Goal: Task Accomplishment & Management: Manage account settings

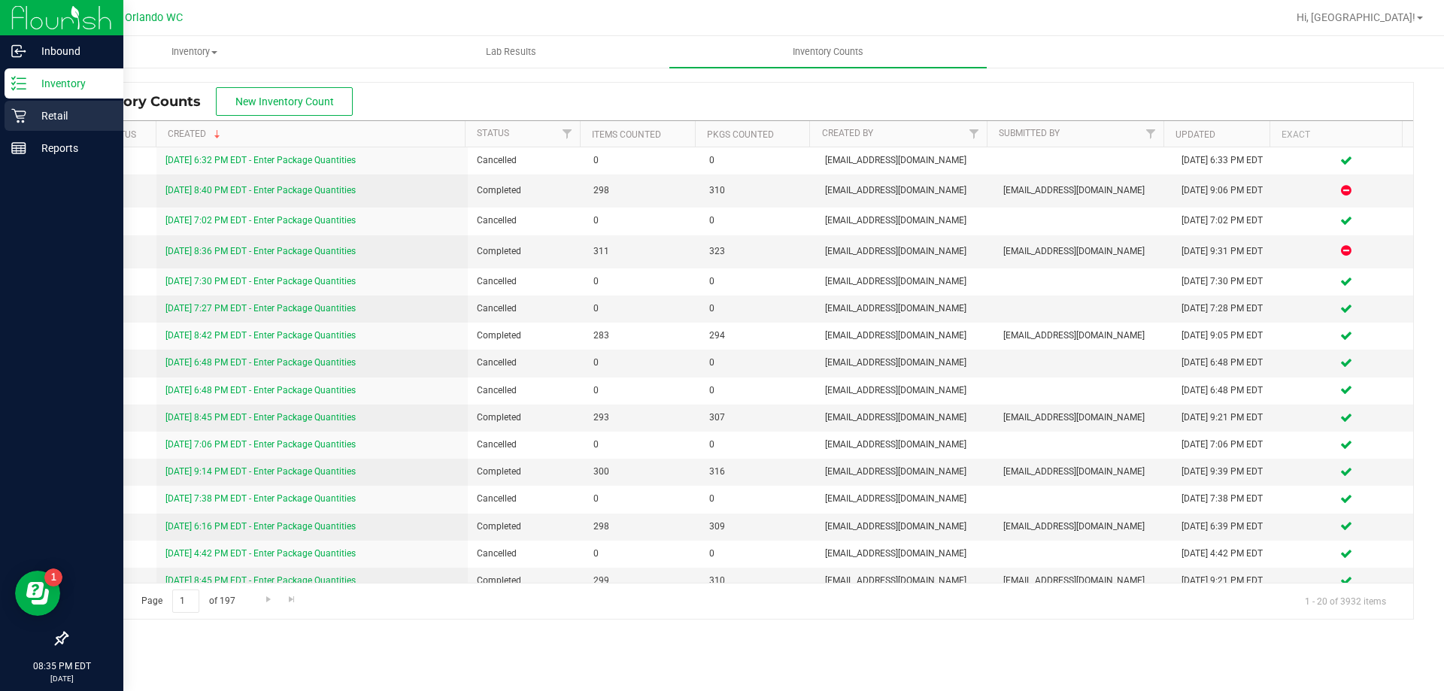
click at [38, 115] on p "Retail" at bounding box center [71, 116] width 90 height 18
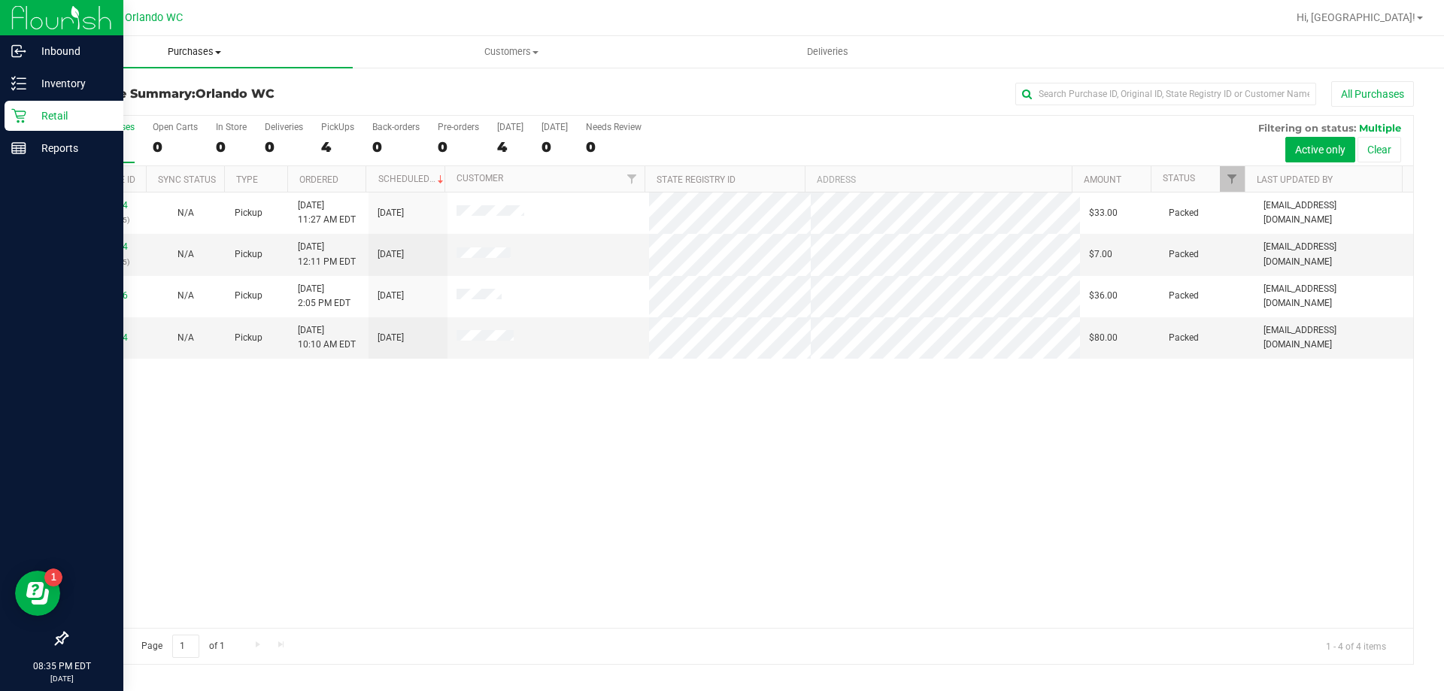
click at [190, 47] on span "Purchases" at bounding box center [194, 52] width 317 height 14
click at [138, 94] on span "Summary of purchases" at bounding box center [113, 90] width 154 height 13
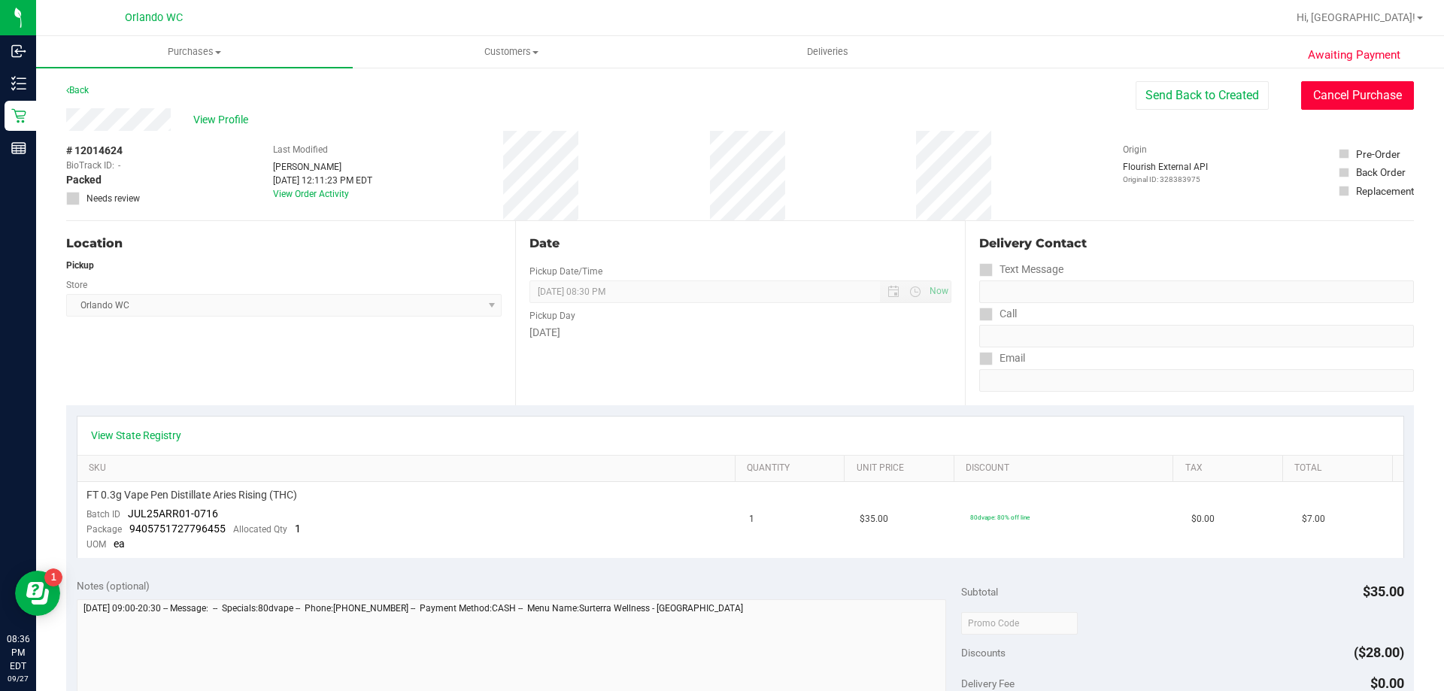
click at [1331, 90] on button "Cancel Purchase" at bounding box center [1357, 95] width 113 height 29
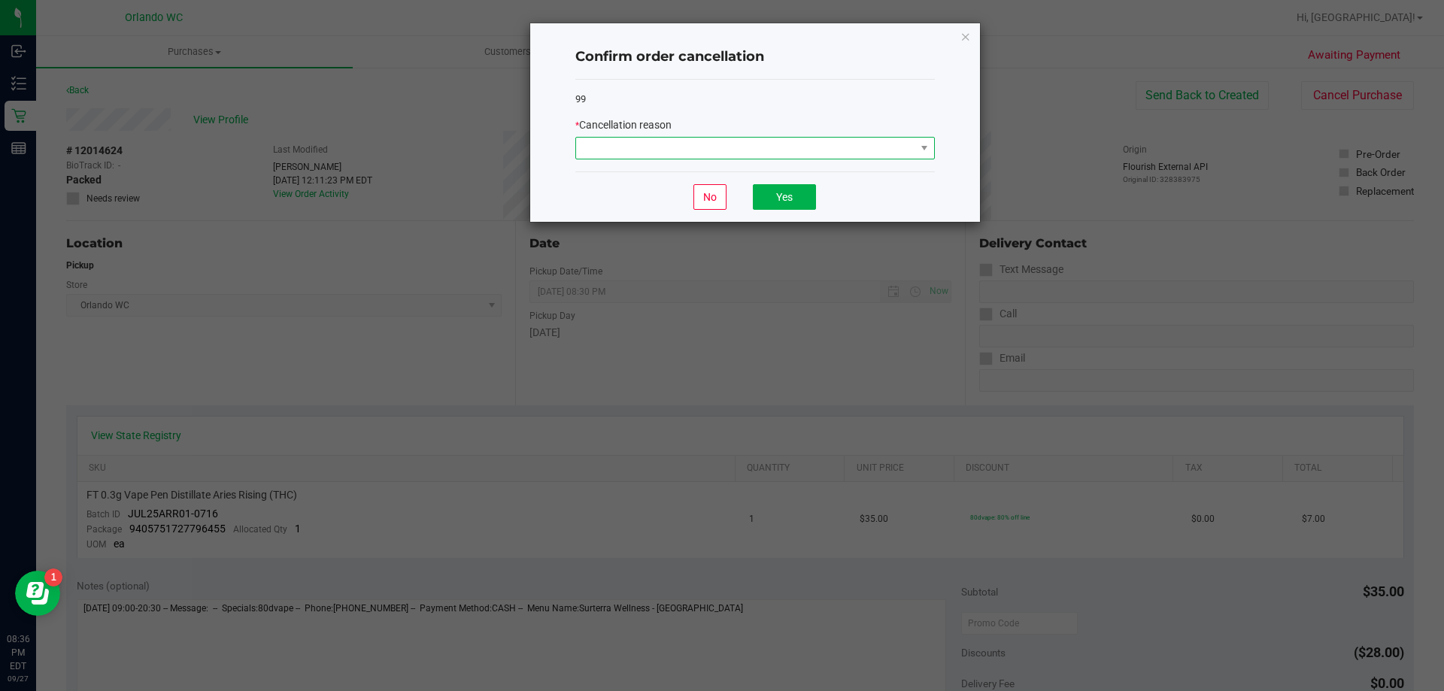
click at [657, 150] on span at bounding box center [745, 148] width 339 height 21
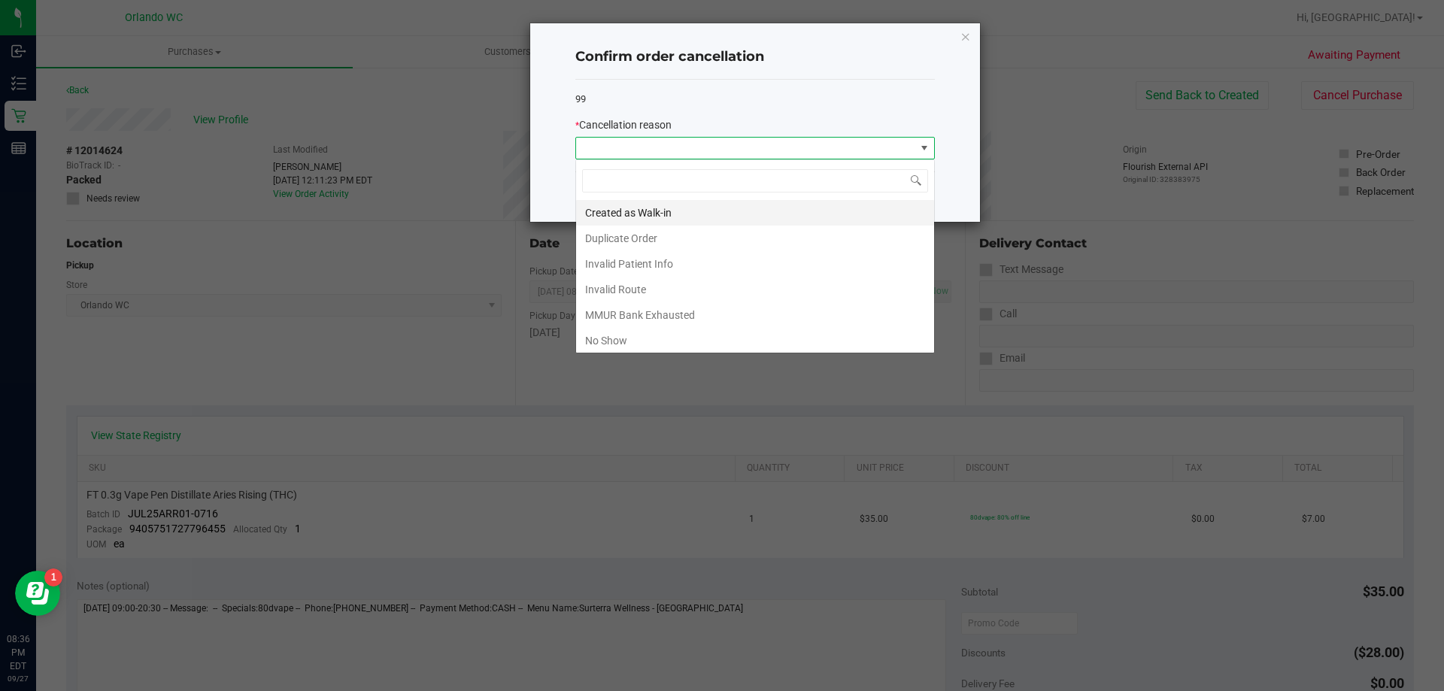
scroll to position [23, 360]
click at [627, 340] on li "No Show" at bounding box center [755, 341] width 358 height 26
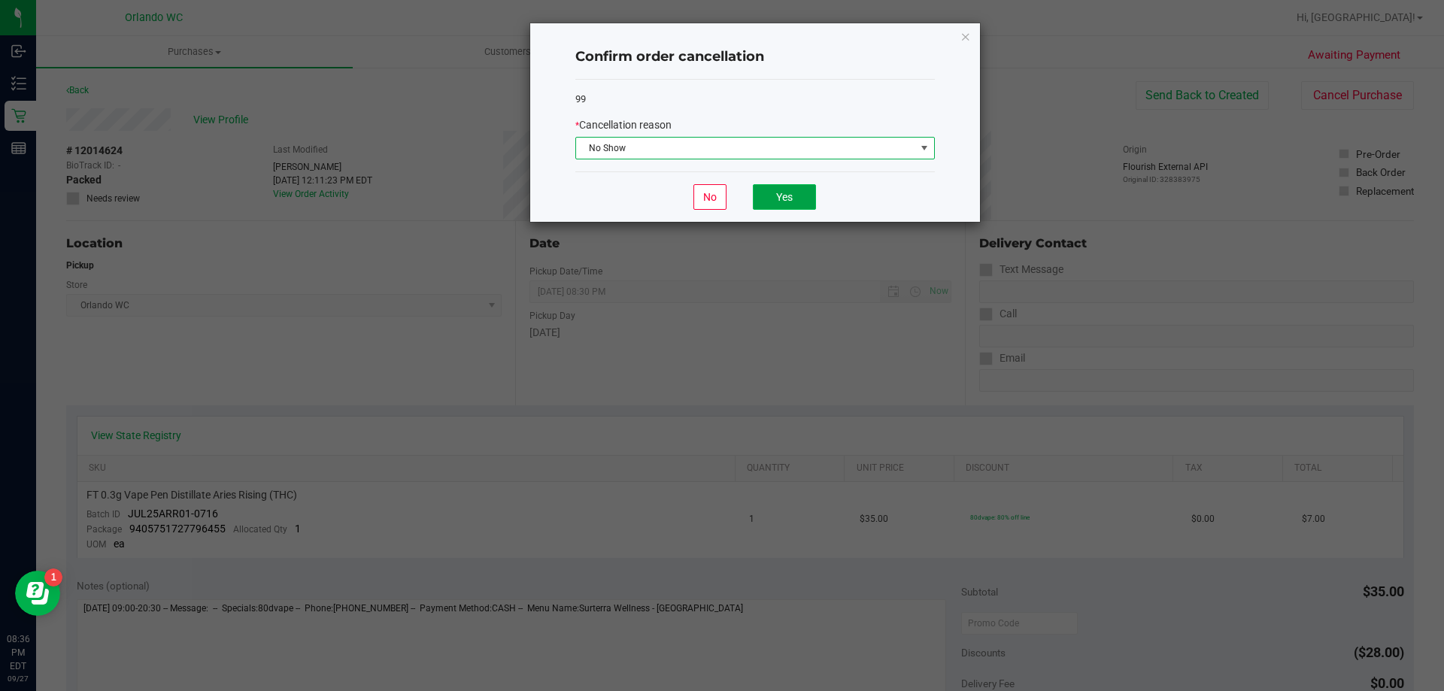
click at [776, 193] on button "Yes" at bounding box center [784, 197] width 63 height 26
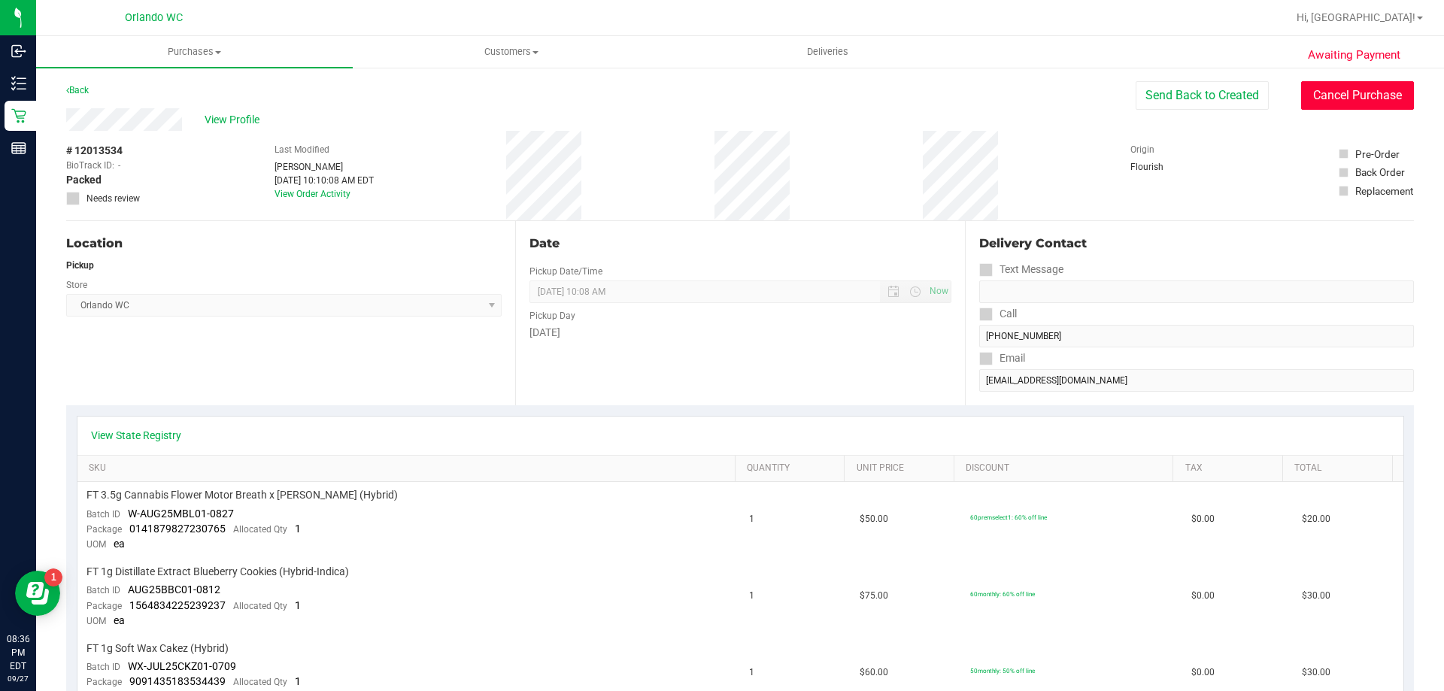
click at [1330, 81] on button "Cancel Purchase" at bounding box center [1357, 95] width 113 height 29
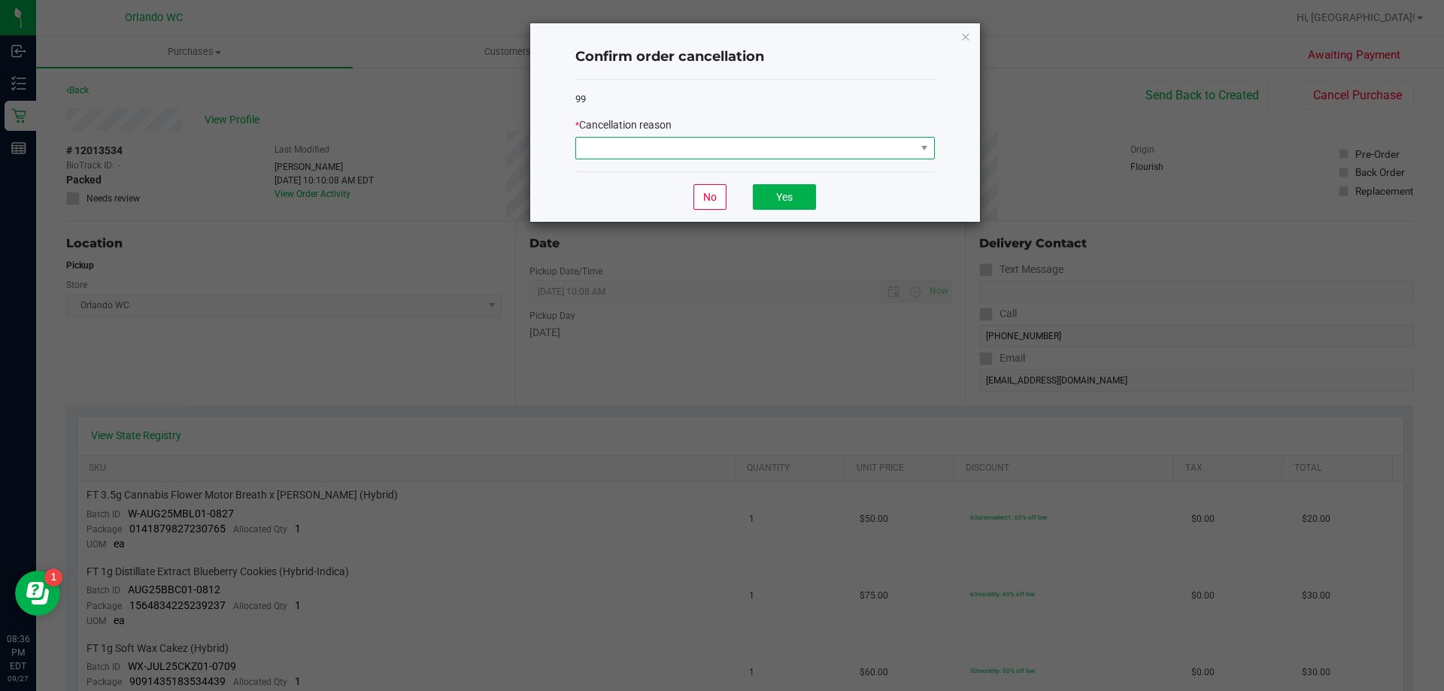
click at [754, 142] on span at bounding box center [745, 148] width 339 height 21
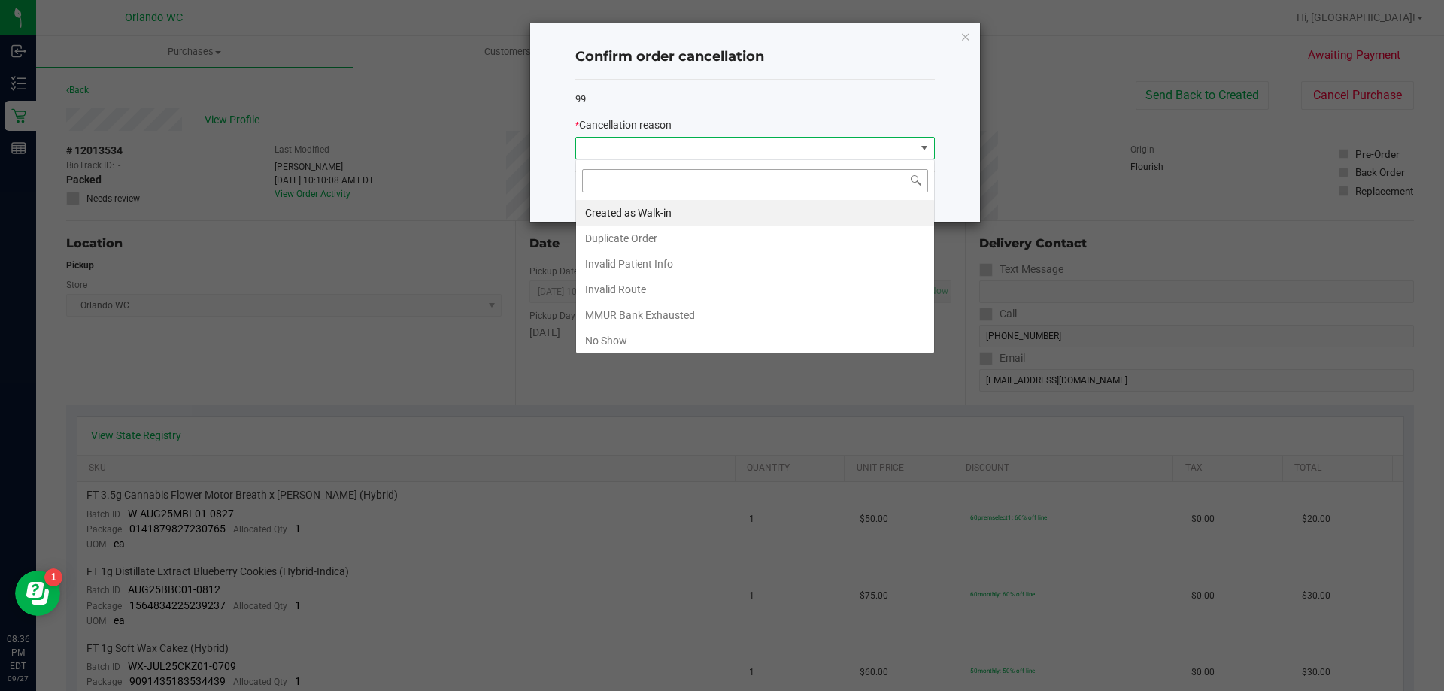
scroll to position [23, 360]
click at [636, 330] on li "No Show" at bounding box center [755, 341] width 358 height 26
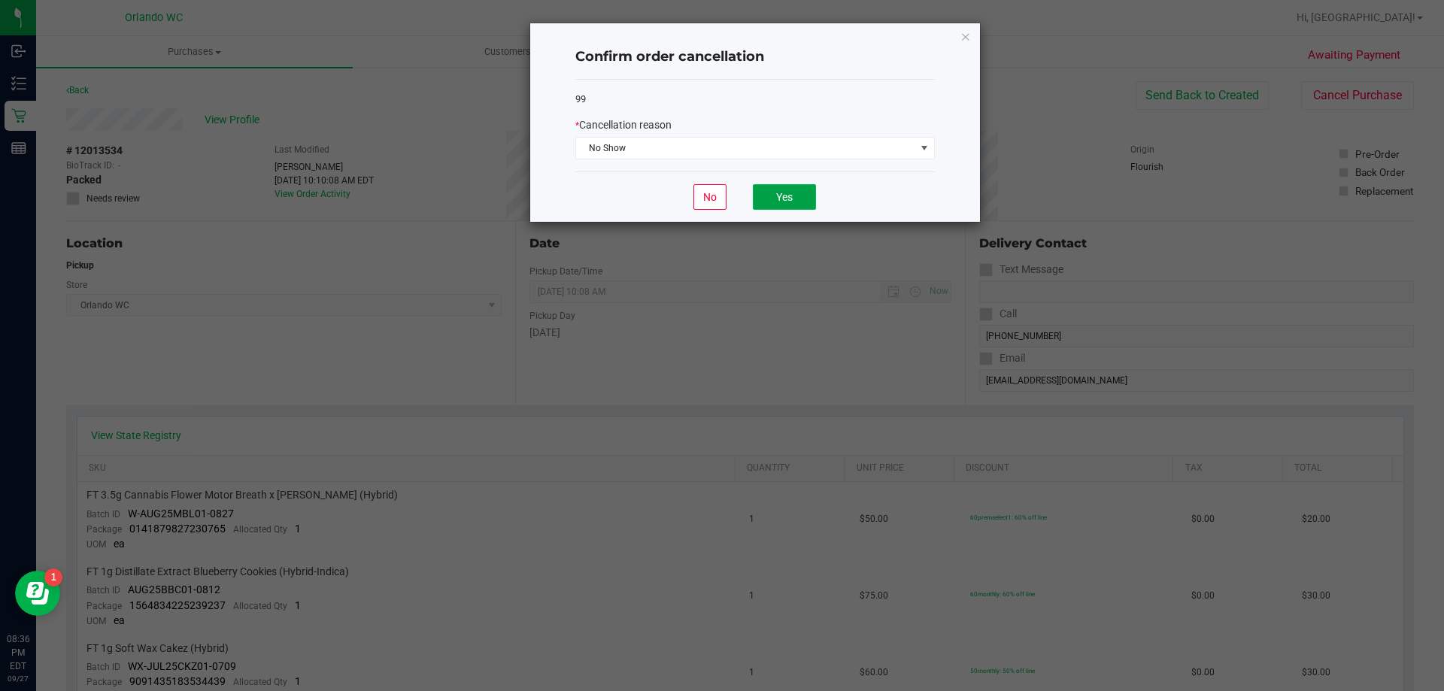
click at [764, 194] on button "Yes" at bounding box center [784, 197] width 63 height 26
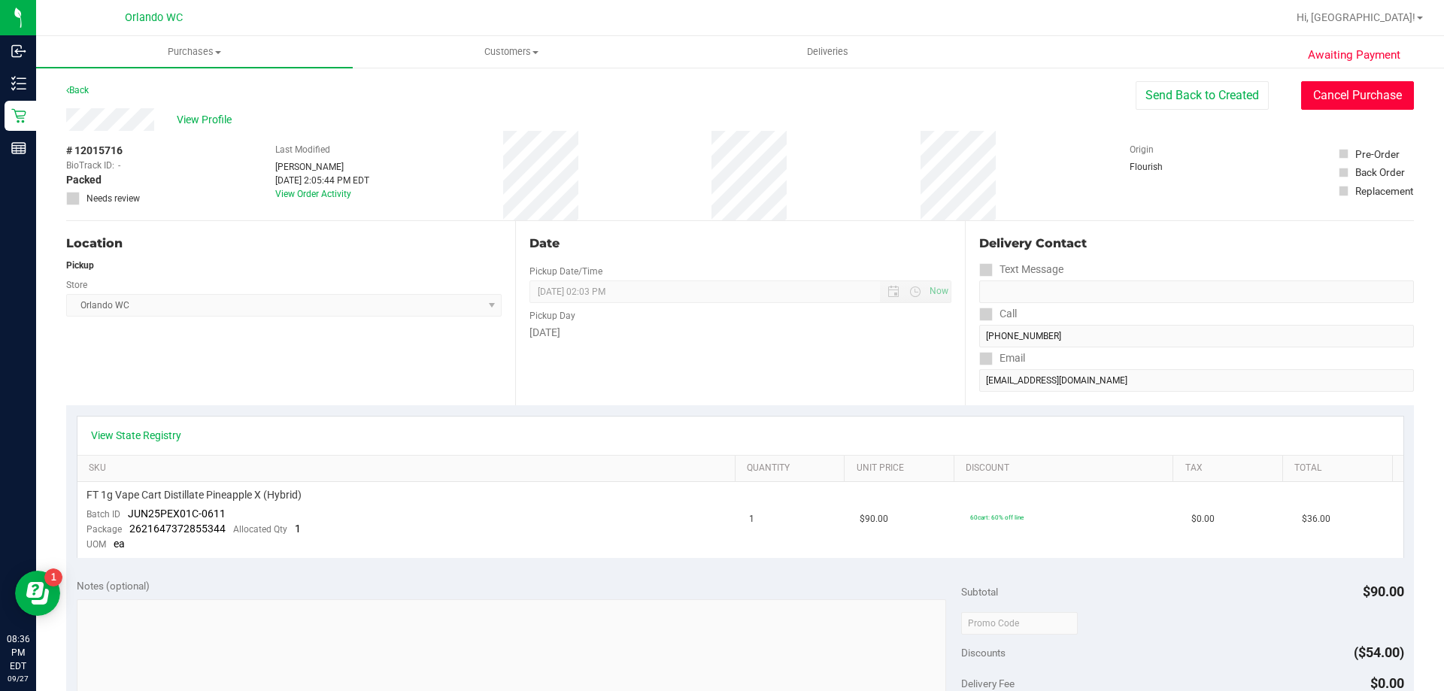
click at [1334, 96] on button "Cancel Purchase" at bounding box center [1357, 95] width 113 height 29
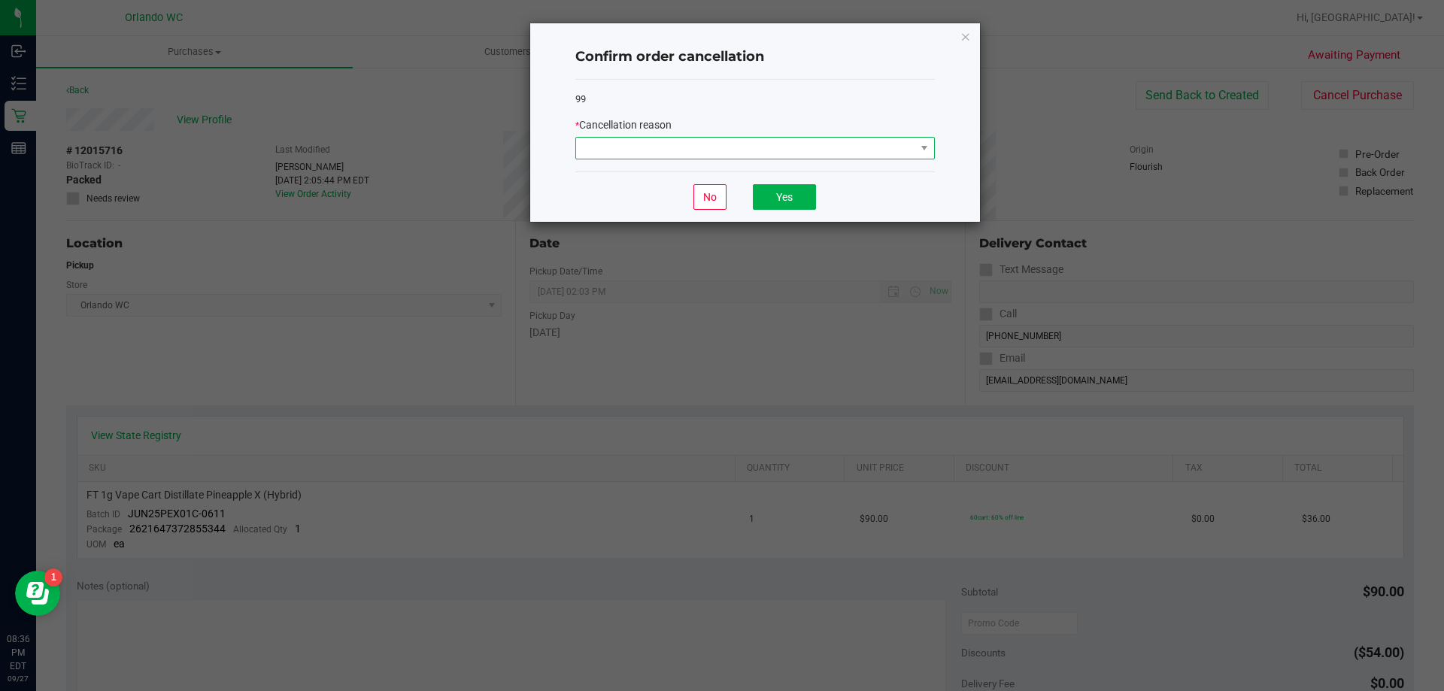
click at [746, 147] on span at bounding box center [745, 148] width 339 height 21
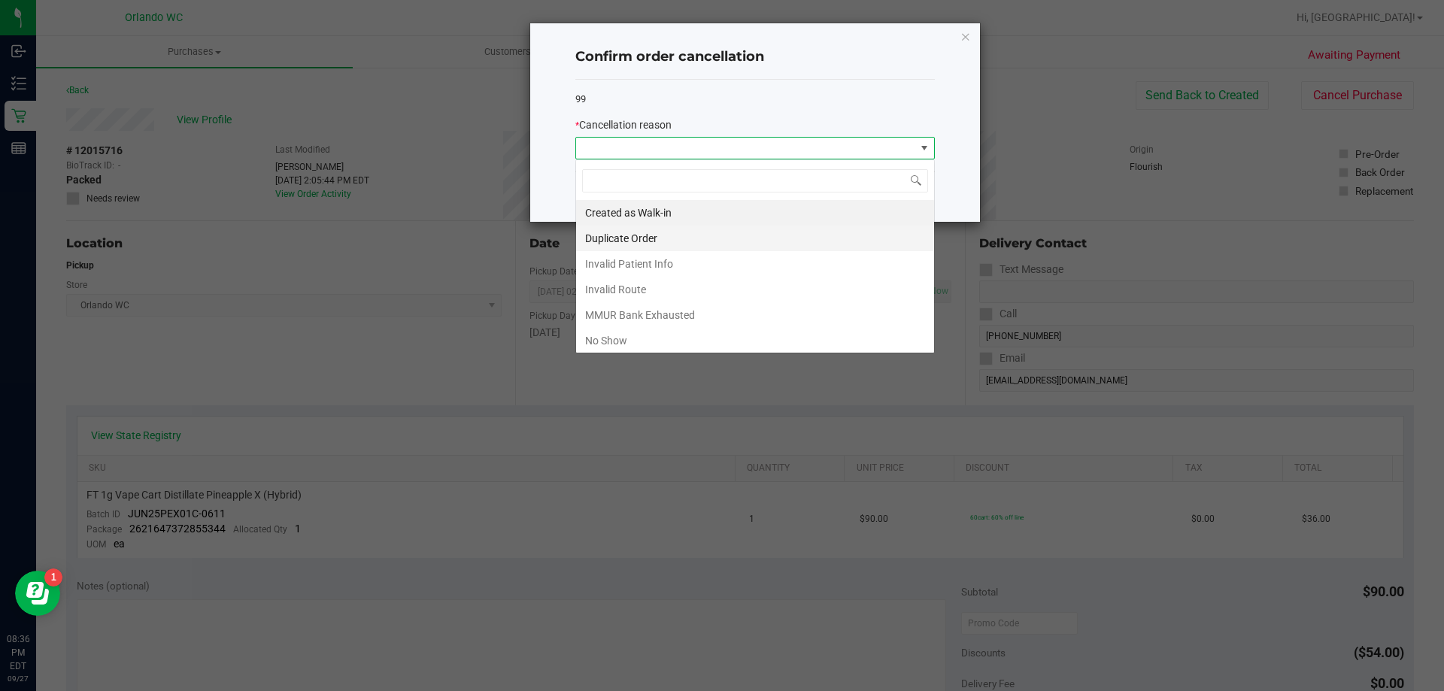
scroll to position [23, 360]
click at [630, 337] on li "No Show" at bounding box center [755, 341] width 358 height 26
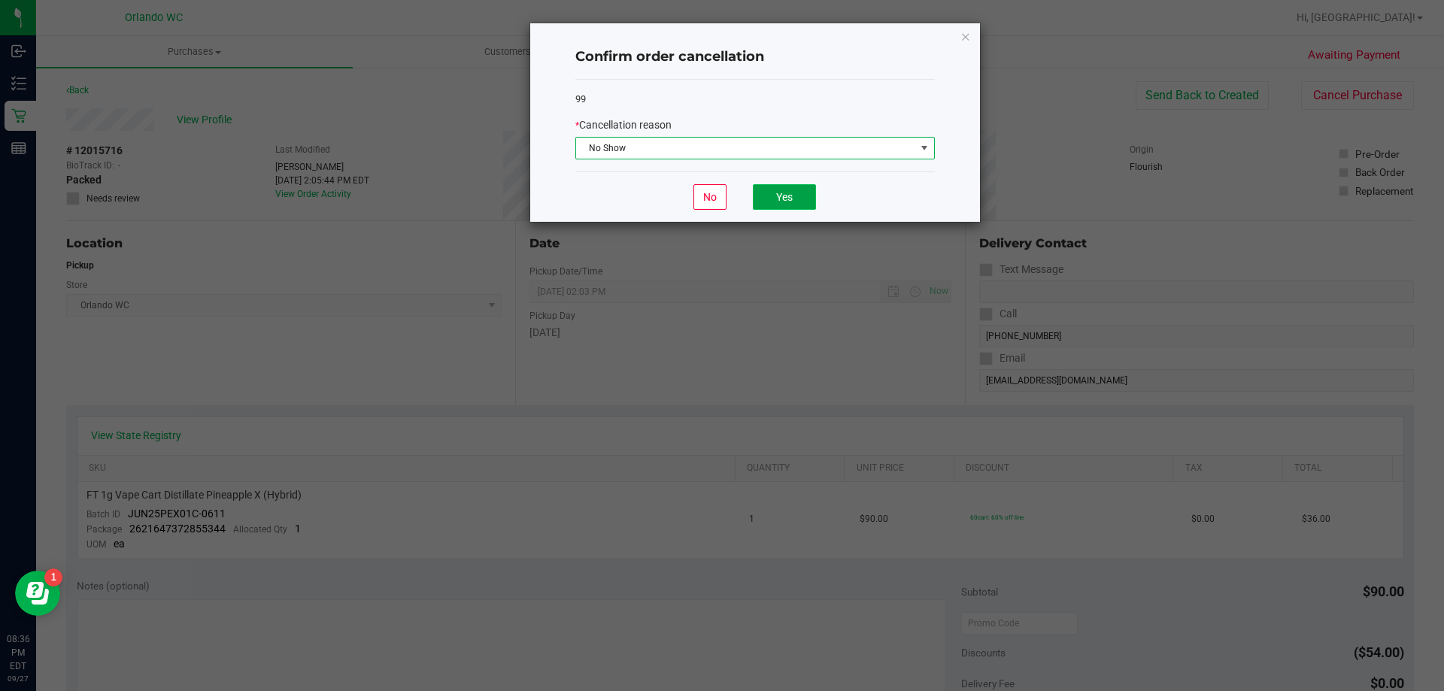
click at [800, 191] on button "Yes" at bounding box center [784, 197] width 63 height 26
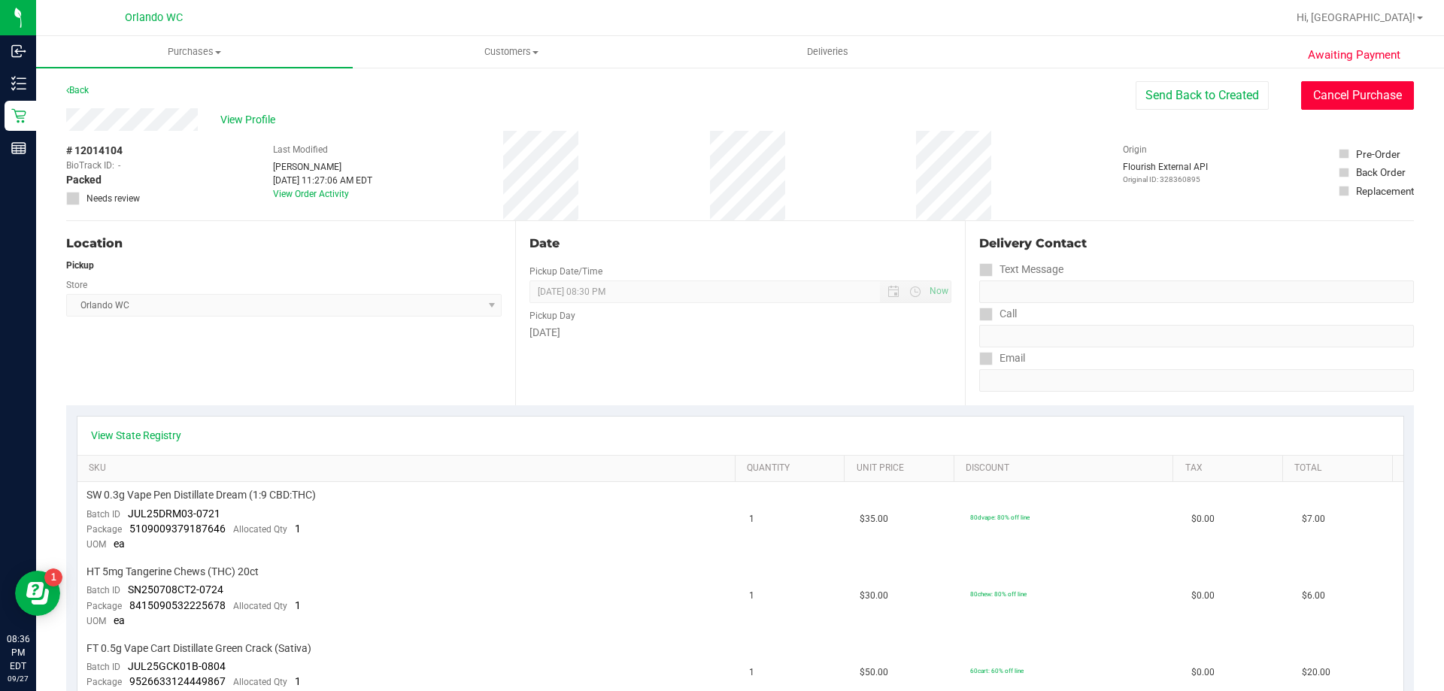
click at [1337, 99] on button "Cancel Purchase" at bounding box center [1357, 95] width 113 height 29
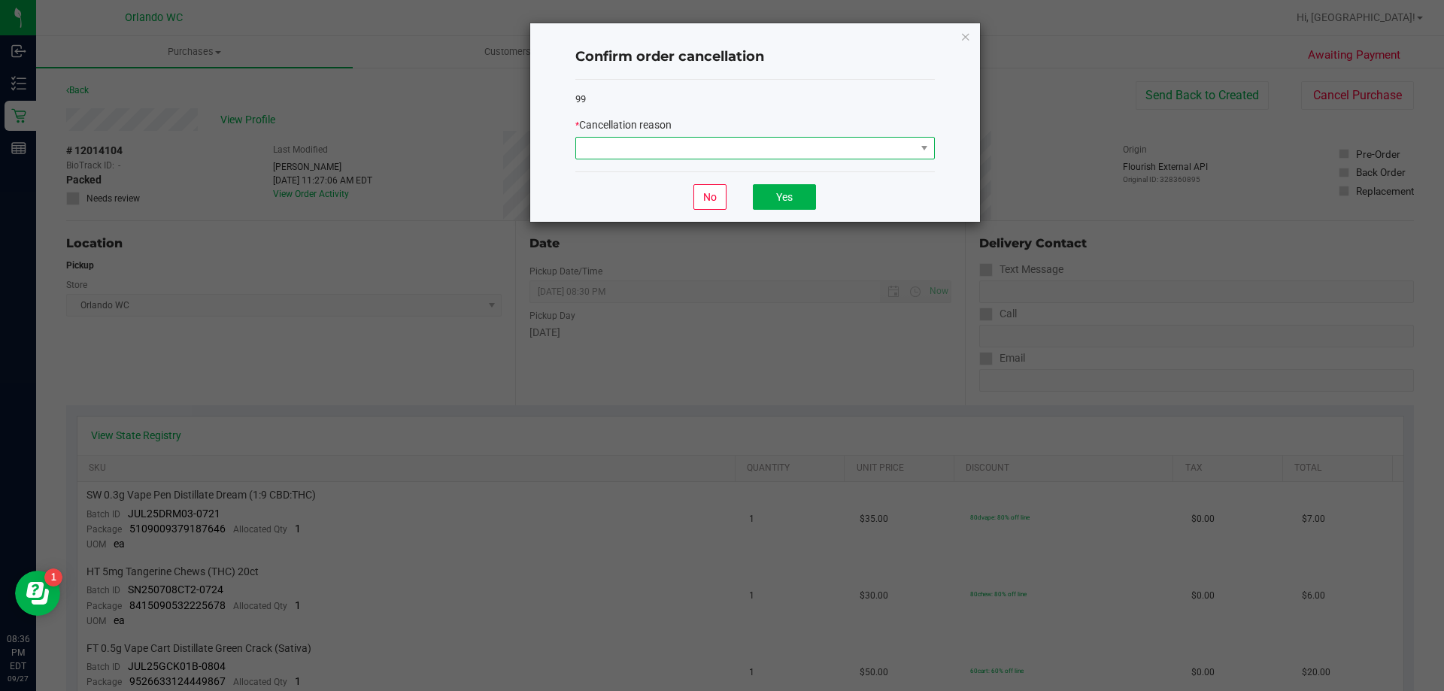
click at [662, 151] on span at bounding box center [745, 148] width 339 height 21
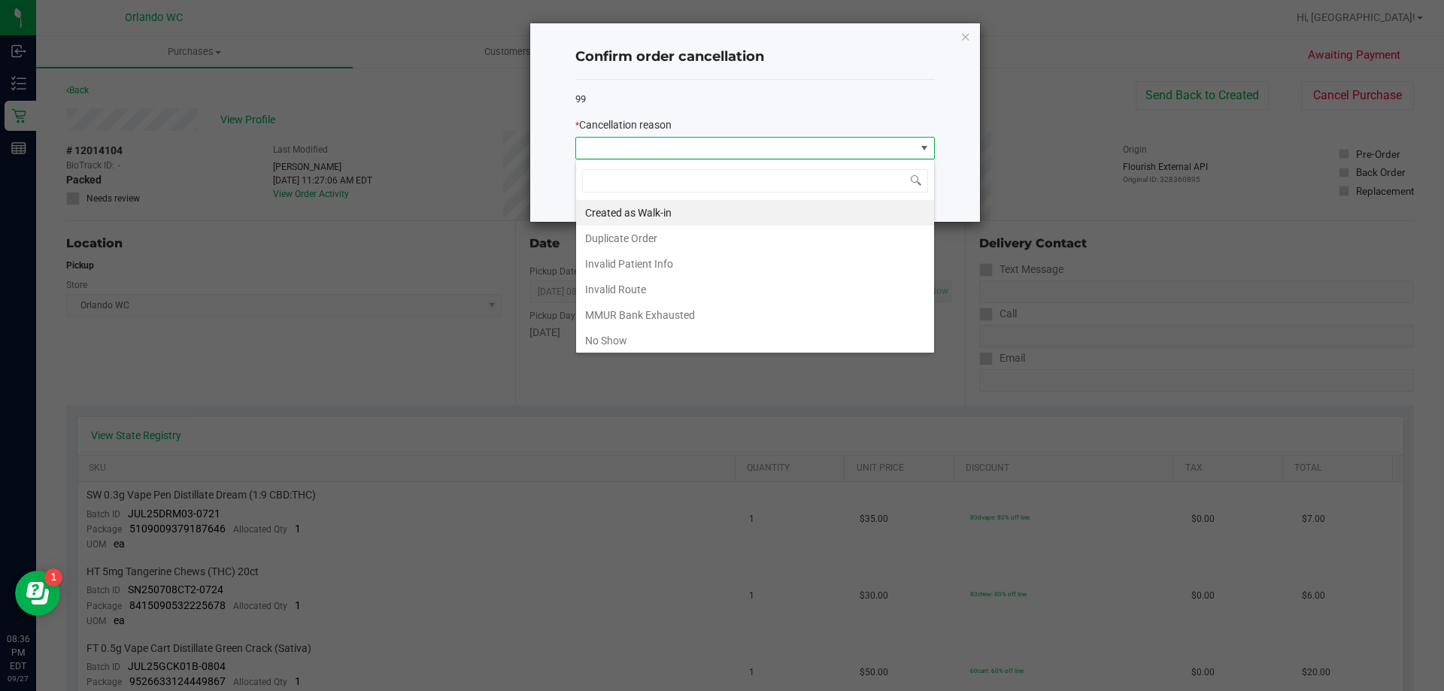
scroll to position [23, 360]
click at [628, 340] on li "No Show" at bounding box center [755, 341] width 358 height 26
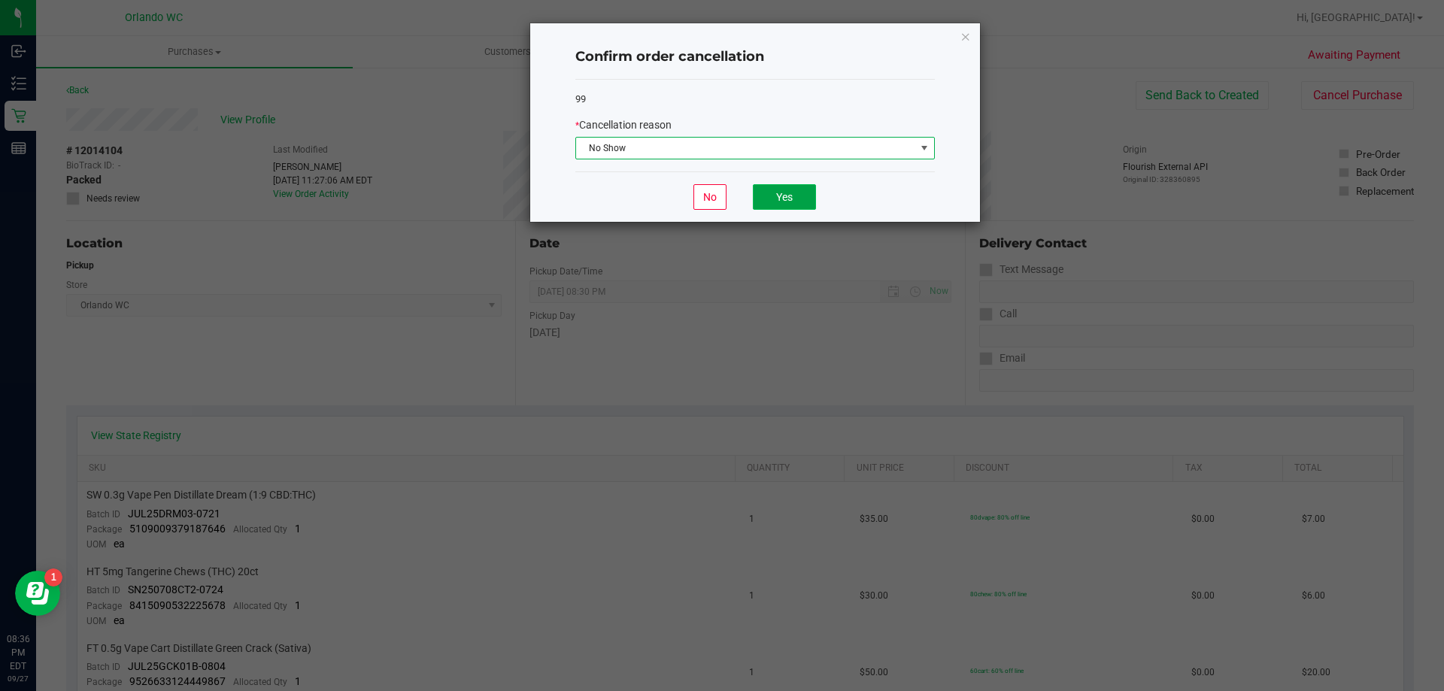
click at [799, 195] on button "Yes" at bounding box center [784, 197] width 63 height 26
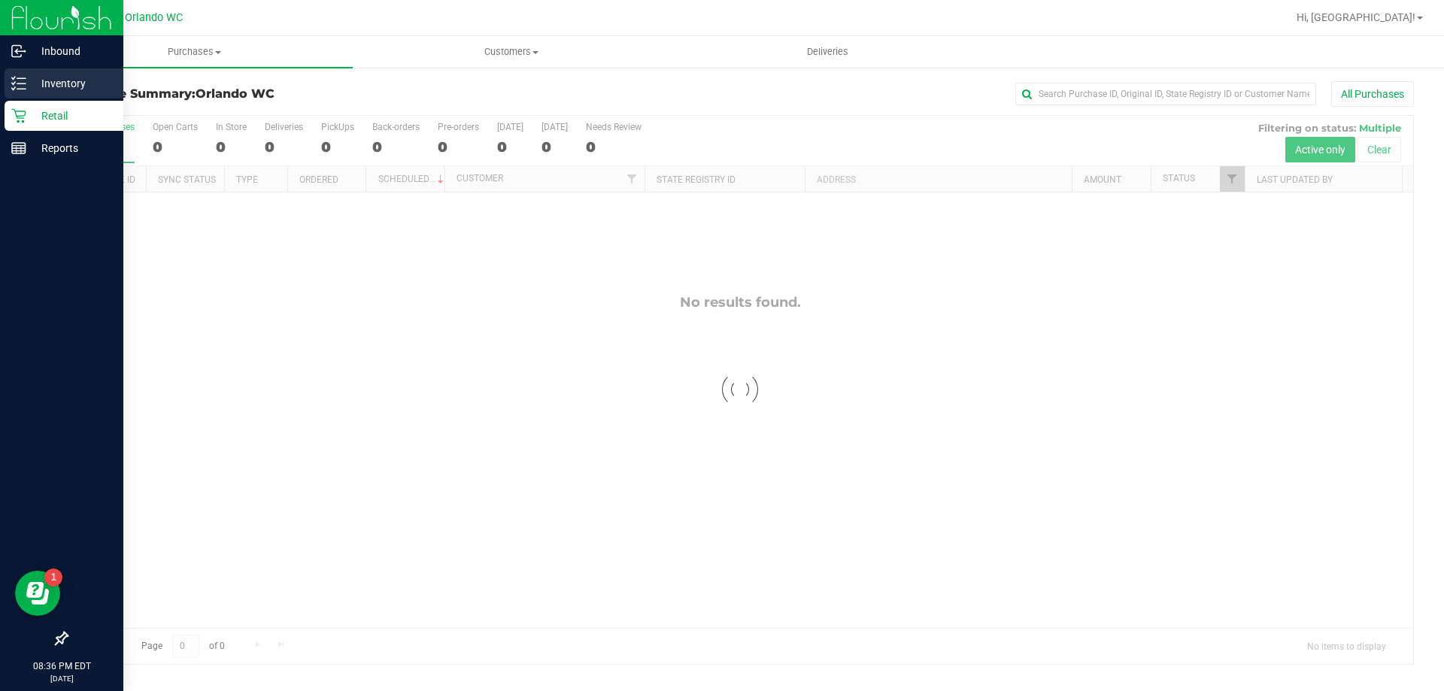
click at [25, 86] on icon at bounding box center [18, 83] width 15 height 15
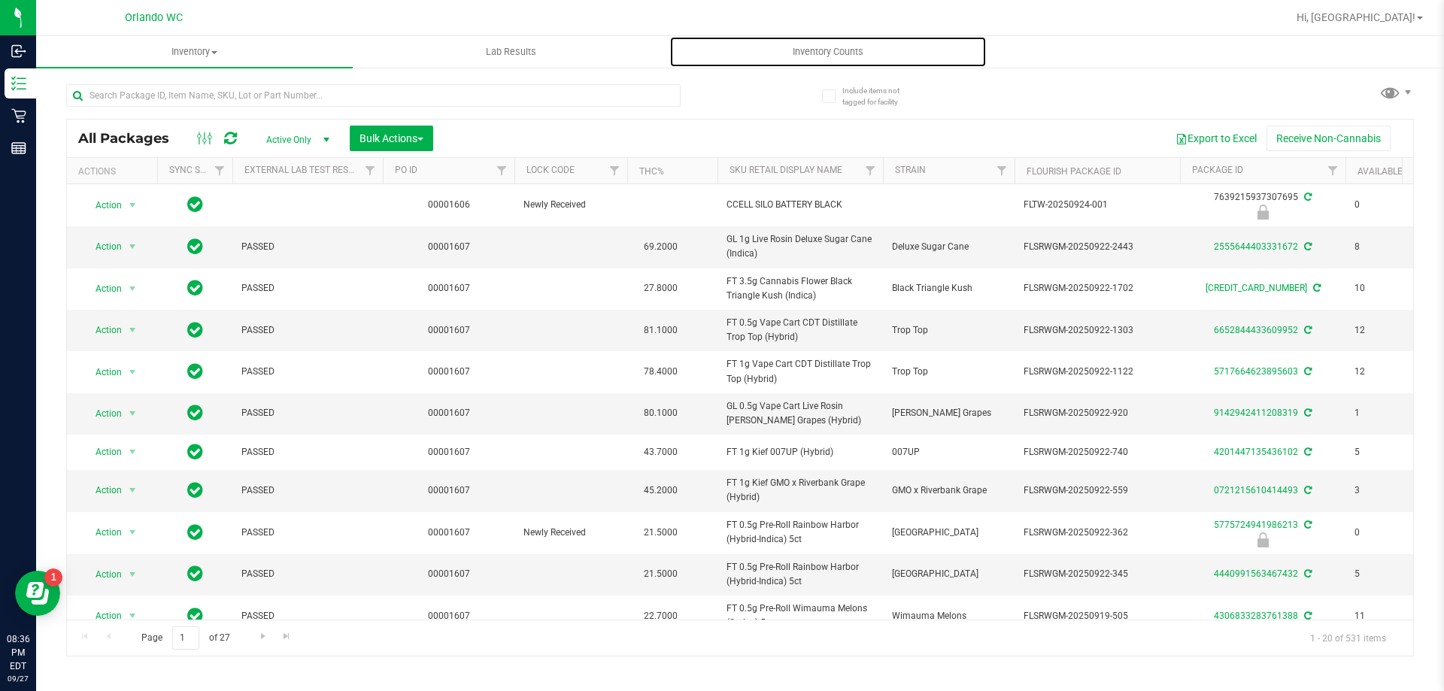
click at [853, 55] on span "Inventory Counts" at bounding box center [827, 52] width 111 height 14
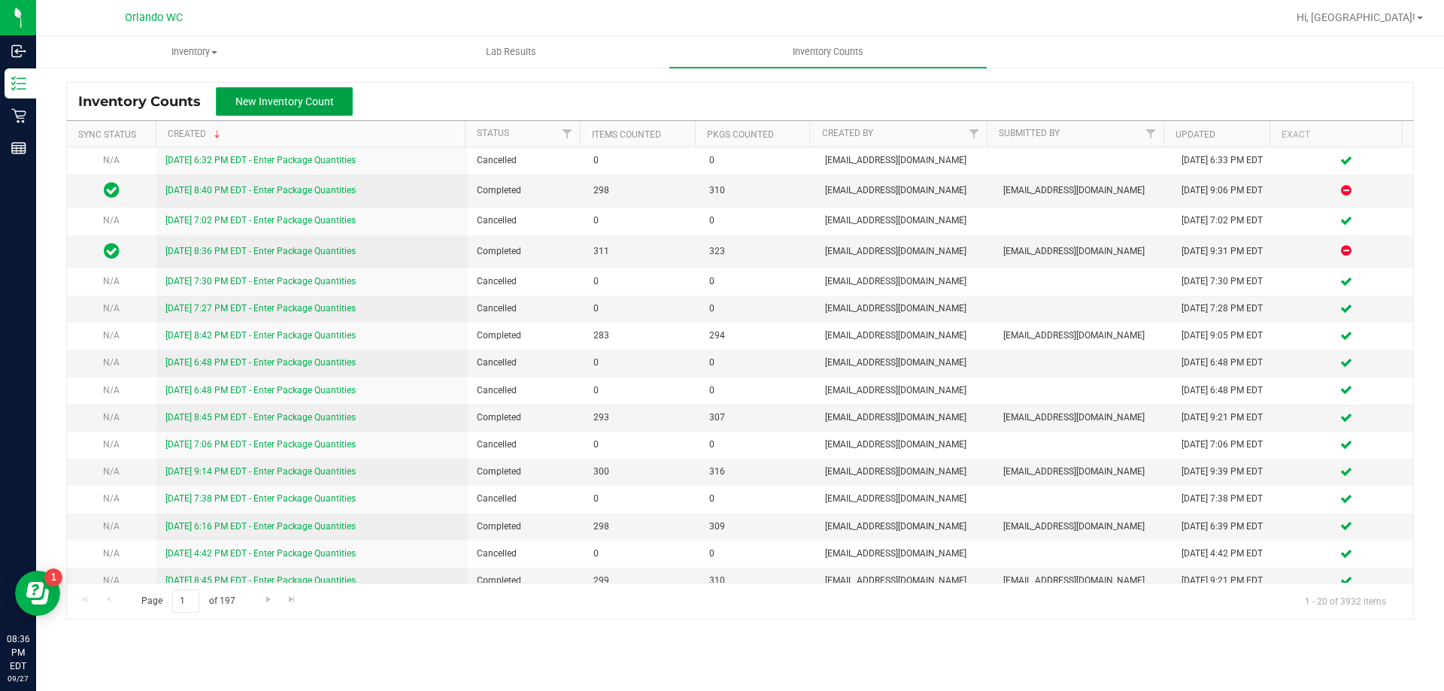
click at [319, 109] on button "New Inventory Count" at bounding box center [284, 101] width 137 height 29
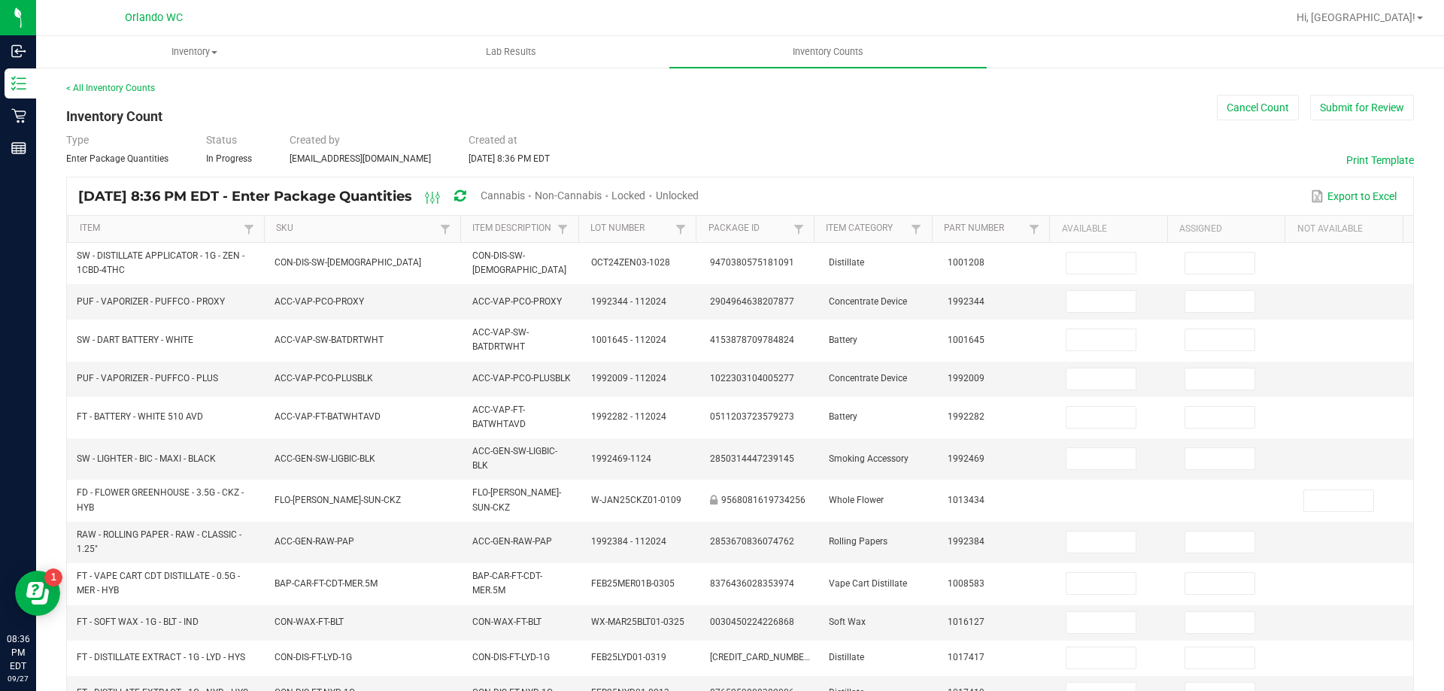
click at [525, 201] on span "Cannabis" at bounding box center [503, 196] width 44 height 12
click at [700, 190] on span "Unlocked" at bounding box center [678, 196] width 43 height 12
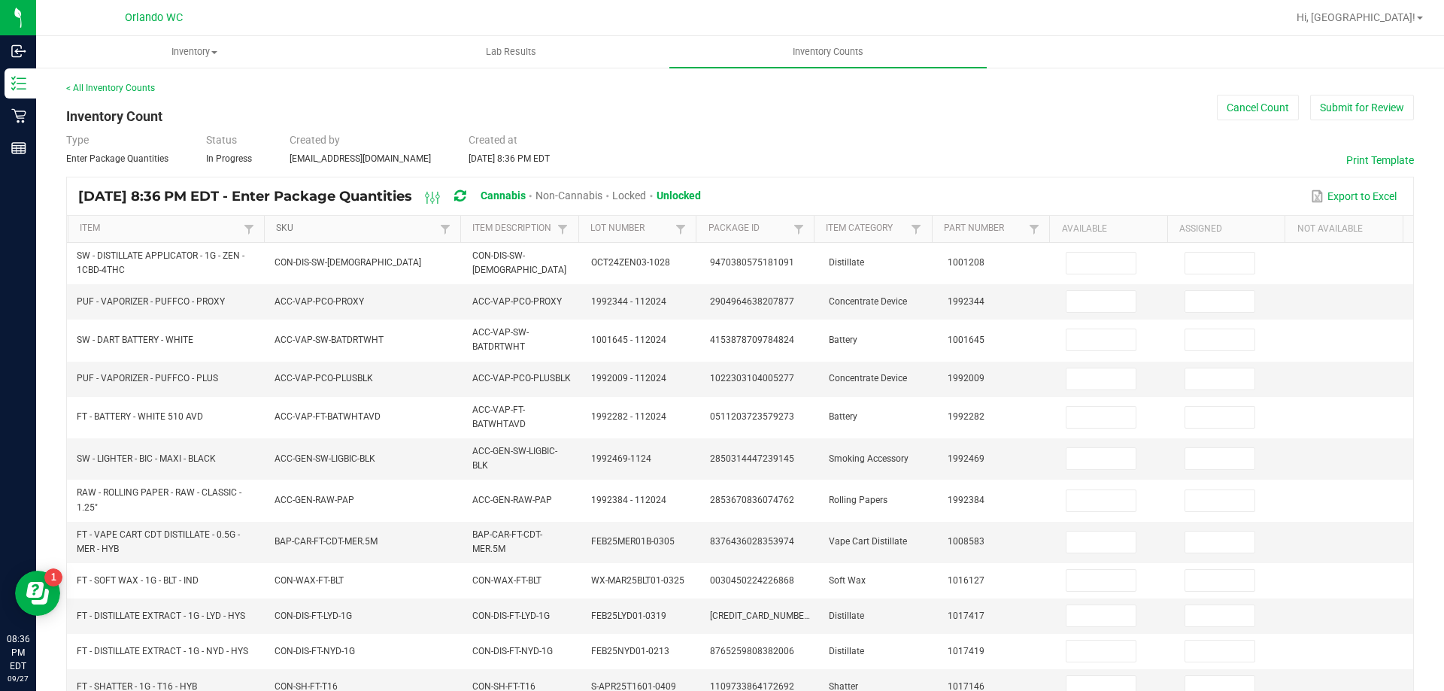
click at [354, 228] on link "SKU" at bounding box center [355, 229] width 159 height 12
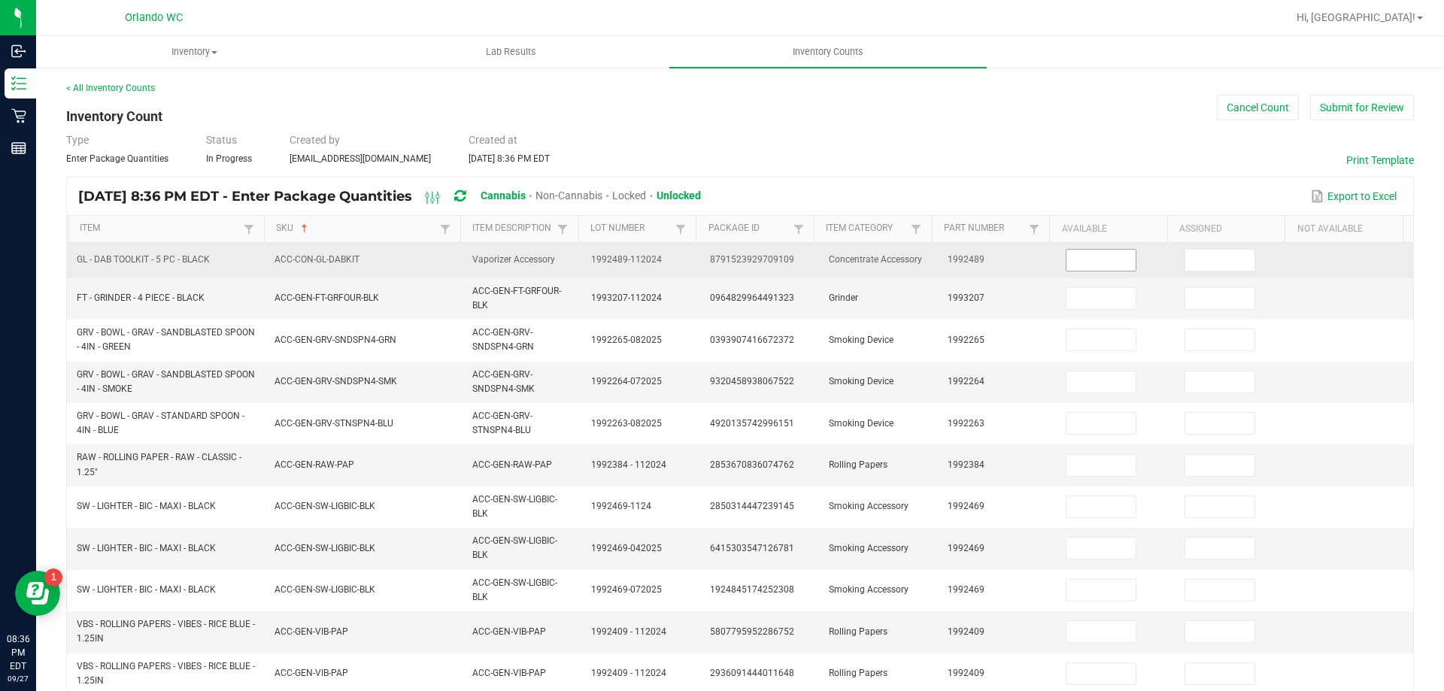
click at [1089, 265] on input at bounding box center [1101, 260] width 69 height 21
type input "4"
type input "0"
type input "2"
type input "0"
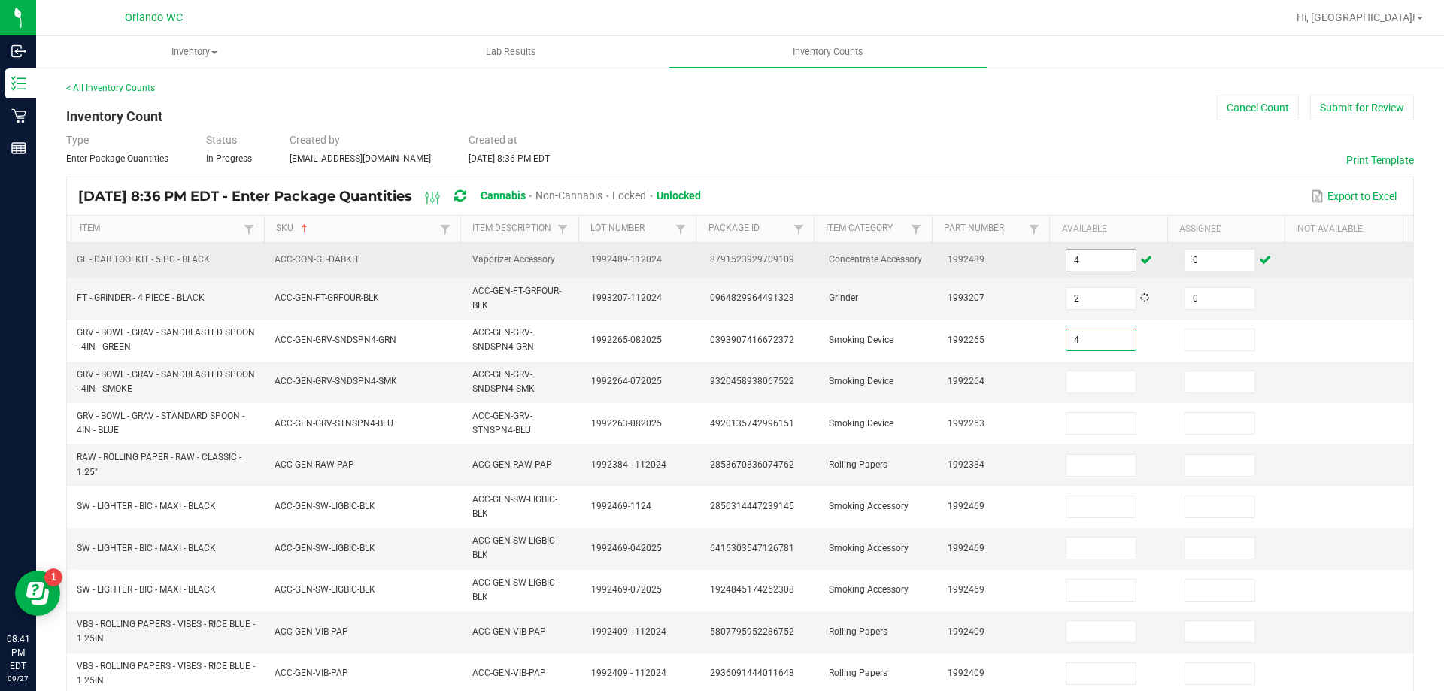
type input "4"
type input "0"
type input "7"
type input "0"
type input "9"
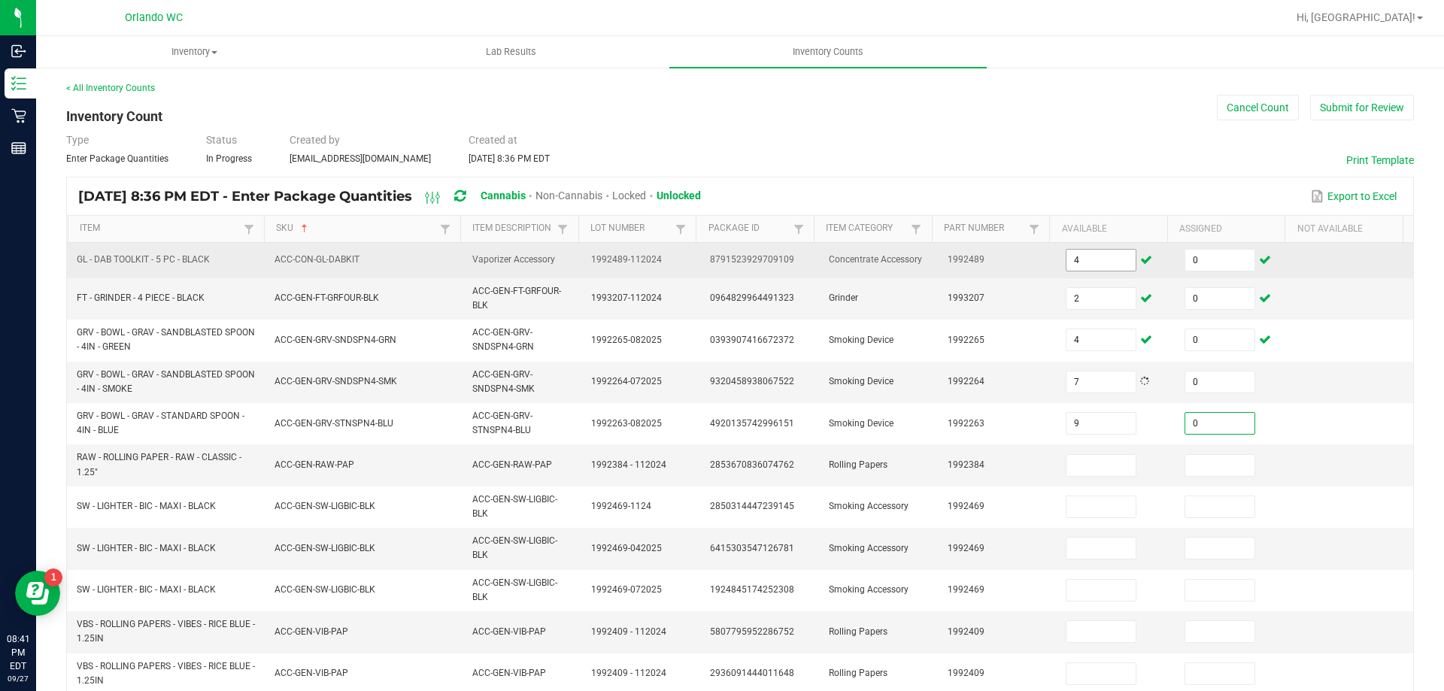
type input "0"
type input "55"
type input "0"
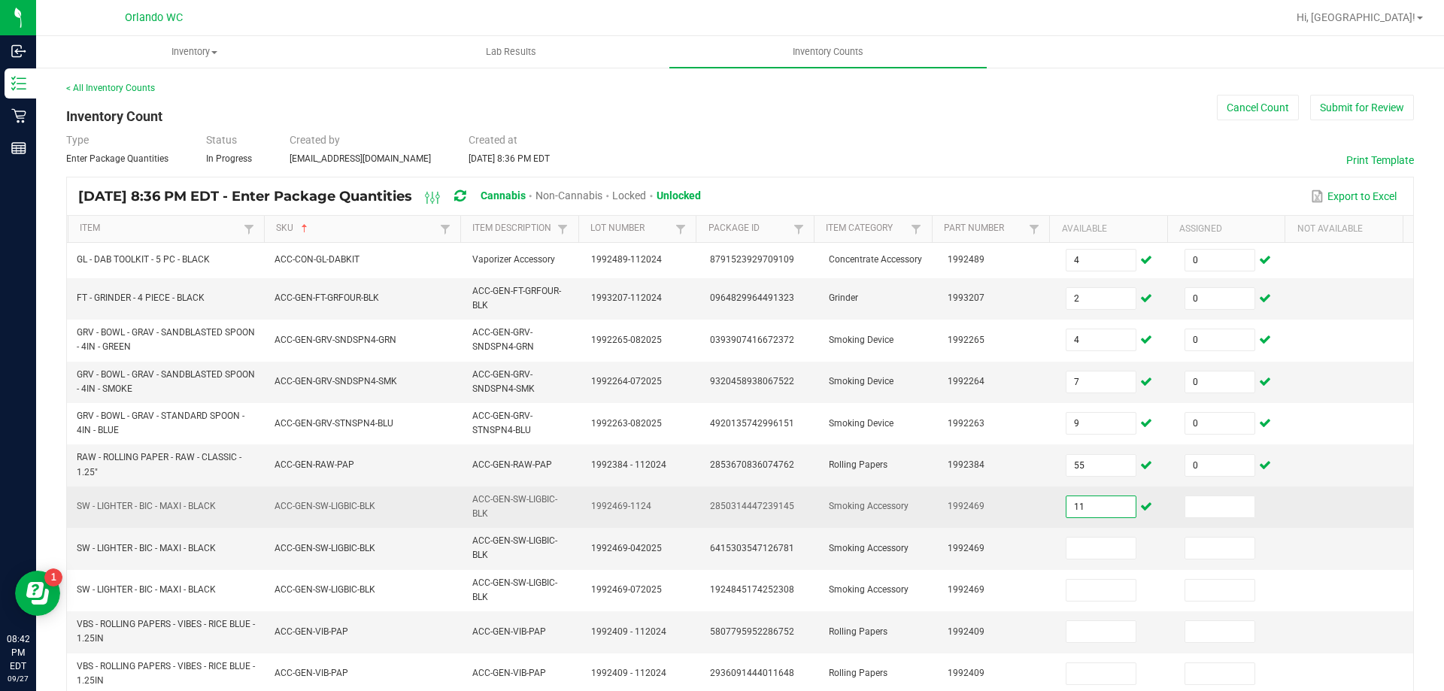
type input "1"
type input "54"
type input "0"
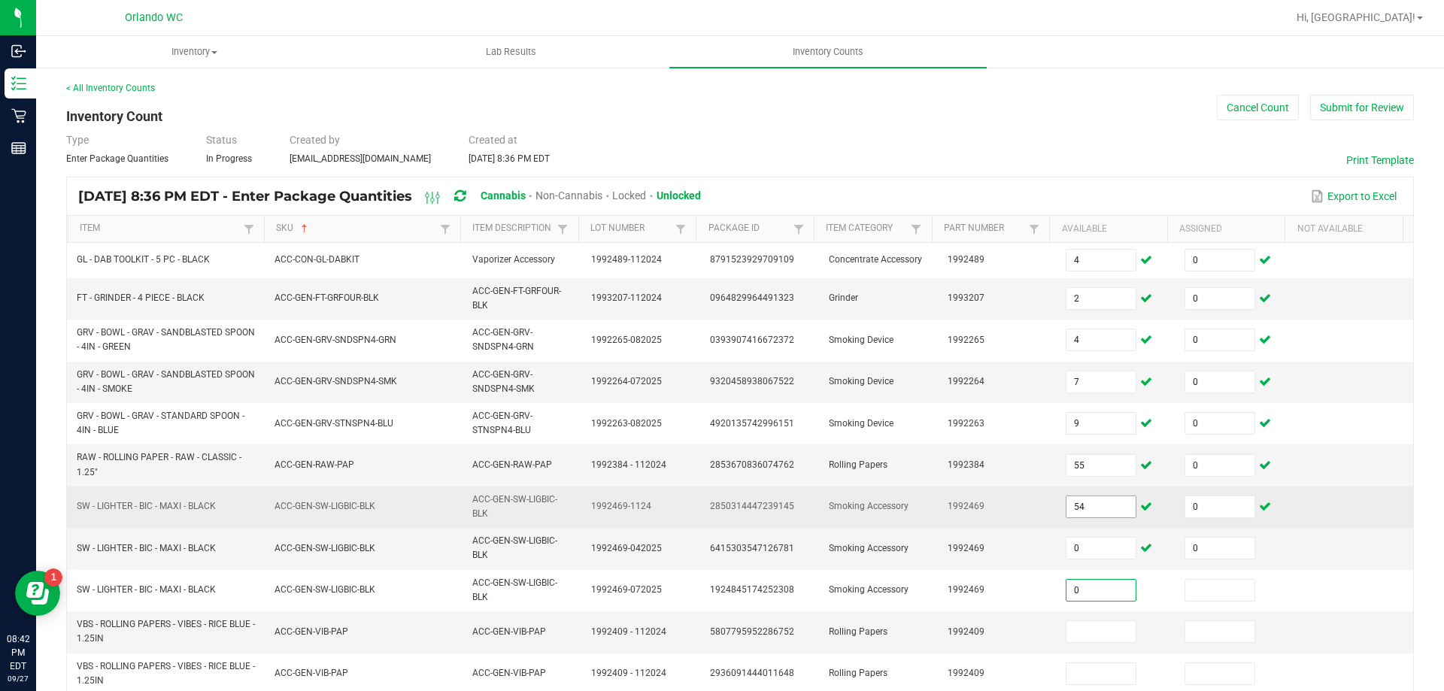
type input "0"
type input "113"
type input "0"
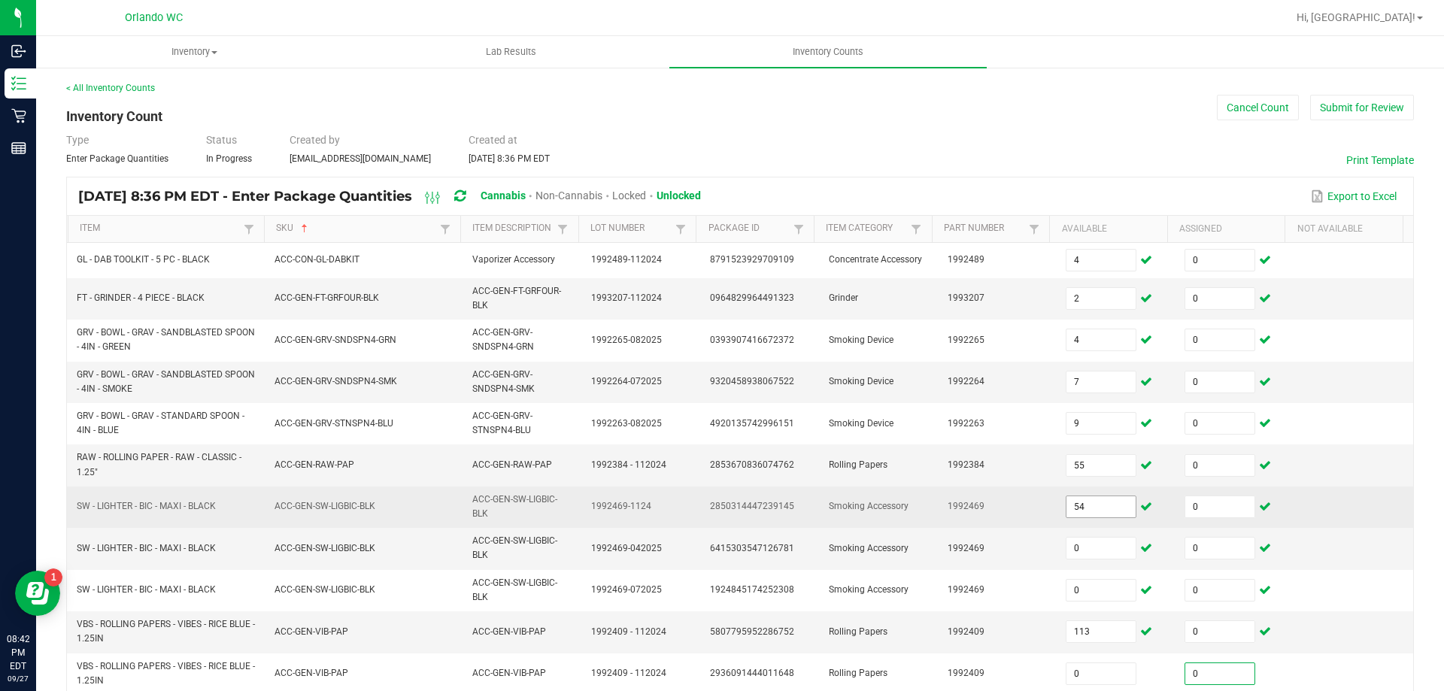
type input "0"
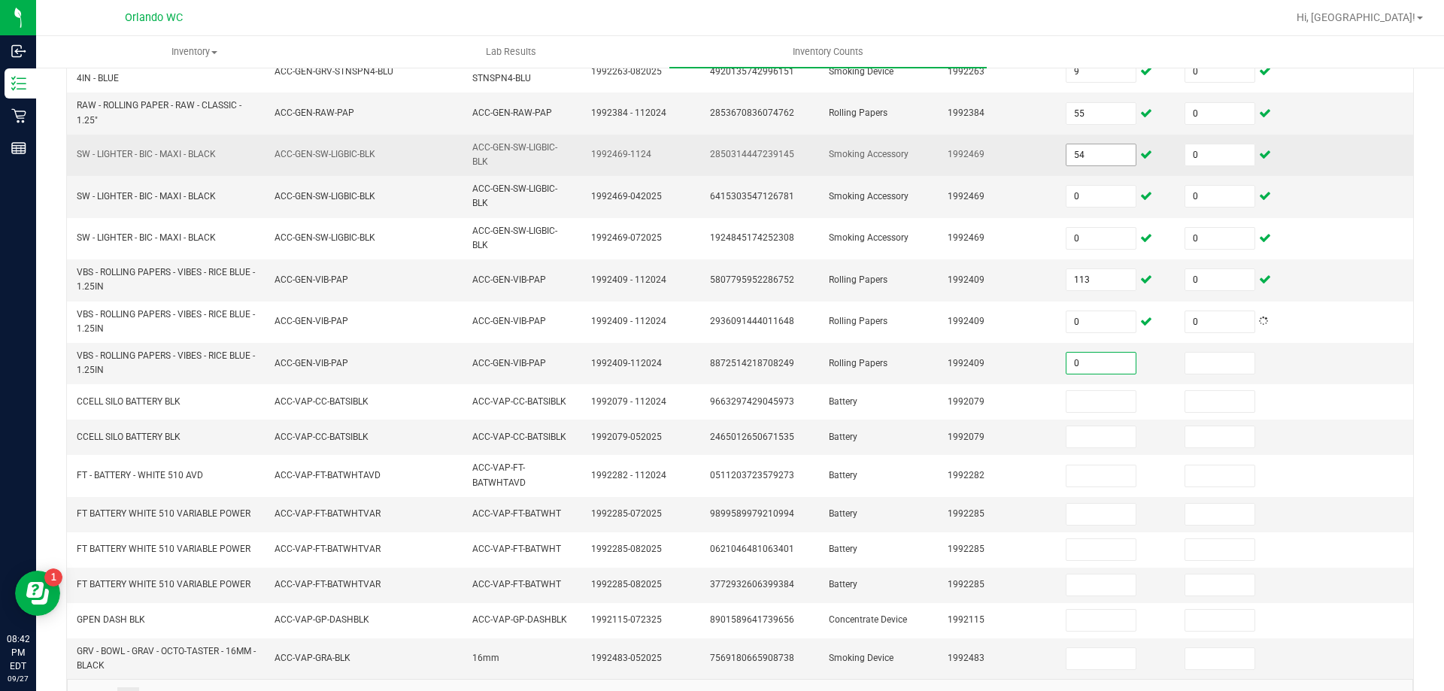
type input "0"
type input "17"
type input "0"
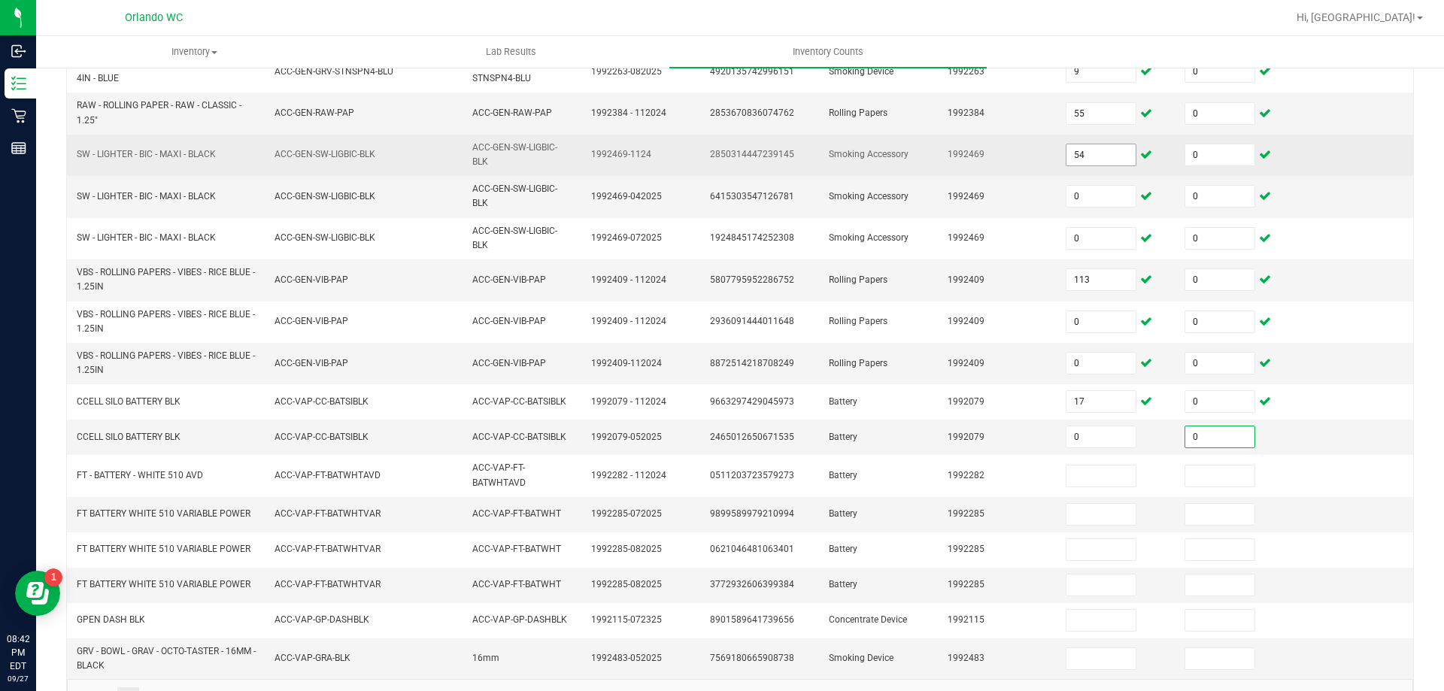
type input "0"
type input "4"
type input "0"
type input "3"
type input "67"
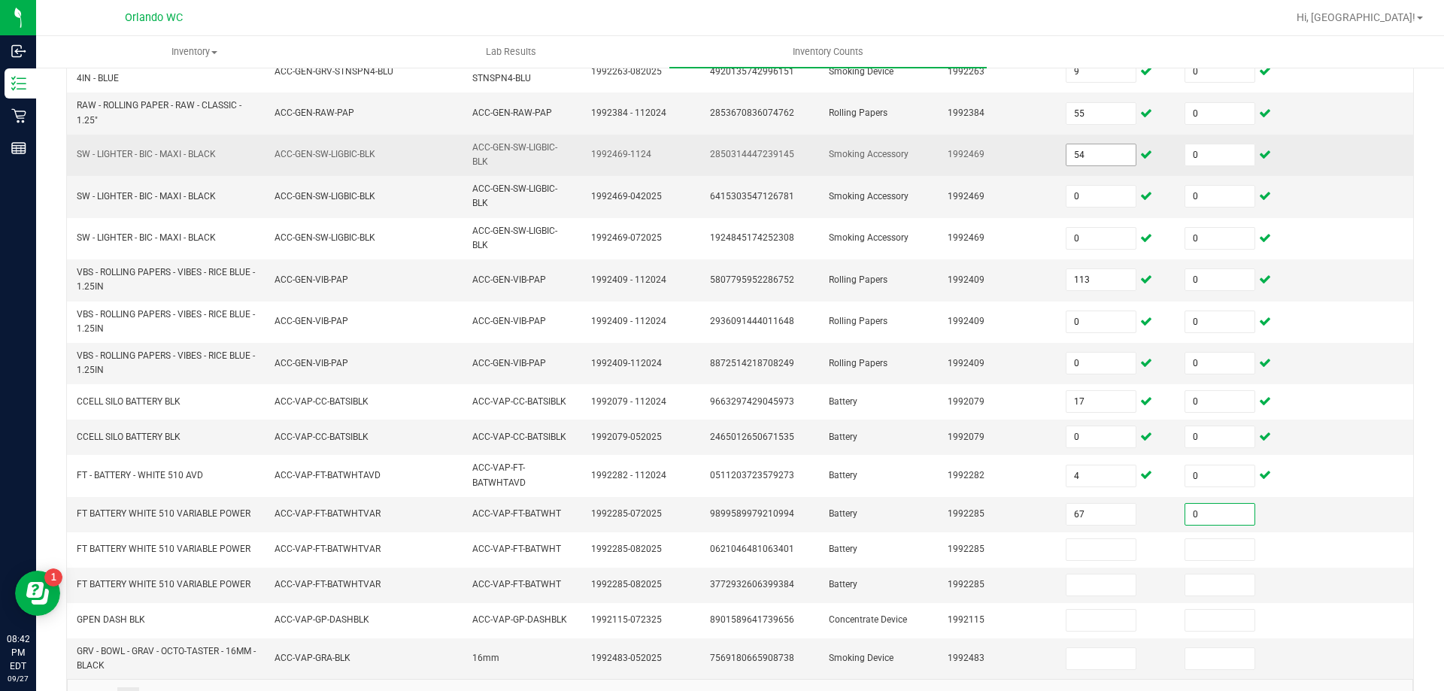
type input "0"
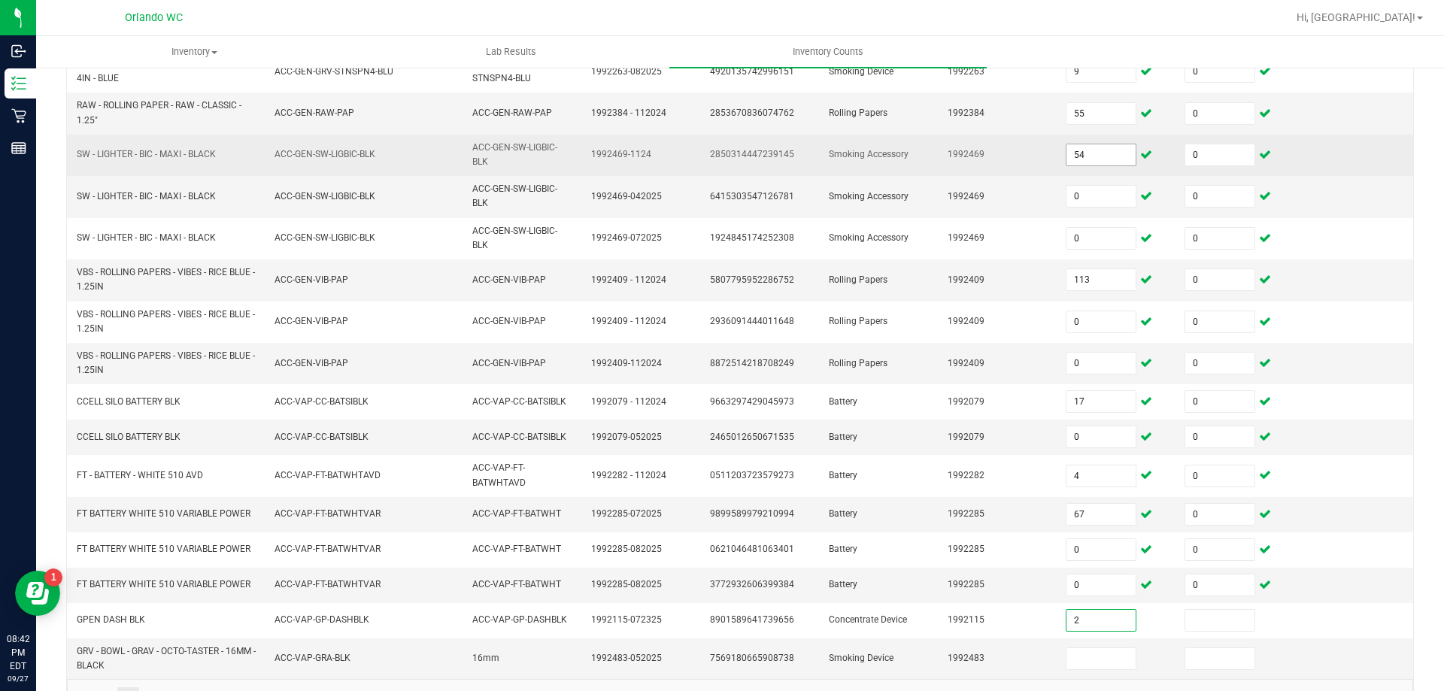
type input "2"
type input "0"
type input "12"
type input "0"
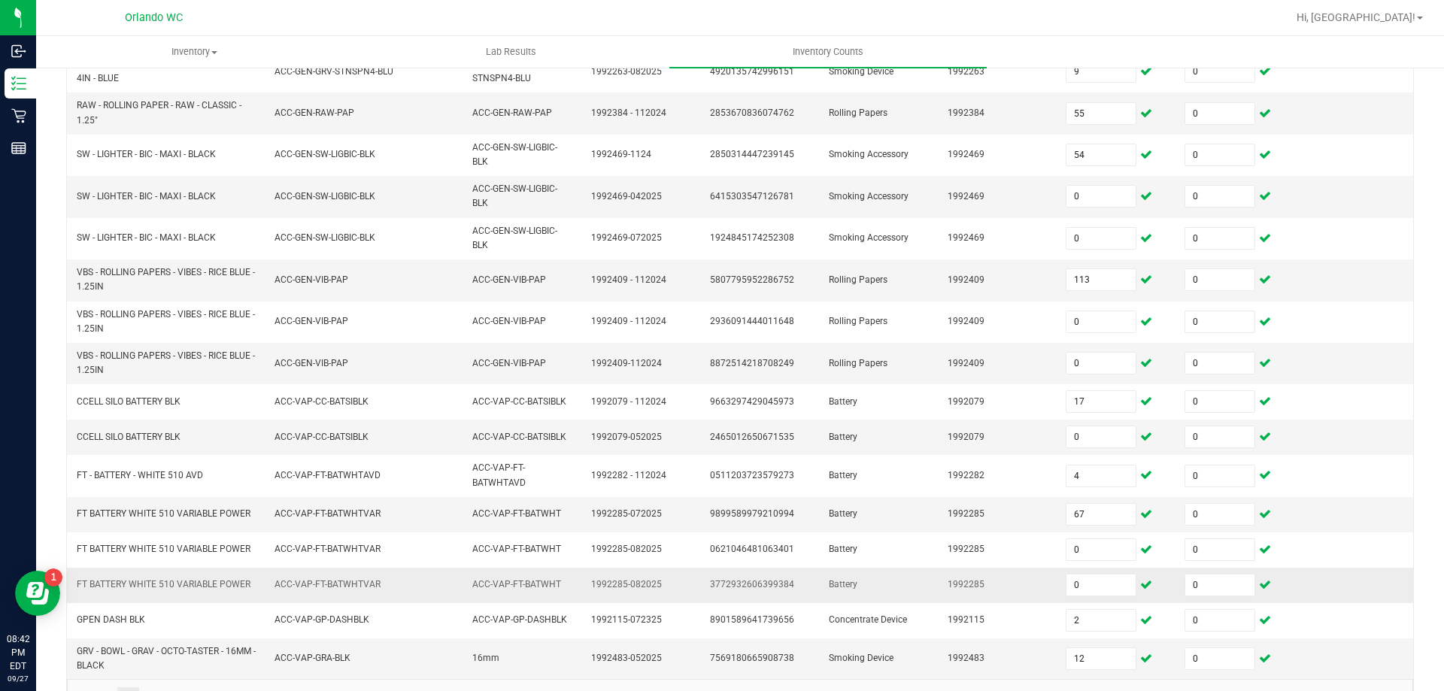
click at [832, 568] on td "Battery" at bounding box center [879, 585] width 119 height 35
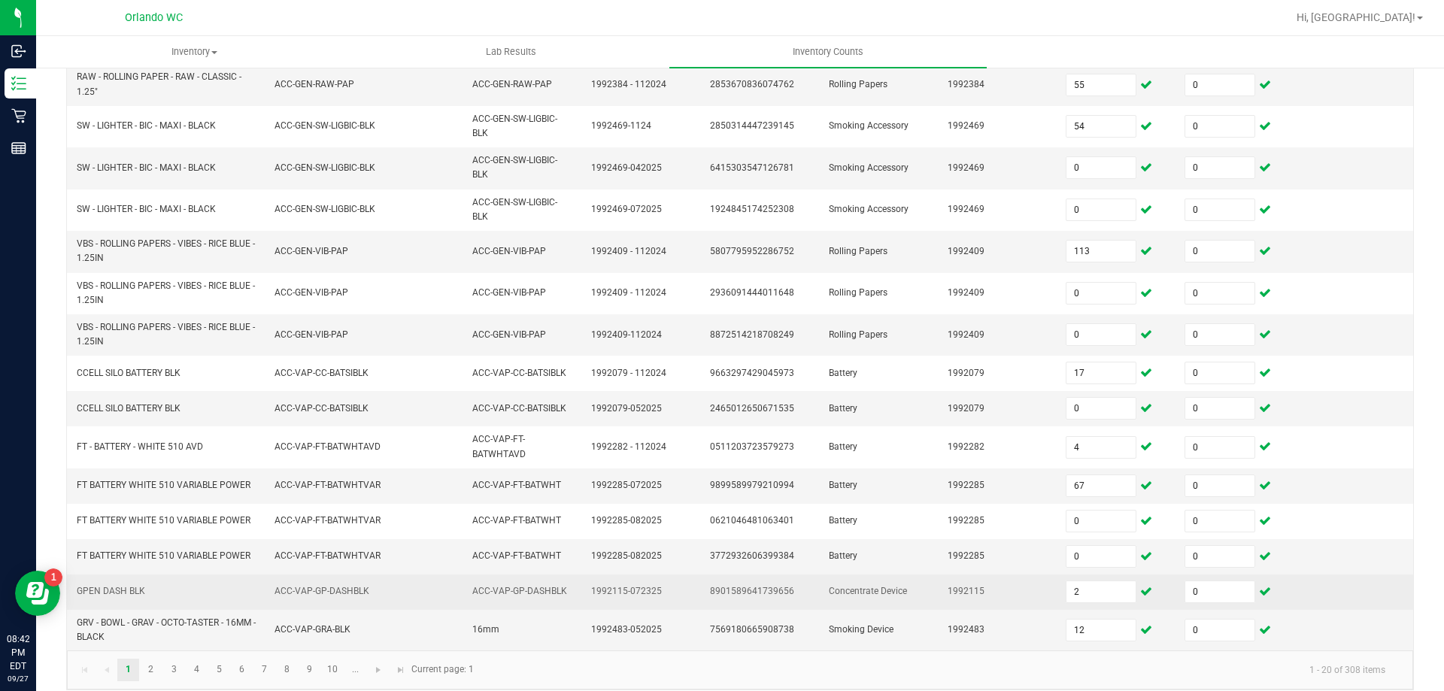
scroll to position [395, 0]
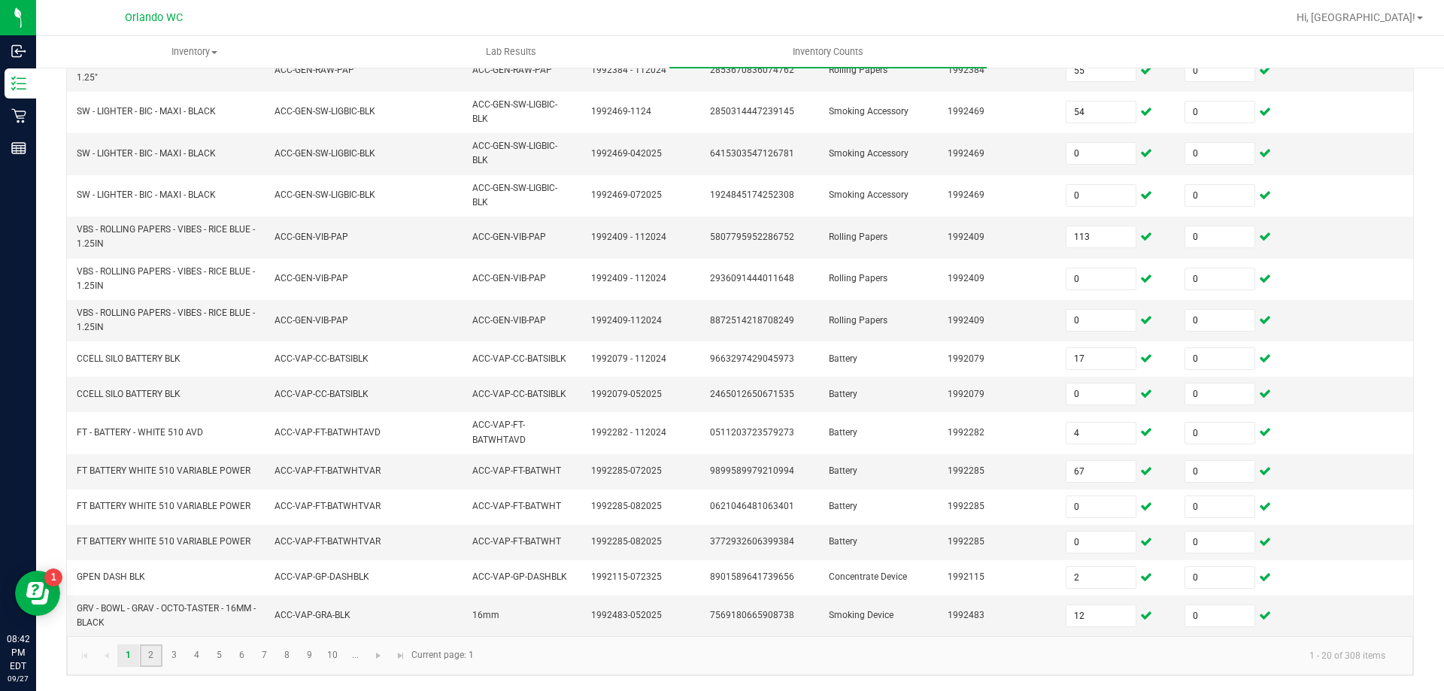
click at [150, 660] on link "2" at bounding box center [151, 656] width 22 height 23
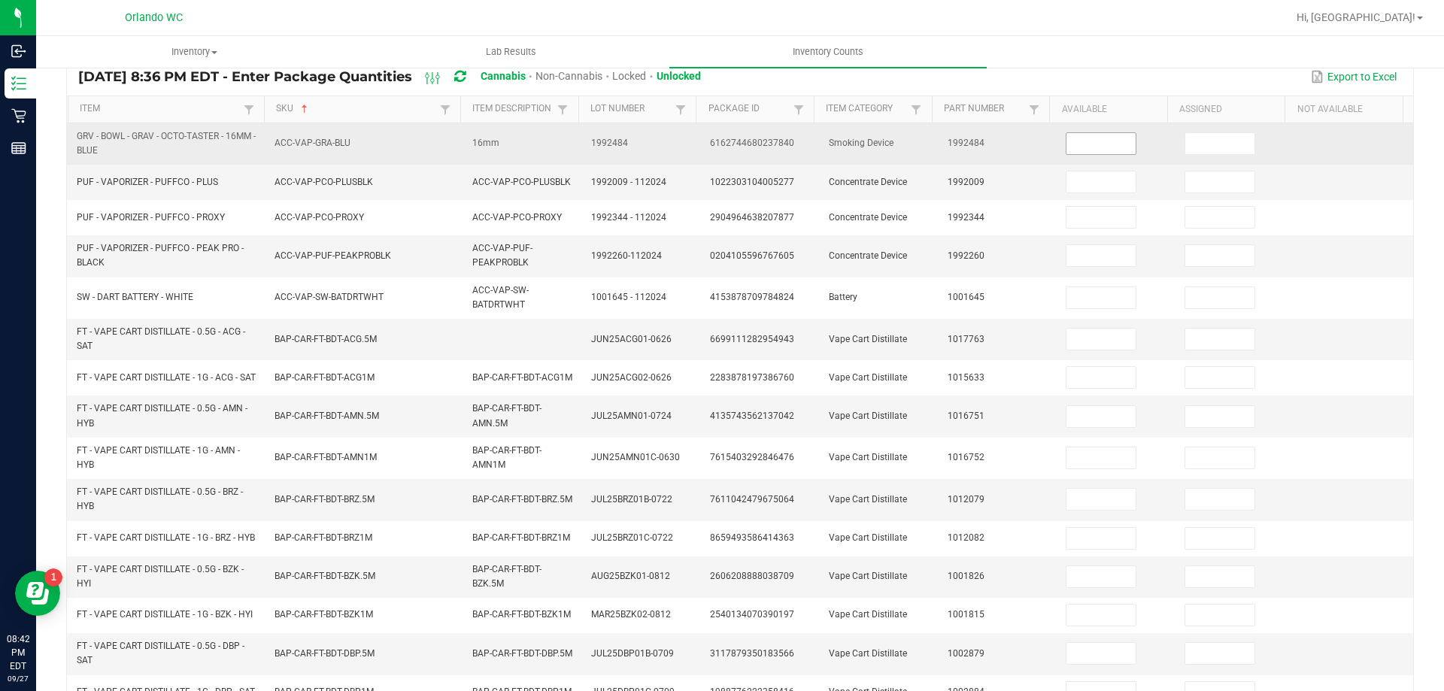
scroll to position [94, 0]
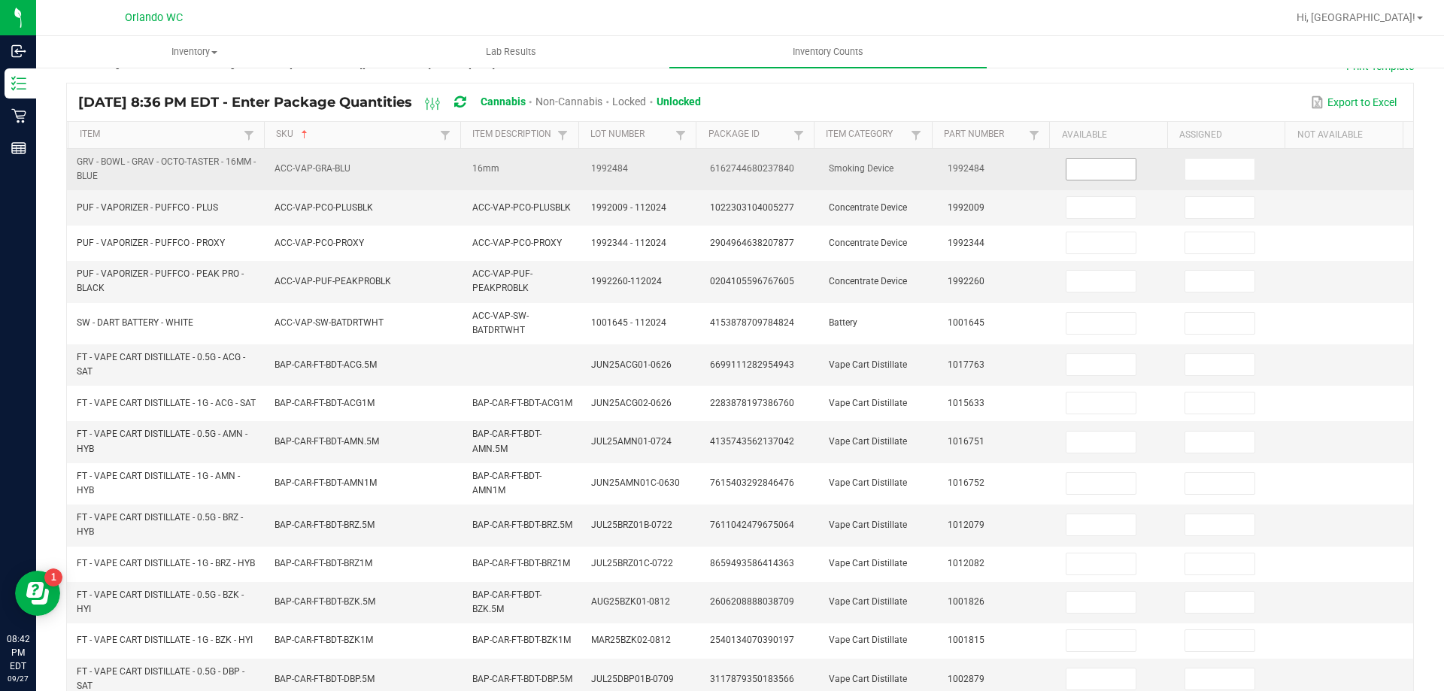
click at [1079, 162] on input at bounding box center [1101, 169] width 69 height 21
type input "5"
type input "0"
type input "1"
type input "0"
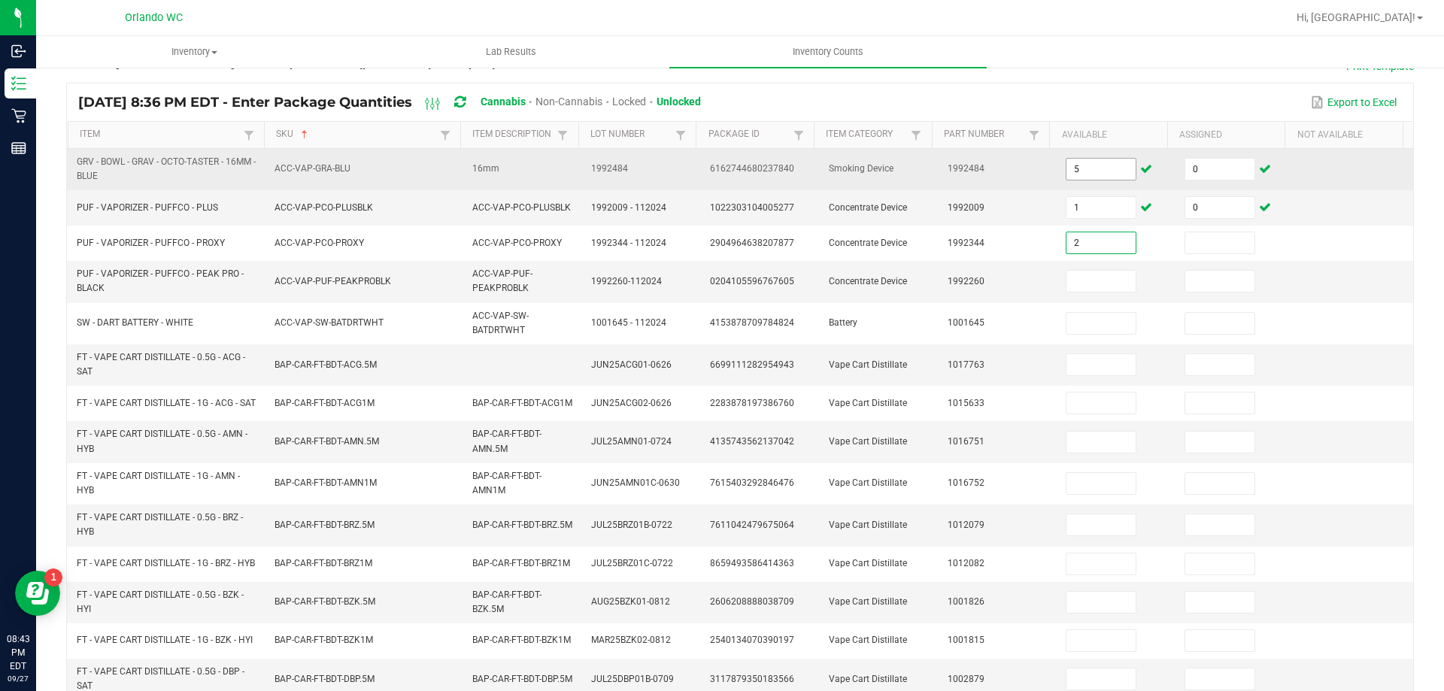
type input "2"
type input "0"
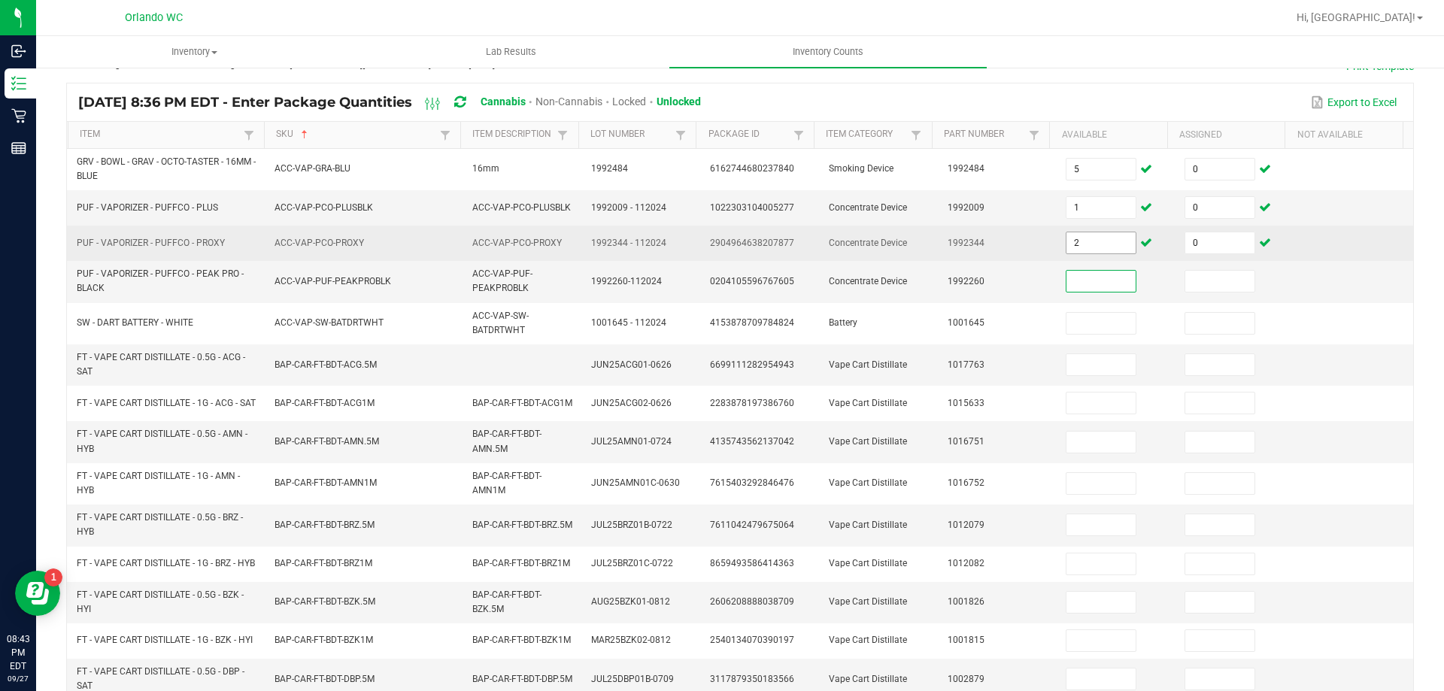
click at [1069, 249] on input "2" at bounding box center [1101, 242] width 69 height 21
type input "3"
type input "1"
type input "0"
type input "1"
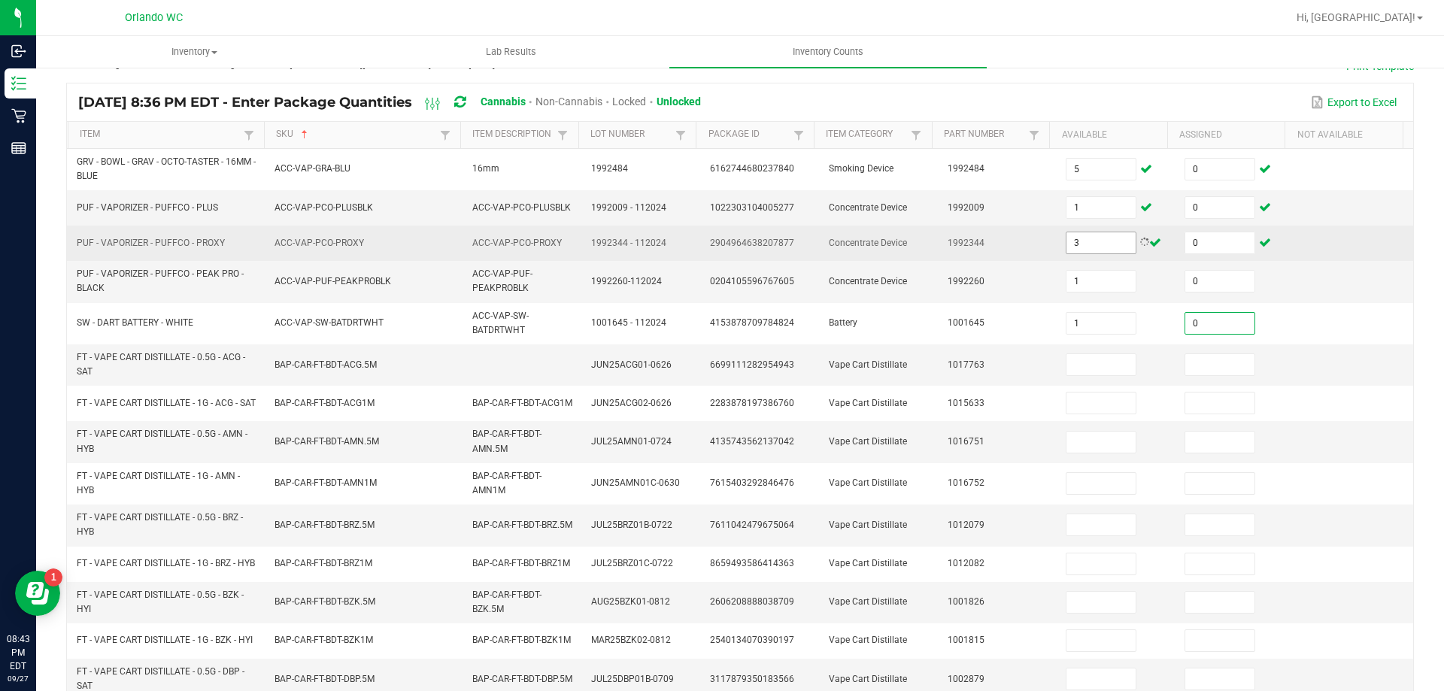
type input "0"
type input "12"
type input "0"
type input "10"
type input "0"
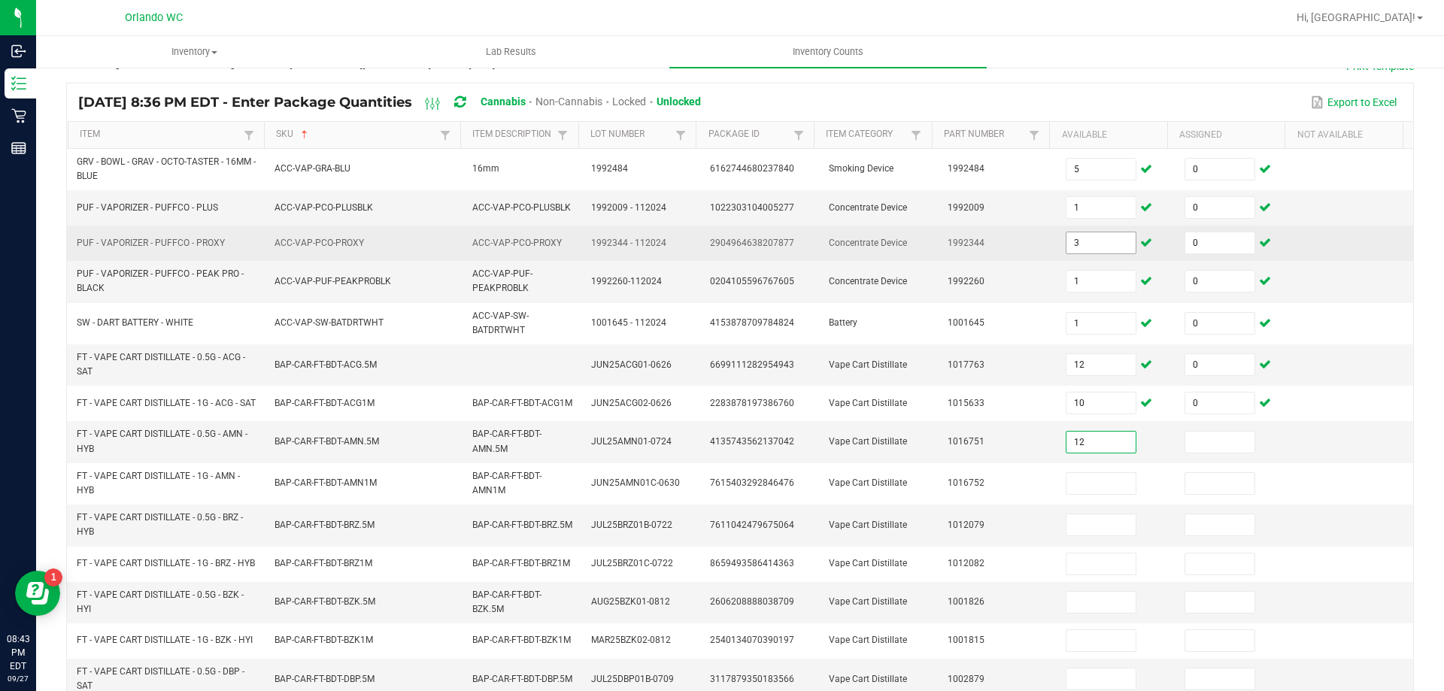
type input "12"
type input "0"
type input "1"
type input "0"
type input "2"
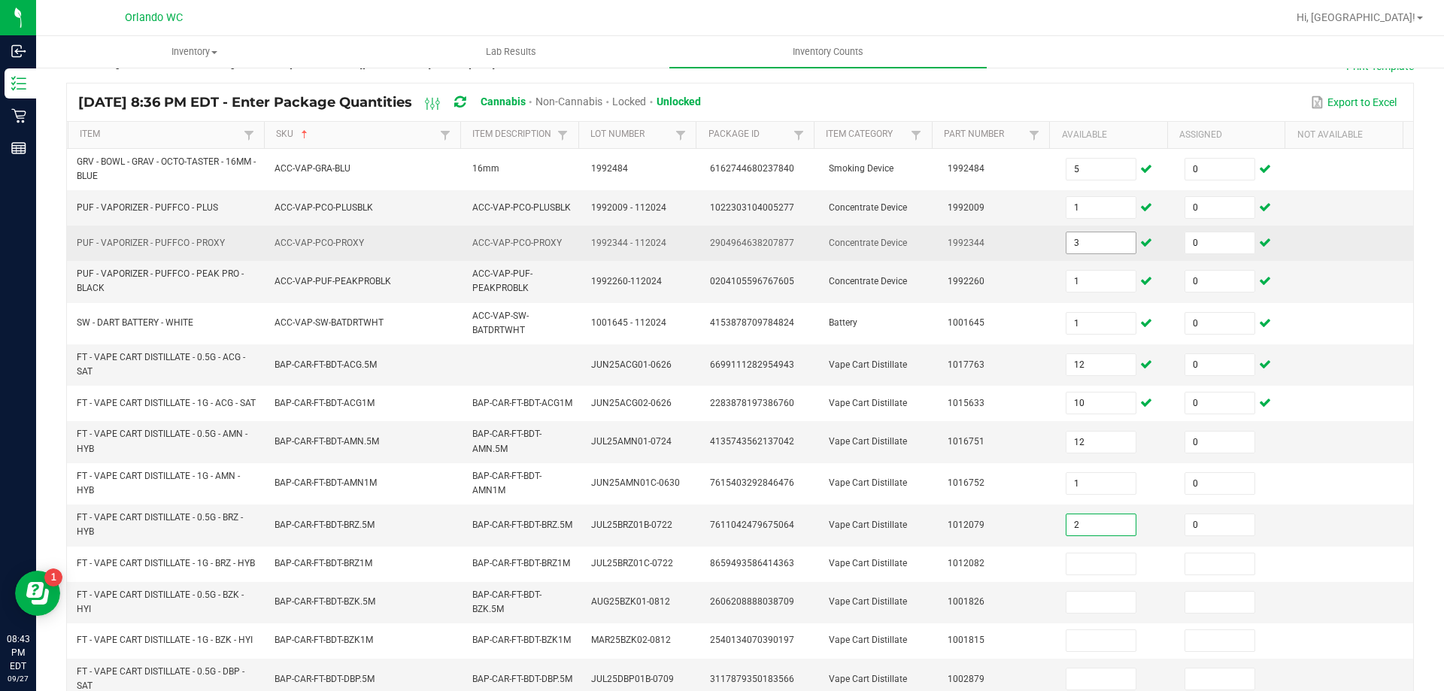
type input "0"
type input "12"
type input "0"
type input "3"
type input "0"
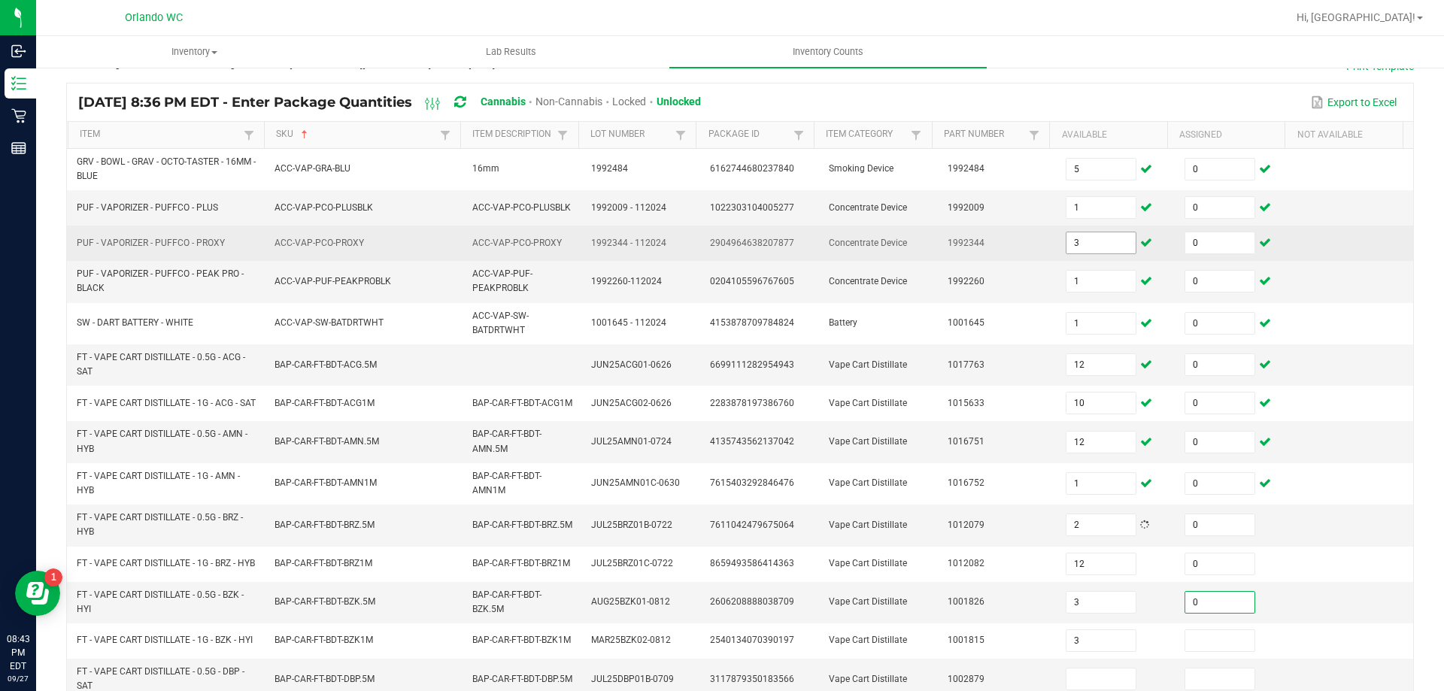
type input "3"
type input "0"
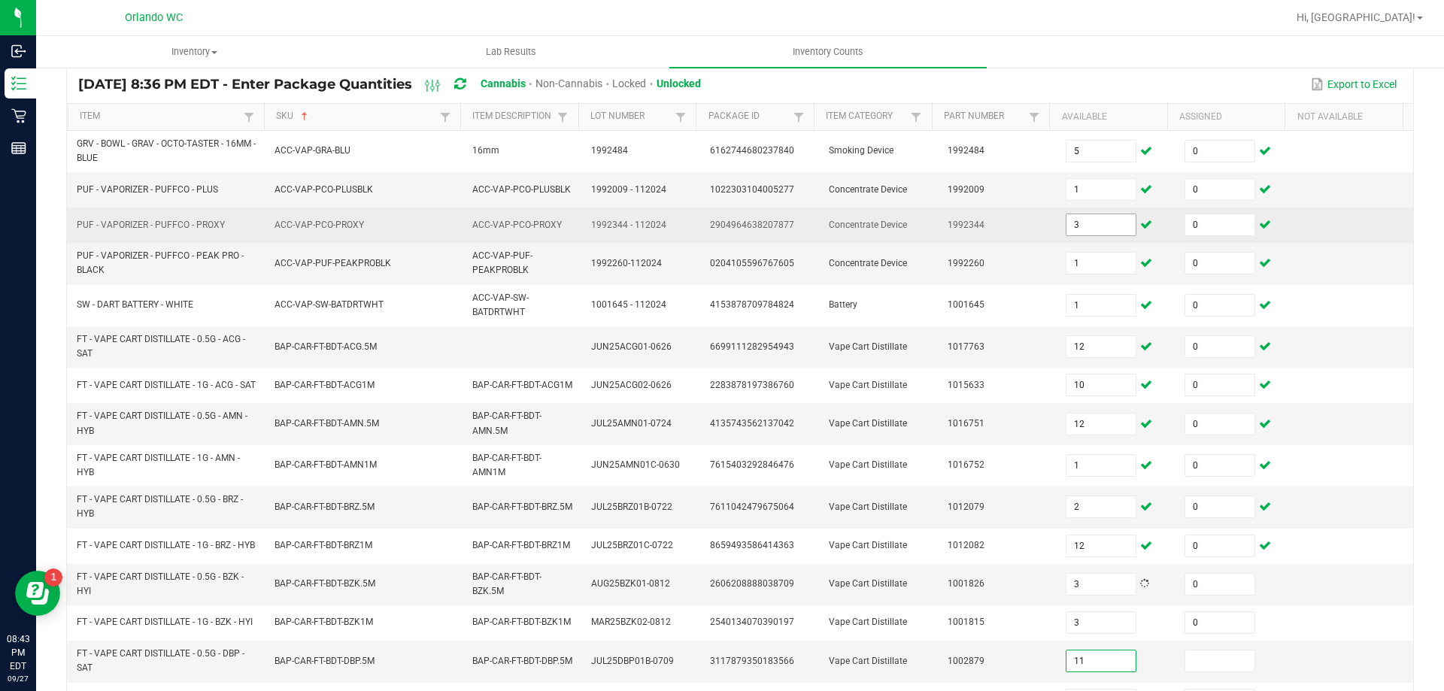
type input "11"
type input "0"
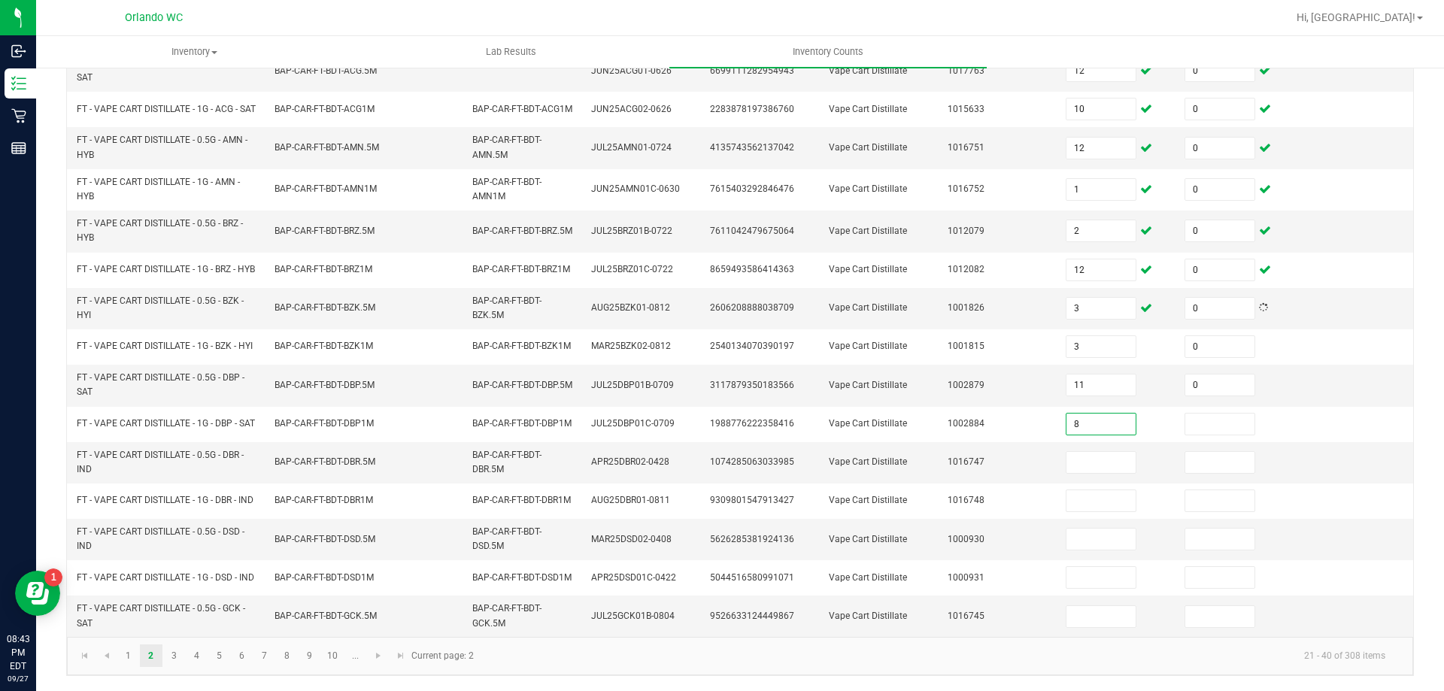
type input "8"
type input "0"
type input "10"
type input "0"
type input "11"
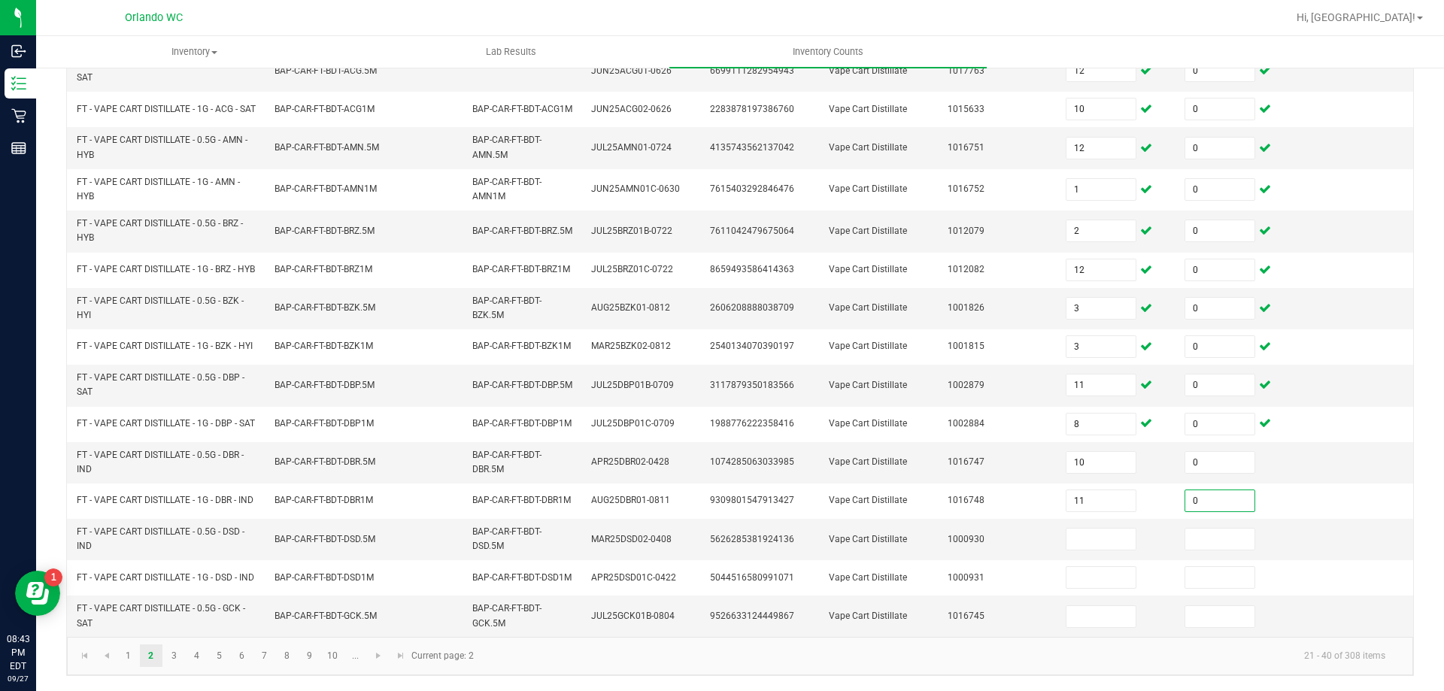
type input "0"
type input "7"
type input "0"
type input "8"
type input "0"
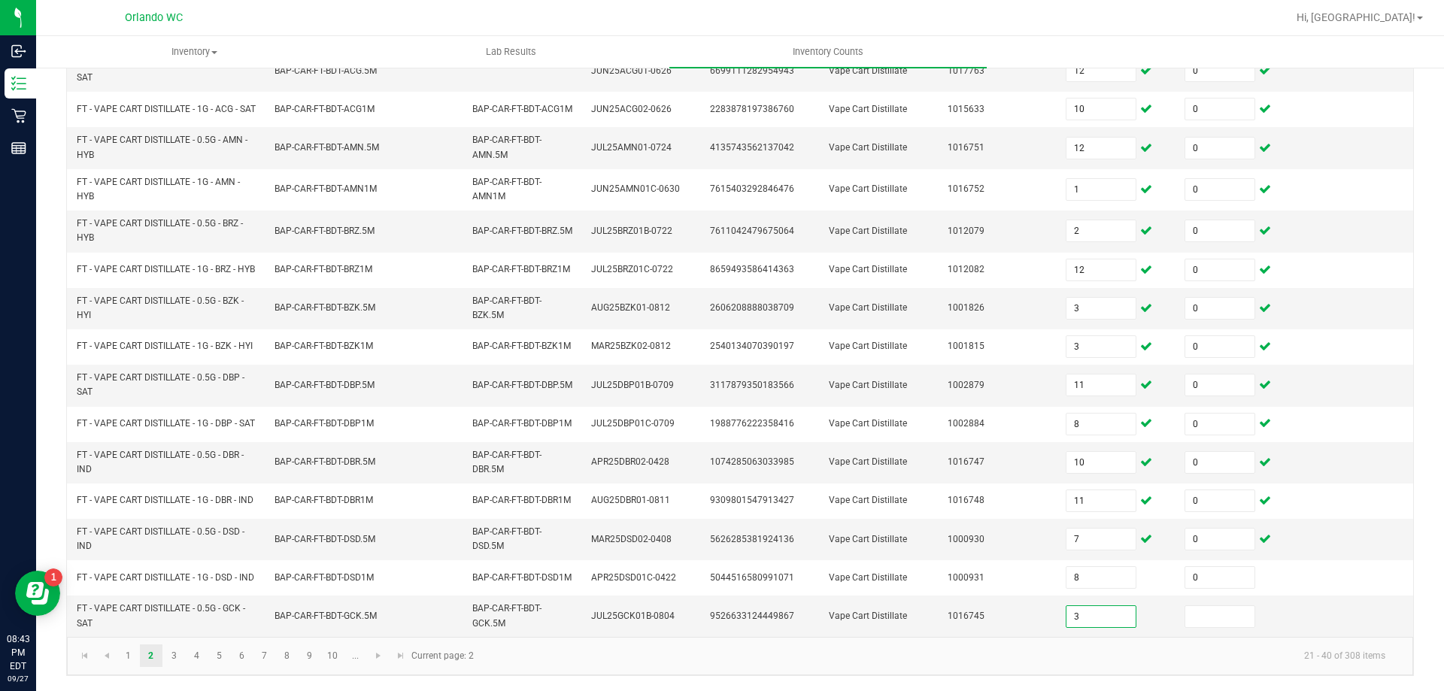
type input "3"
type input "0"
click at [176, 654] on link "3" at bounding box center [174, 656] width 22 height 23
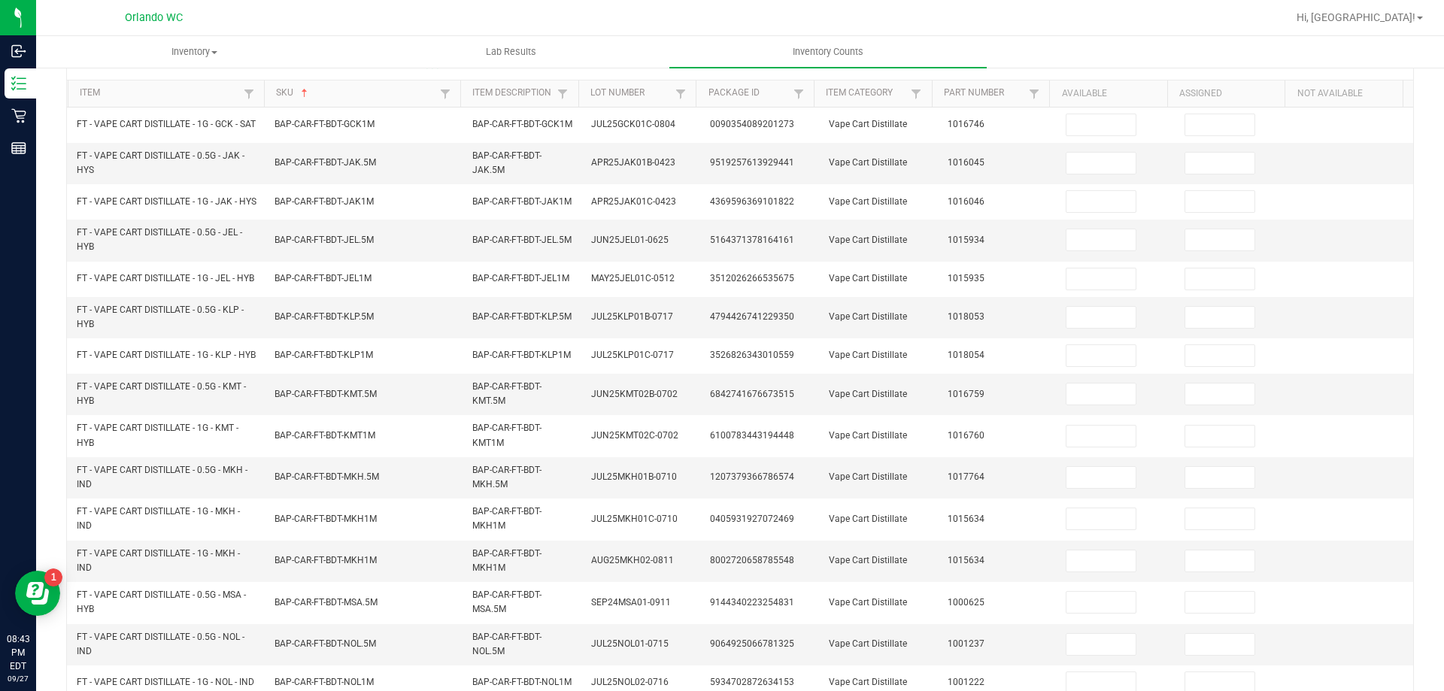
scroll to position [50, 0]
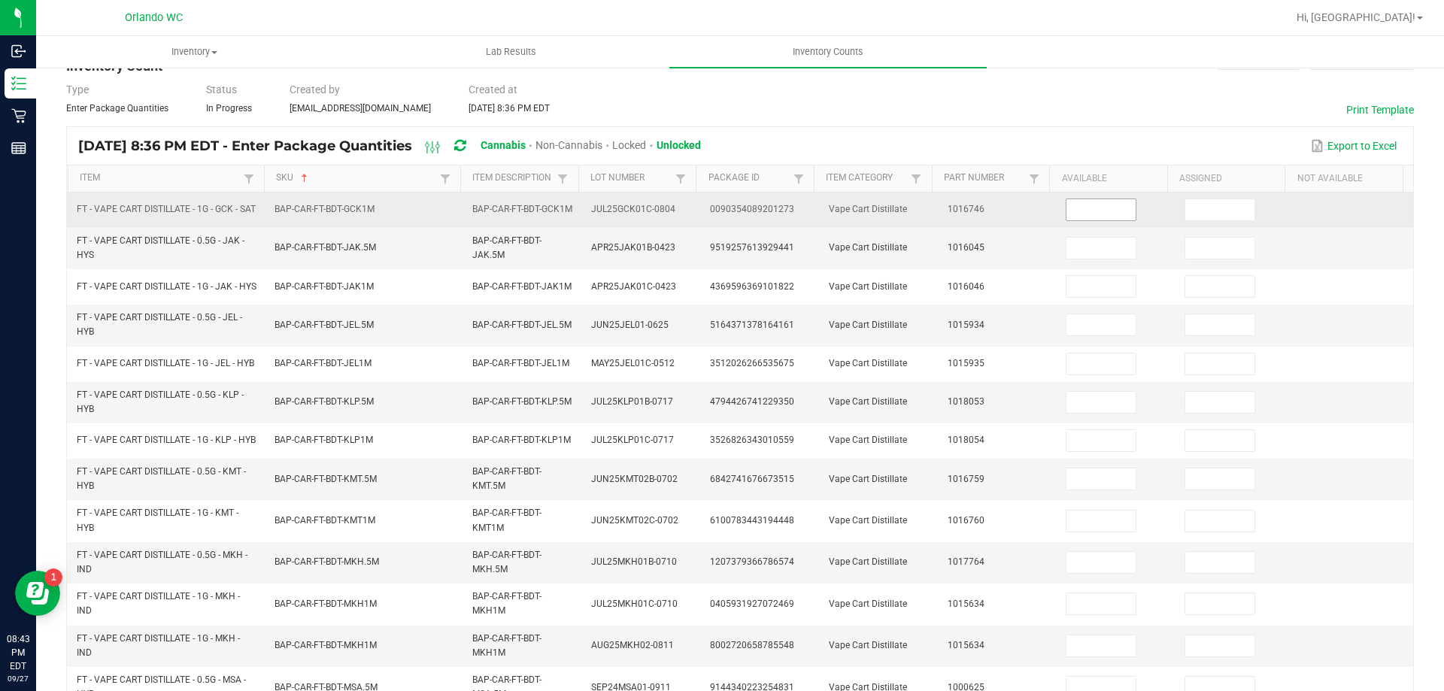
click at [1076, 211] on input at bounding box center [1101, 209] width 69 height 21
type input "10"
type input "0"
type input "5"
type input "0"
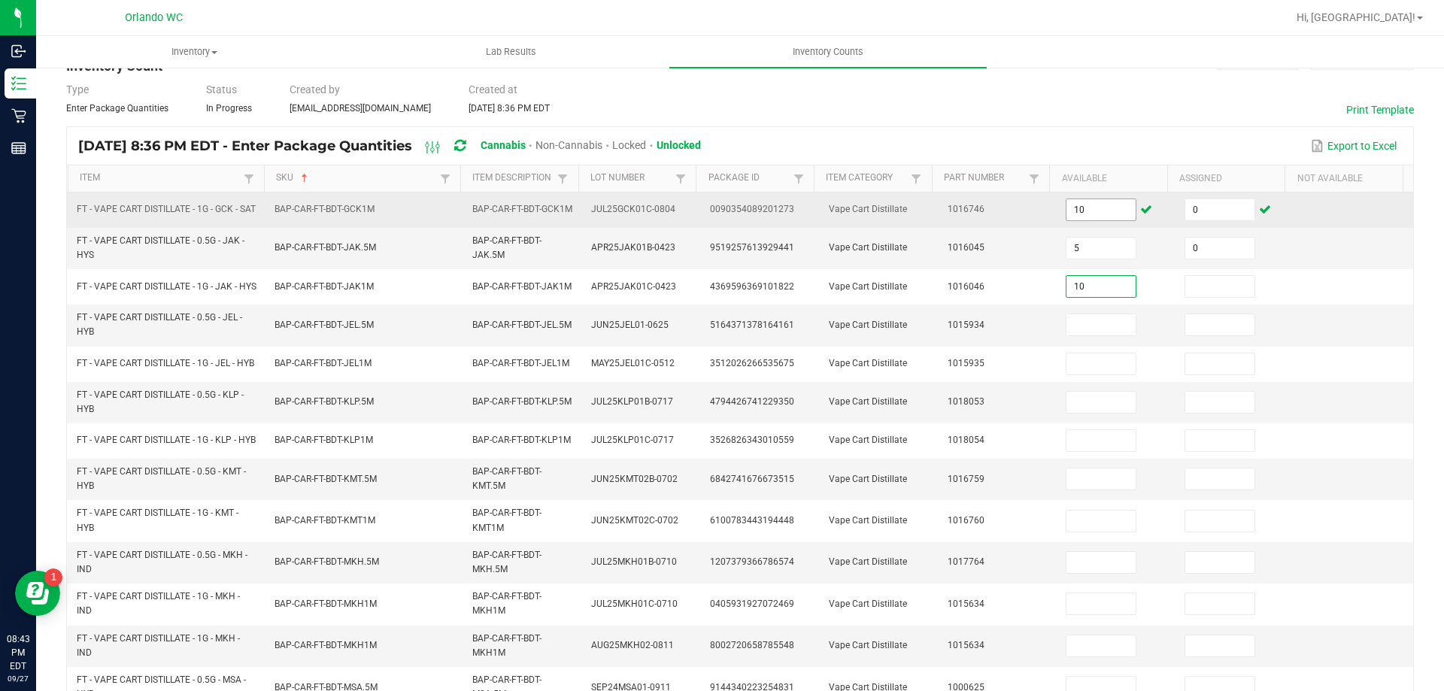
type input "10"
type input "0"
type input "11"
type input "0"
type input "12"
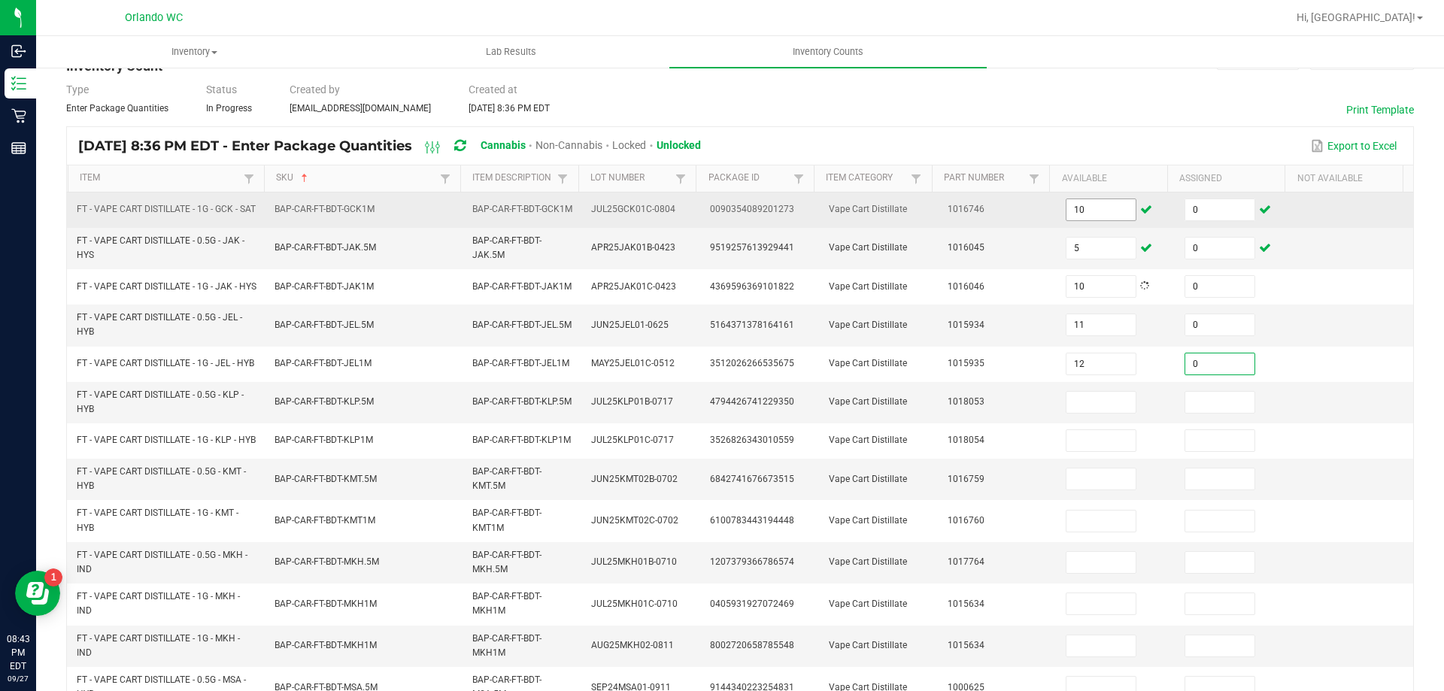
type input "0"
type input "8"
type input "0"
type input "11"
type input "0"
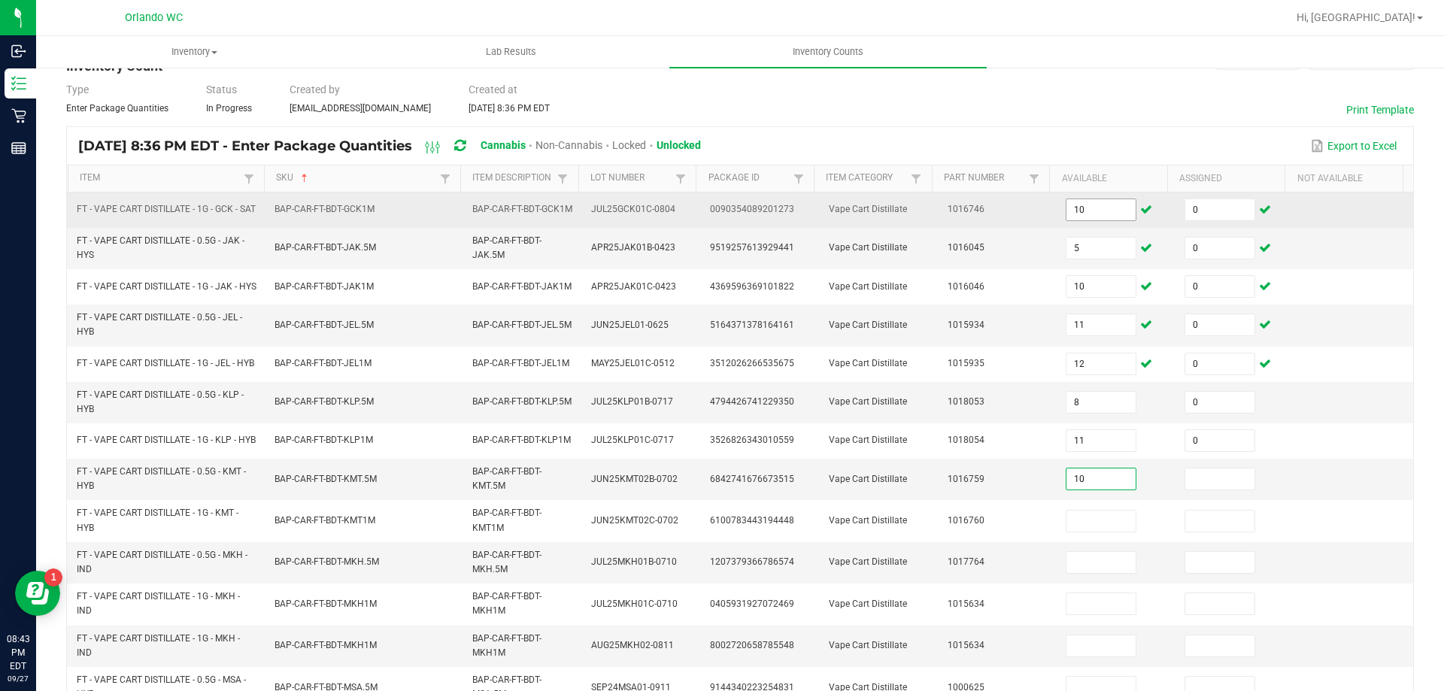
type input "10"
type input "0"
type input "10"
type input "0"
type input "8"
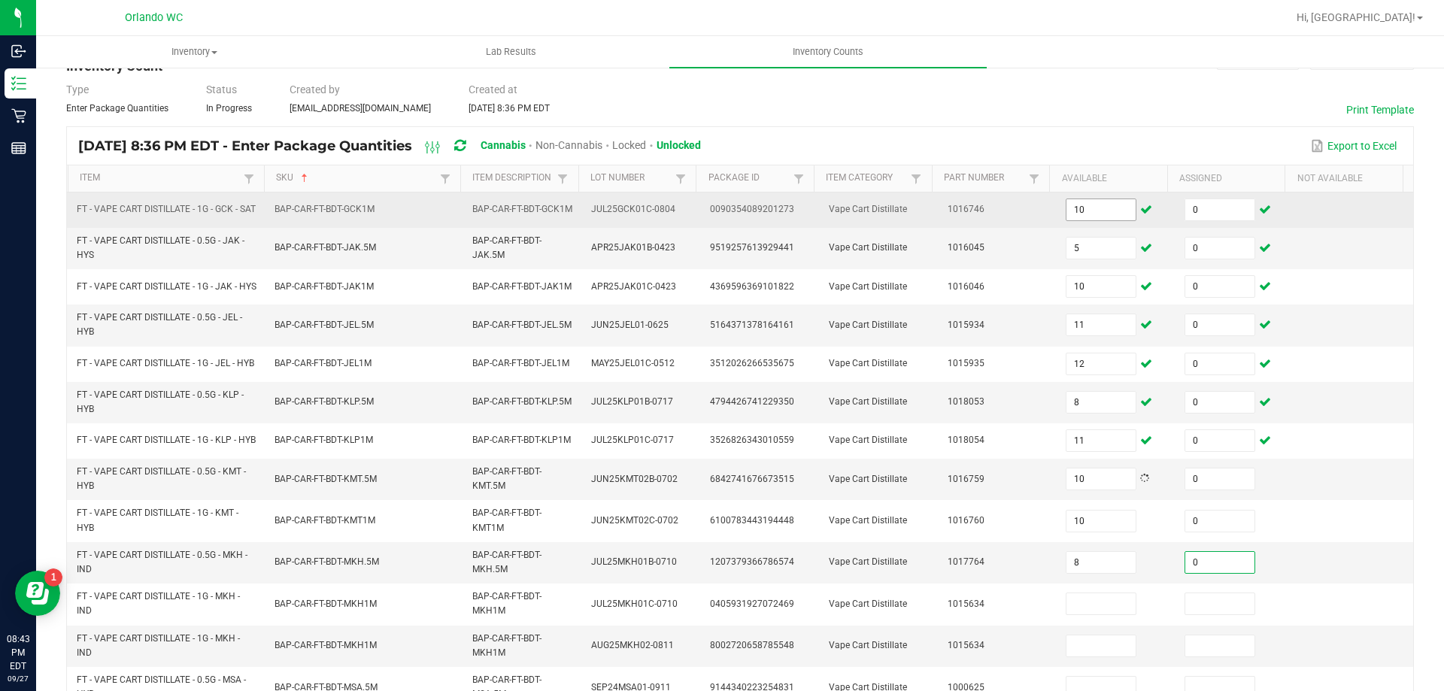
type input "0"
type input "8"
type input "0"
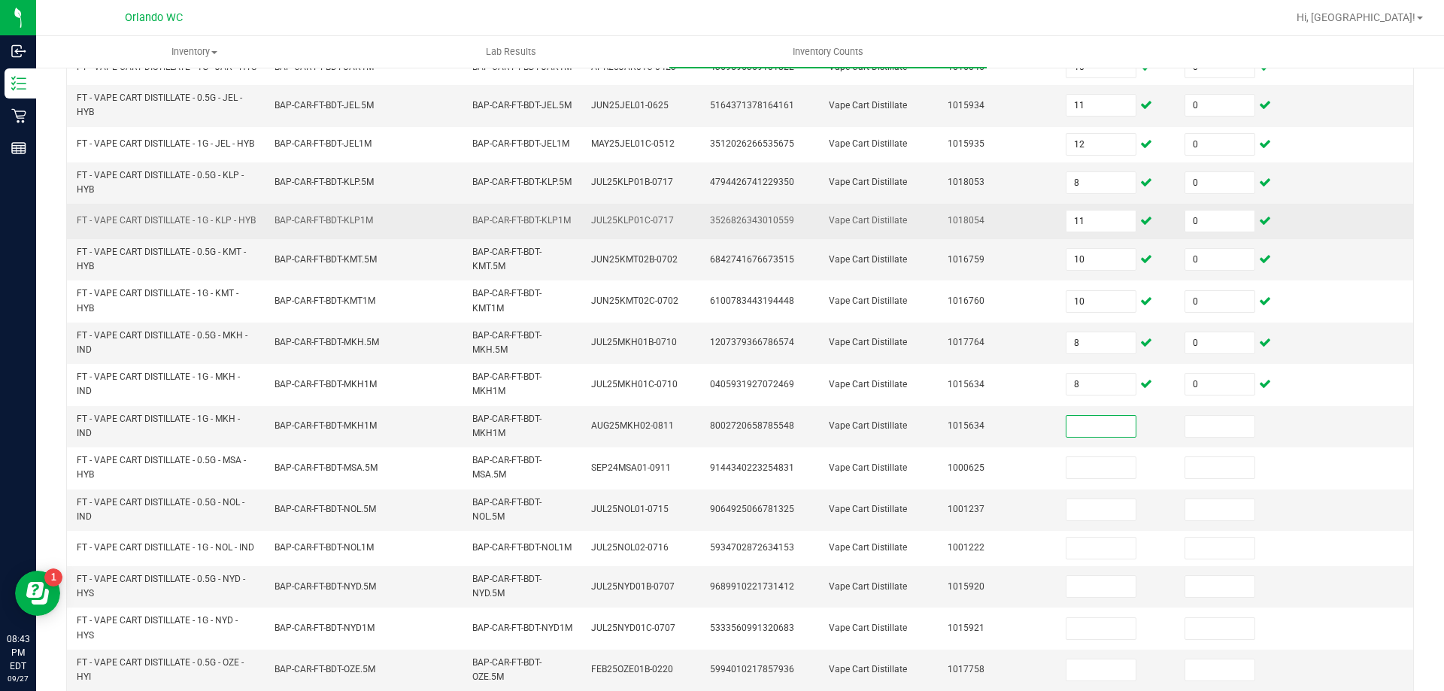
scroll to position [276, 0]
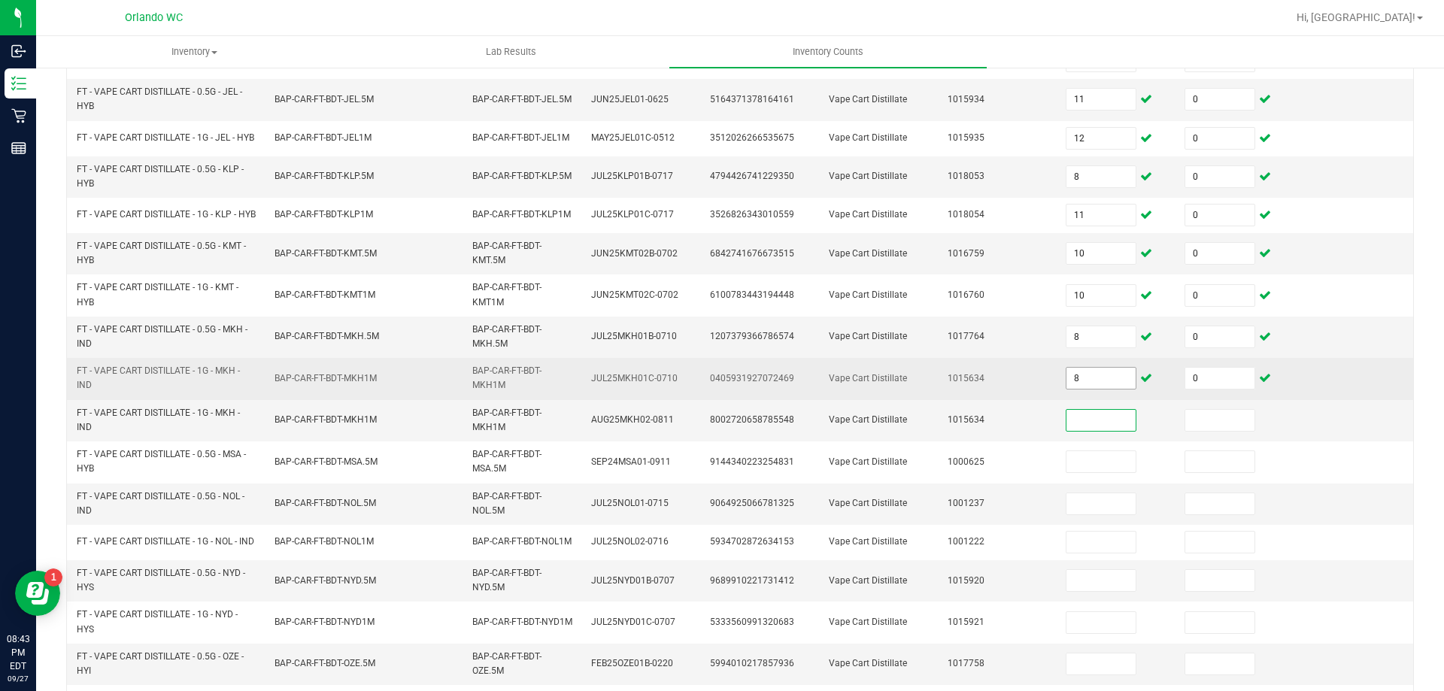
click at [1091, 389] on input "8" at bounding box center [1101, 378] width 69 height 21
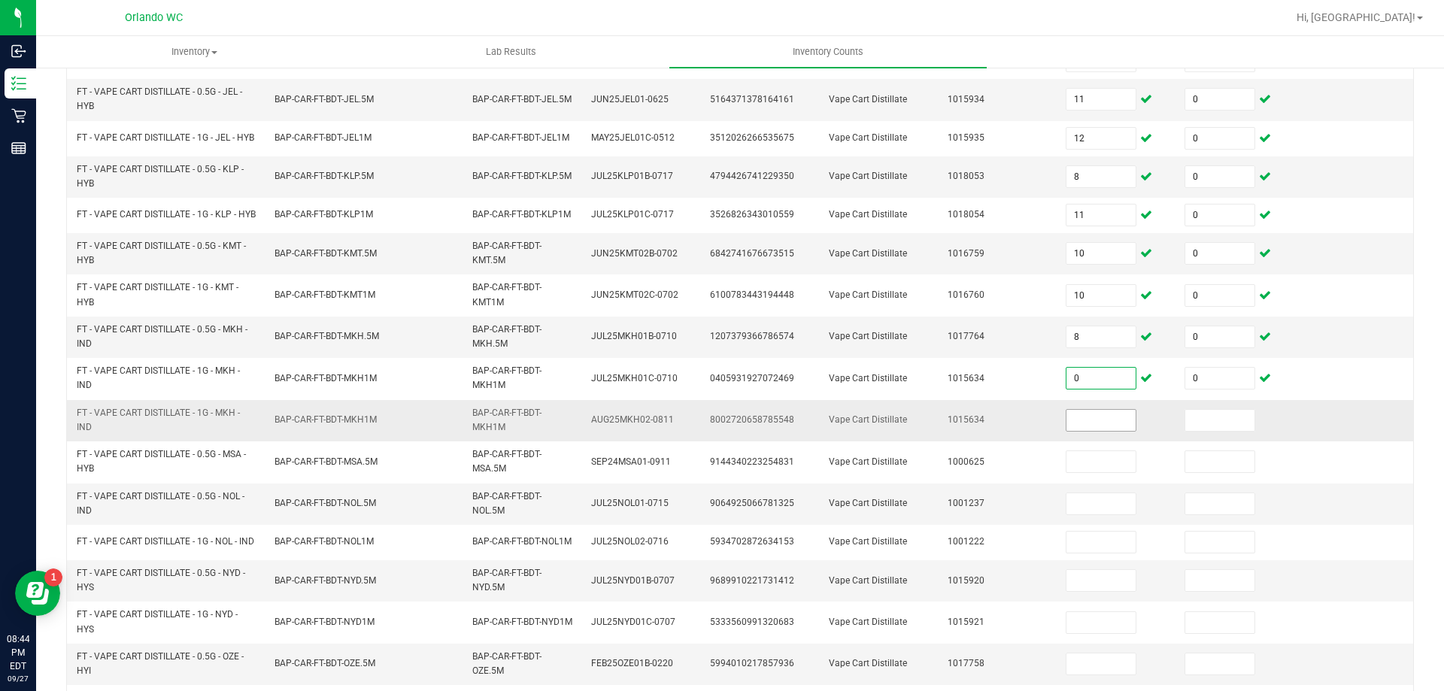
type input "0"
click at [1092, 431] on input at bounding box center [1101, 420] width 69 height 21
type input "8"
click at [1185, 431] on input at bounding box center [1219, 420] width 69 height 21
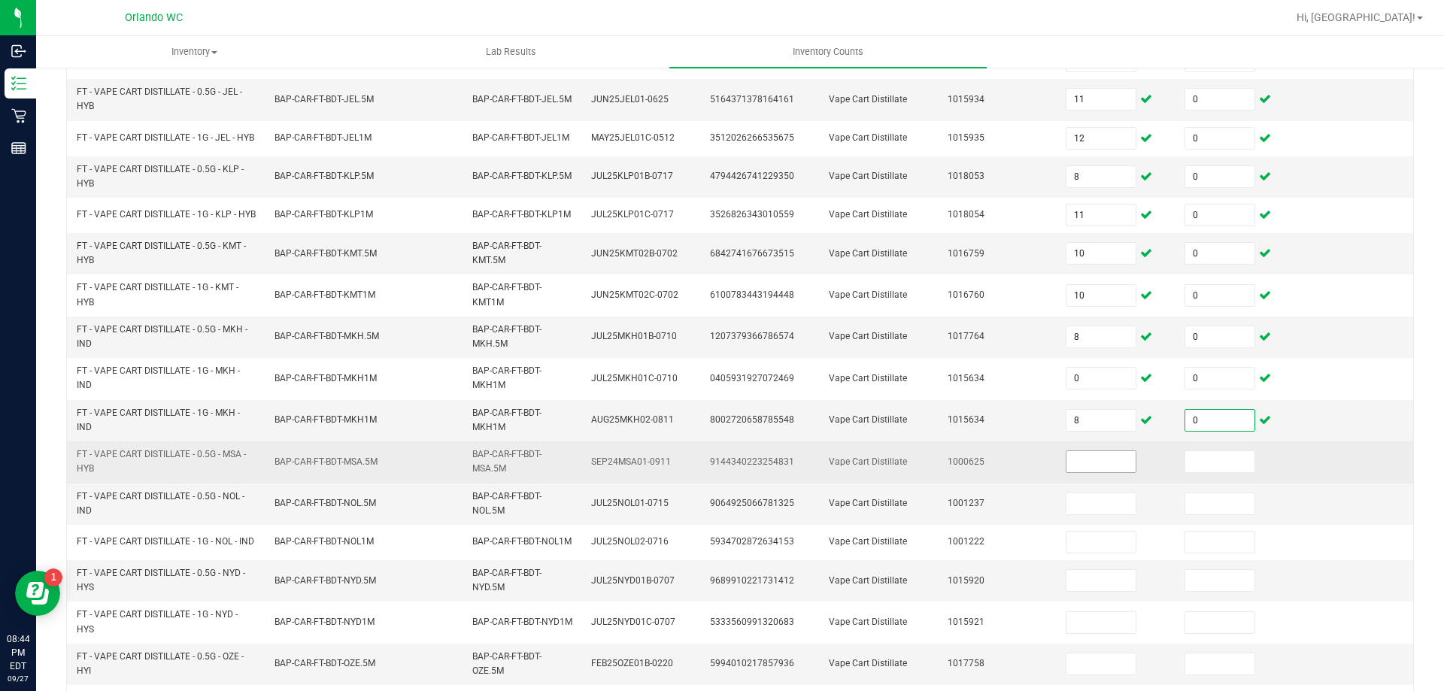
type input "0"
click at [1094, 472] on input at bounding box center [1101, 461] width 69 height 21
type input "3"
type input "0"
type input "3"
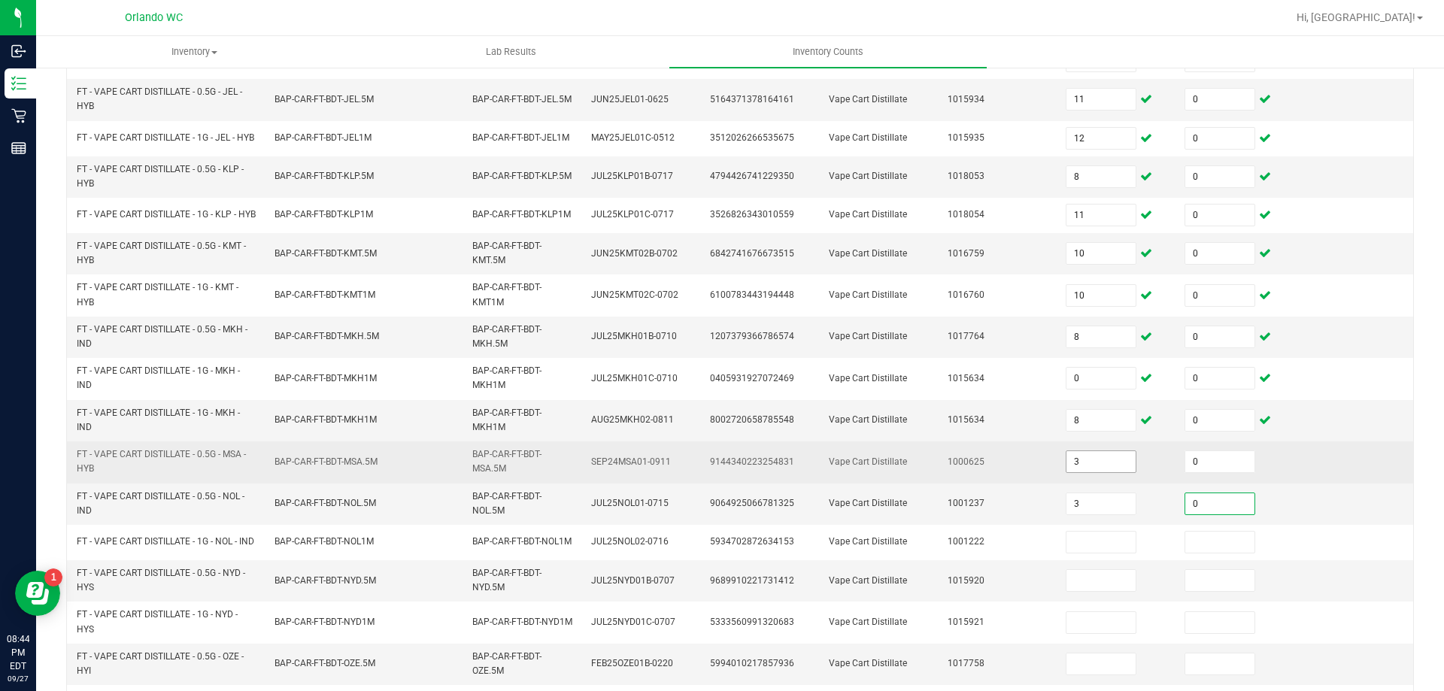
type input "0"
type input "8"
type input "0"
type input "4"
type input "0"
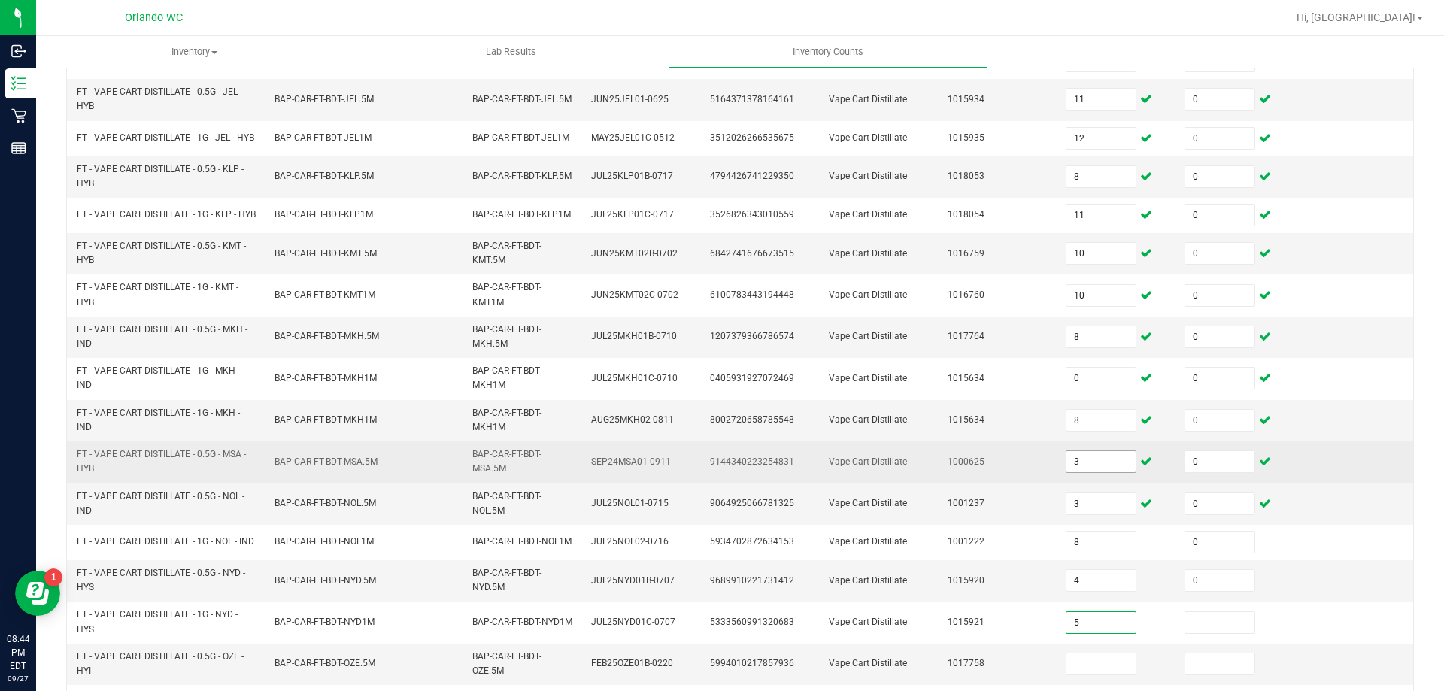
type input "5"
type input "0"
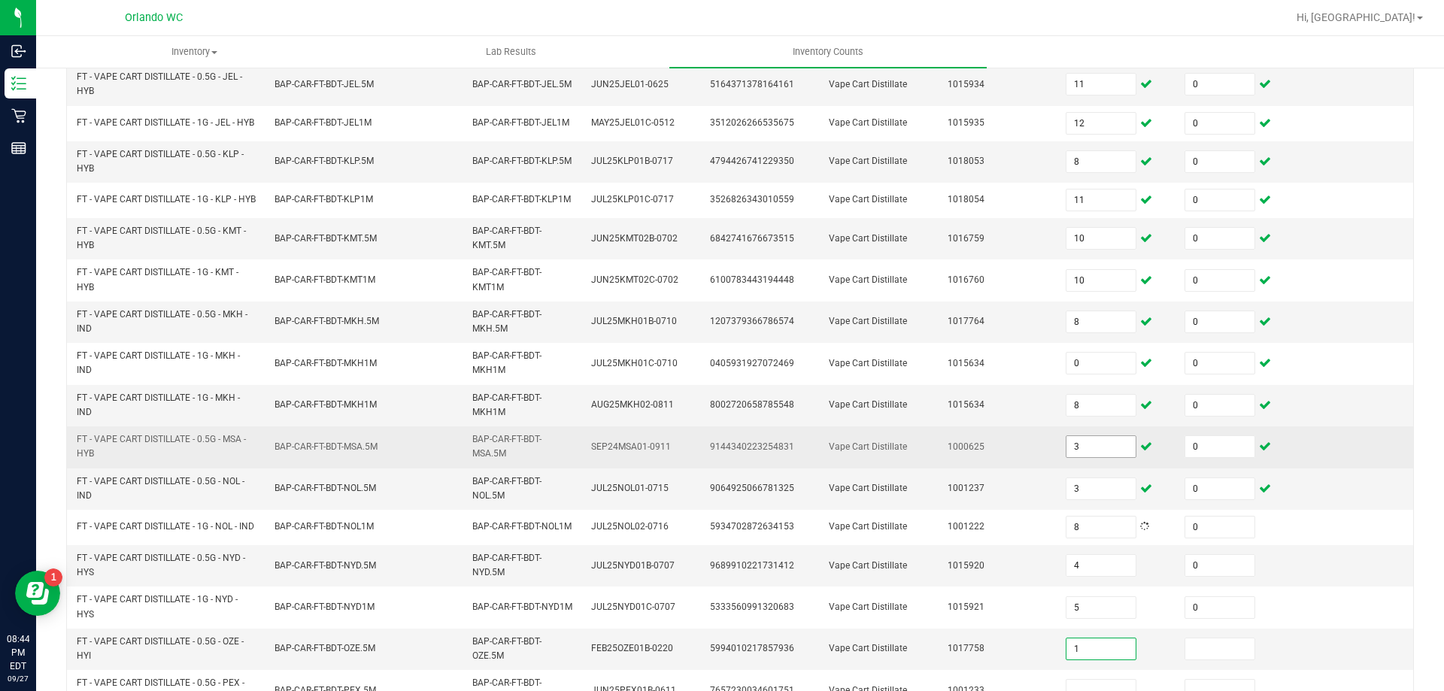
type input "1"
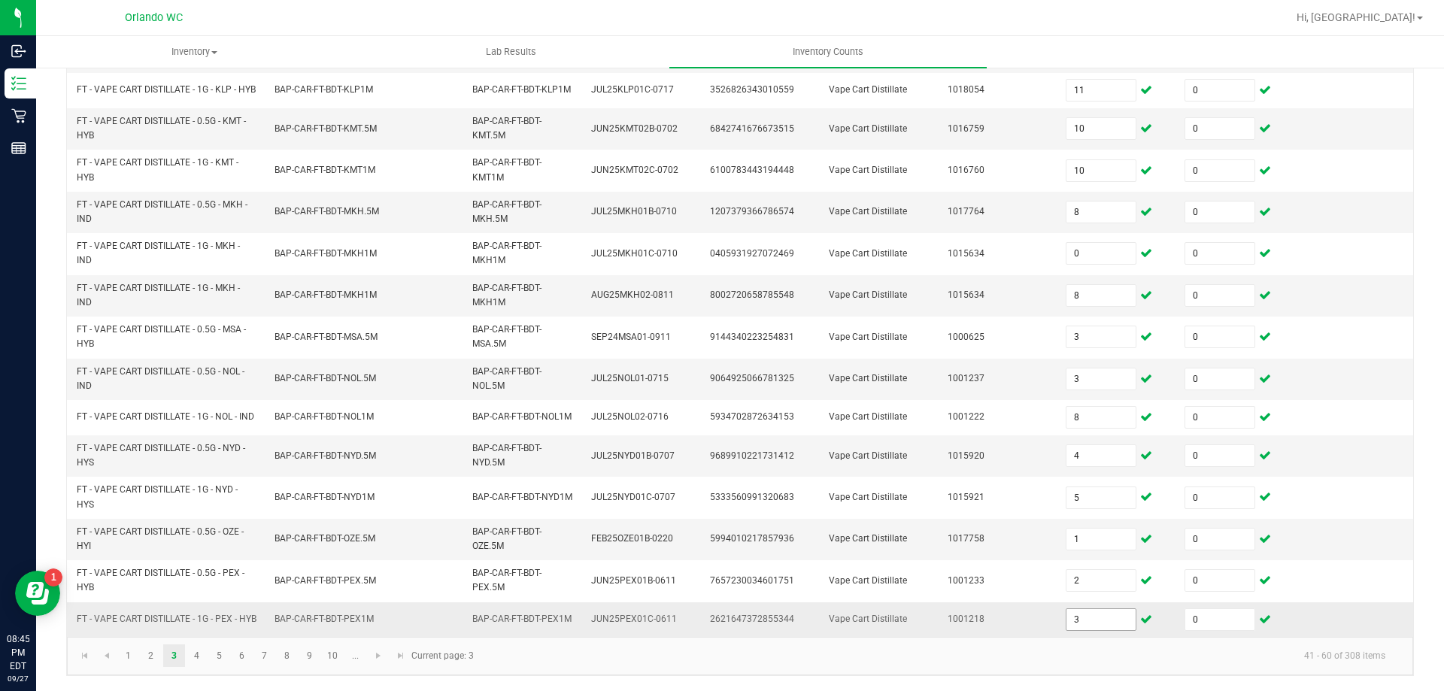
click at [1076, 618] on input "3" at bounding box center [1101, 619] width 69 height 21
click at [956, 626] on td "1001218" at bounding box center [998, 619] width 119 height 35
click at [149, 658] on link "2" at bounding box center [151, 656] width 22 height 23
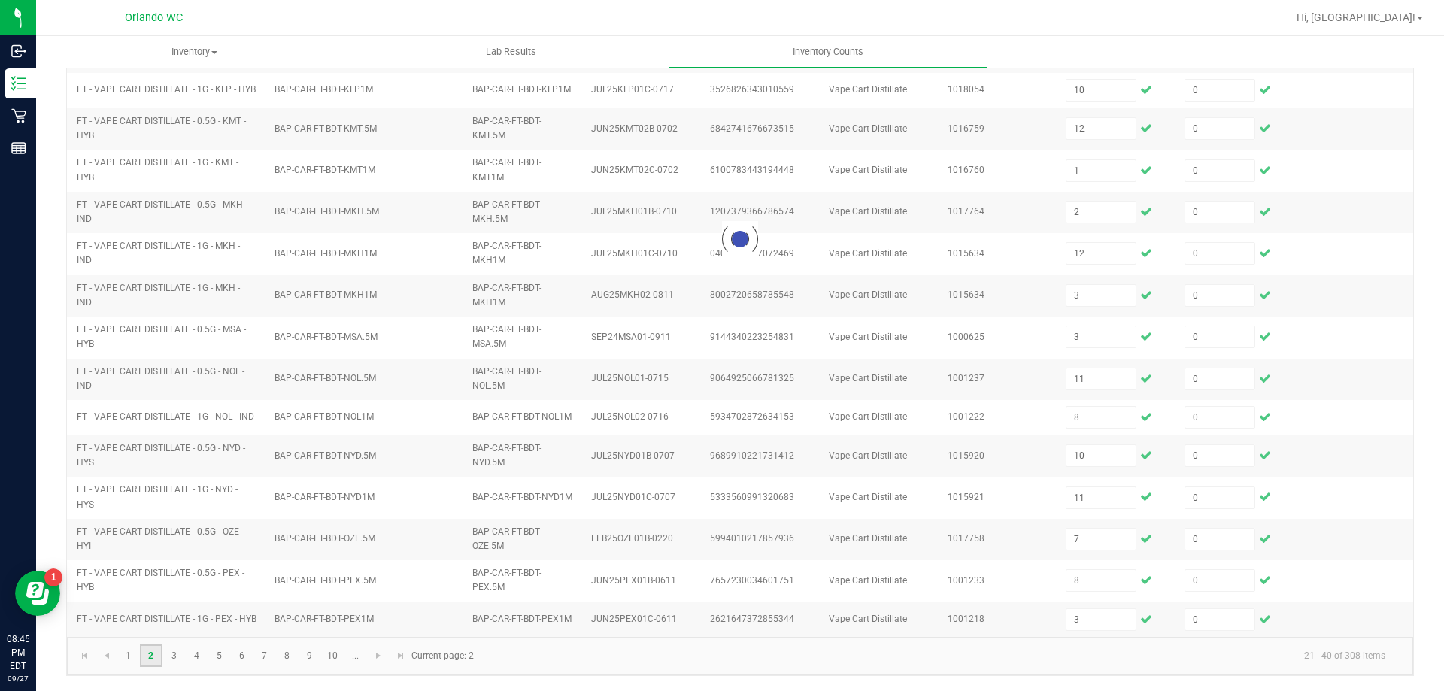
scroll to position [426, 0]
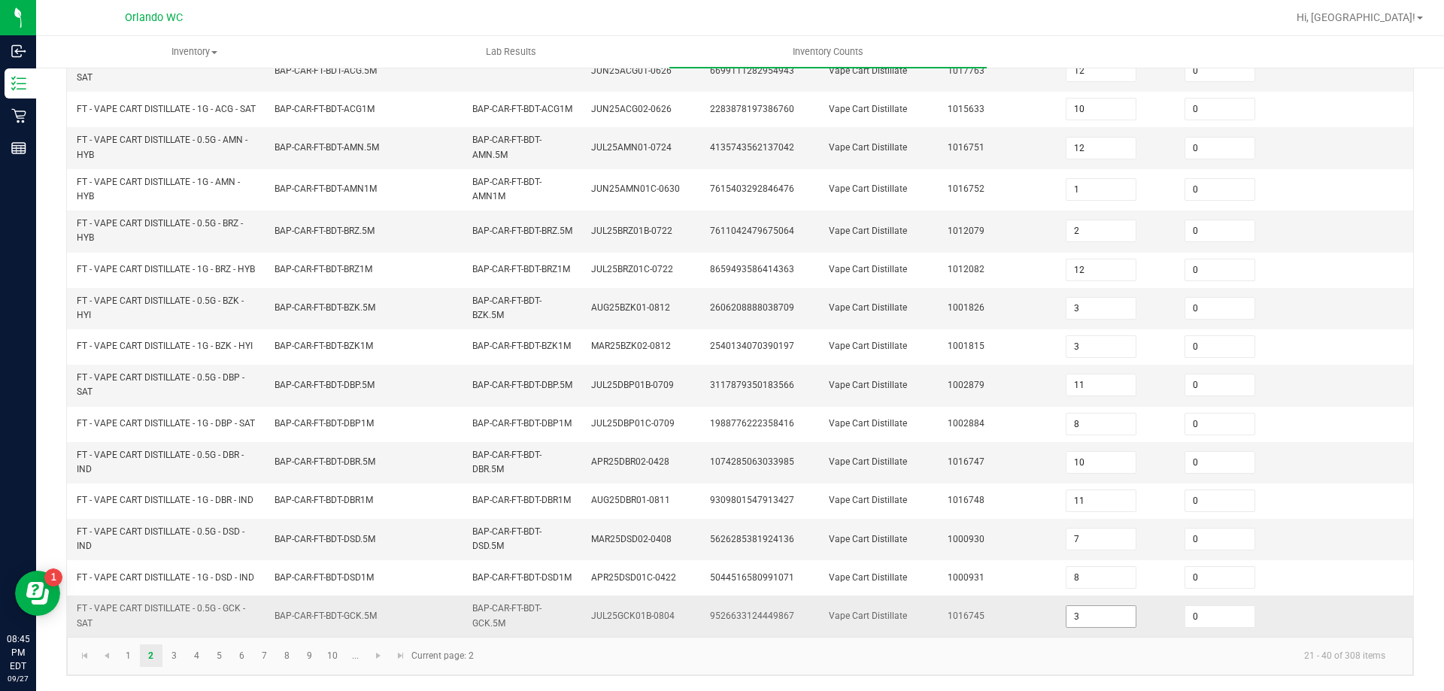
click at [1091, 612] on input "3" at bounding box center [1101, 616] width 69 height 21
click at [1083, 645] on kendo-pager-info "21 - 40 of 308 items" at bounding box center [940, 656] width 915 height 25
click at [178, 658] on link "3" at bounding box center [174, 656] width 22 height 23
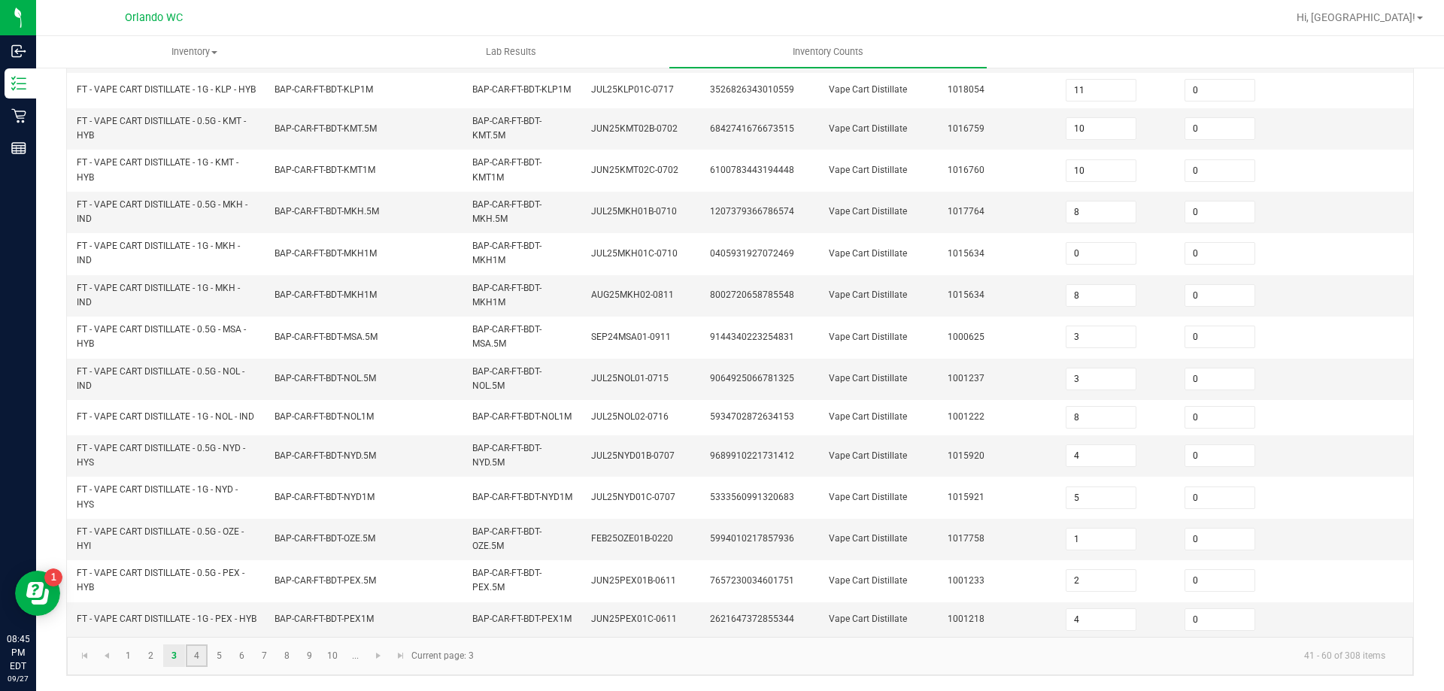
click at [193, 666] on link "4" at bounding box center [197, 656] width 22 height 23
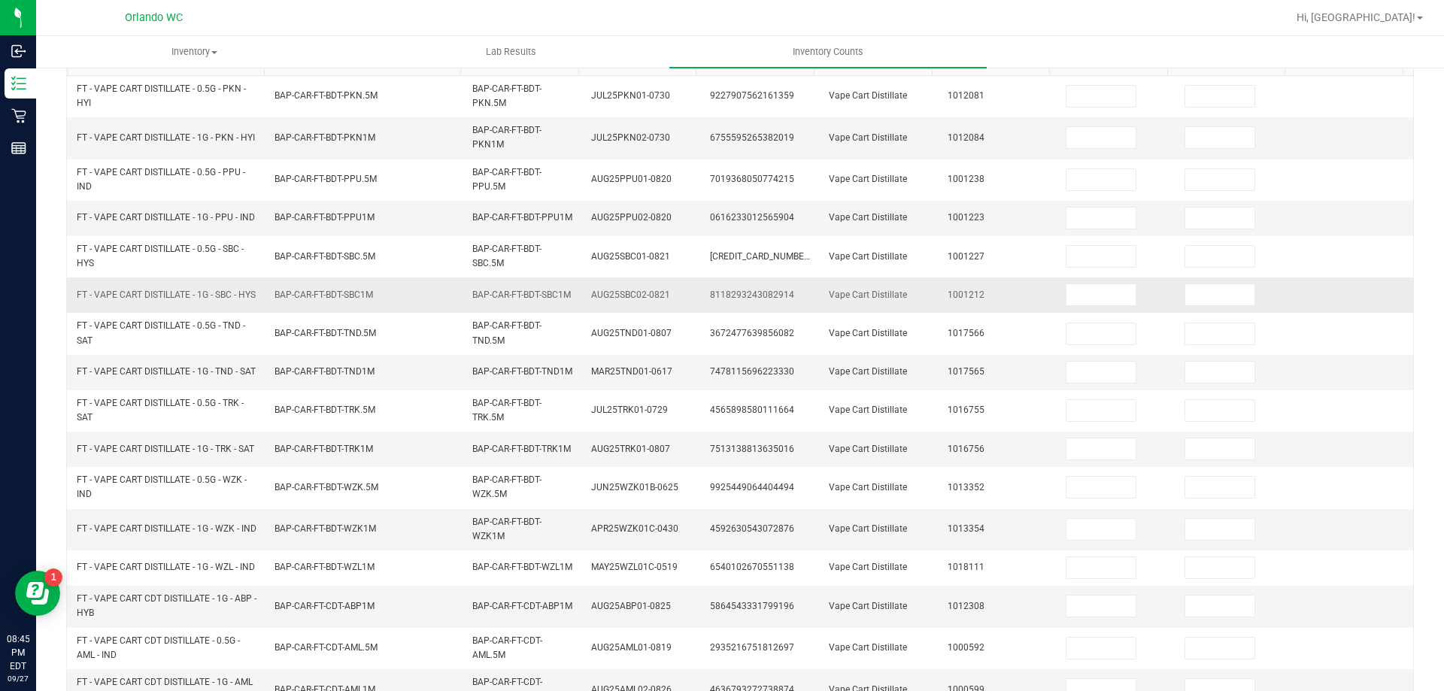
scroll to position [126, 0]
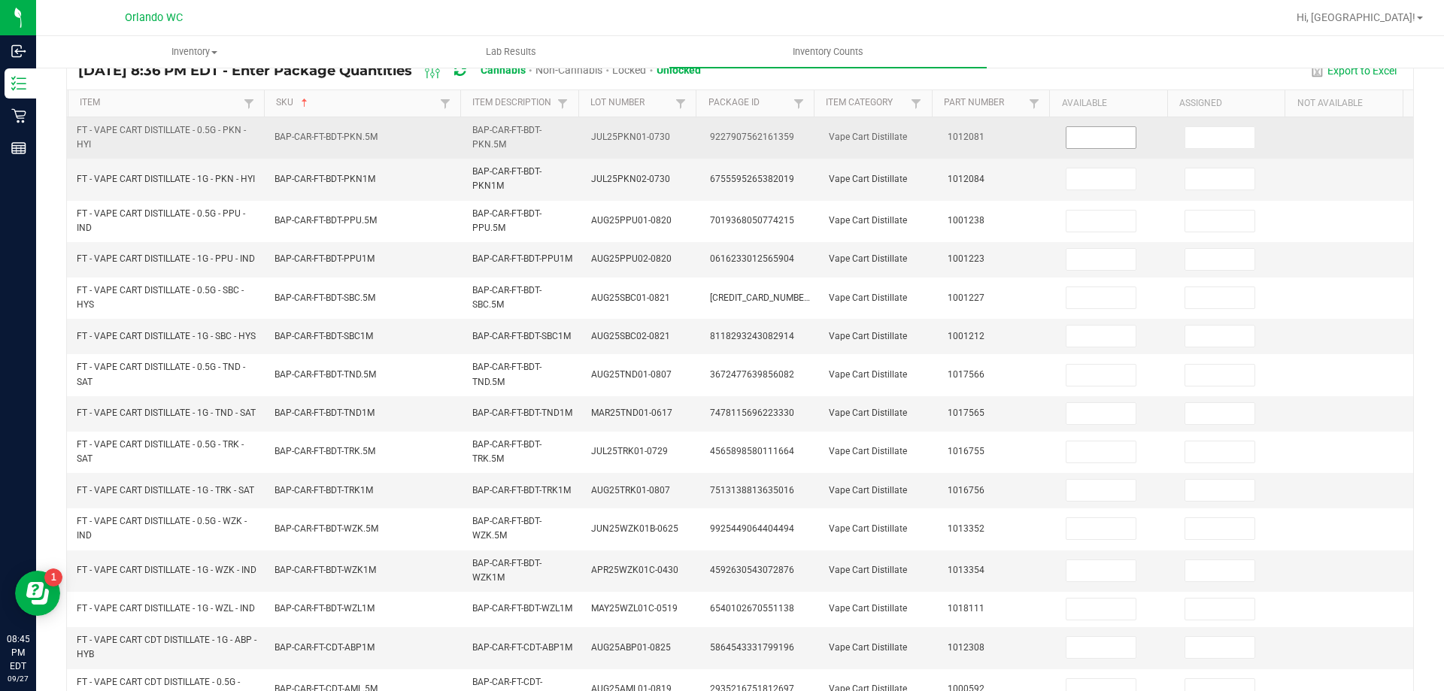
click at [1074, 147] on input at bounding box center [1101, 137] width 69 height 21
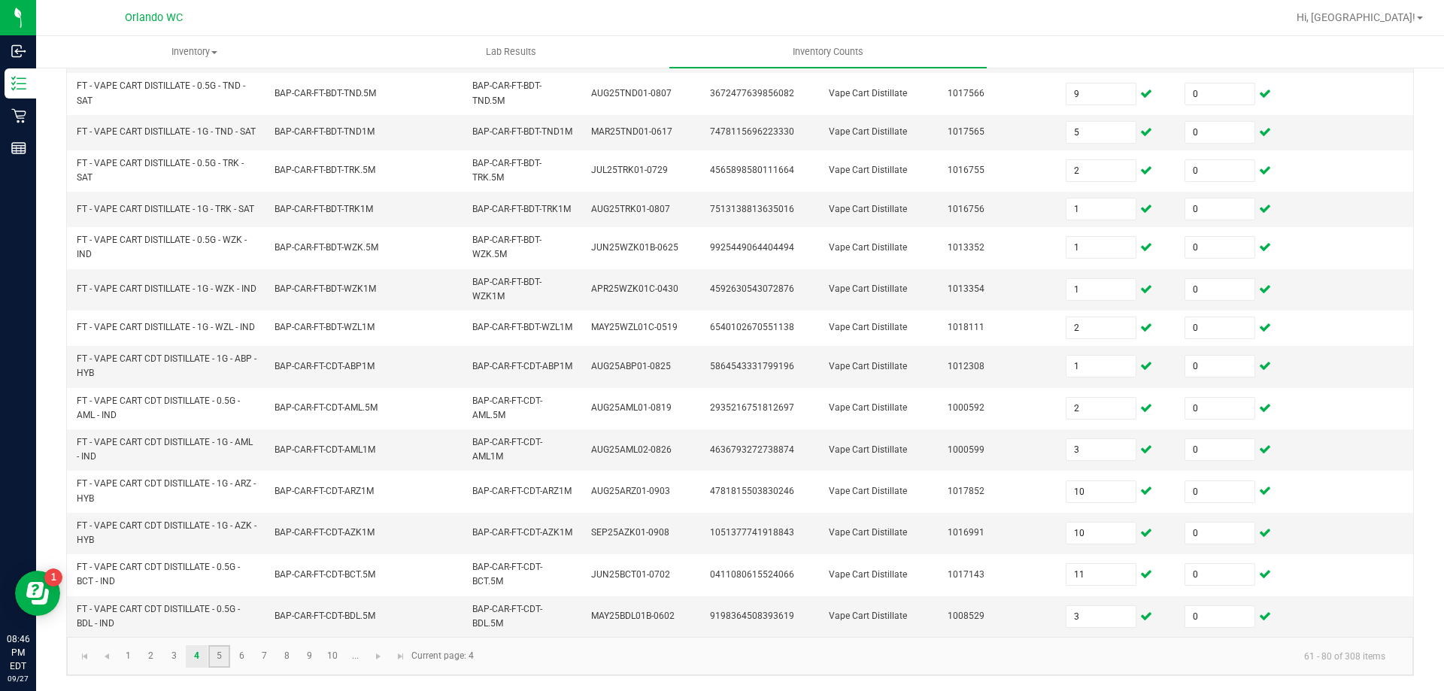
click at [226, 661] on link "5" at bounding box center [219, 656] width 22 height 23
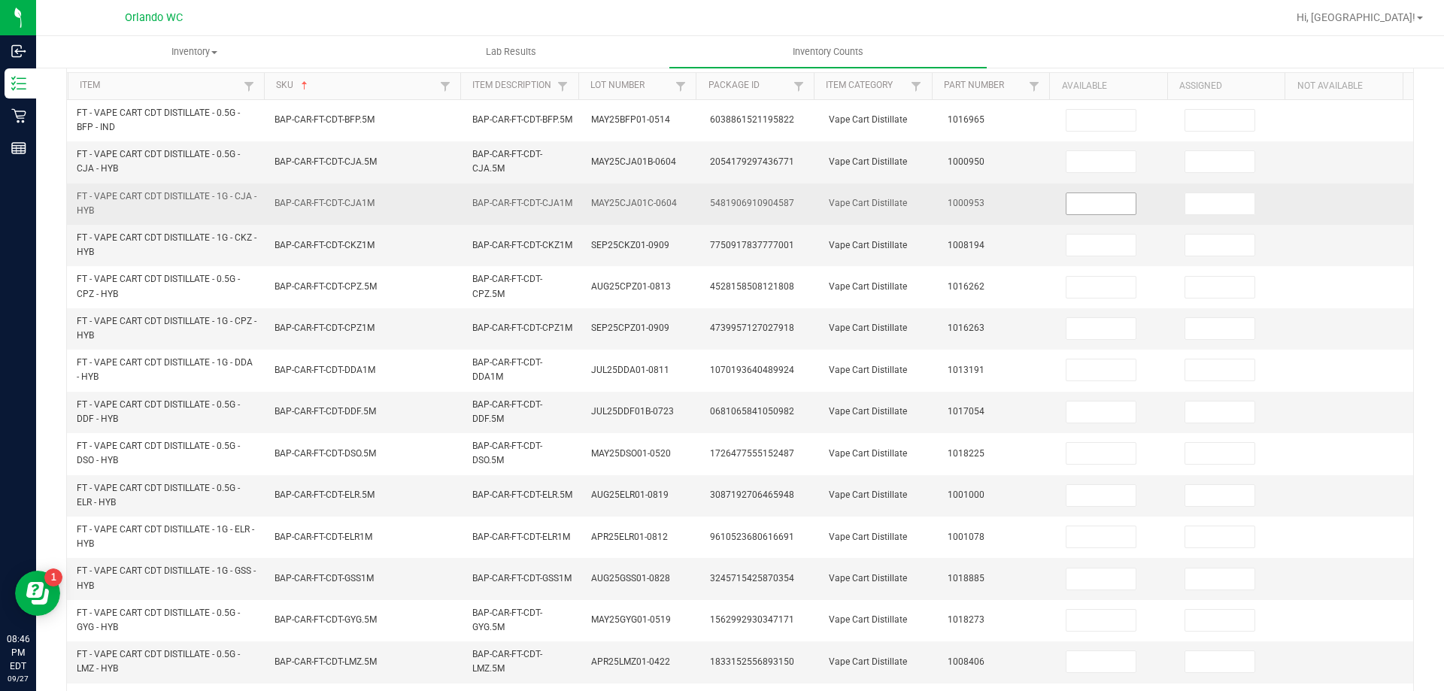
scroll to position [138, 0]
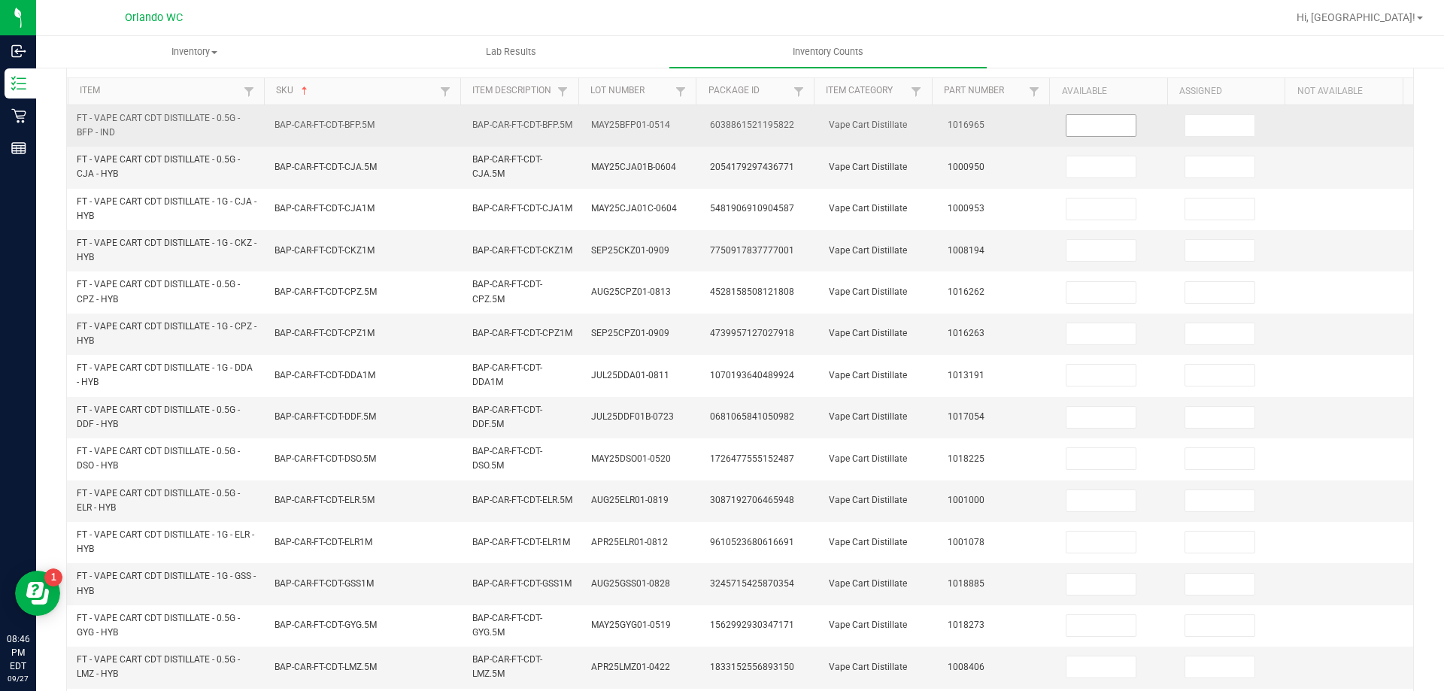
click at [1094, 127] on input at bounding box center [1101, 125] width 69 height 21
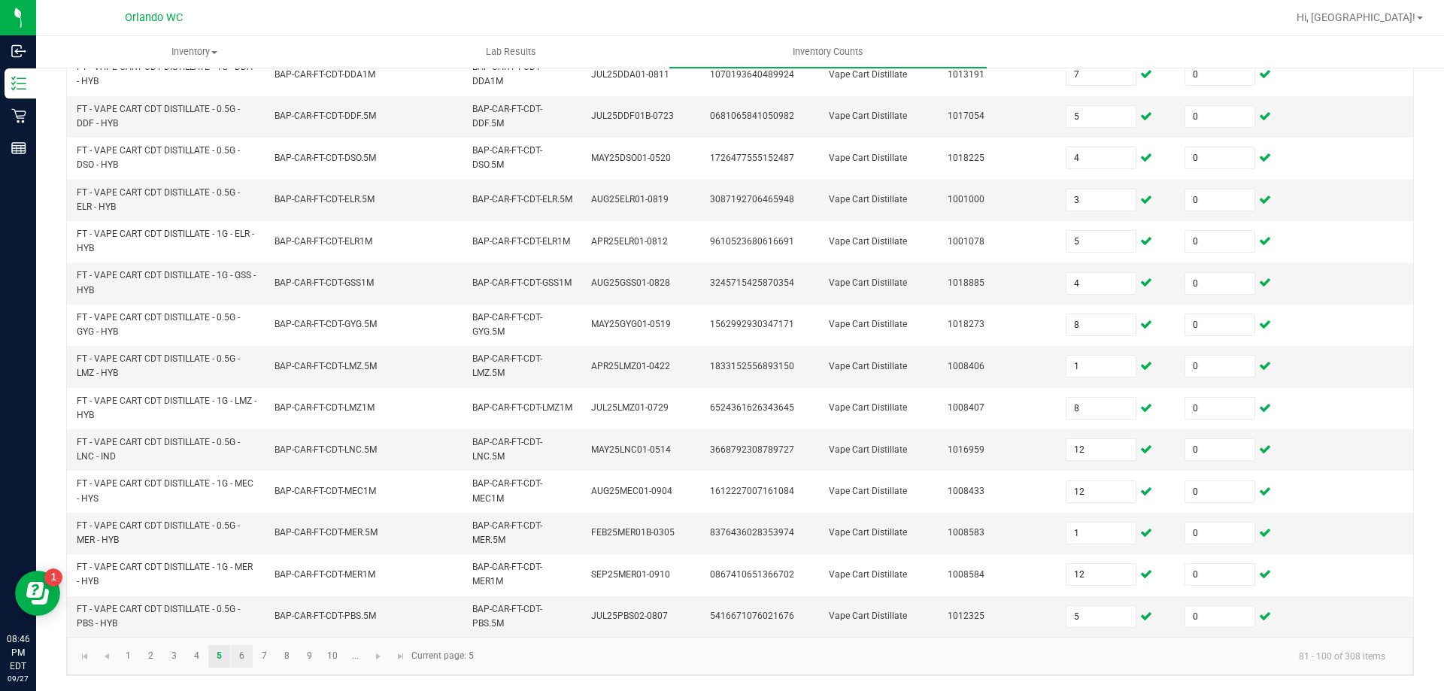
click at [244, 663] on link "6" at bounding box center [242, 656] width 22 height 23
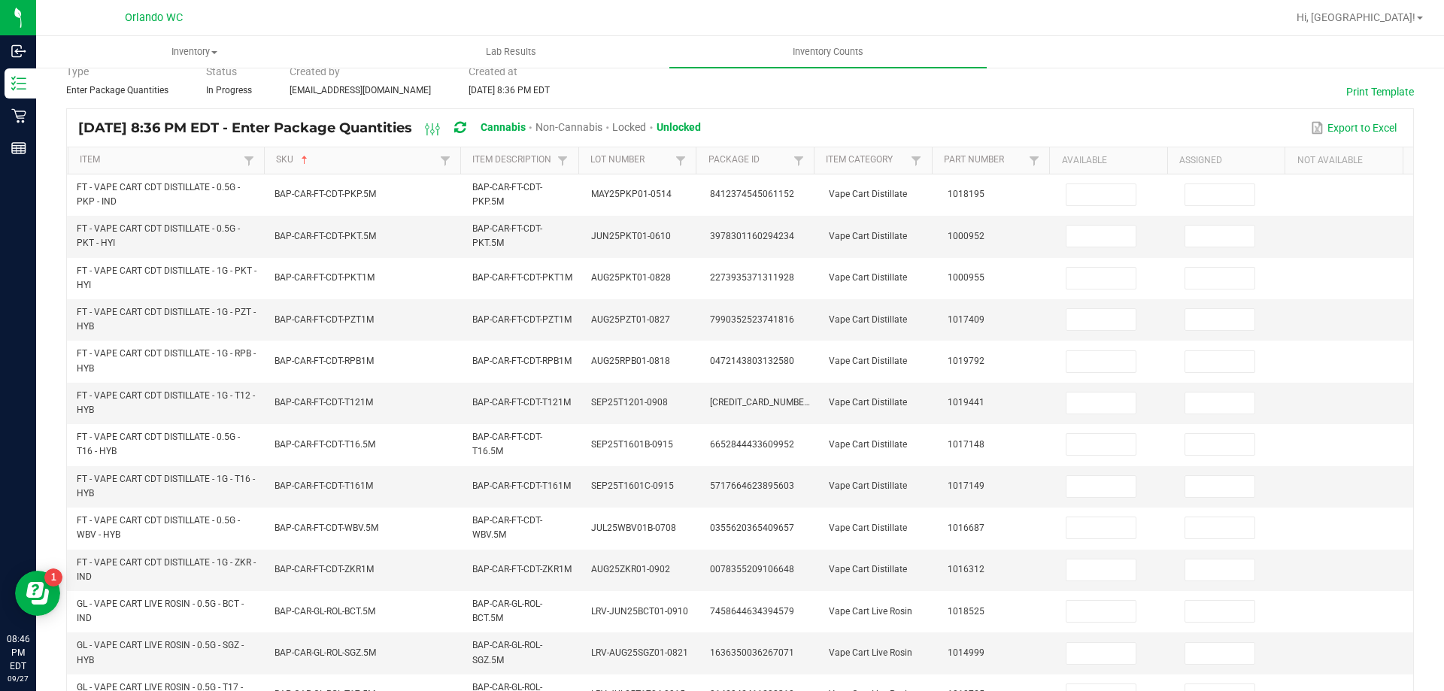
scroll to position [0, 0]
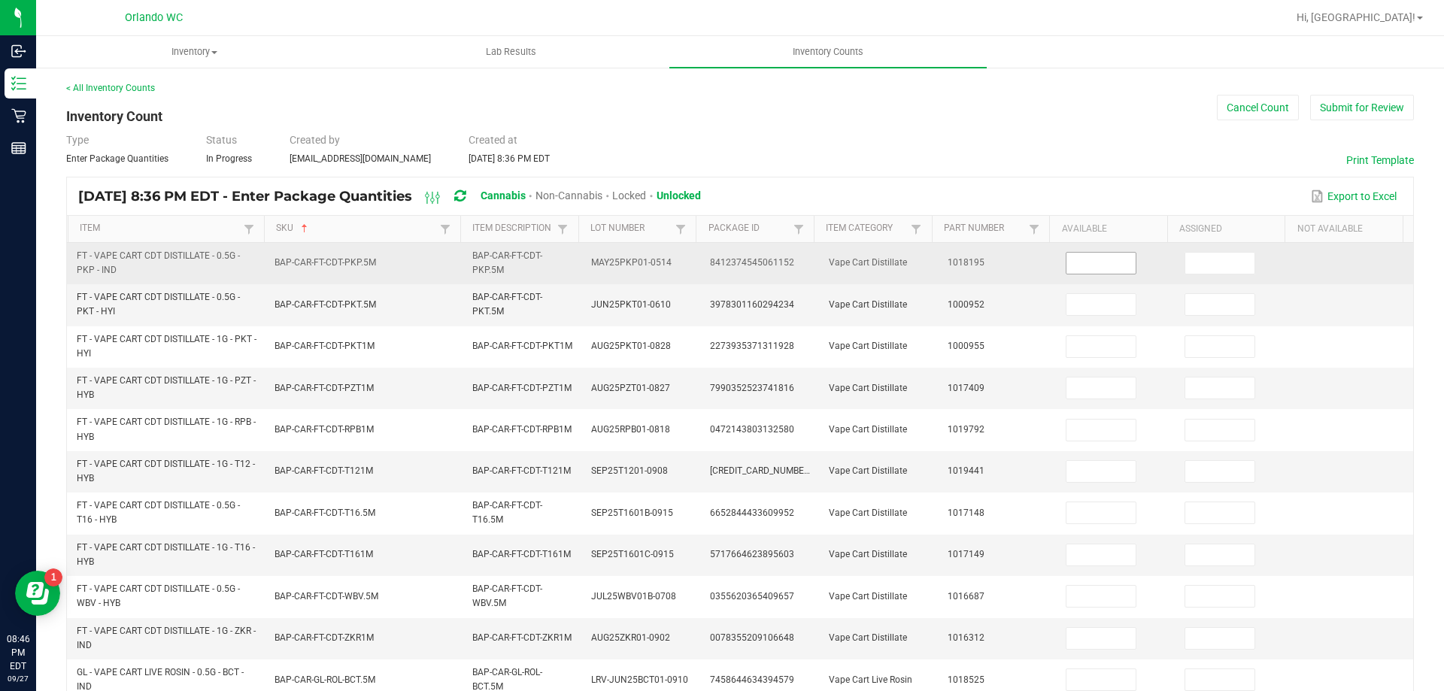
click at [1078, 263] on input at bounding box center [1101, 263] width 69 height 21
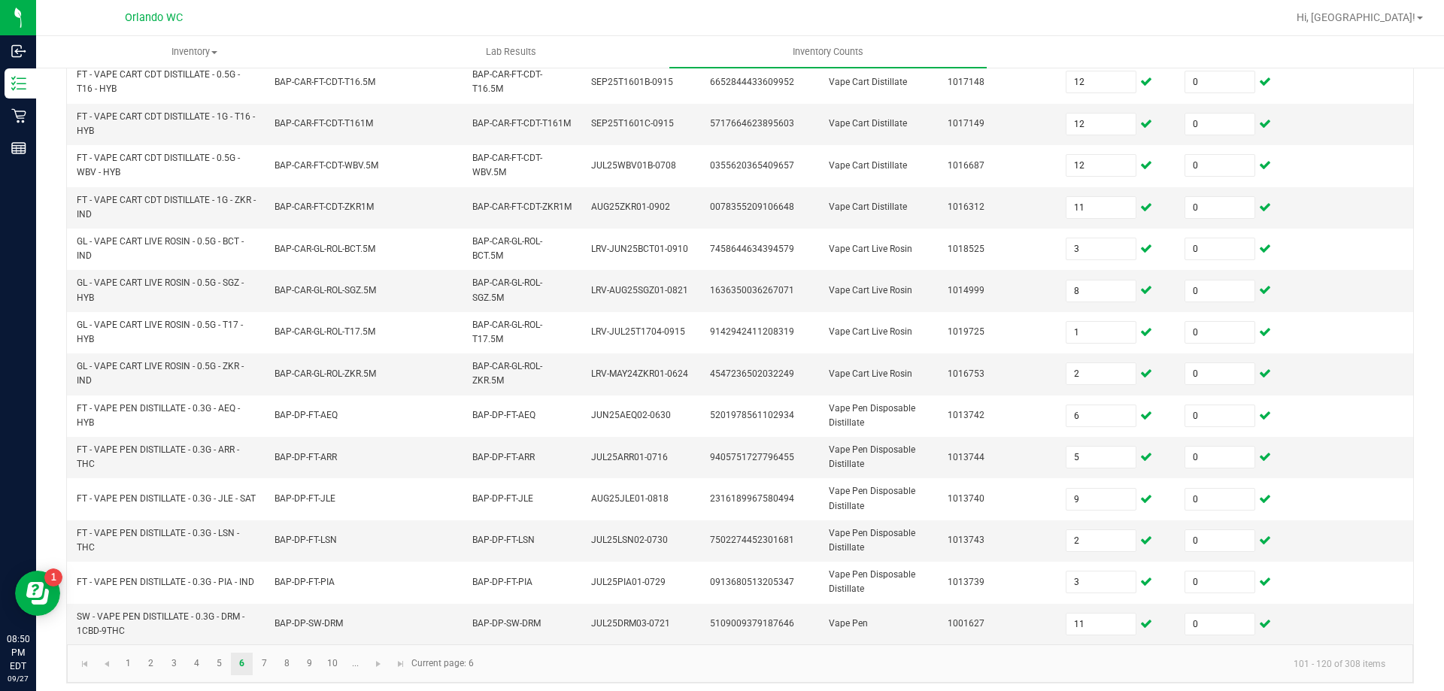
scroll to position [429, 0]
click at [263, 666] on link "7" at bounding box center [264, 665] width 22 height 23
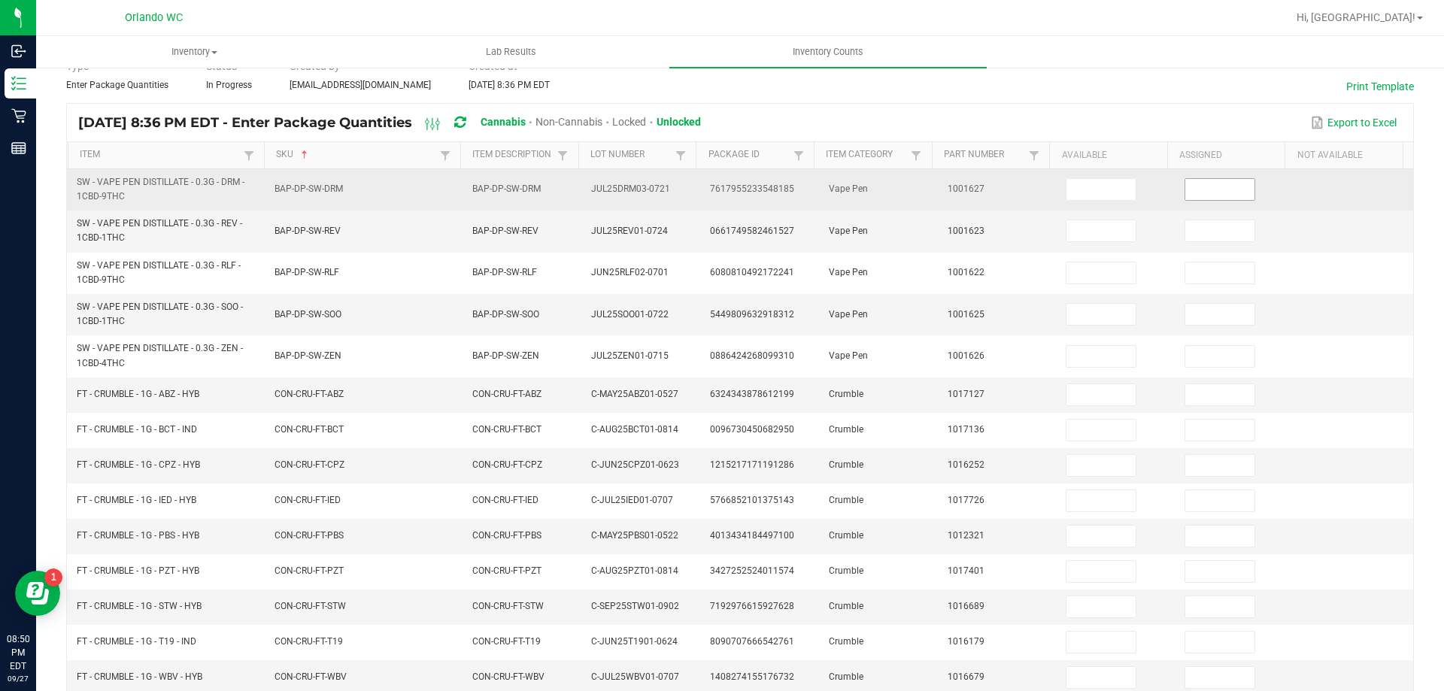
scroll to position [43, 0]
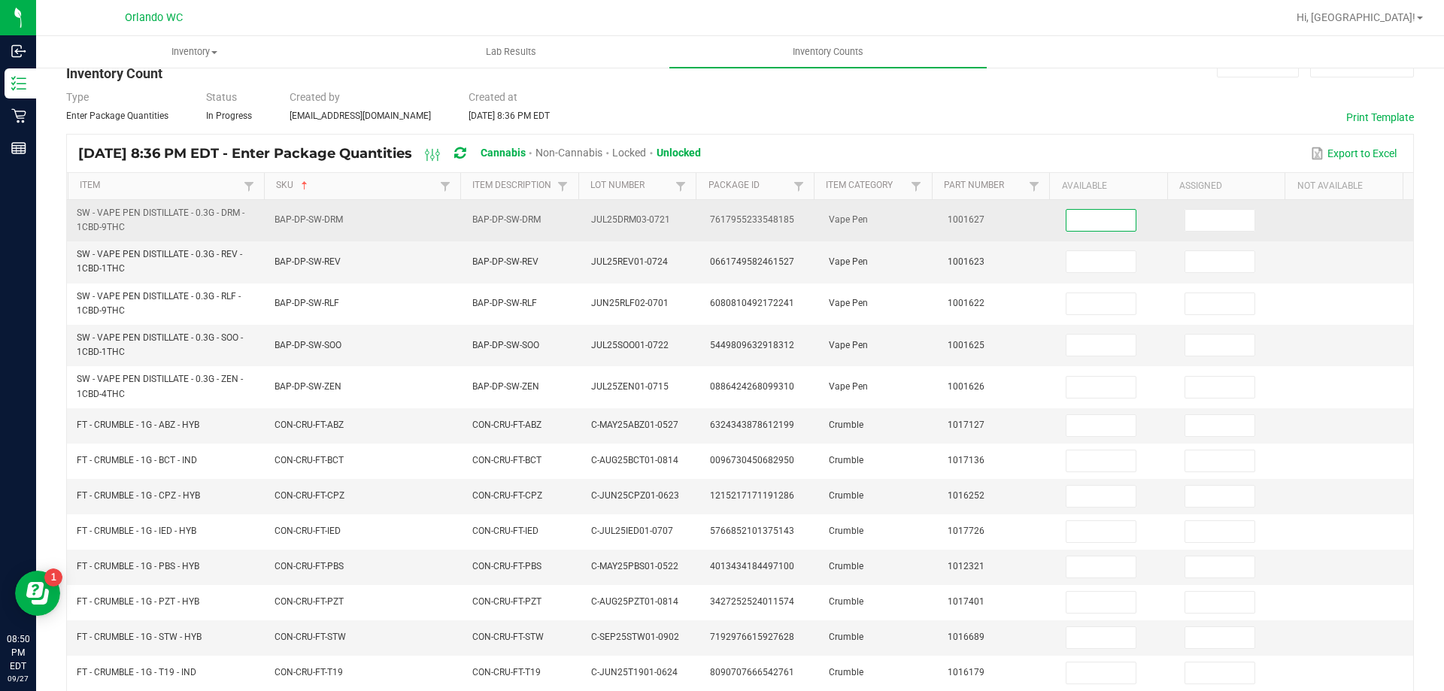
click at [1073, 227] on input at bounding box center [1101, 220] width 69 height 21
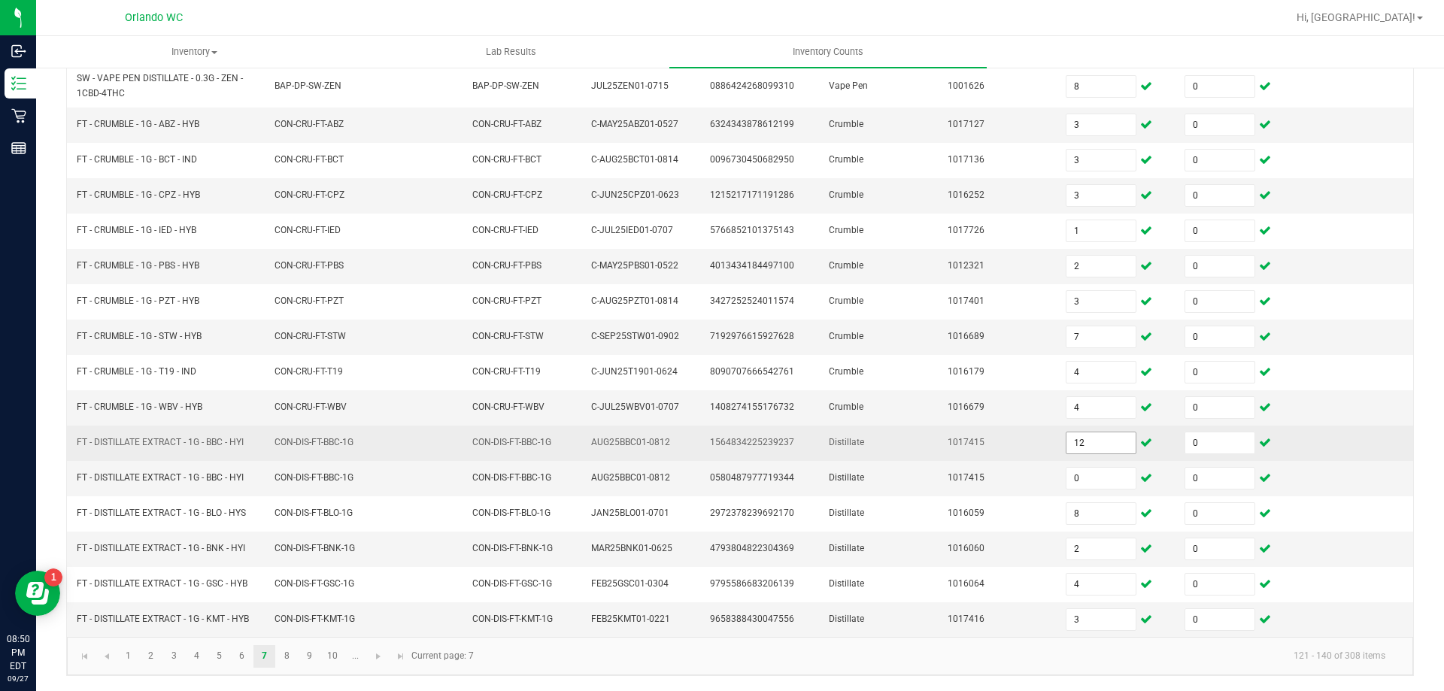
click at [1105, 442] on input "12" at bounding box center [1101, 442] width 69 height 21
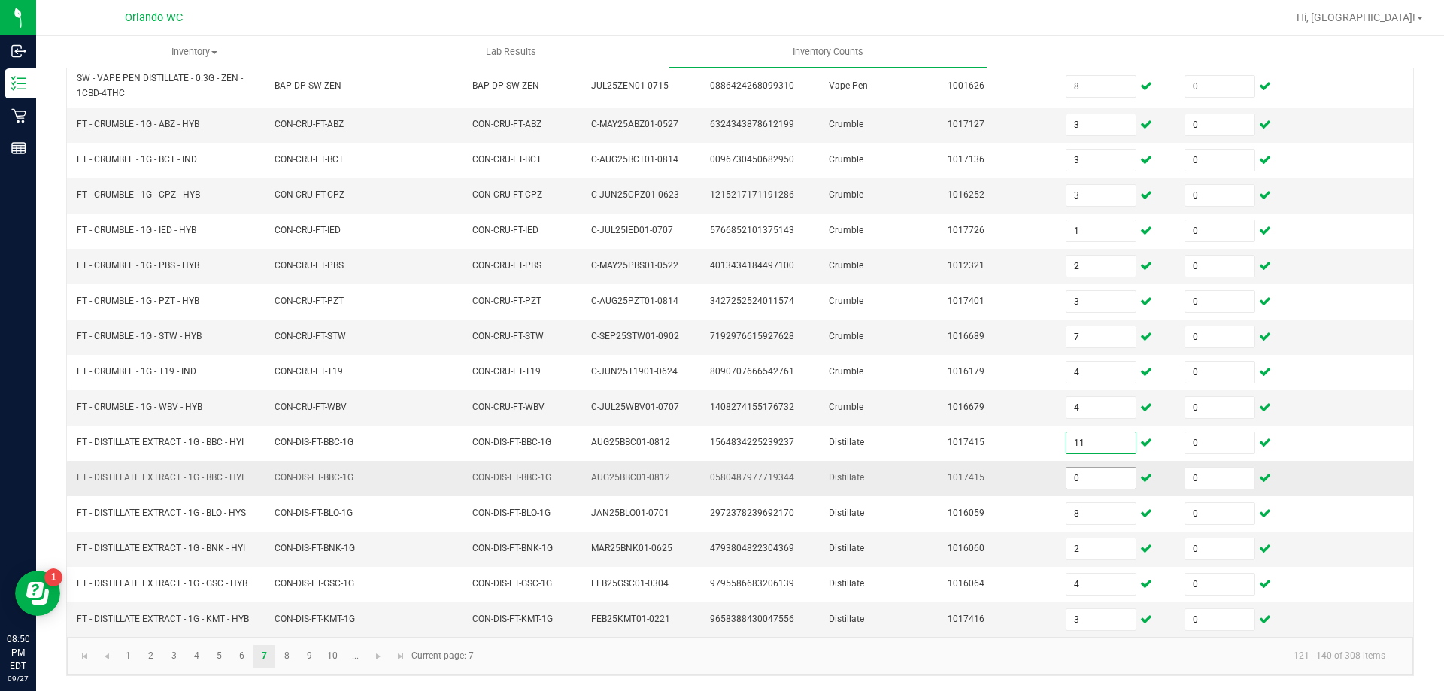
click at [1094, 481] on input "0" at bounding box center [1101, 478] width 69 height 21
click at [805, 489] on td "0580487977719344" at bounding box center [760, 478] width 119 height 35
click at [284, 653] on link "8" at bounding box center [287, 656] width 22 height 23
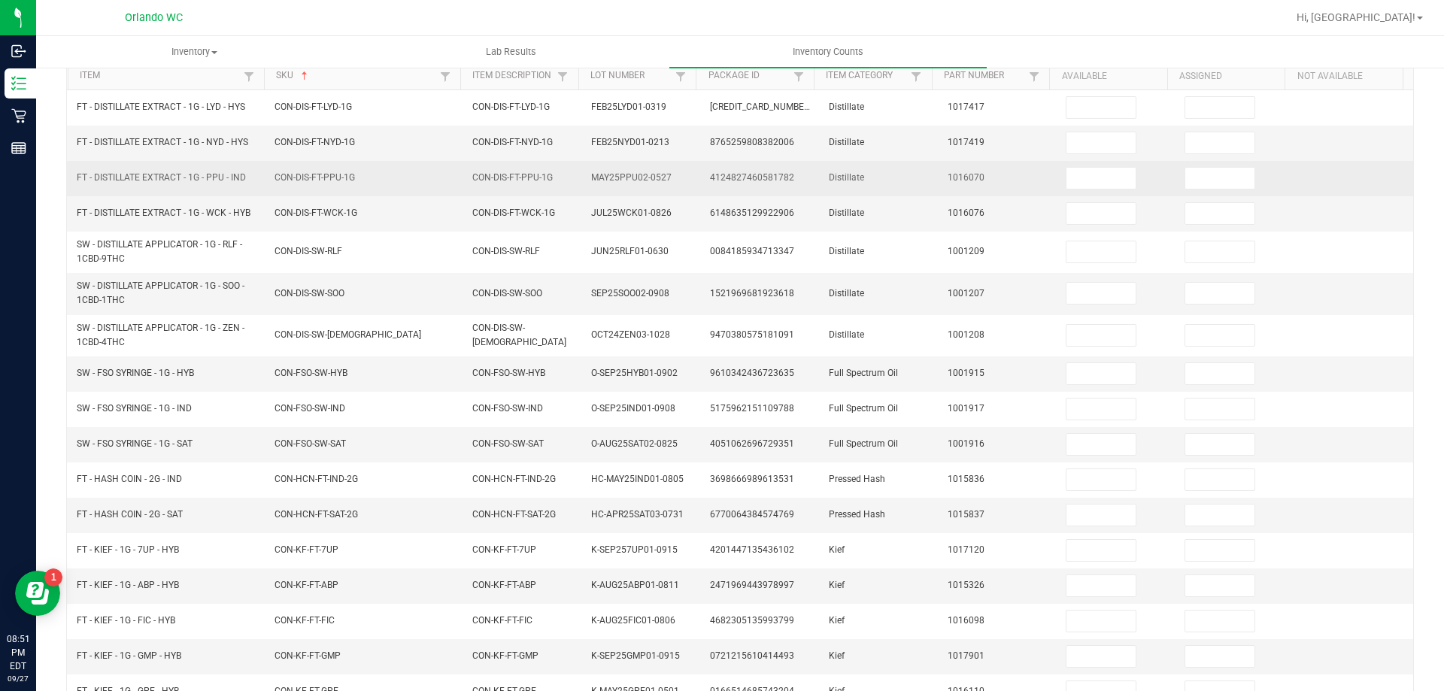
scroll to position [105, 0]
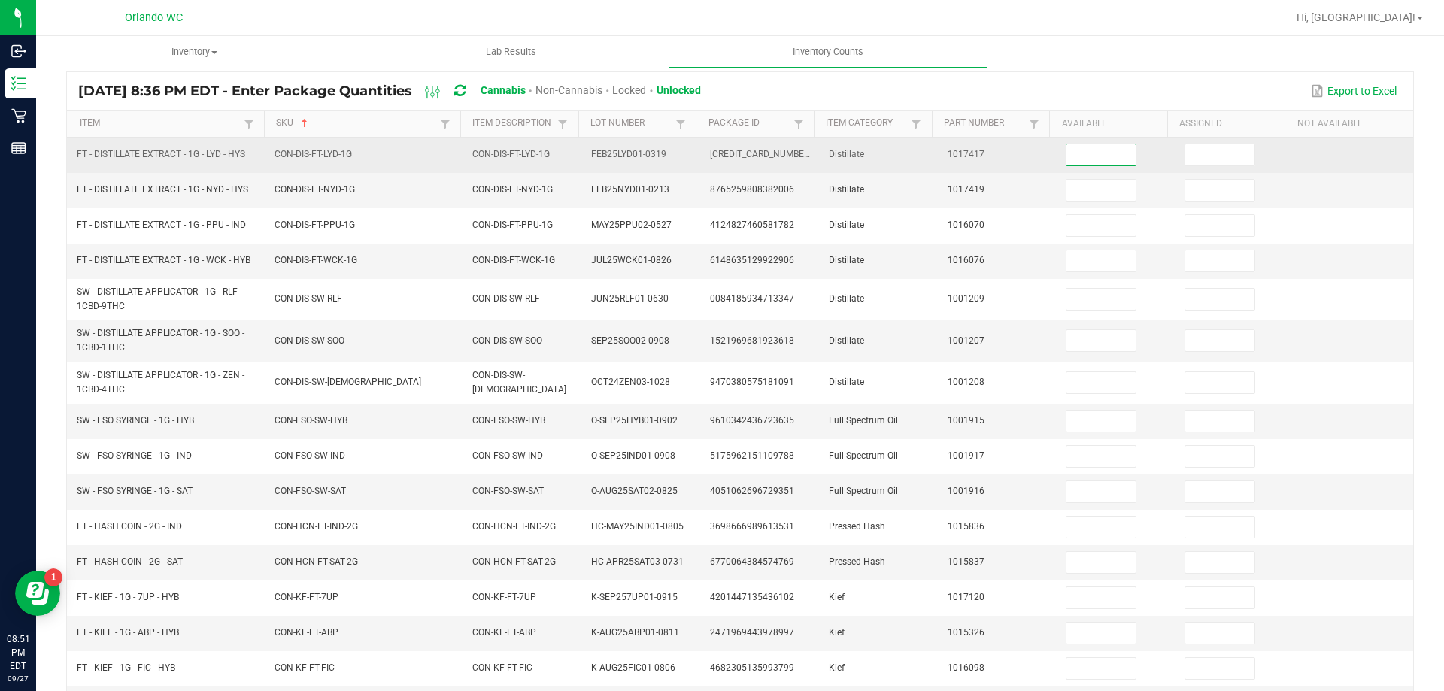
click at [1106, 158] on input at bounding box center [1101, 154] width 69 height 21
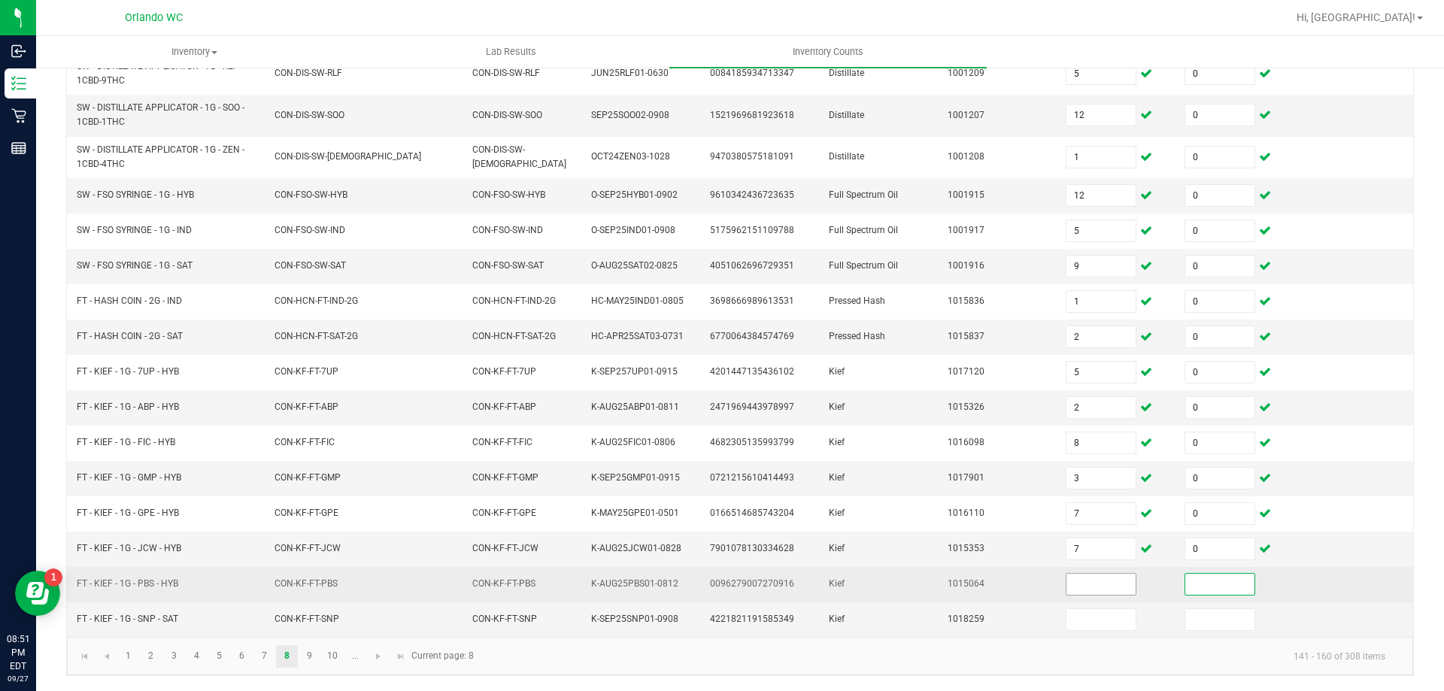
click at [1093, 589] on input at bounding box center [1101, 584] width 69 height 21
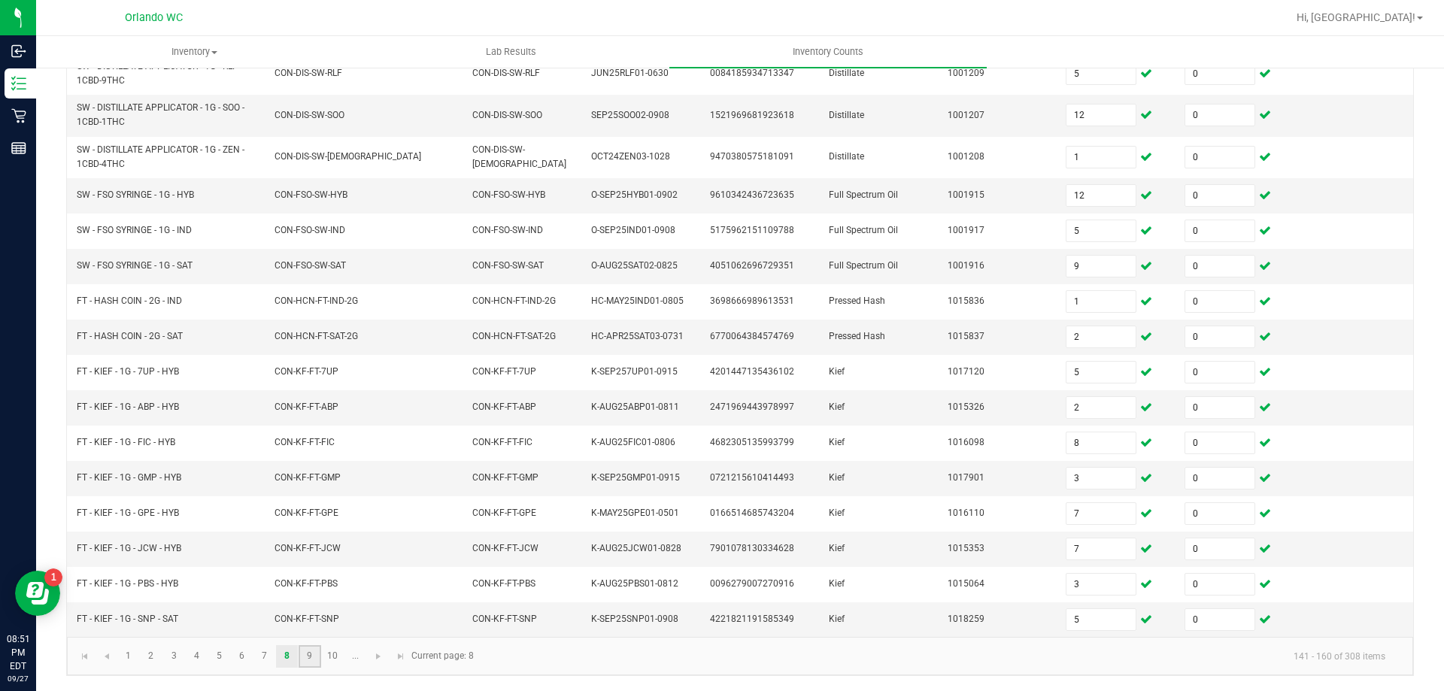
click at [307, 655] on link "9" at bounding box center [310, 656] width 22 height 23
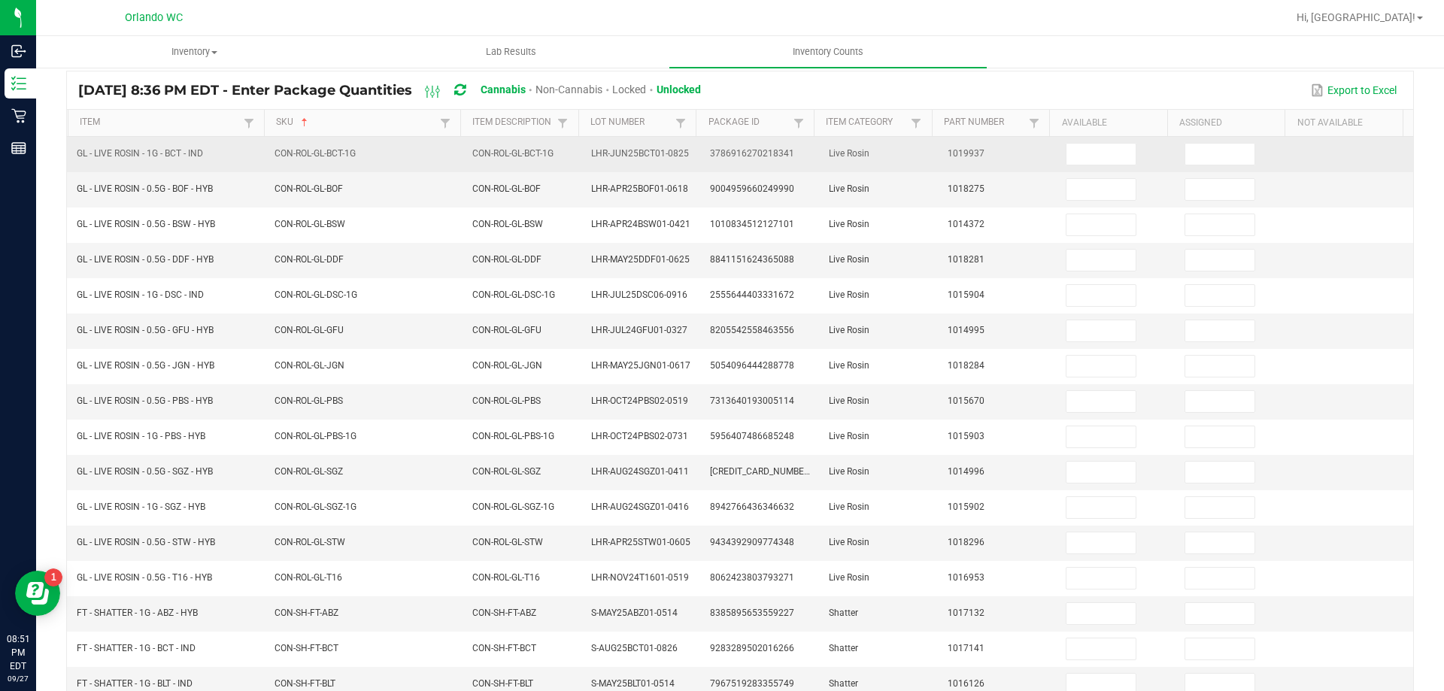
scroll to position [93, 0]
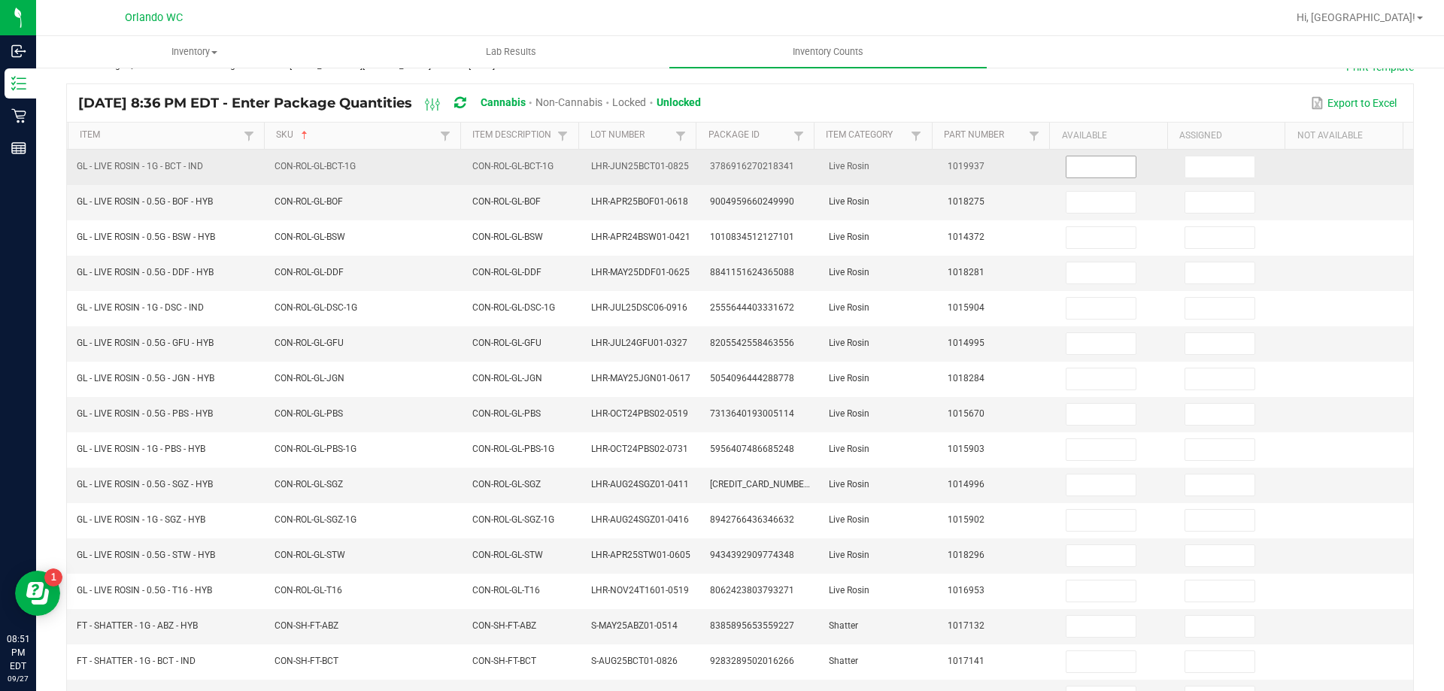
click at [1097, 163] on input at bounding box center [1101, 166] width 69 height 21
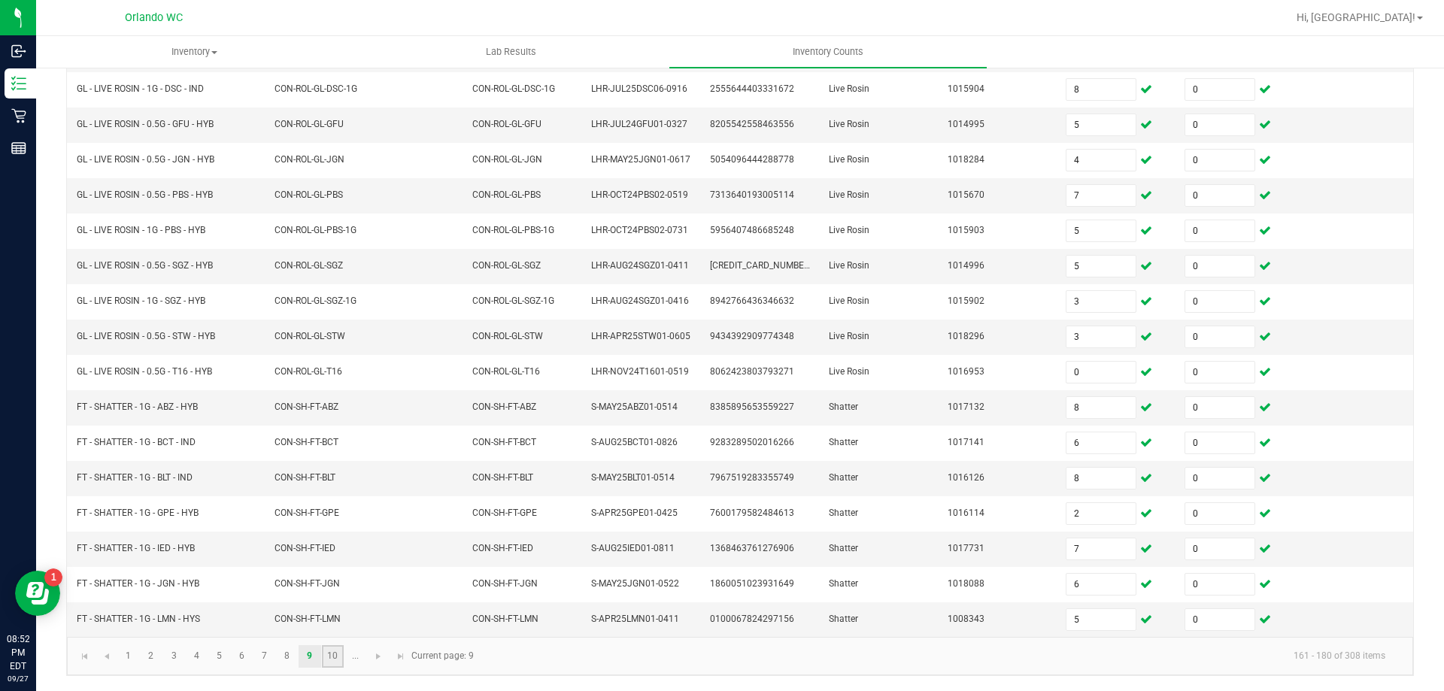
click at [330, 656] on link "10" at bounding box center [333, 656] width 22 height 23
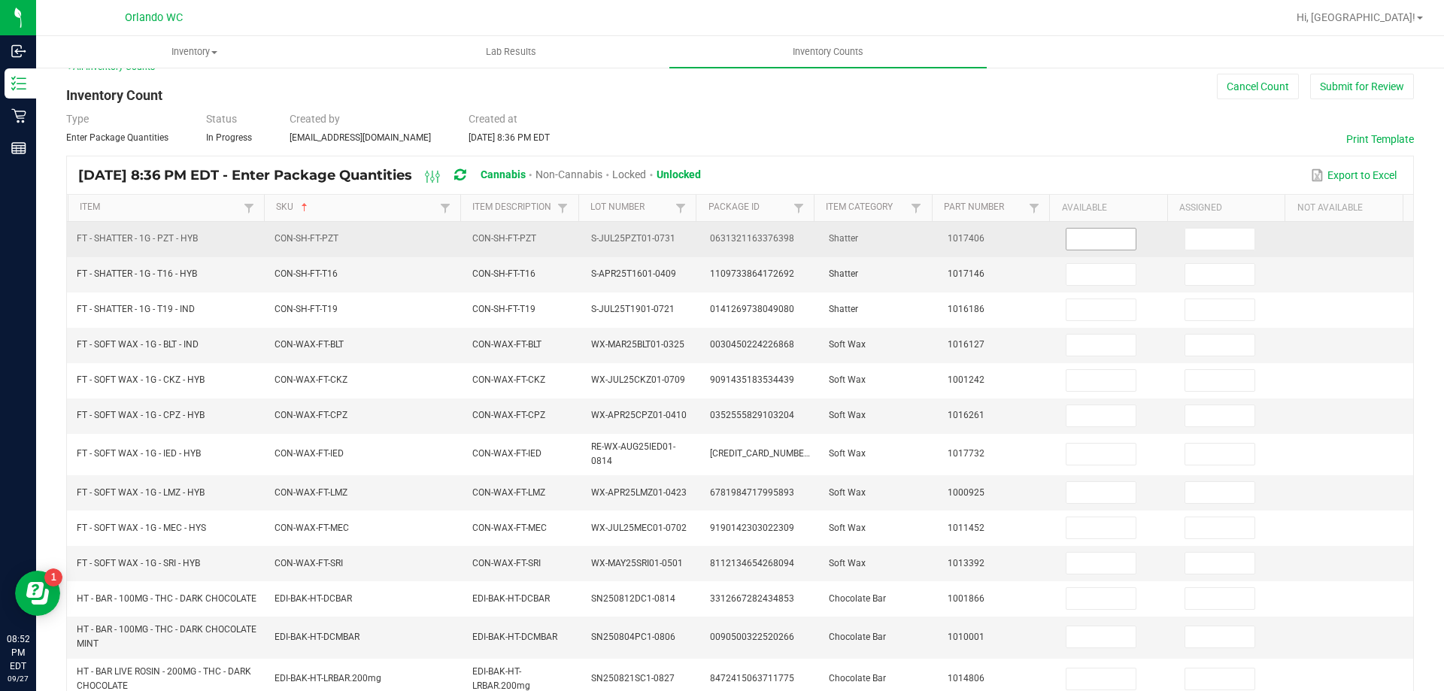
scroll to position [18, 0]
click at [1082, 244] on input at bounding box center [1101, 242] width 69 height 21
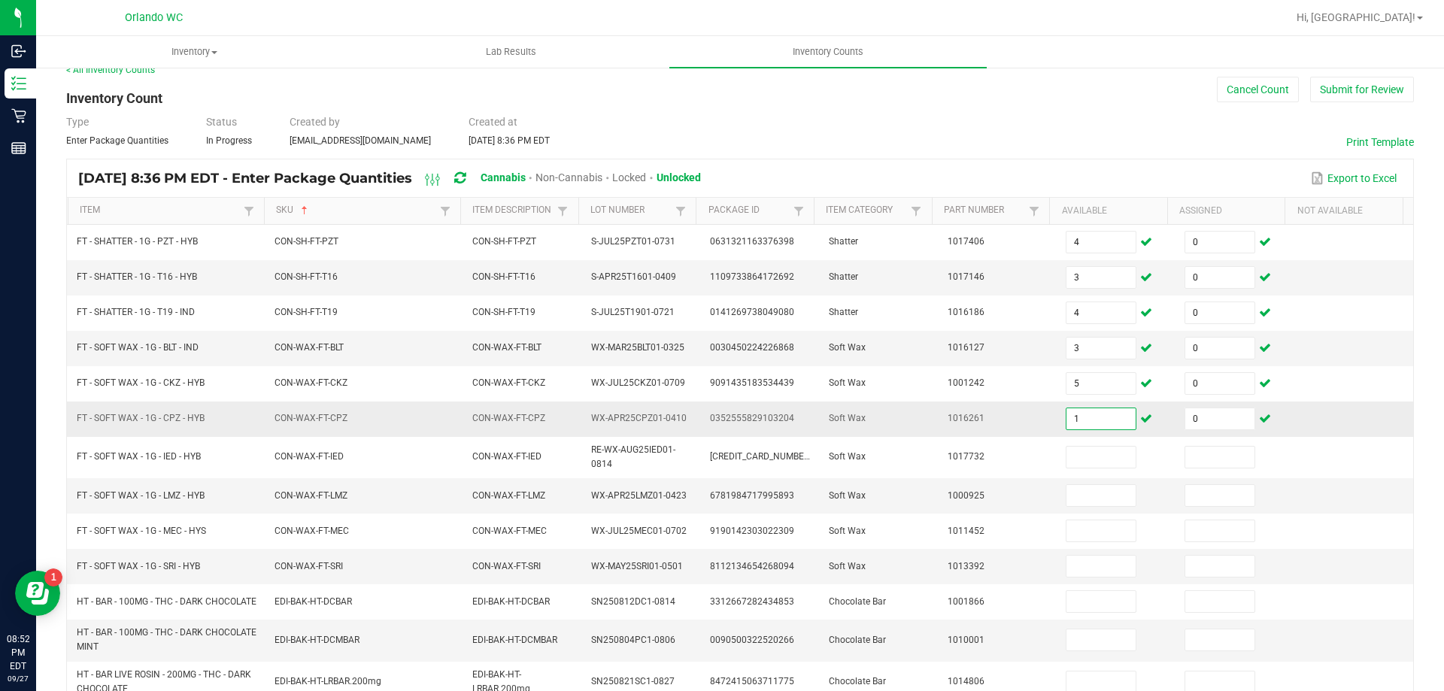
click at [1089, 409] on input "1" at bounding box center [1101, 418] width 69 height 21
click at [1089, 409] on input "23" at bounding box center [1101, 418] width 69 height 21
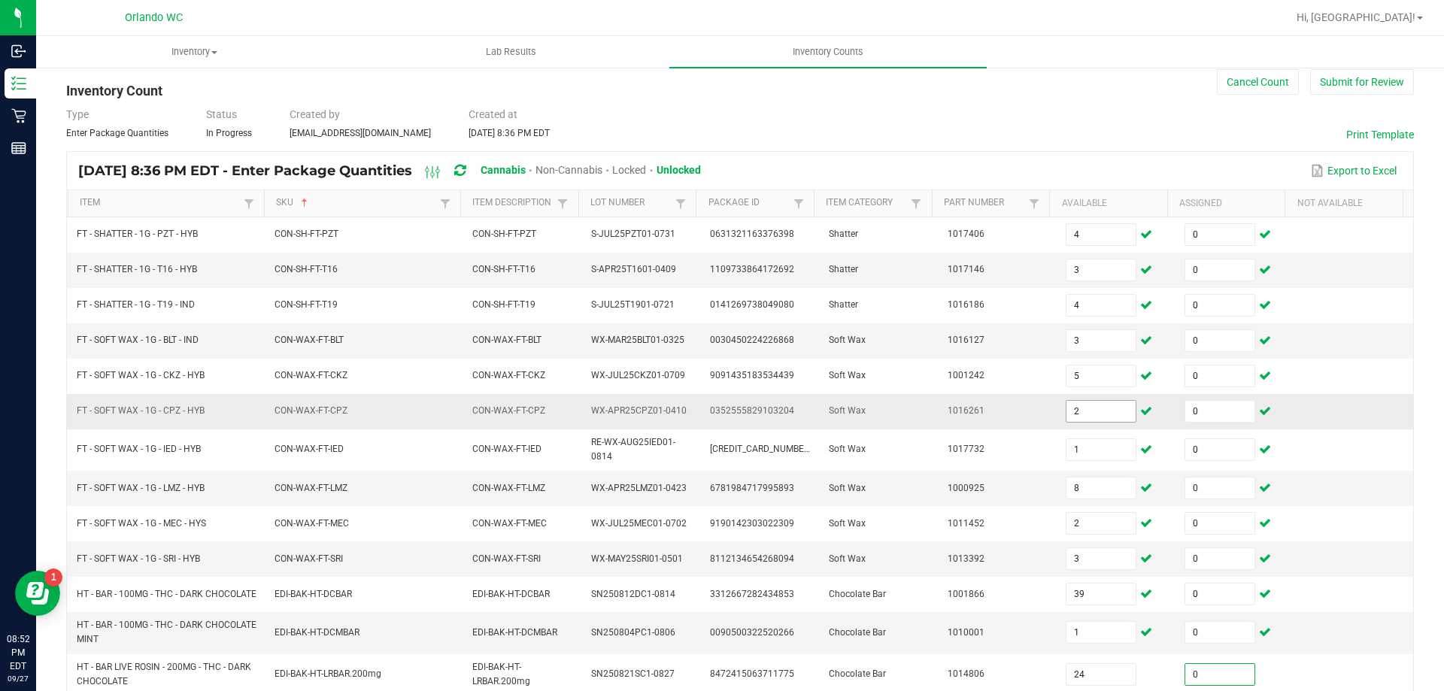
scroll to position [382, 0]
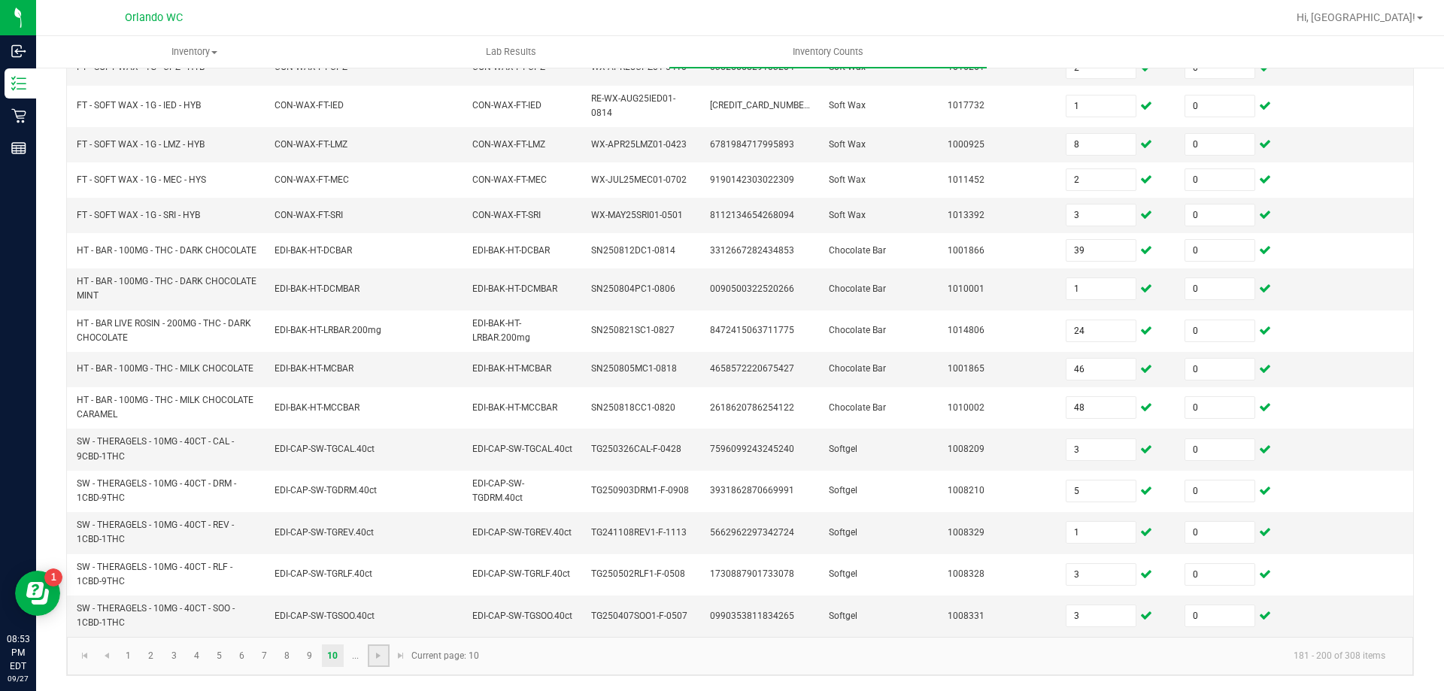
click at [371, 659] on link at bounding box center [379, 656] width 22 height 23
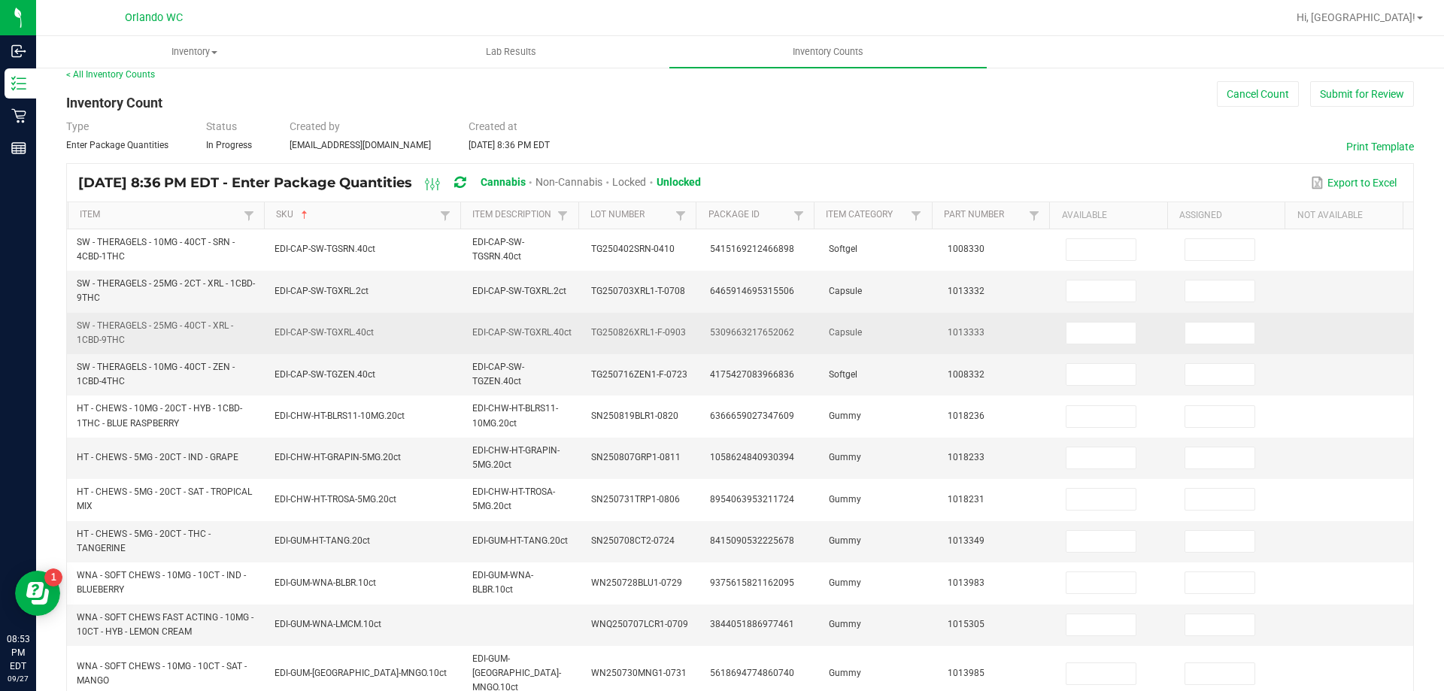
scroll to position [6, 0]
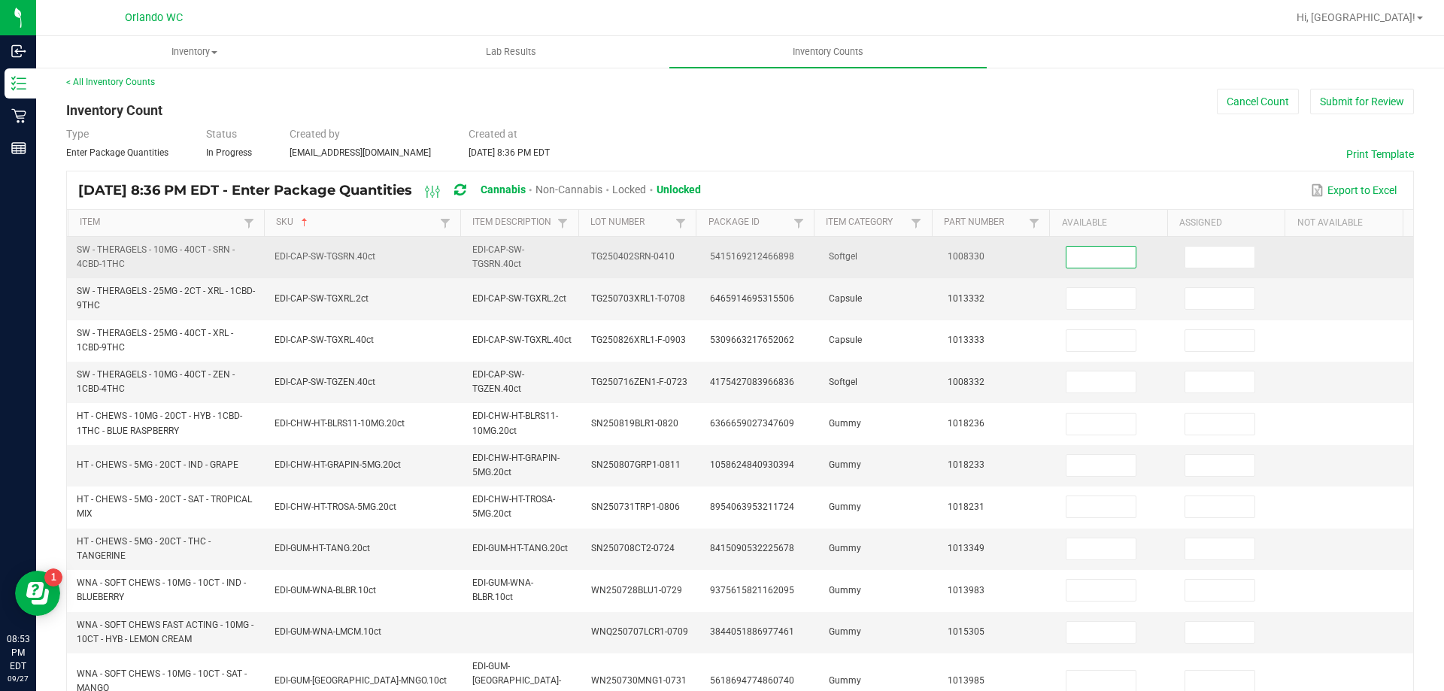
click at [1076, 256] on input at bounding box center [1101, 257] width 69 height 21
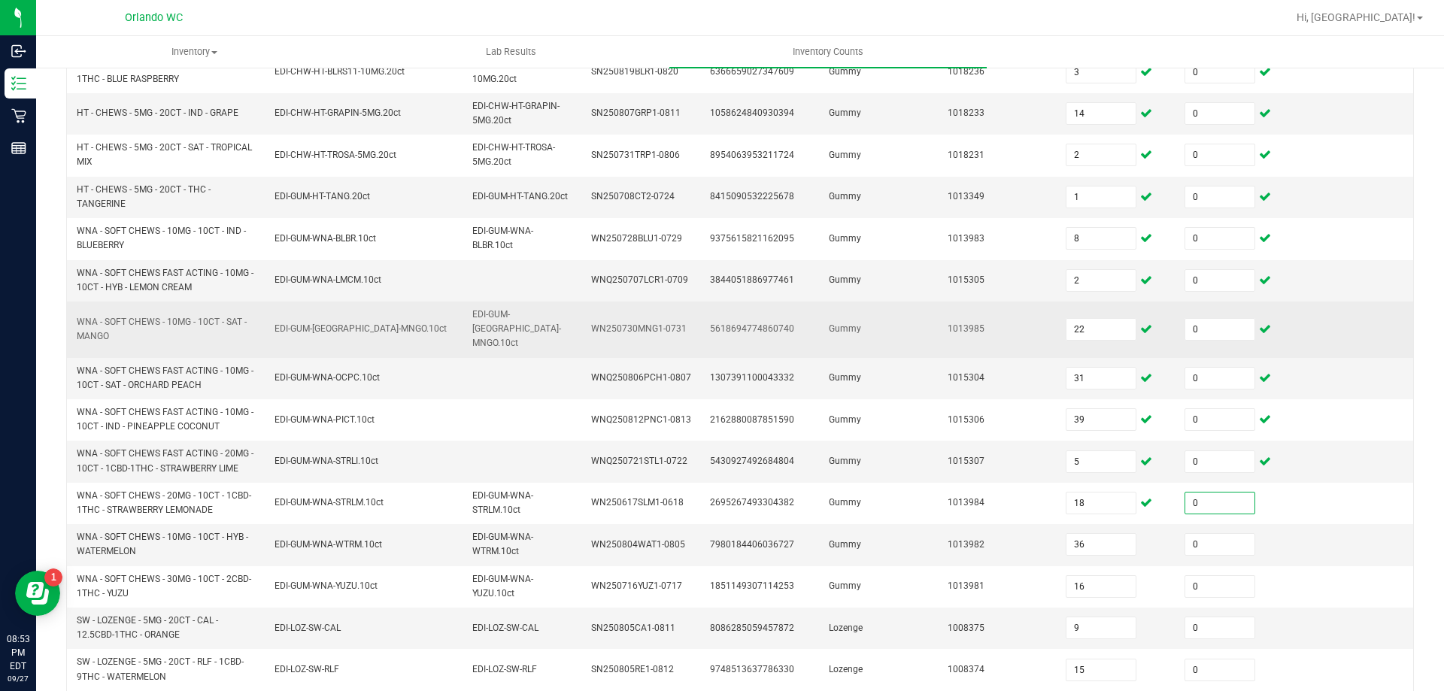
click at [958, 339] on td "1013985" at bounding box center [998, 330] width 119 height 56
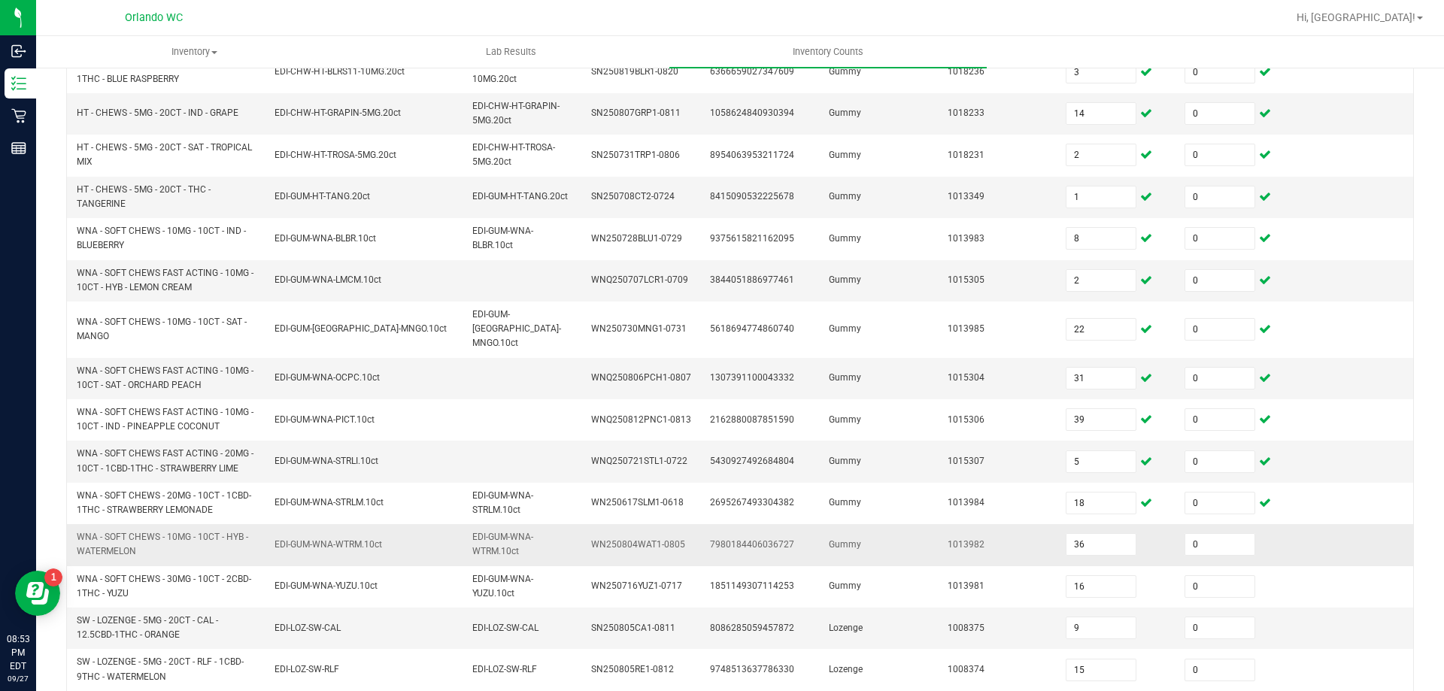
scroll to position [439, 0]
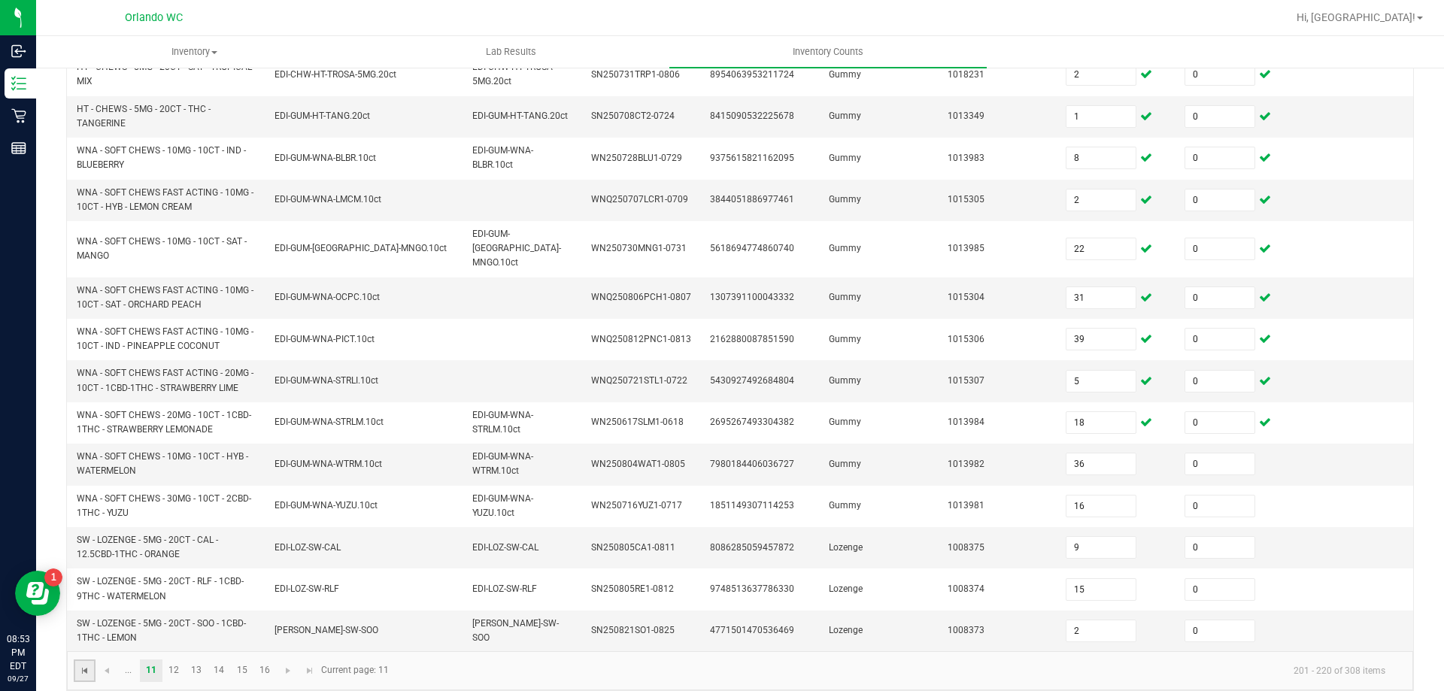
click at [82, 665] on span "Go to the first page" at bounding box center [85, 671] width 12 height 12
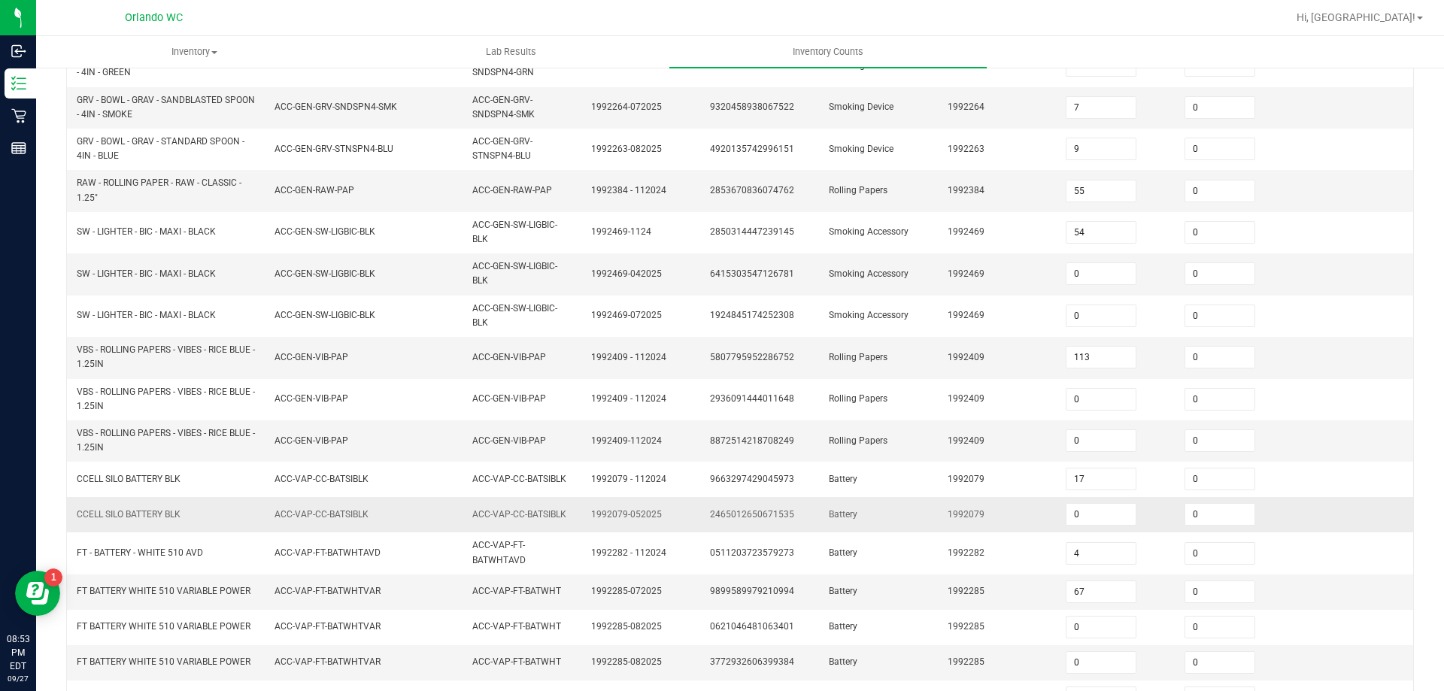
scroll to position [395, 0]
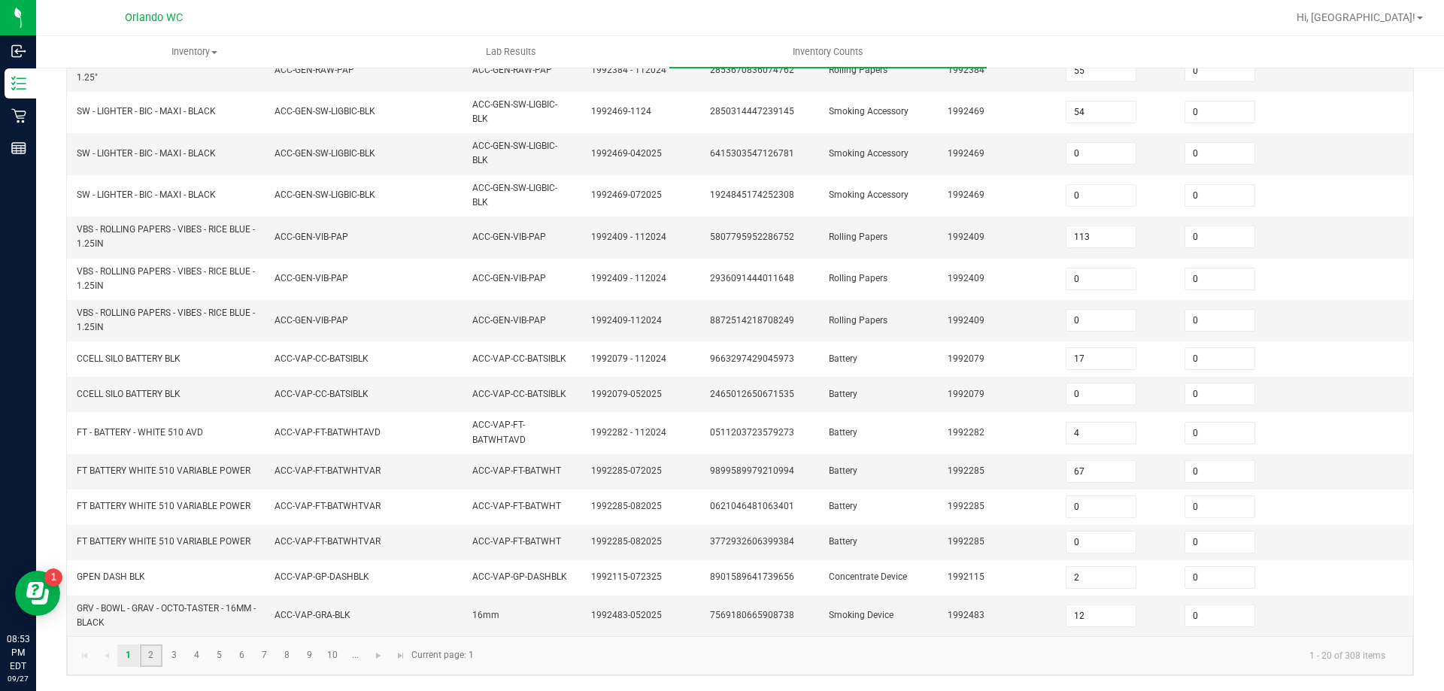
click at [150, 655] on link "2" at bounding box center [151, 656] width 22 height 23
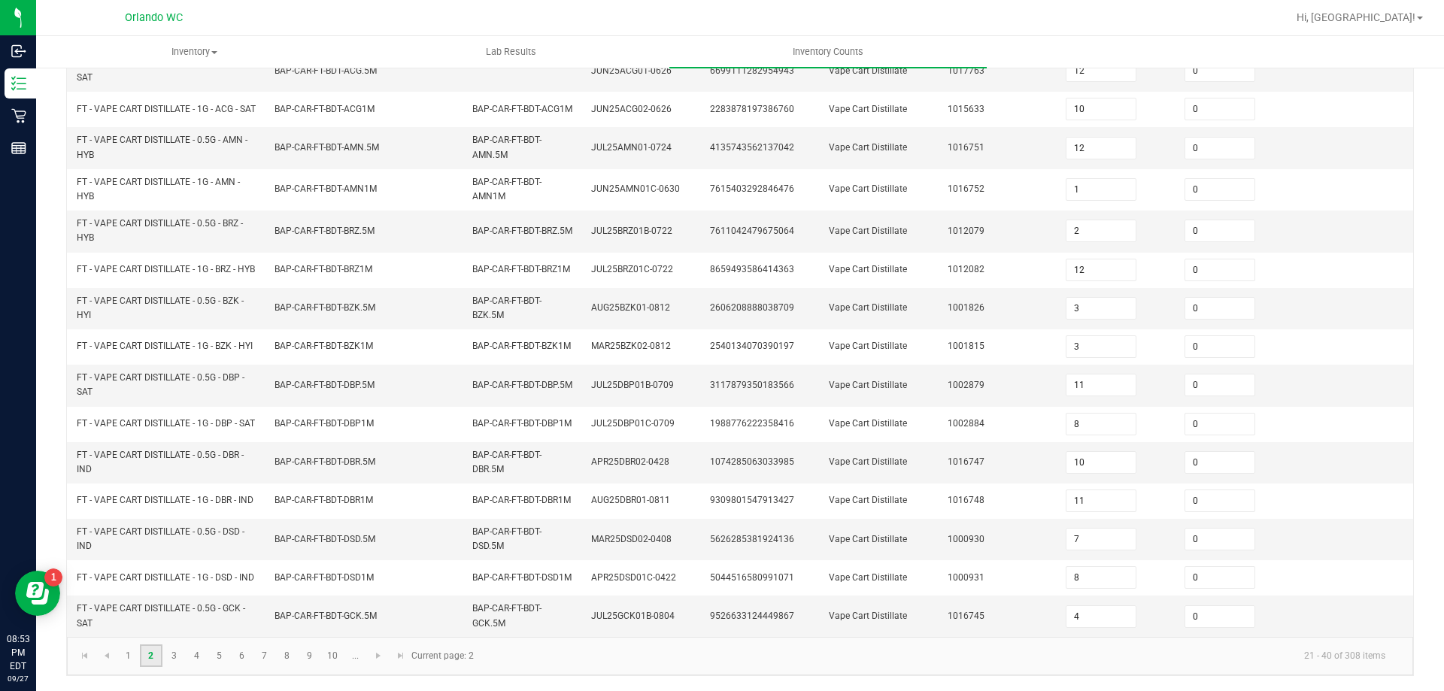
scroll to position [426, 0]
click at [174, 661] on link "3" at bounding box center [174, 656] width 22 height 23
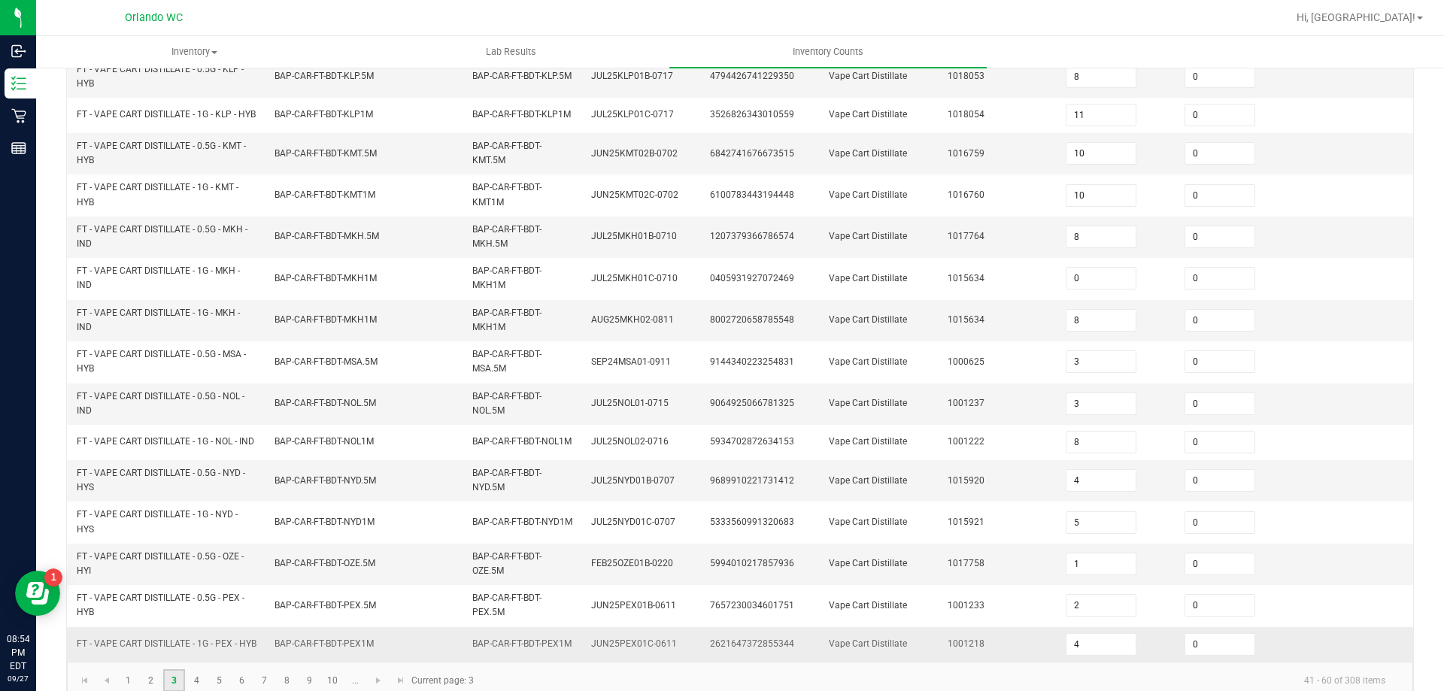
scroll to position [439, 0]
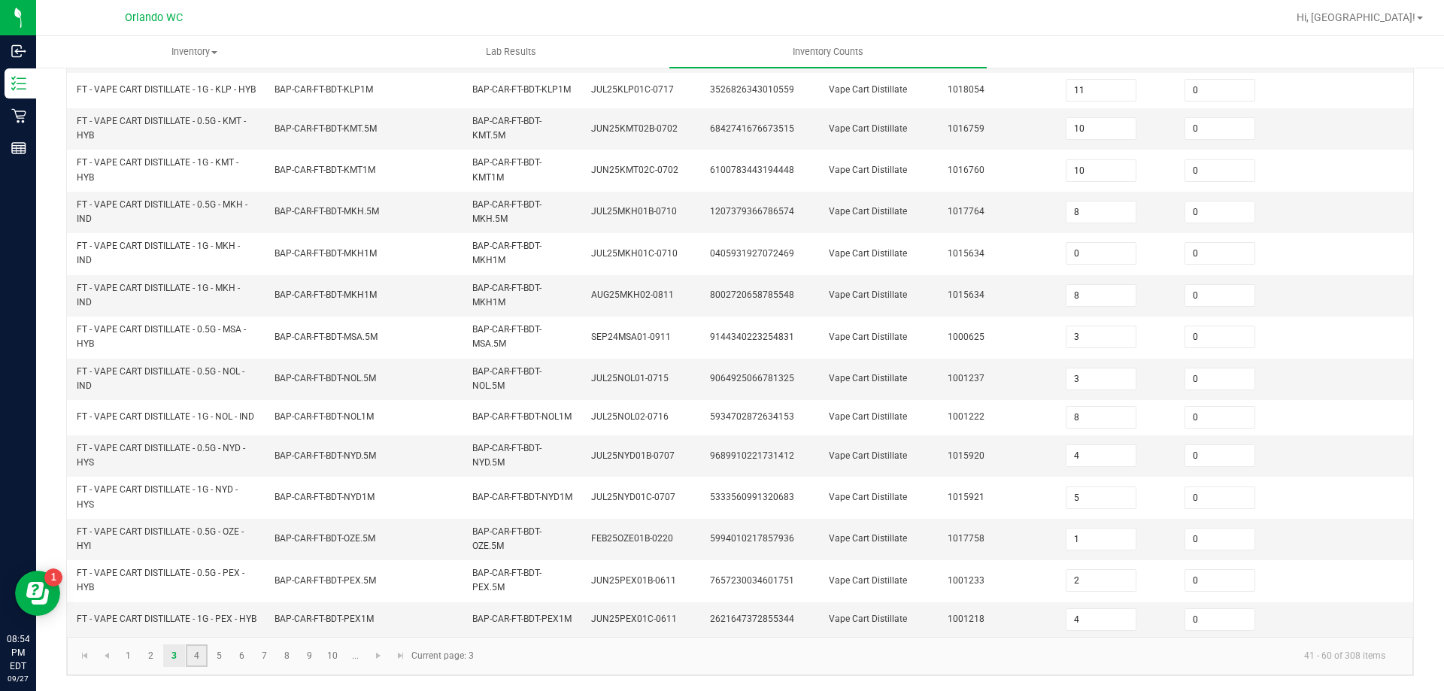
click at [191, 663] on link "4" at bounding box center [197, 656] width 22 height 23
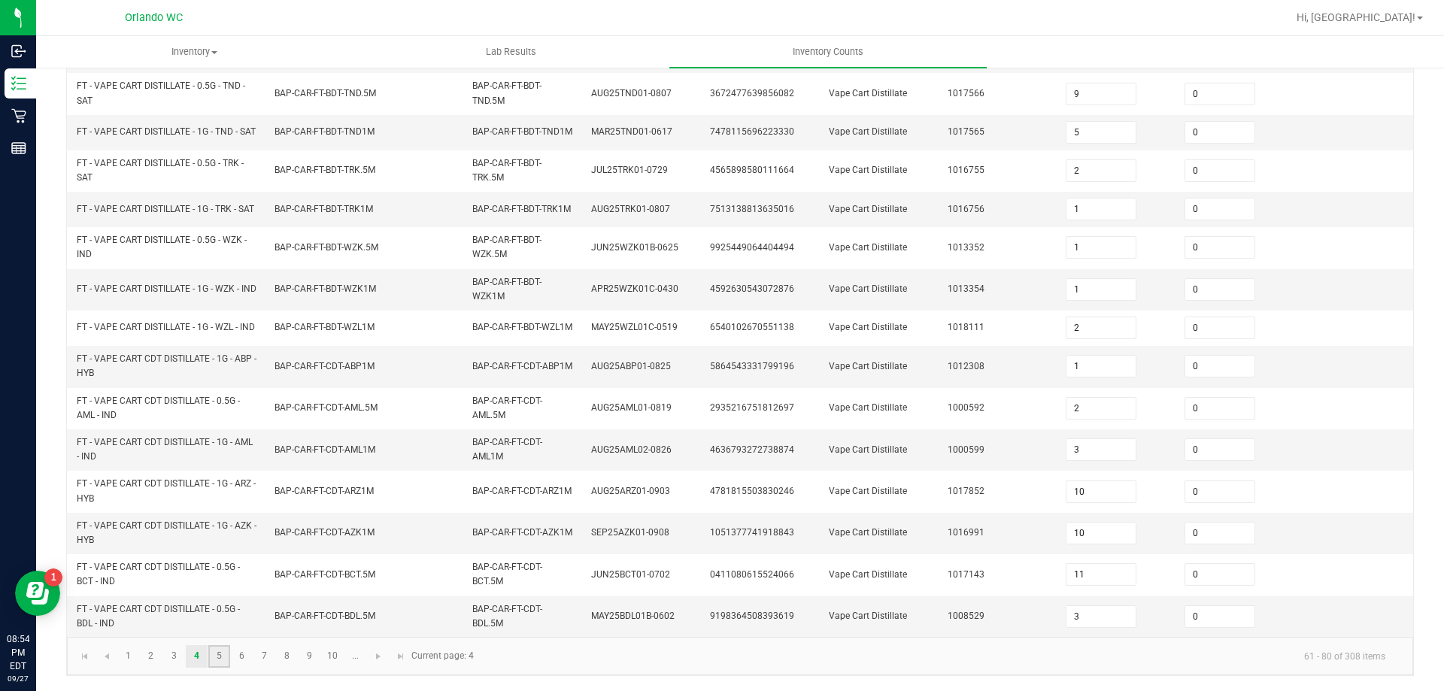
click at [218, 656] on link "5" at bounding box center [219, 656] width 22 height 23
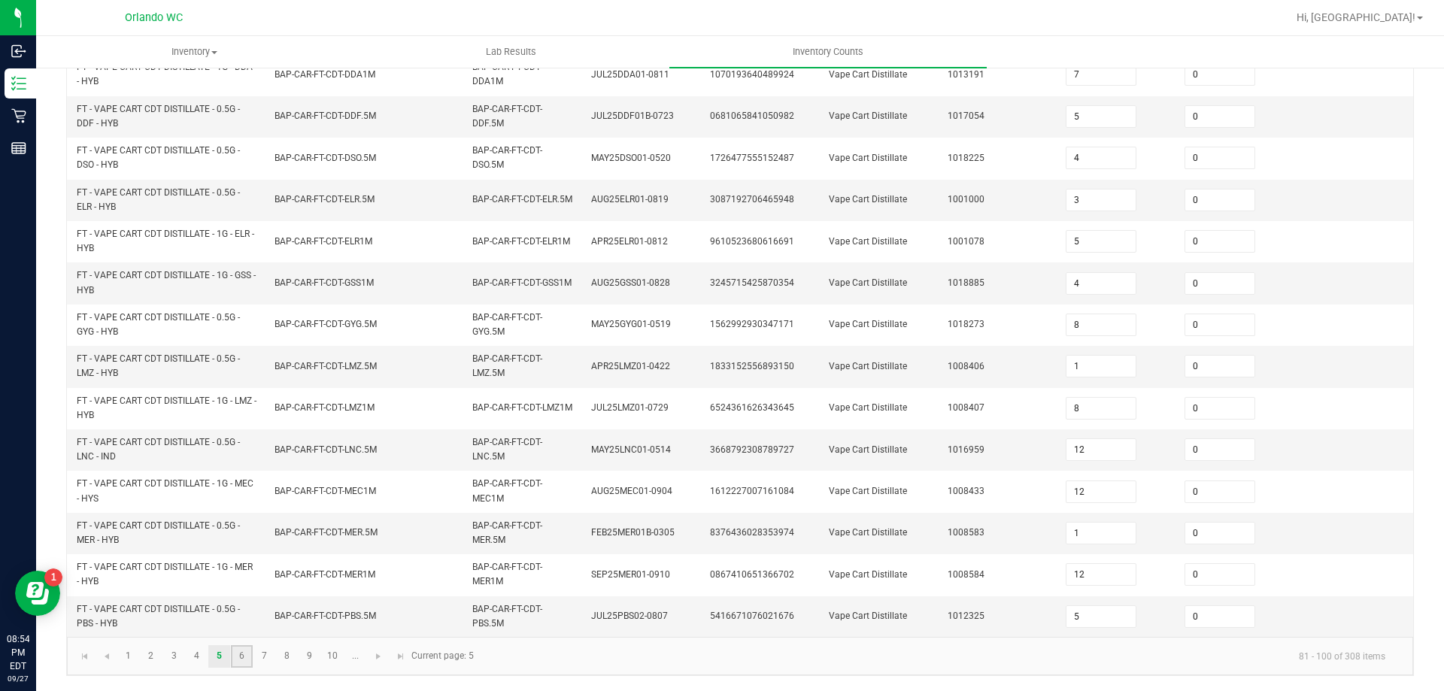
click at [237, 661] on link "6" at bounding box center [242, 656] width 22 height 23
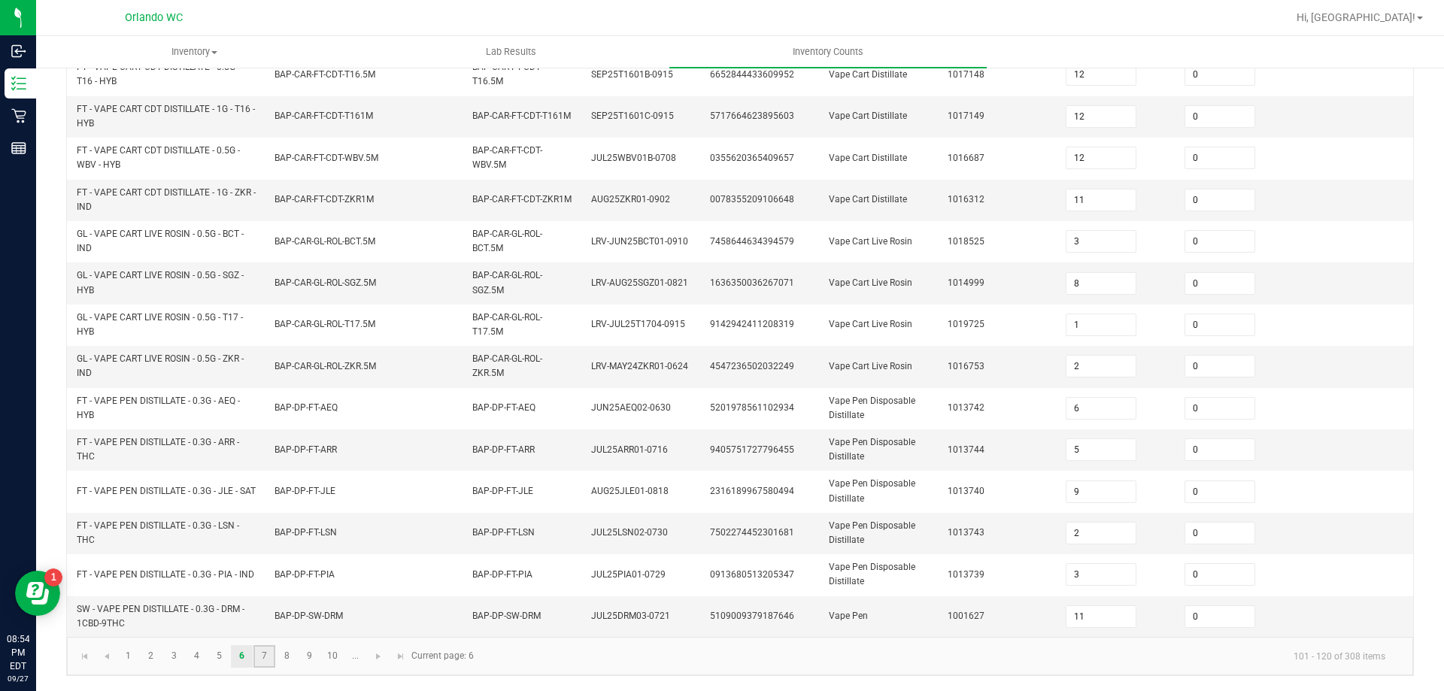
click at [267, 662] on link "7" at bounding box center [264, 656] width 22 height 23
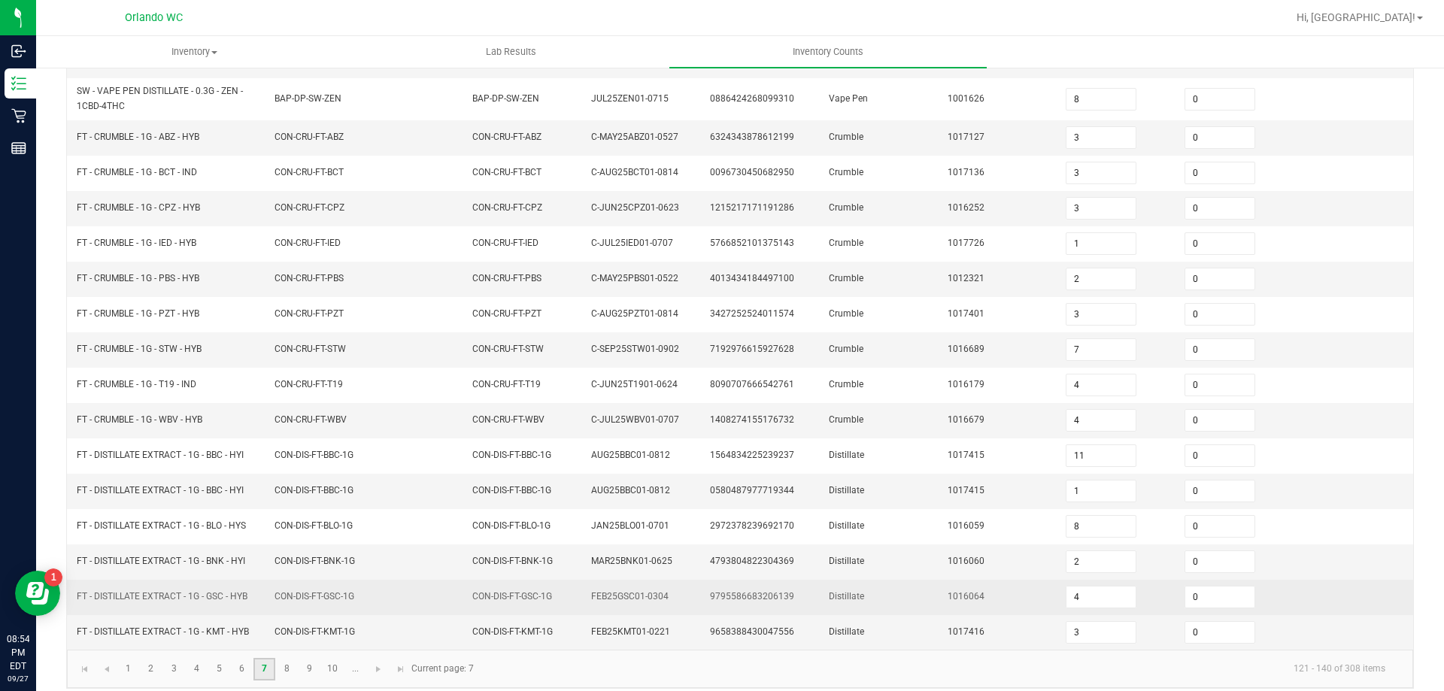
scroll to position [344, 0]
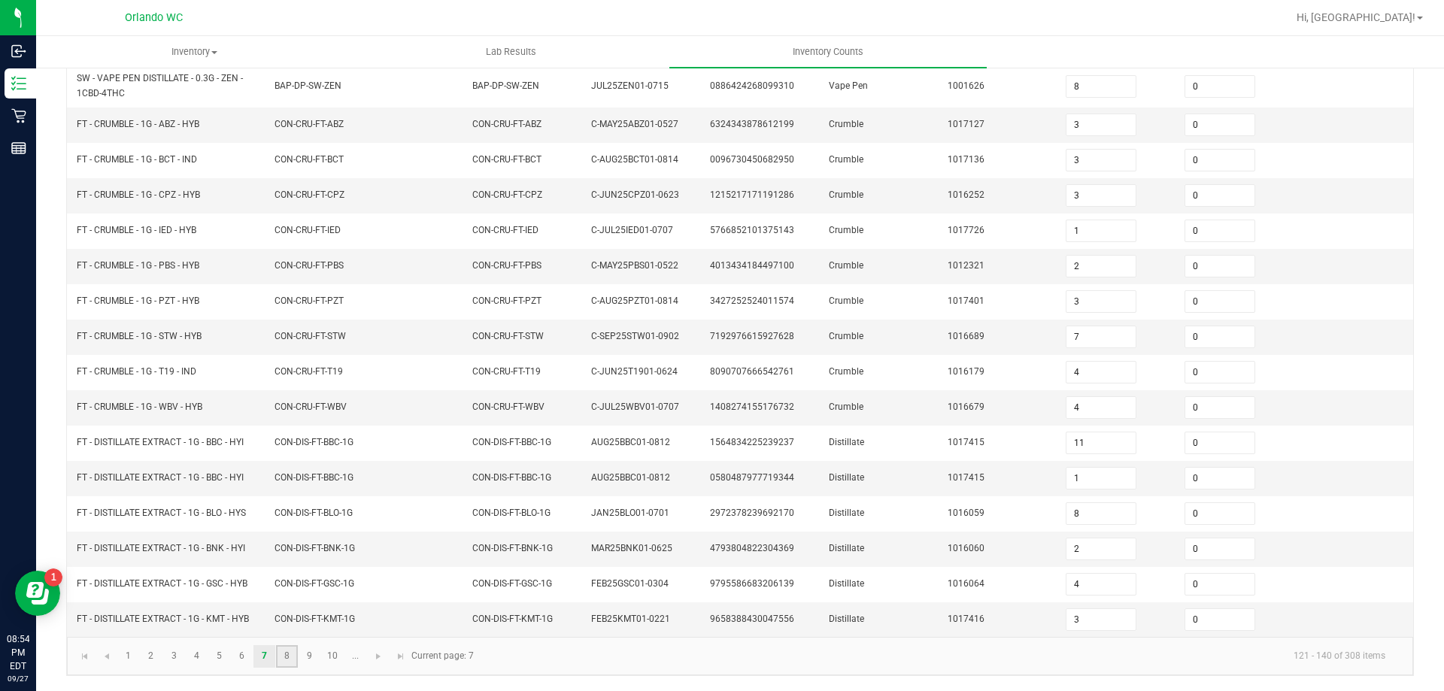
click at [285, 660] on link "8" at bounding box center [287, 656] width 22 height 23
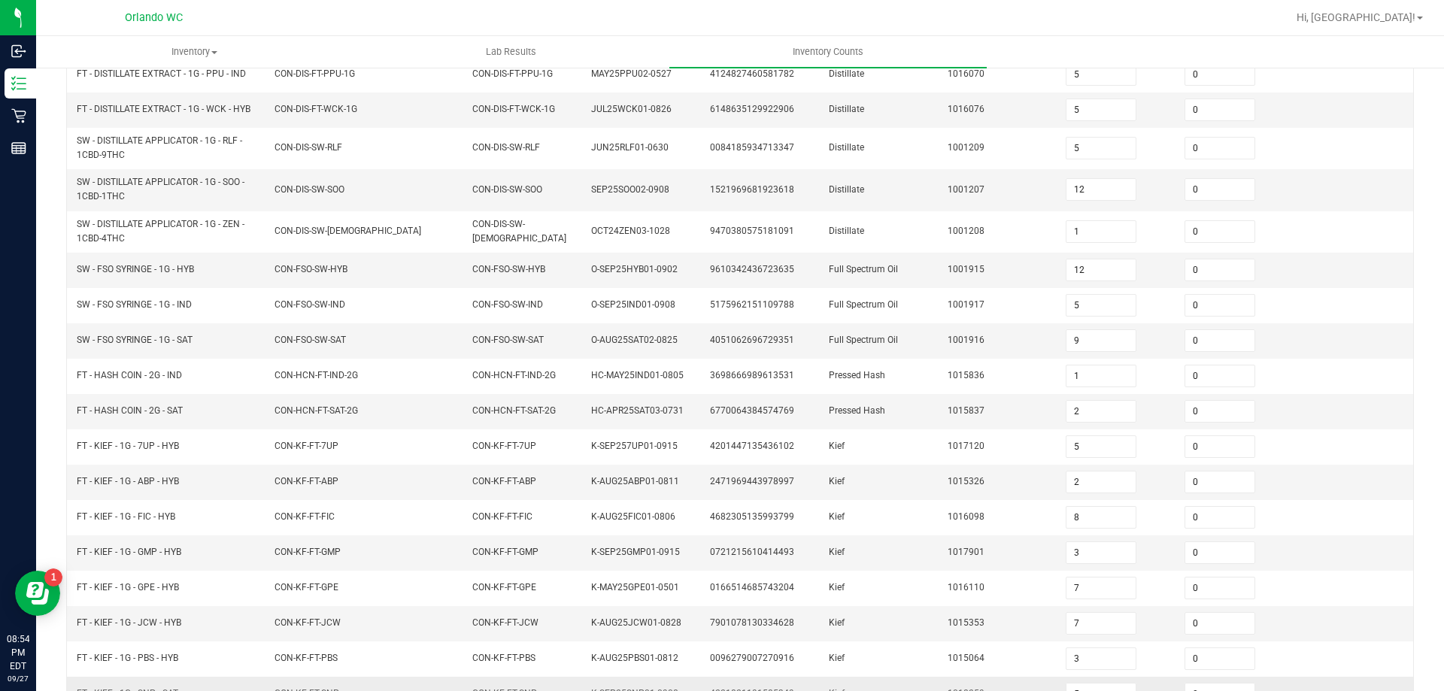
scroll to position [331, 0]
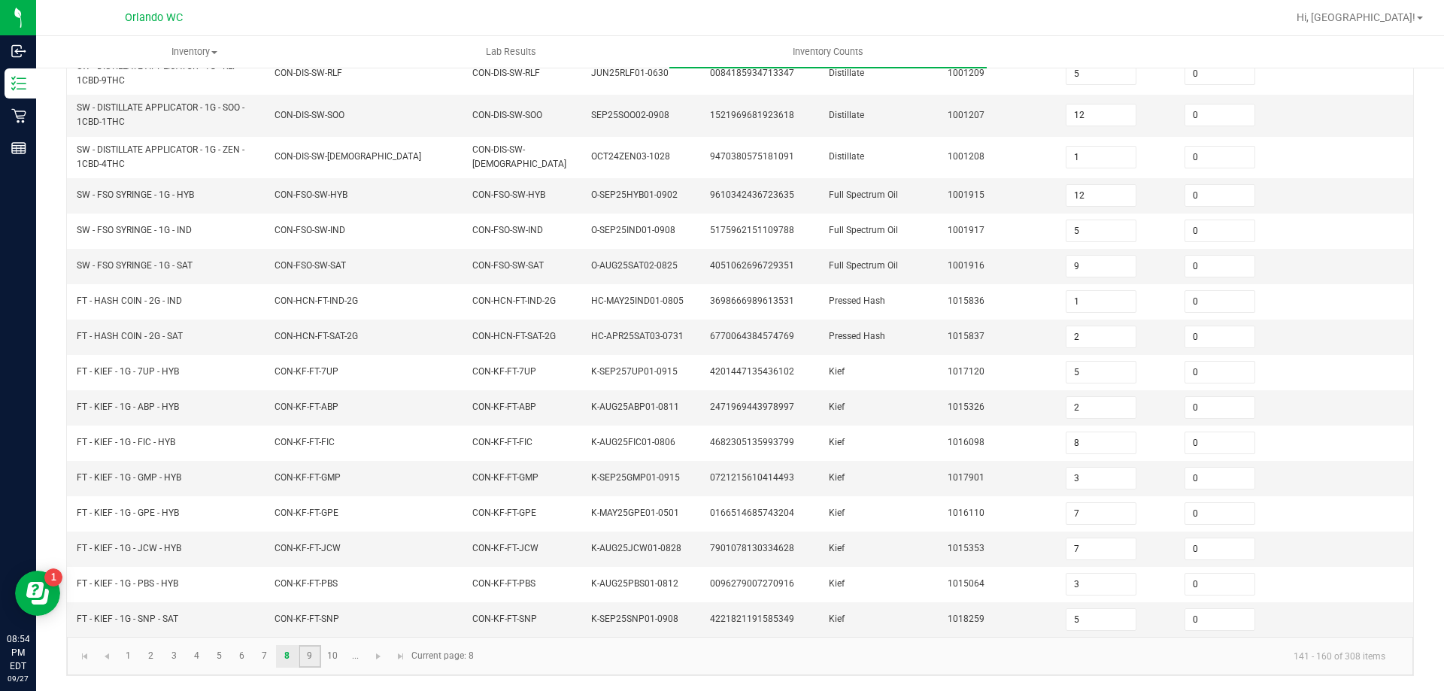
click at [312, 664] on link "9" at bounding box center [310, 656] width 22 height 23
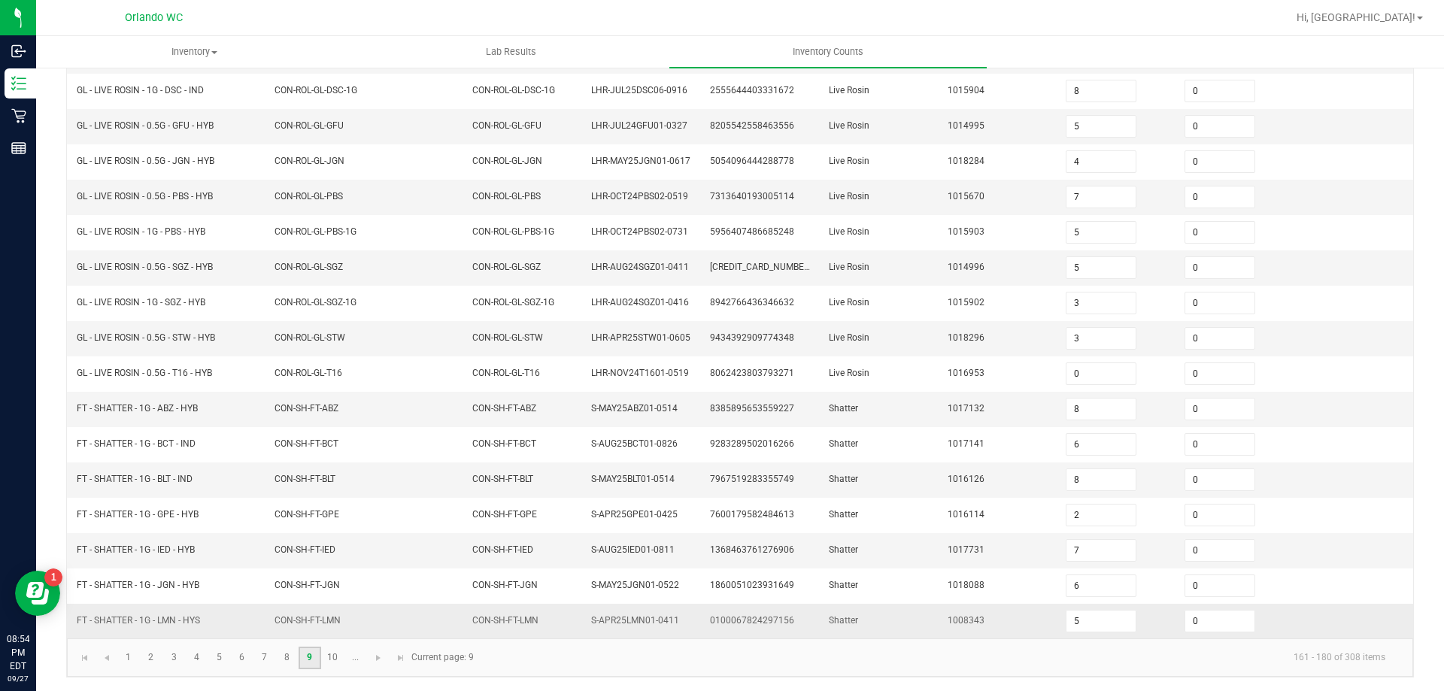
scroll to position [319, 0]
click at [335, 657] on link "10" at bounding box center [333, 656] width 22 height 23
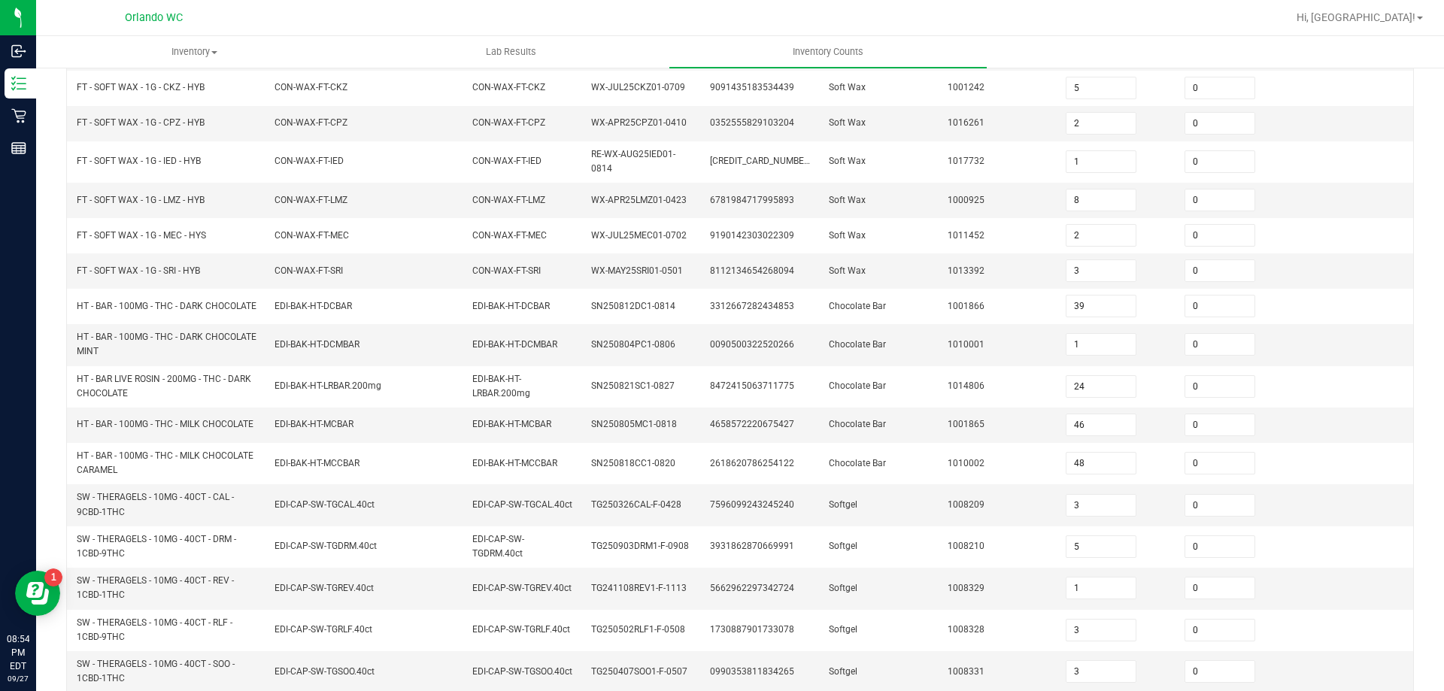
scroll to position [382, 0]
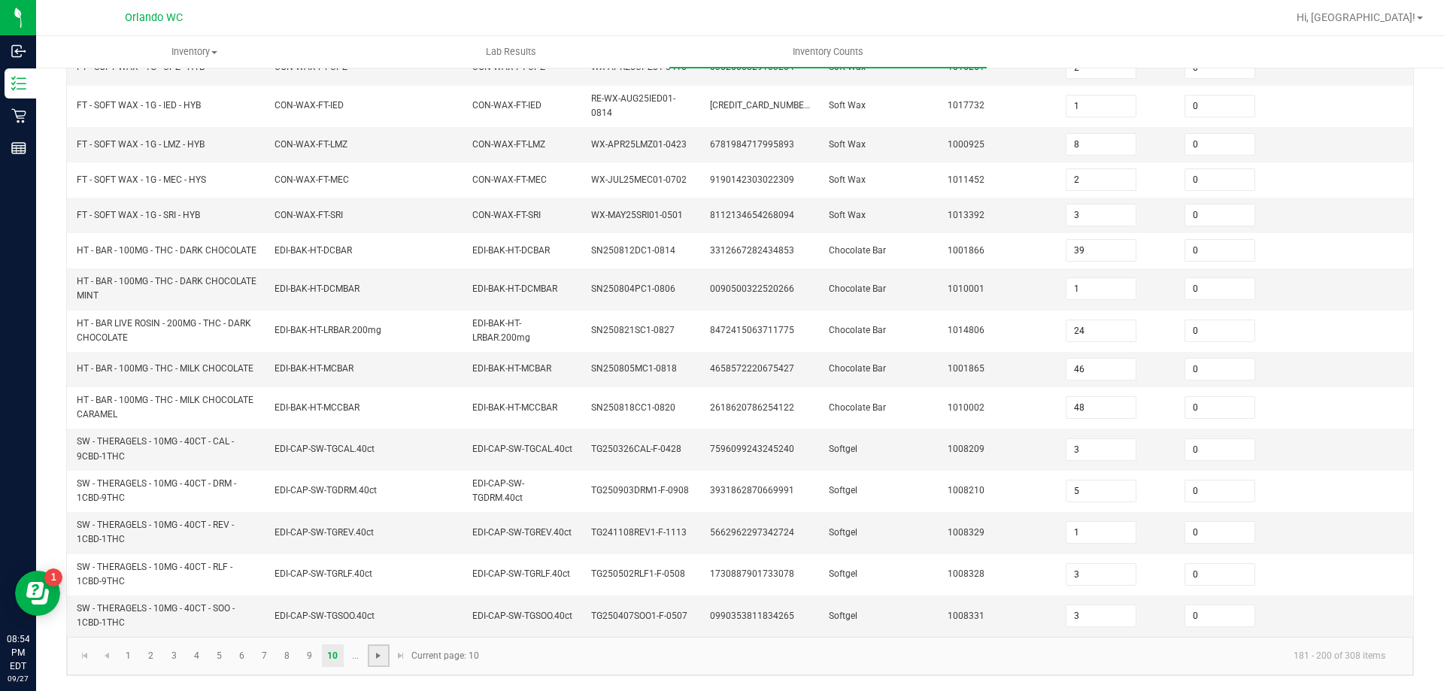
click at [378, 658] on span "Go to the next page" at bounding box center [378, 656] width 12 height 12
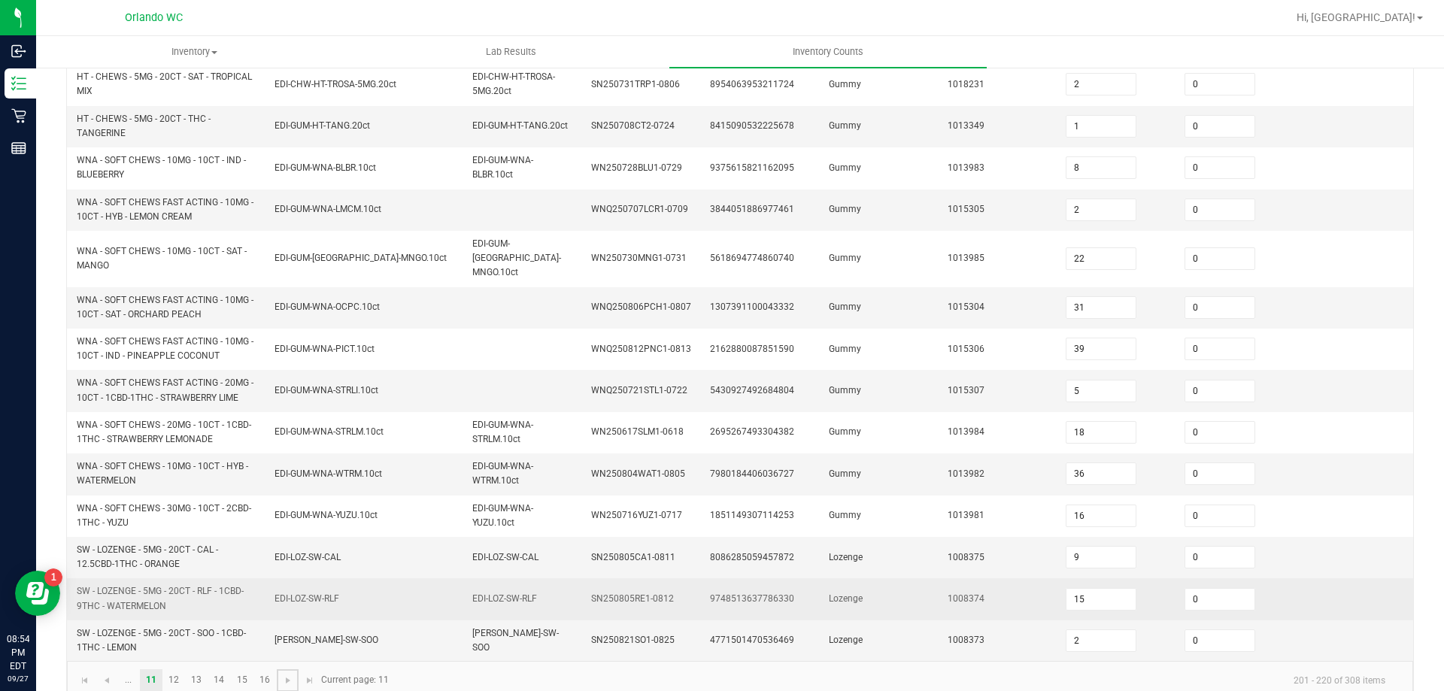
scroll to position [439, 0]
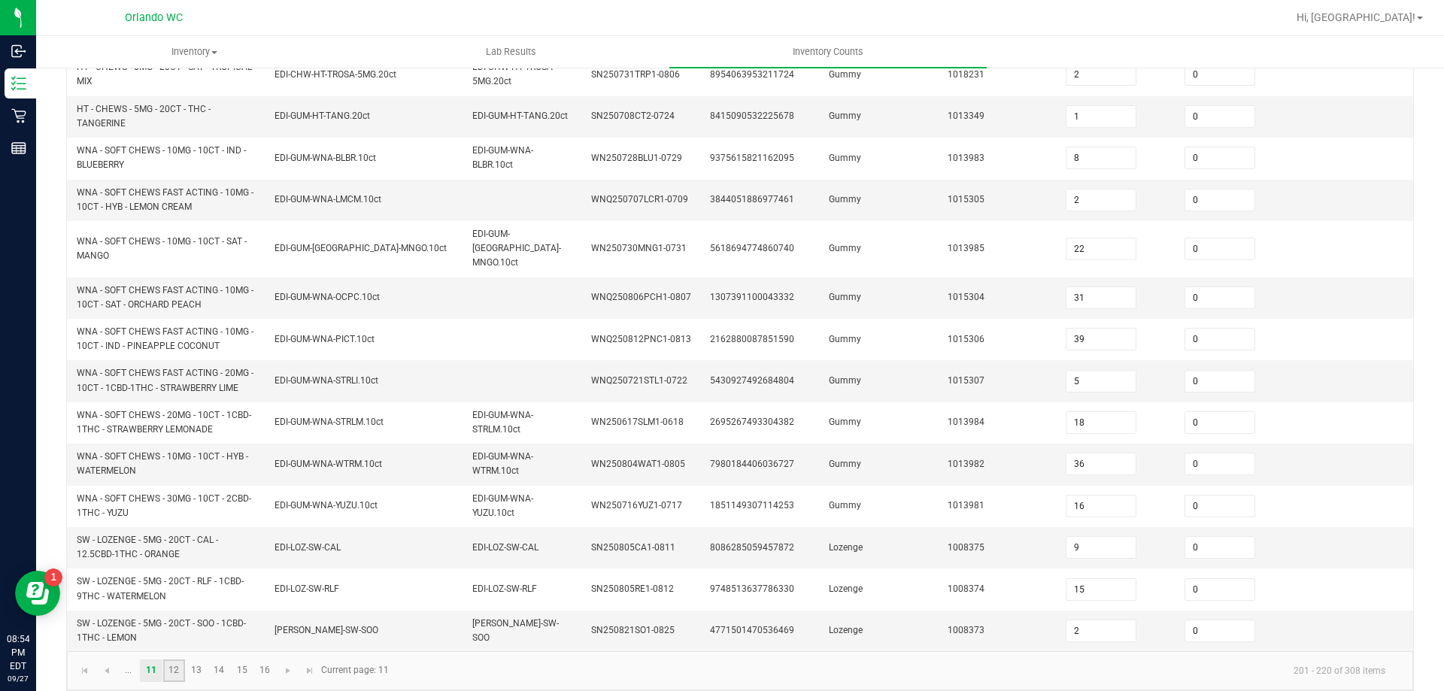
click at [174, 660] on link "12" at bounding box center [174, 671] width 22 height 23
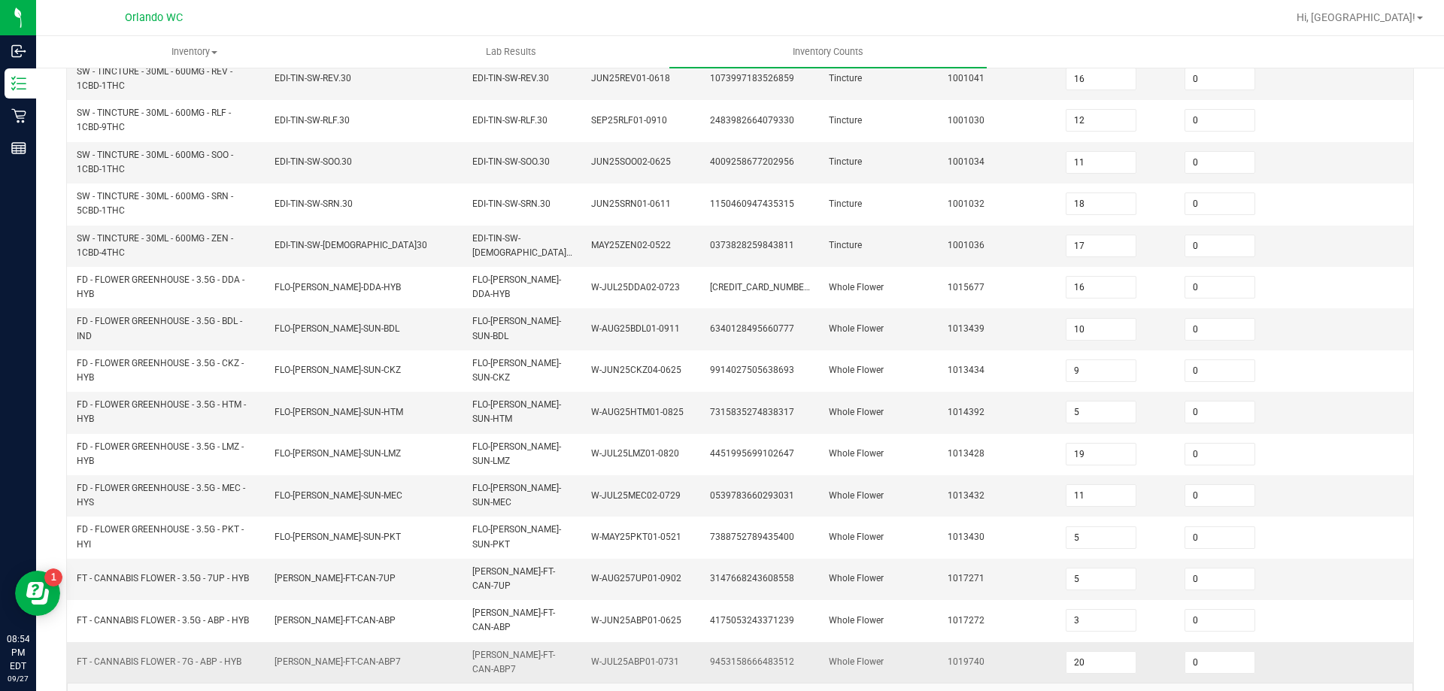
scroll to position [420, 0]
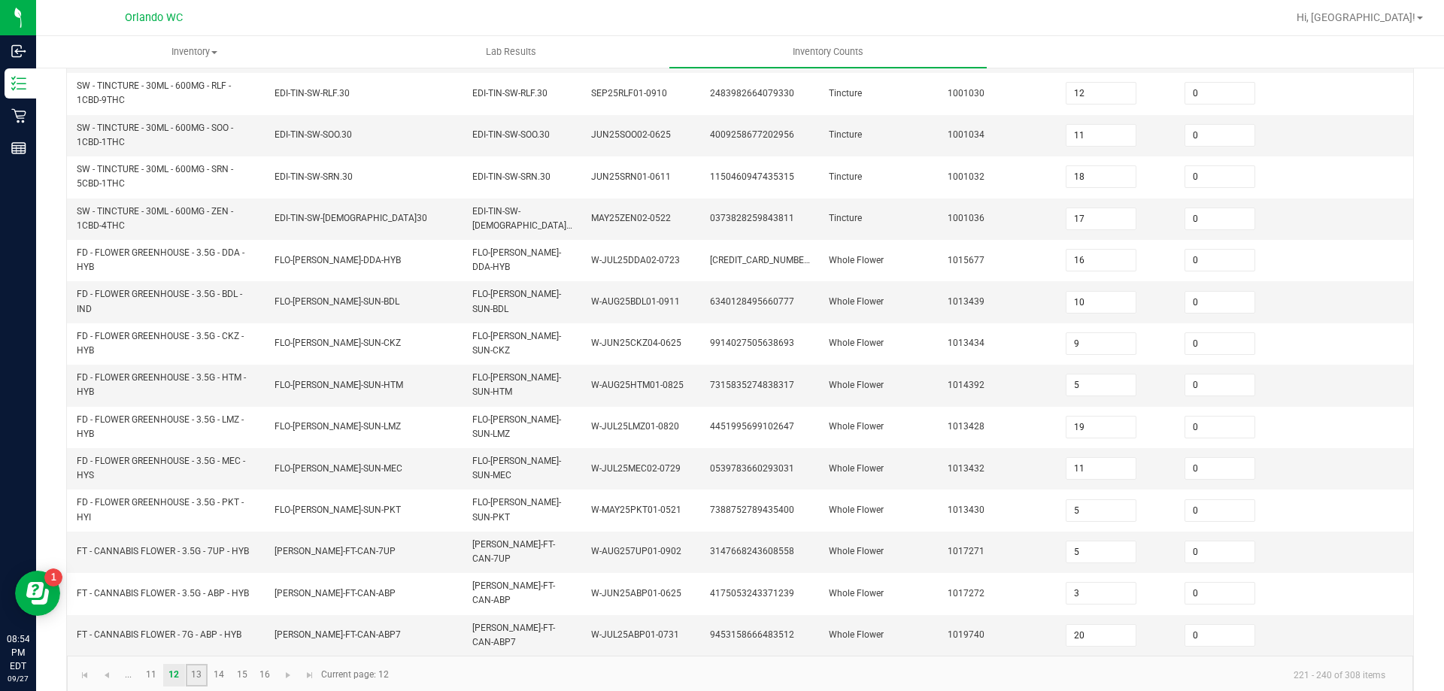
click at [202, 664] on link "13" at bounding box center [197, 675] width 22 height 23
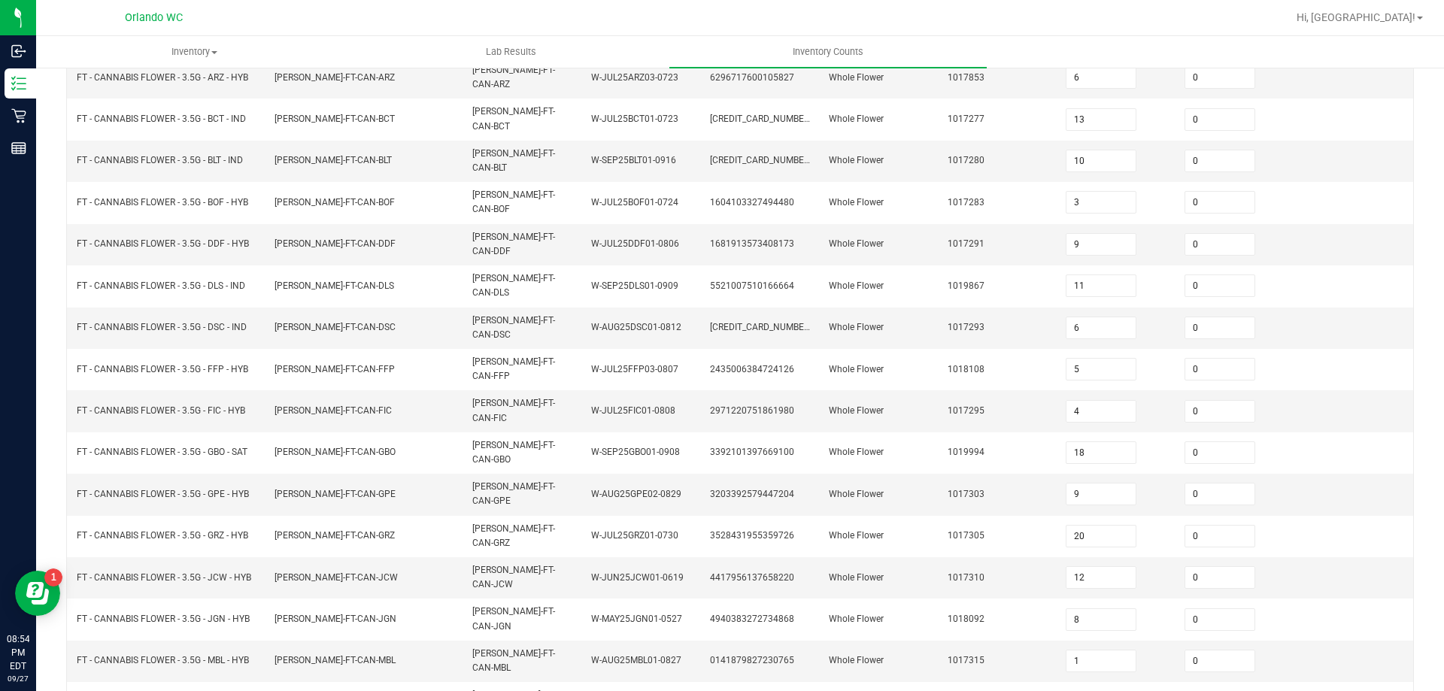
scroll to position [312, 0]
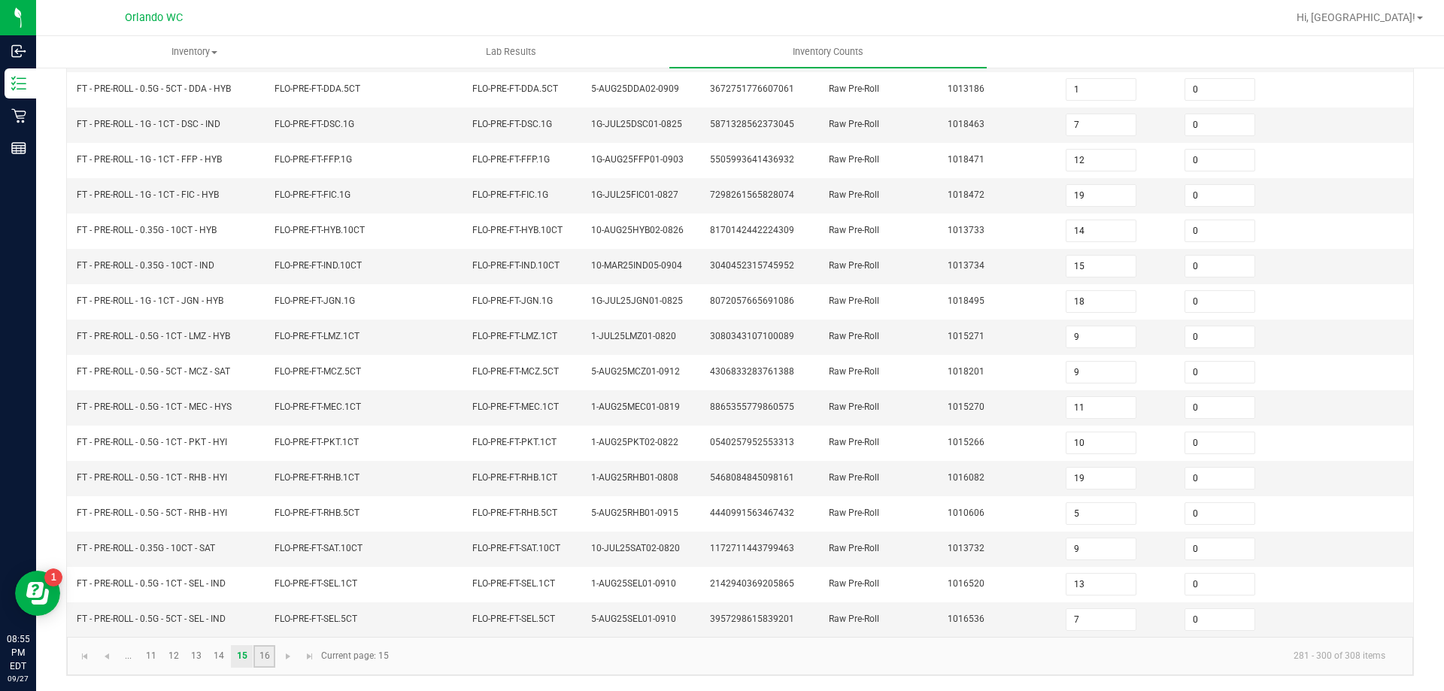
click at [269, 659] on link "16" at bounding box center [264, 656] width 22 height 23
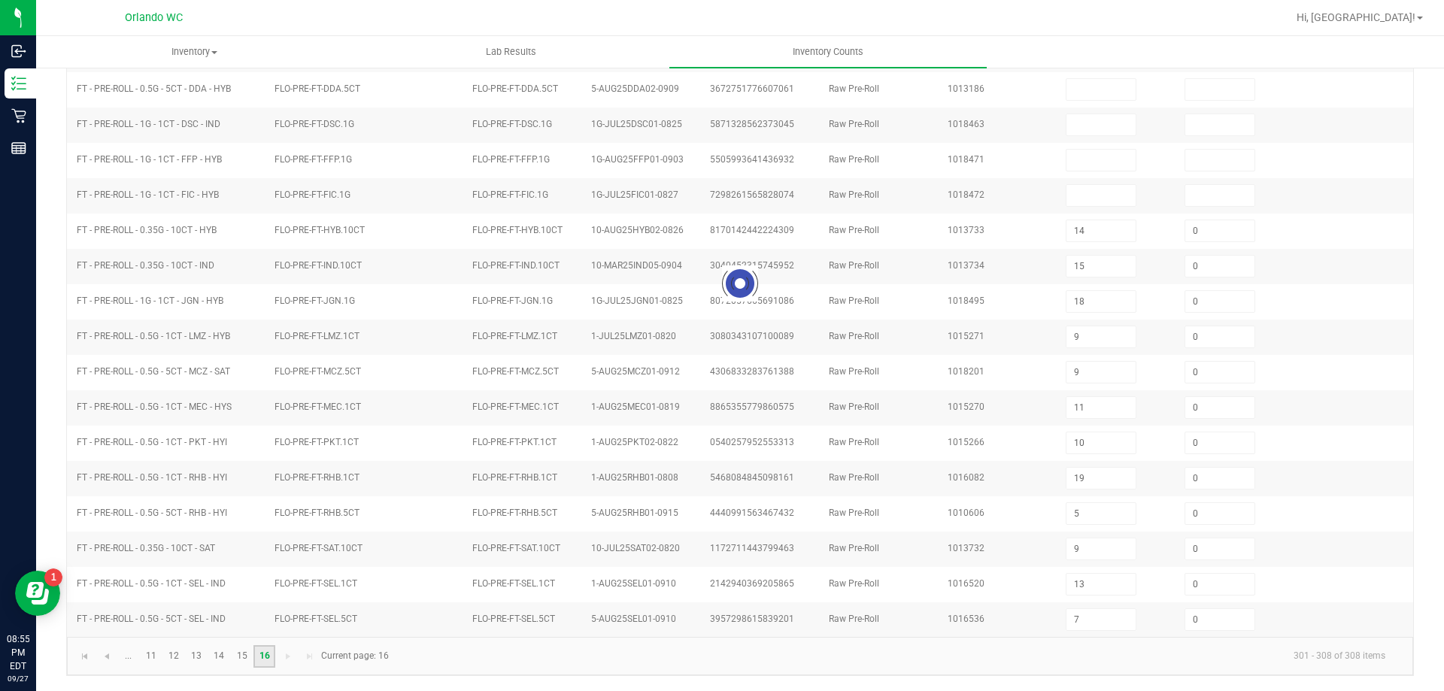
scroll to position [0, 0]
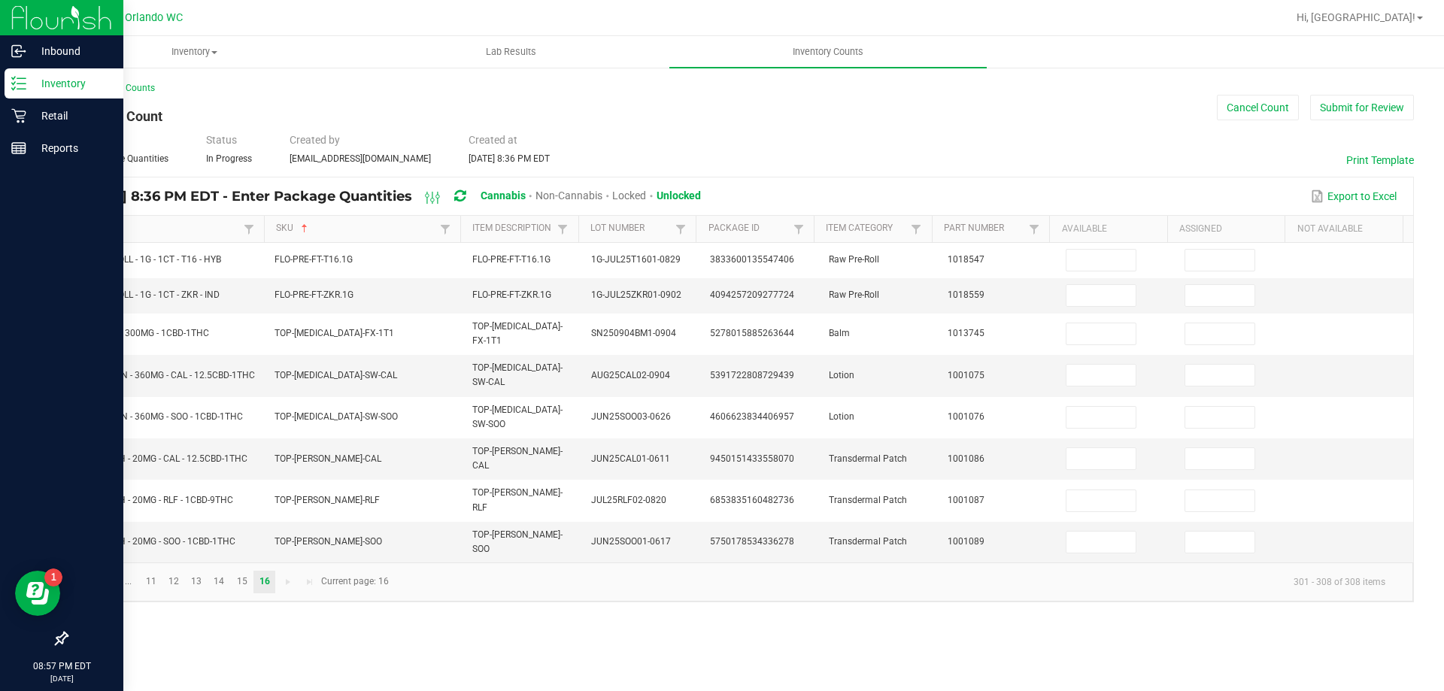
click at [29, 84] on p "Inventory" at bounding box center [71, 83] width 90 height 18
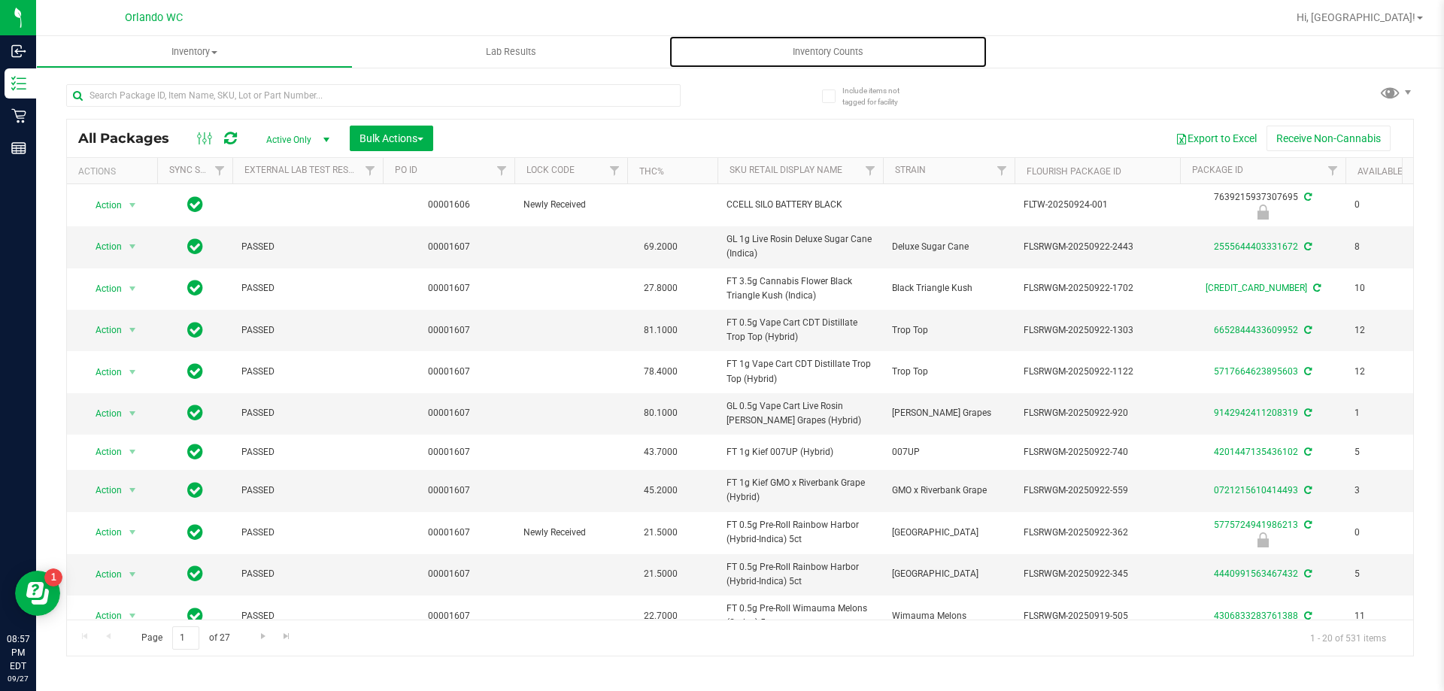
click at [850, 56] on span "Inventory Counts" at bounding box center [827, 52] width 111 height 14
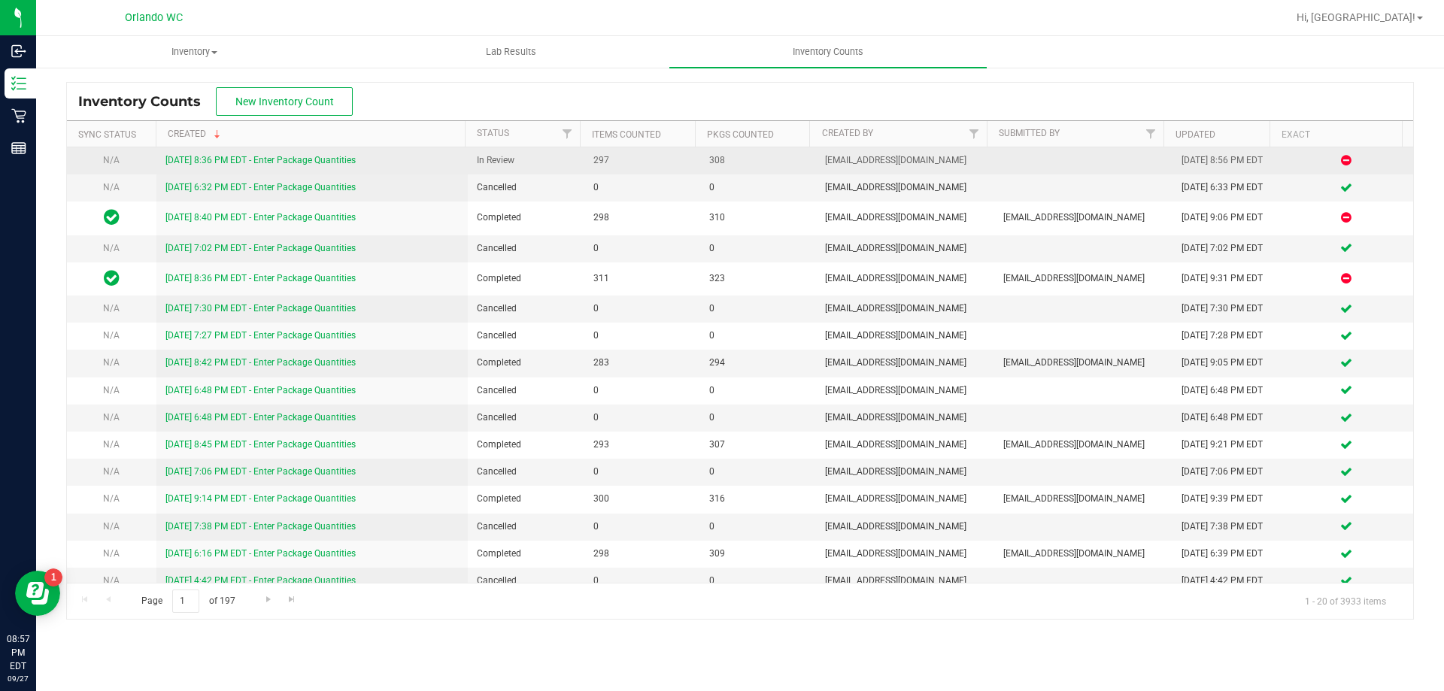
click at [329, 162] on link "9/27/25 8:36 PM EDT - Enter Package Quantities" at bounding box center [260, 160] width 190 height 11
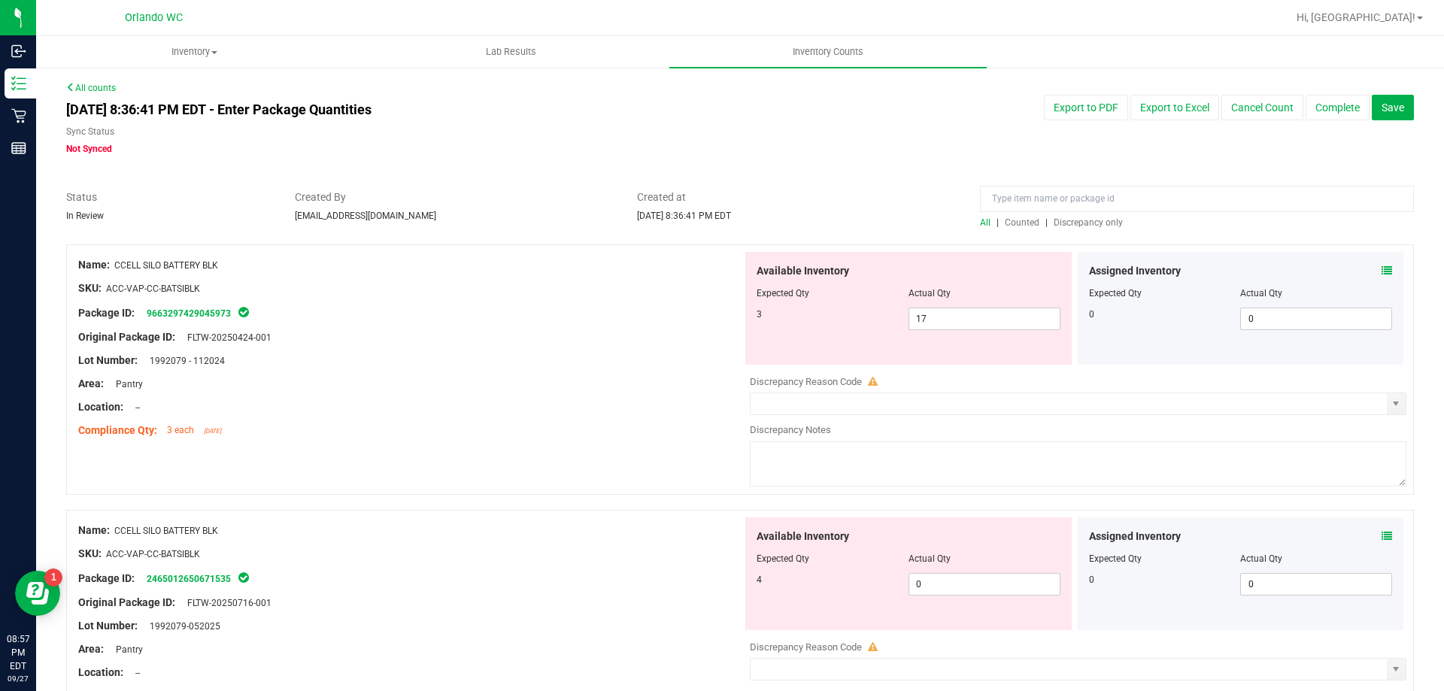
click at [1067, 222] on span "Discrepancy only" at bounding box center [1088, 222] width 69 height 11
click at [1089, 225] on span "Discrepancy only" at bounding box center [1088, 222] width 69 height 11
click at [1076, 220] on span "Discrepancy only" at bounding box center [1088, 222] width 69 height 11
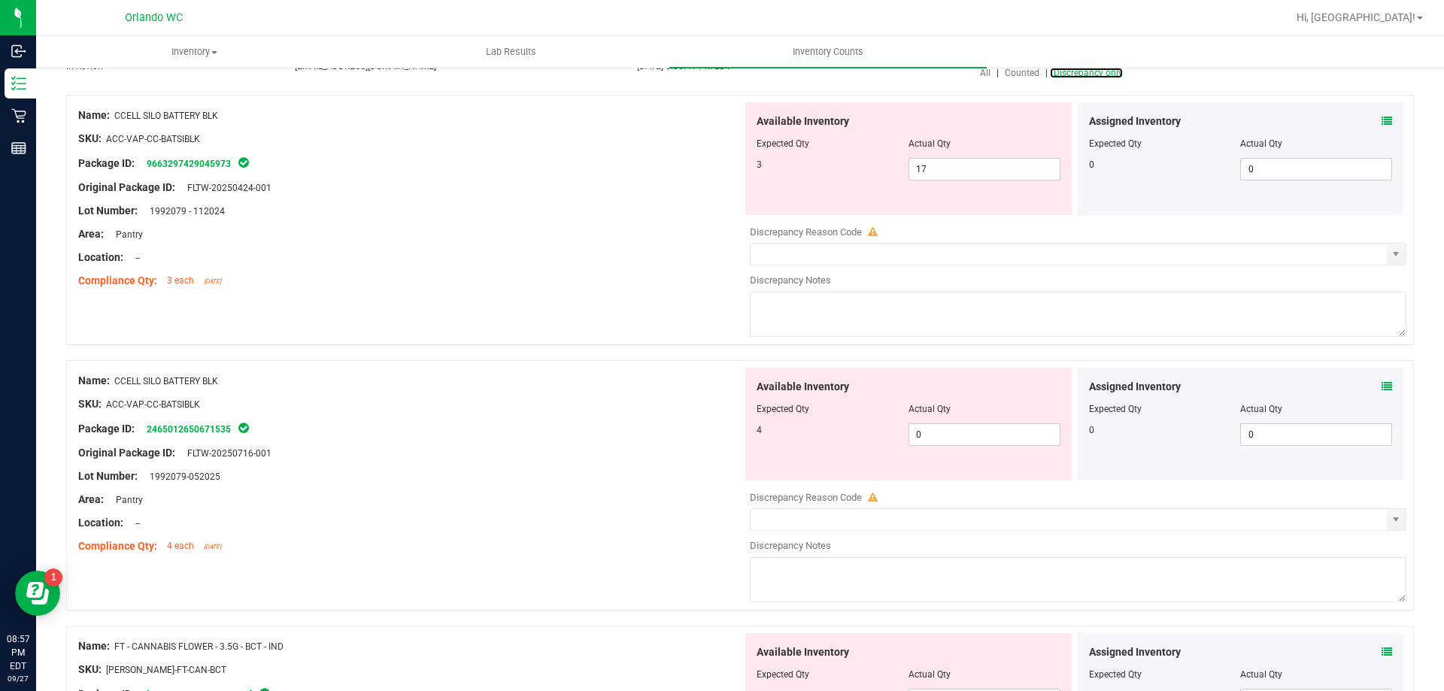
scroll to position [150, 0]
drag, startPoint x: 259, startPoint y: 384, endPoint x: 117, endPoint y: 378, distance: 142.3
click at [117, 378] on div "Name: CCELL SILO BATTERY BLK" at bounding box center [410, 380] width 664 height 16
copy span "CCELL SILO BATTERY BLK"
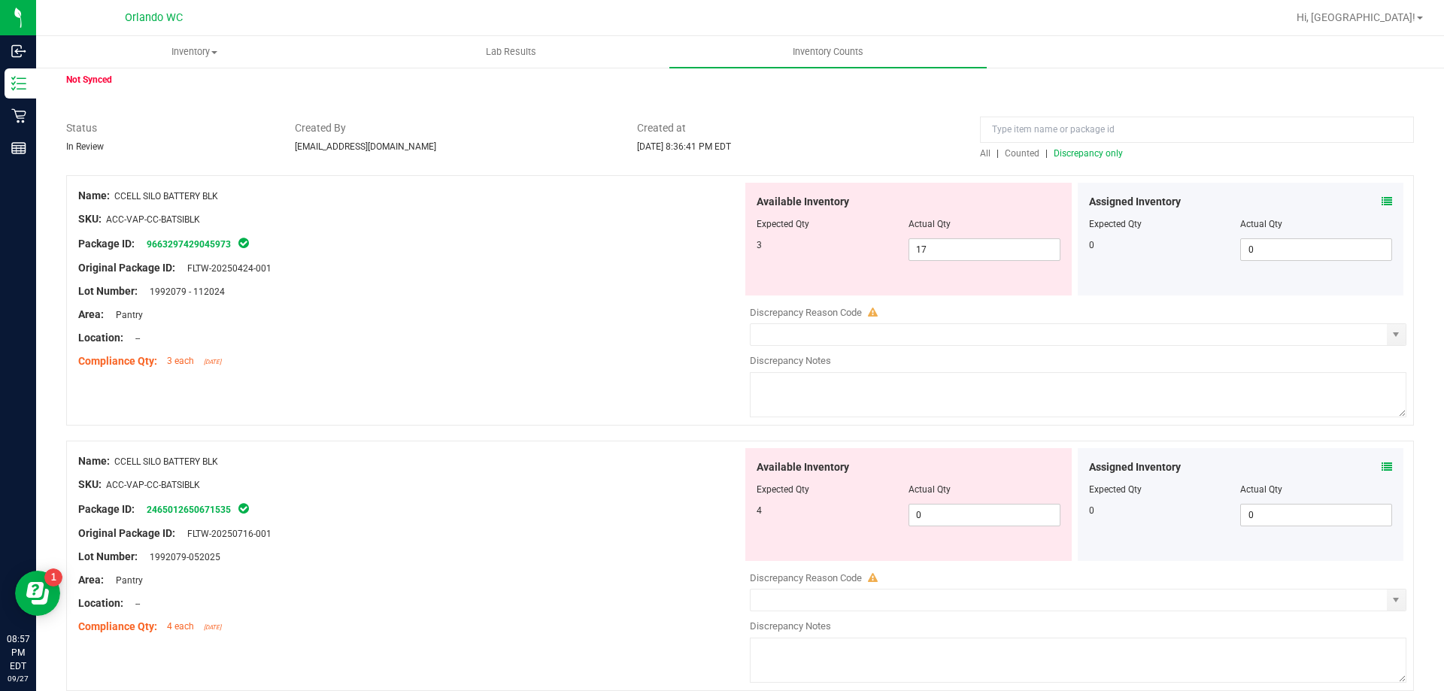
scroll to position [0, 0]
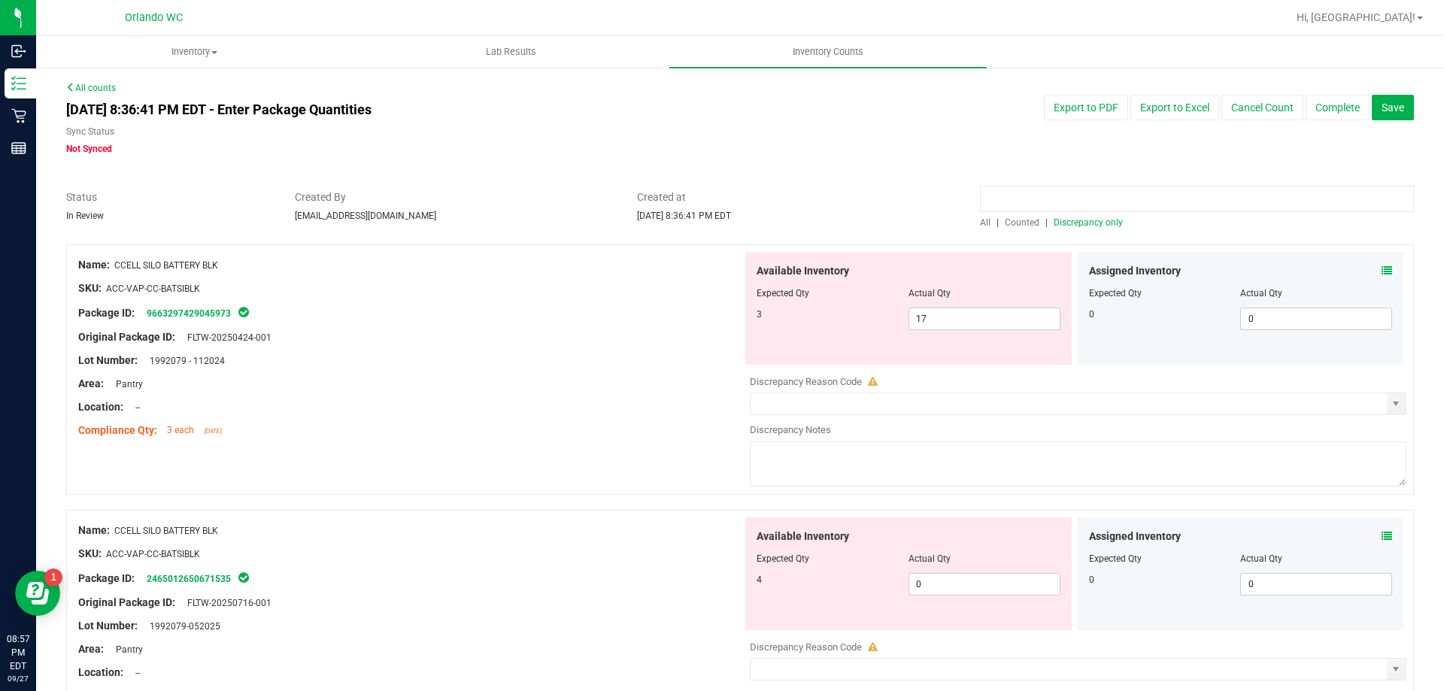
click at [1055, 186] on input at bounding box center [1197, 199] width 434 height 26
paste input "CCELL SILO BATTERY BLK"
click at [973, 229] on div at bounding box center [740, 236] width 1348 height 15
click at [980, 224] on span "All" at bounding box center [985, 222] width 11 height 11
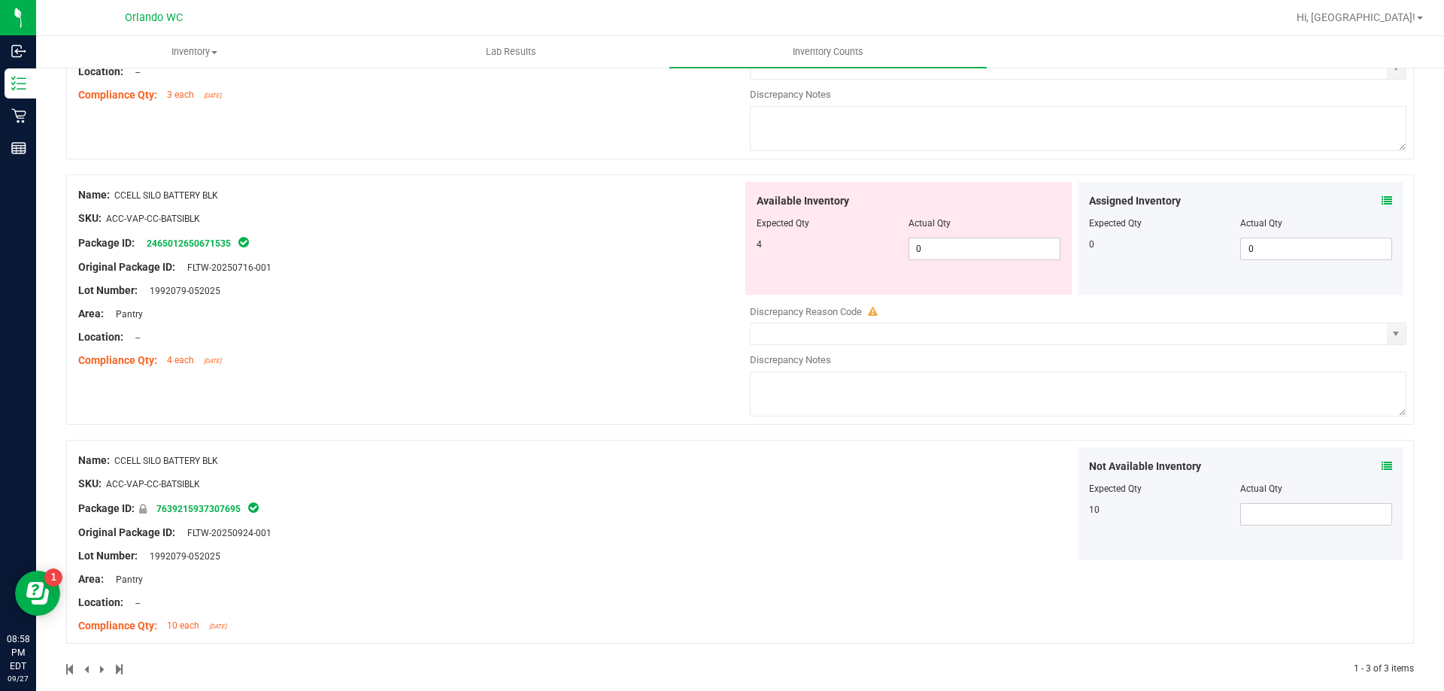
scroll to position [354, 0]
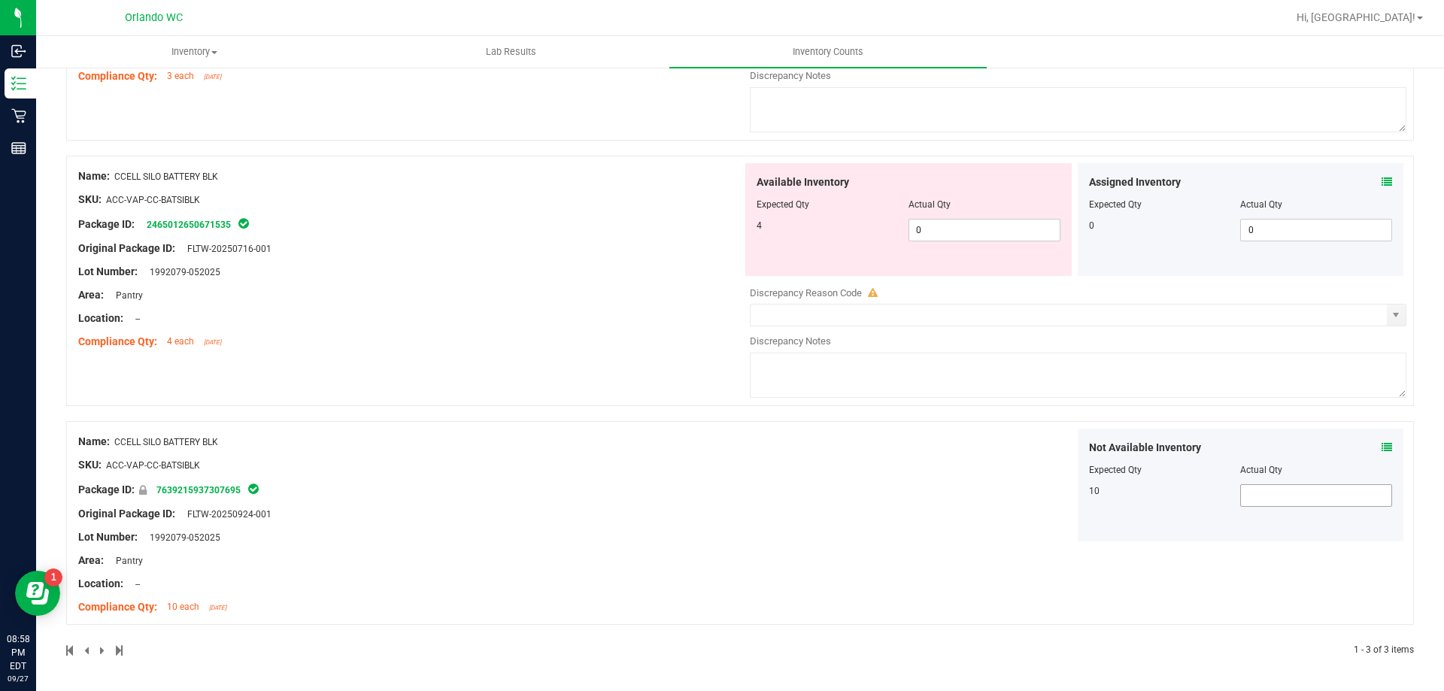
click at [1246, 495] on span at bounding box center [1316, 495] width 152 height 23
click at [981, 456] on div "Not Available Inventory Expected Qty Actual Qty 10 10 10" at bounding box center [1074, 485] width 664 height 113
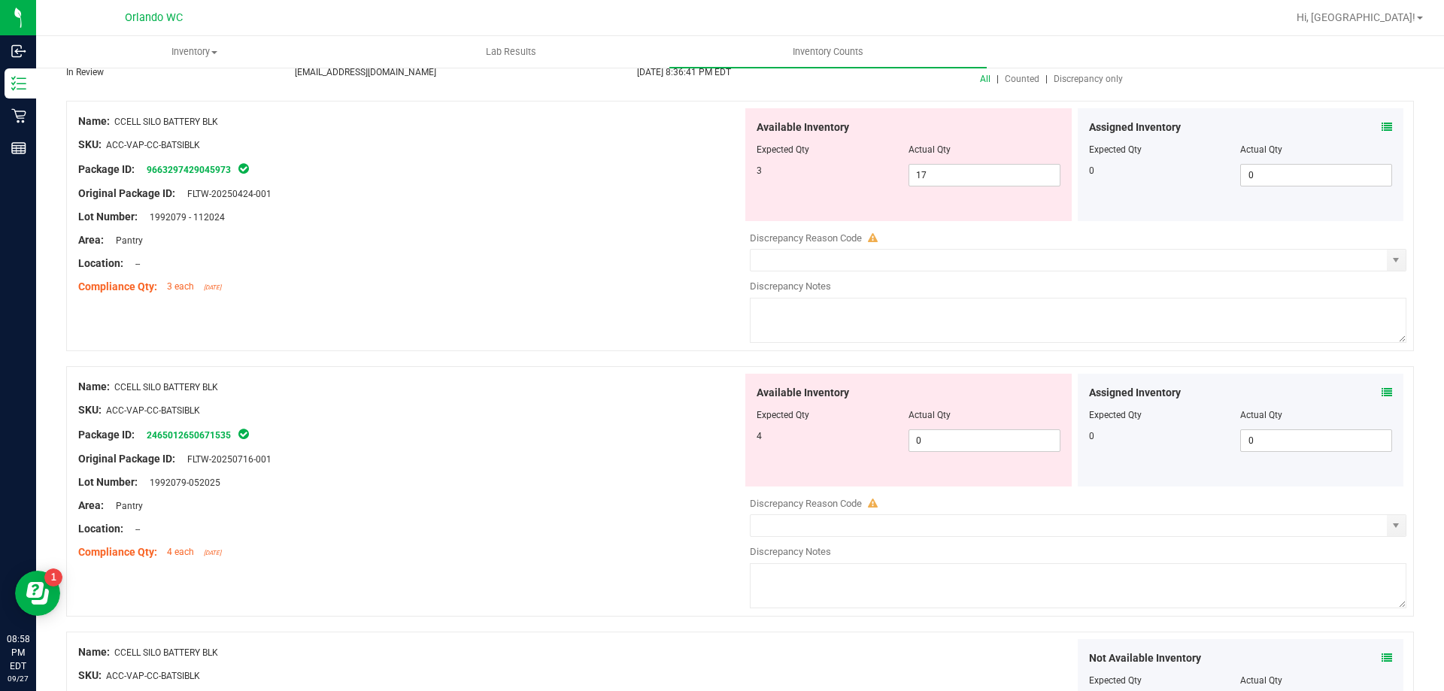
scroll to position [129, 0]
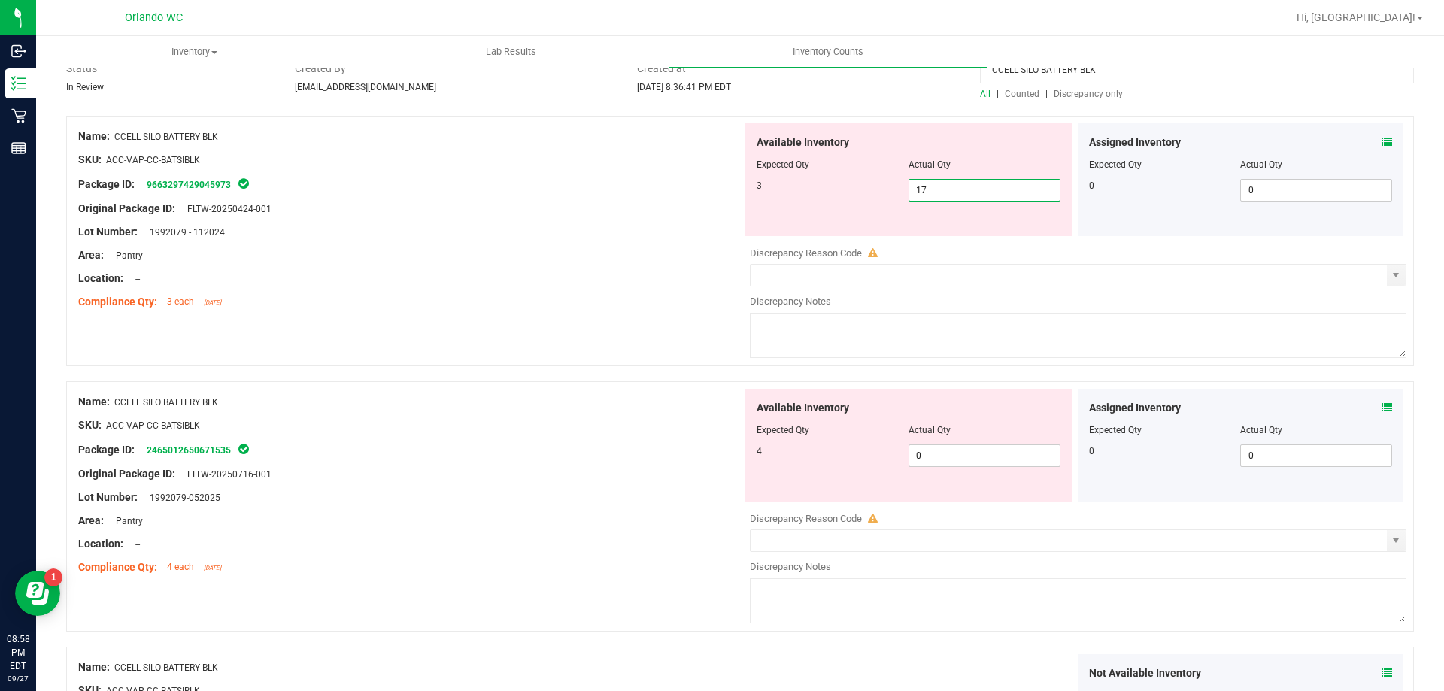
drag, startPoint x: 965, startPoint y: 191, endPoint x: 893, endPoint y: 226, distance: 80.4
click at [863, 179] on div "3 17 17" at bounding box center [909, 190] width 304 height 23
click at [970, 452] on div "Available Inventory Expected Qty Actual Qty 4 0 0" at bounding box center [908, 445] width 326 height 113
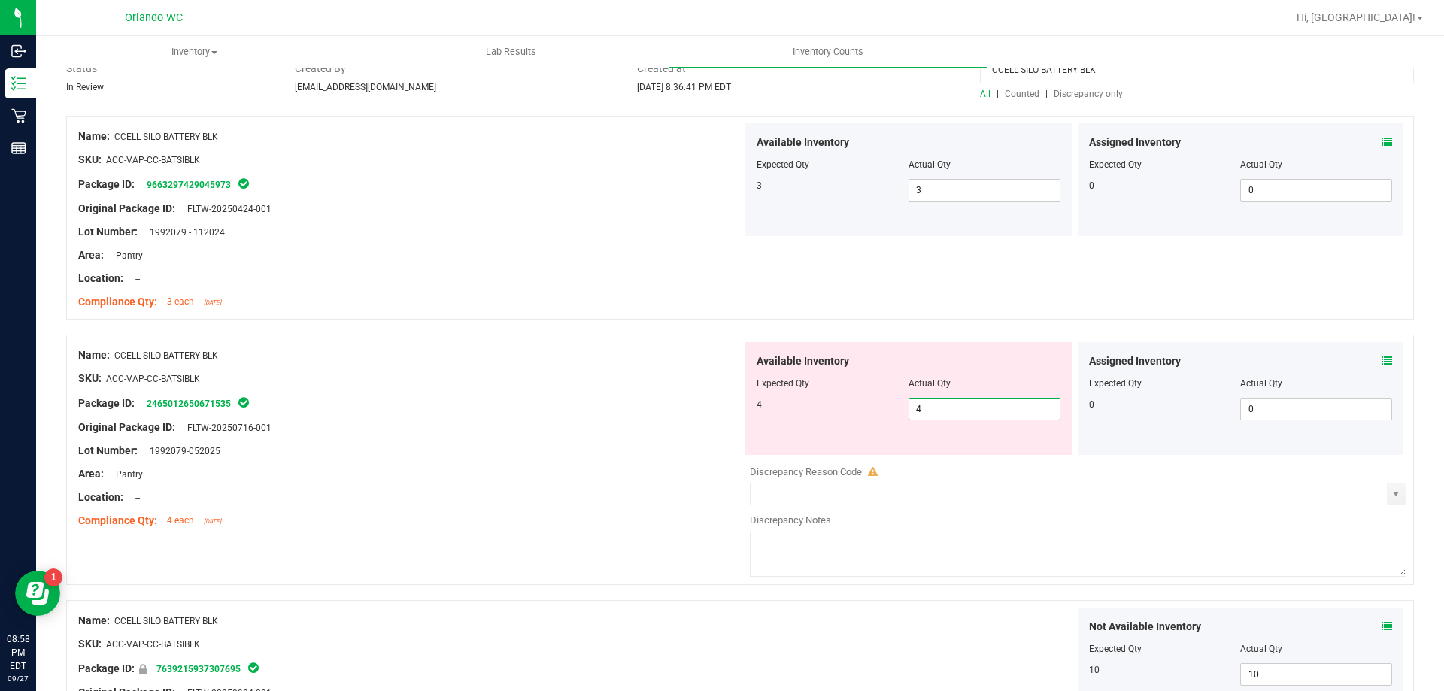
click at [674, 384] on div "SKU: ACC-VAP-CC-BATSIBLK" at bounding box center [410, 379] width 664 height 16
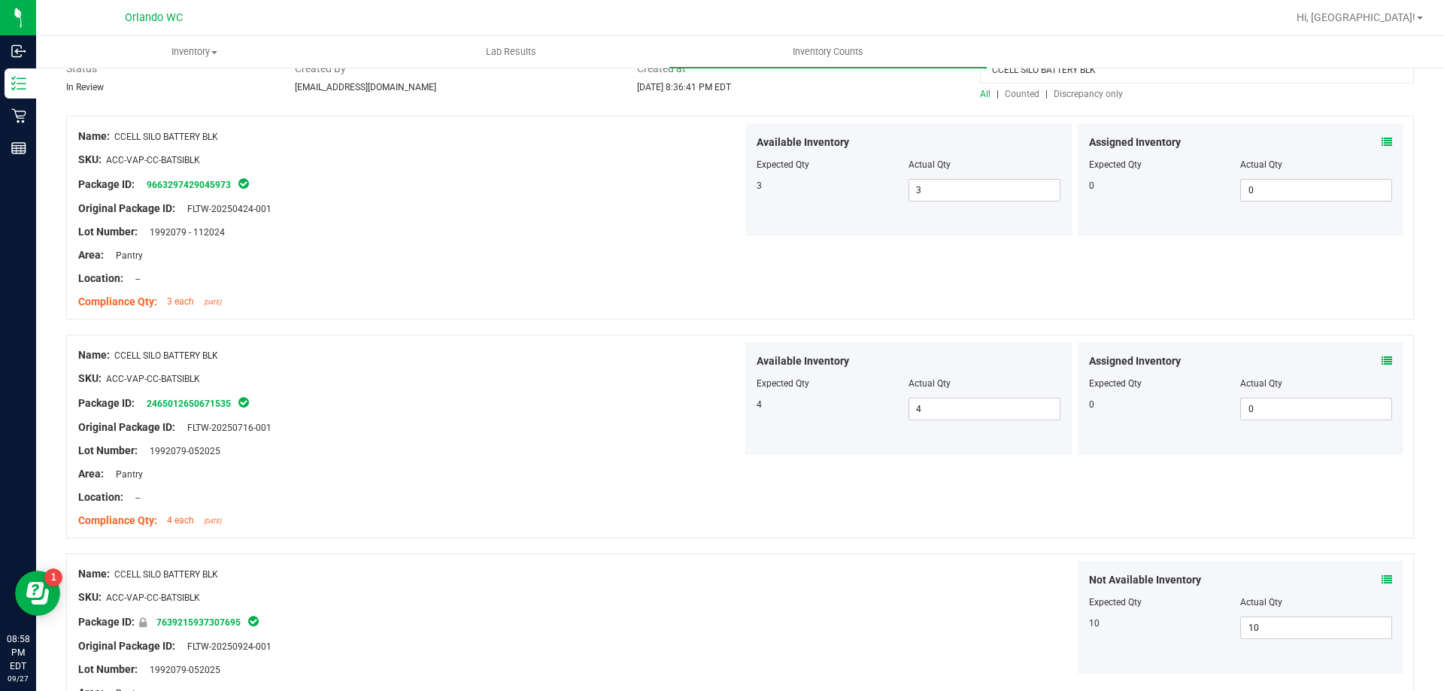
scroll to position [0, 0]
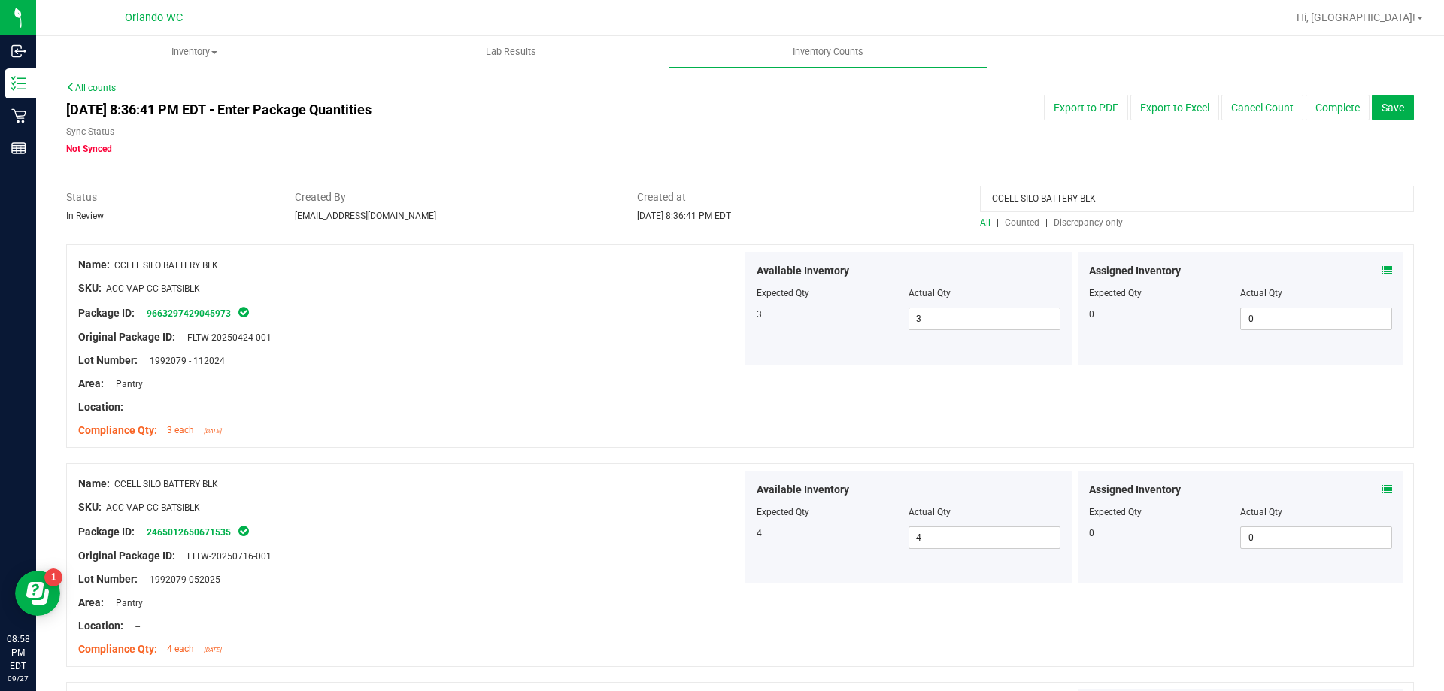
drag, startPoint x: 1109, startPoint y: 200, endPoint x: 569, endPoint y: 154, distance: 542.0
click at [569, 154] on div "All counts Sep 27, 2025 8:36:41 PM EDT - Enter Package Quantities Sync Status N…" at bounding box center [740, 509] width 1348 height 856
click at [1097, 225] on span "Discrepancy only" at bounding box center [1088, 222] width 69 height 11
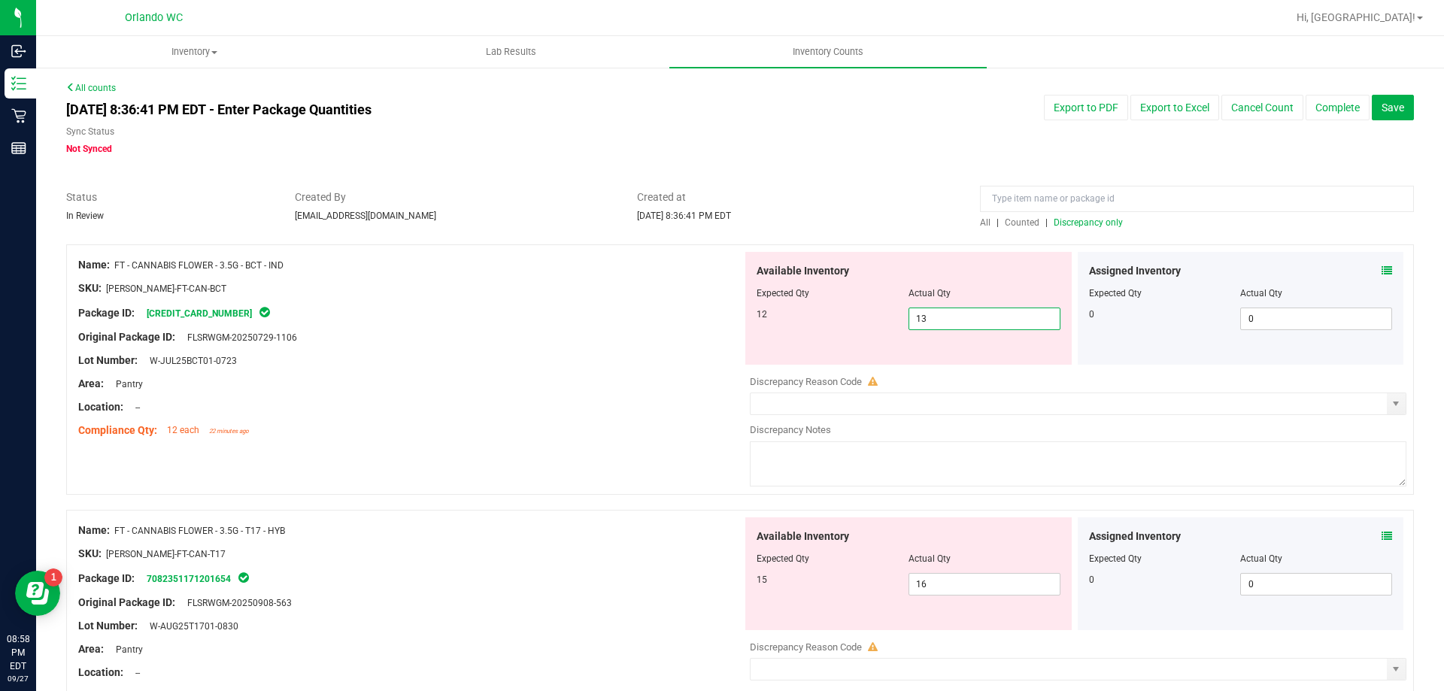
drag, startPoint x: 947, startPoint y: 315, endPoint x: 610, endPoint y: 343, distance: 338.1
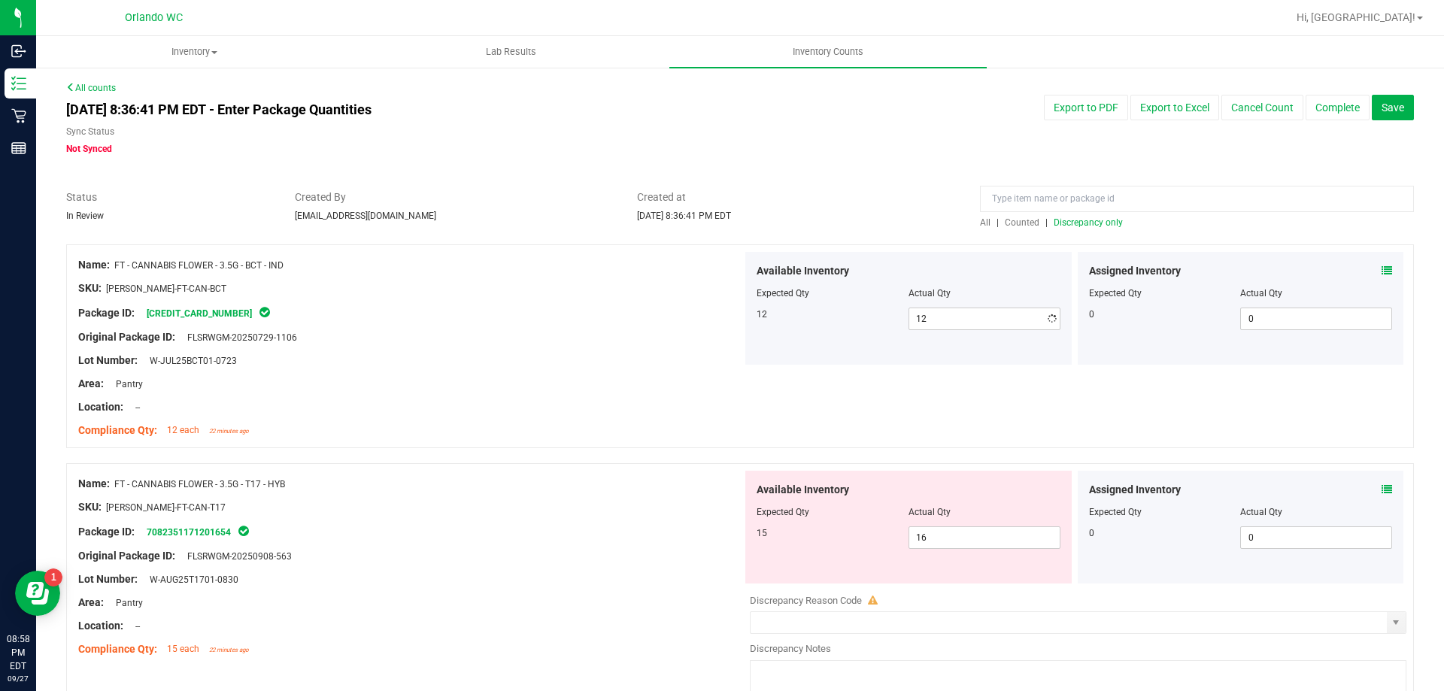
click at [645, 371] on div at bounding box center [410, 373] width 664 height 8
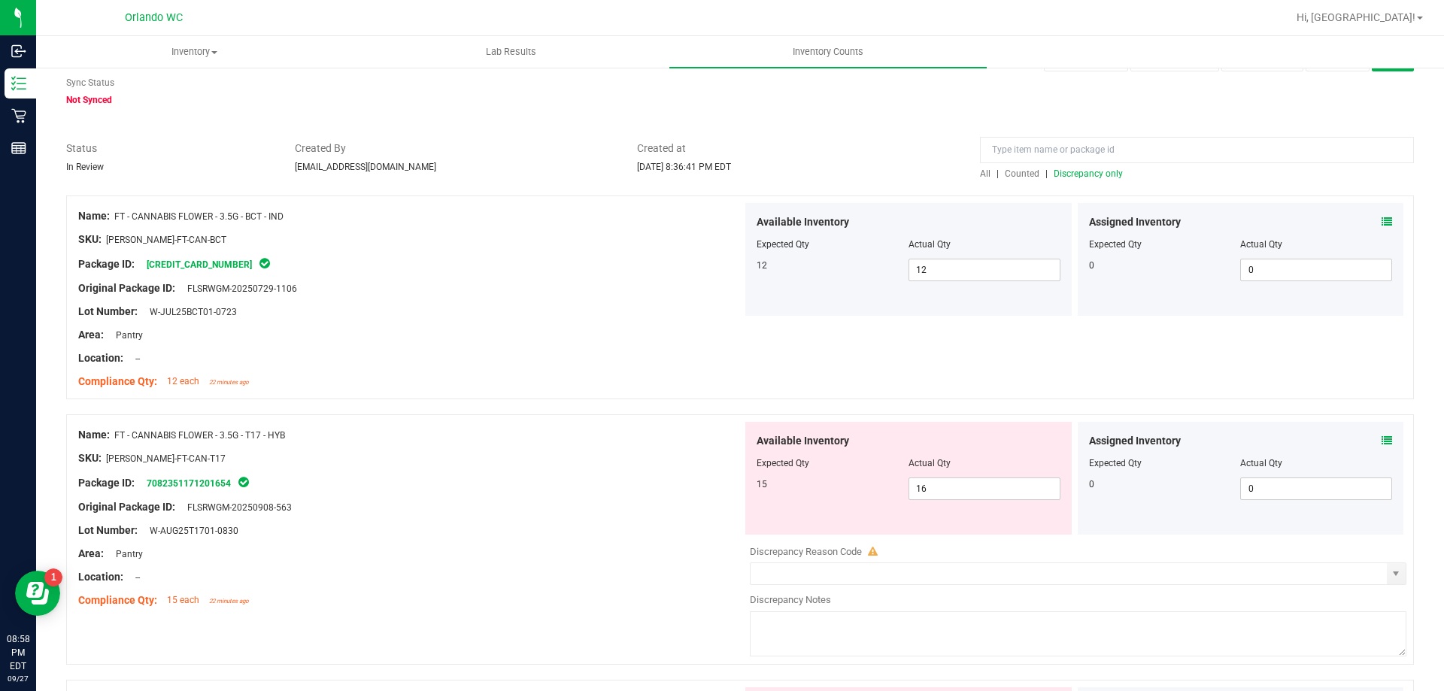
scroll to position [75, 0]
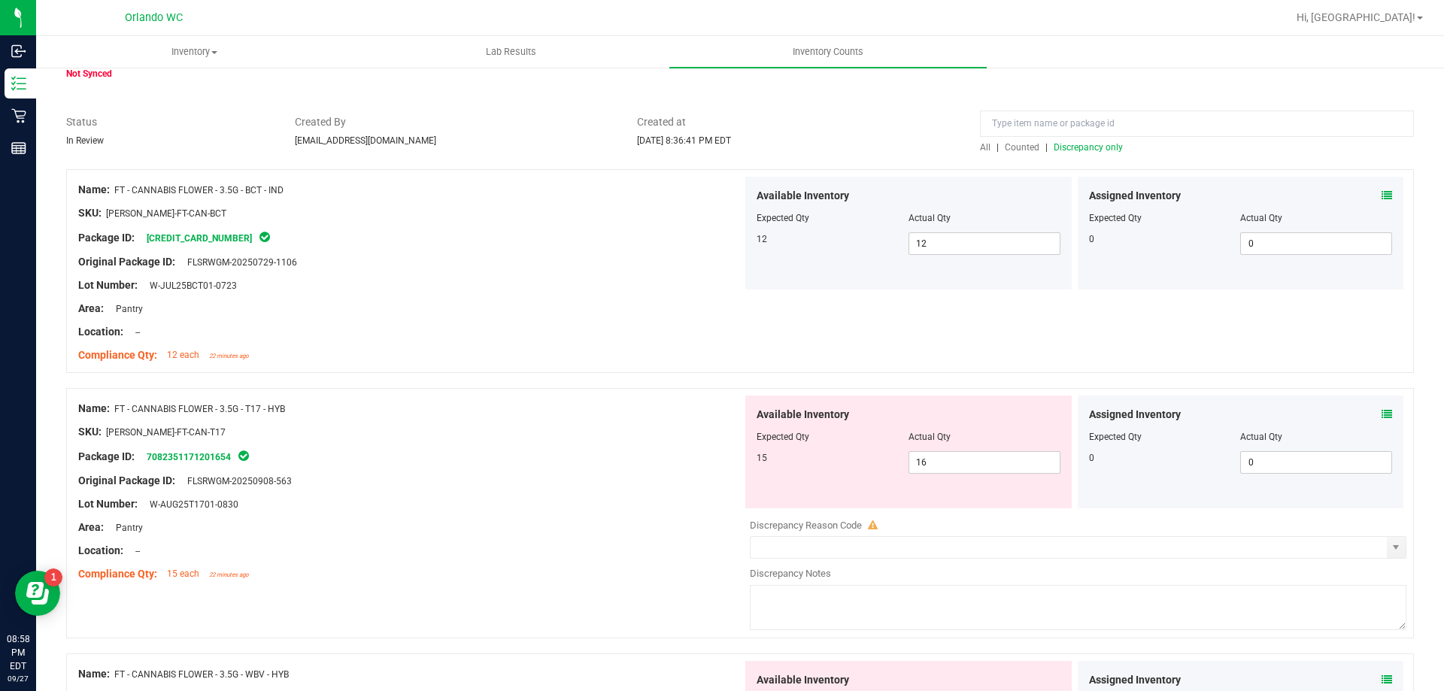
click at [1054, 144] on span "Discrepancy only" at bounding box center [1088, 147] width 69 height 11
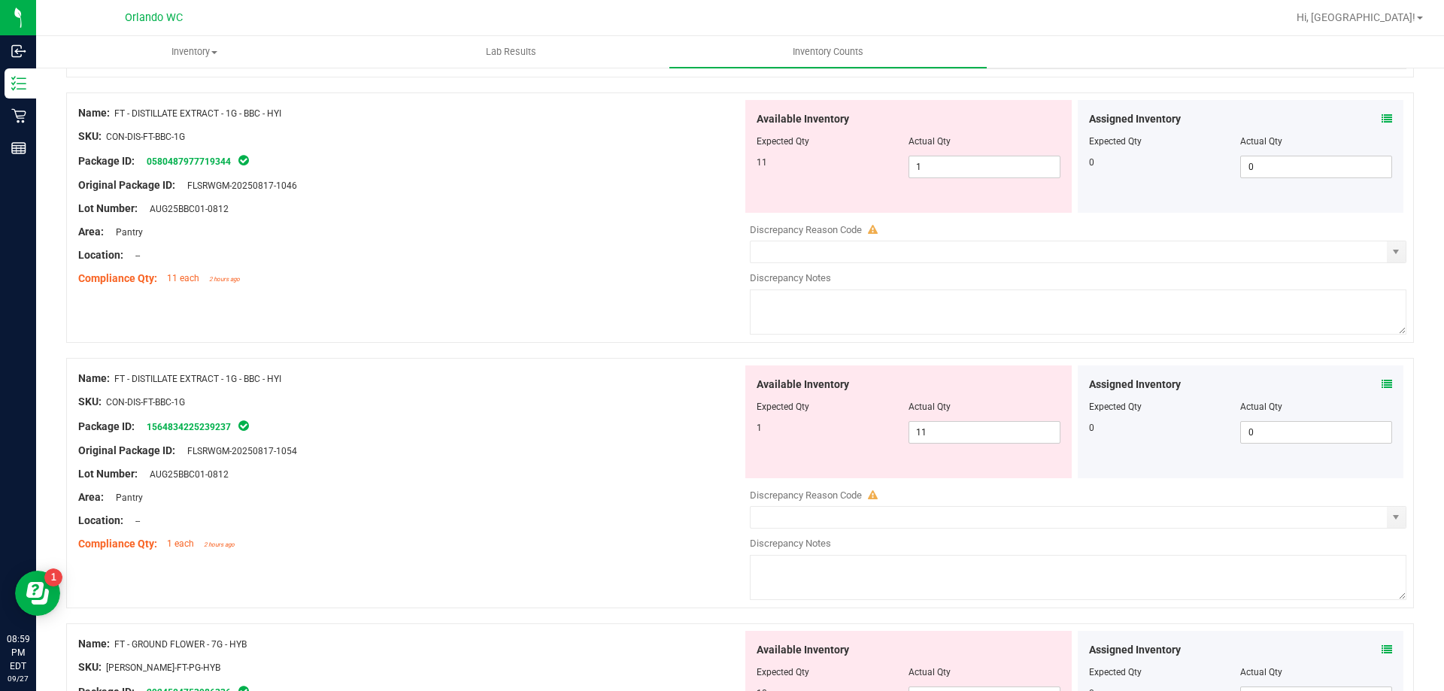
scroll to position [677, 0]
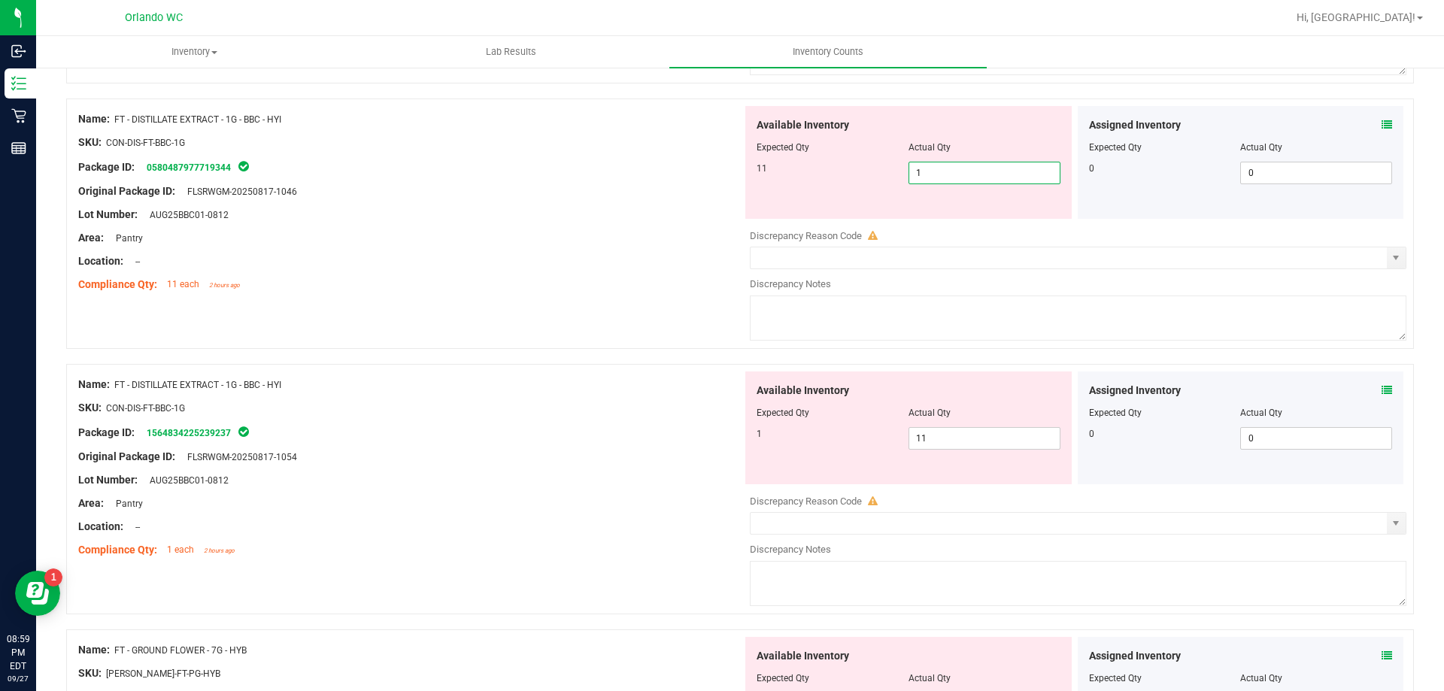
drag, startPoint x: 960, startPoint y: 177, endPoint x: 727, endPoint y: 144, distance: 234.7
click at [721, 133] on div "Name: FT - DISTILLATE EXTRACT - 1G - BBC - HYI SKU: CON-DIS-FT-BBC-1G Package I…" at bounding box center [740, 224] width 1348 height 250
drag, startPoint x: 973, startPoint y: 432, endPoint x: 680, endPoint y: 413, distance: 293.2
click at [694, 416] on div "Name: FT - DISTILLATE EXTRACT - 1G - BBC - HYI SKU: CON-DIS-FT-BBC-1G Package I…" at bounding box center [740, 489] width 1348 height 250
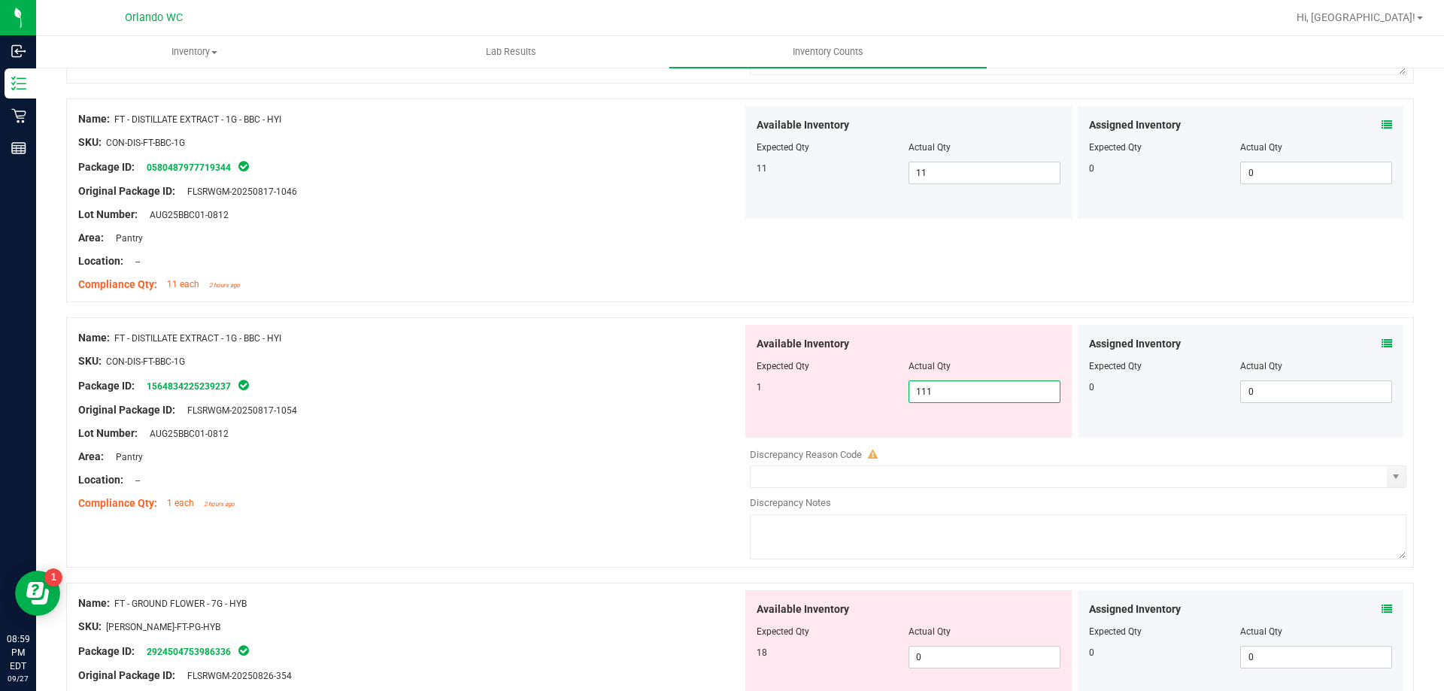
click at [680, 413] on div "Original Package ID: FLSRWGM-20250817-1054" at bounding box center [410, 410] width 664 height 16
drag, startPoint x: 964, startPoint y: 389, endPoint x: 745, endPoint y: 367, distance: 220.0
click at [745, 367] on div "Available Inventory Expected Qty Actual Qty 1 111 1" at bounding box center [908, 381] width 326 height 113
click at [745, 367] on div "Available Inventory Expected Qty Actual Qty 1 1 1" at bounding box center [908, 381] width 326 height 113
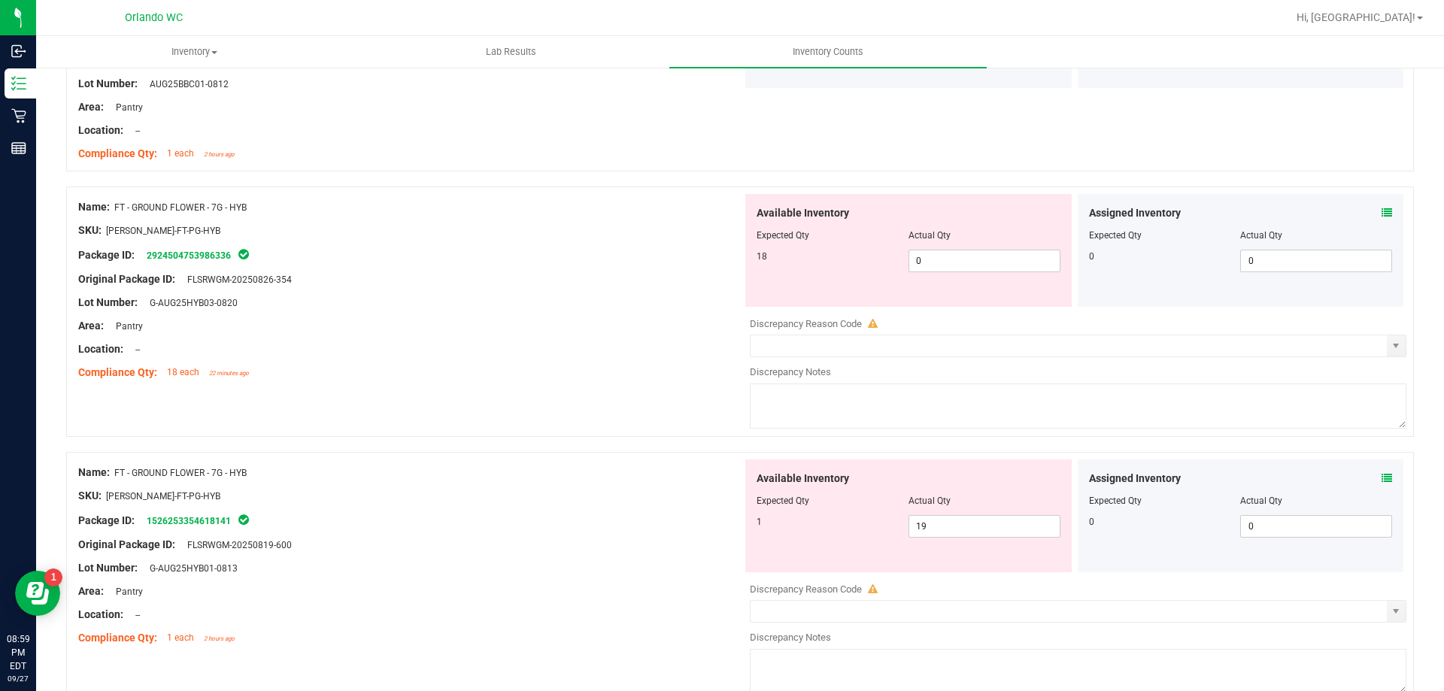
scroll to position [1128, 0]
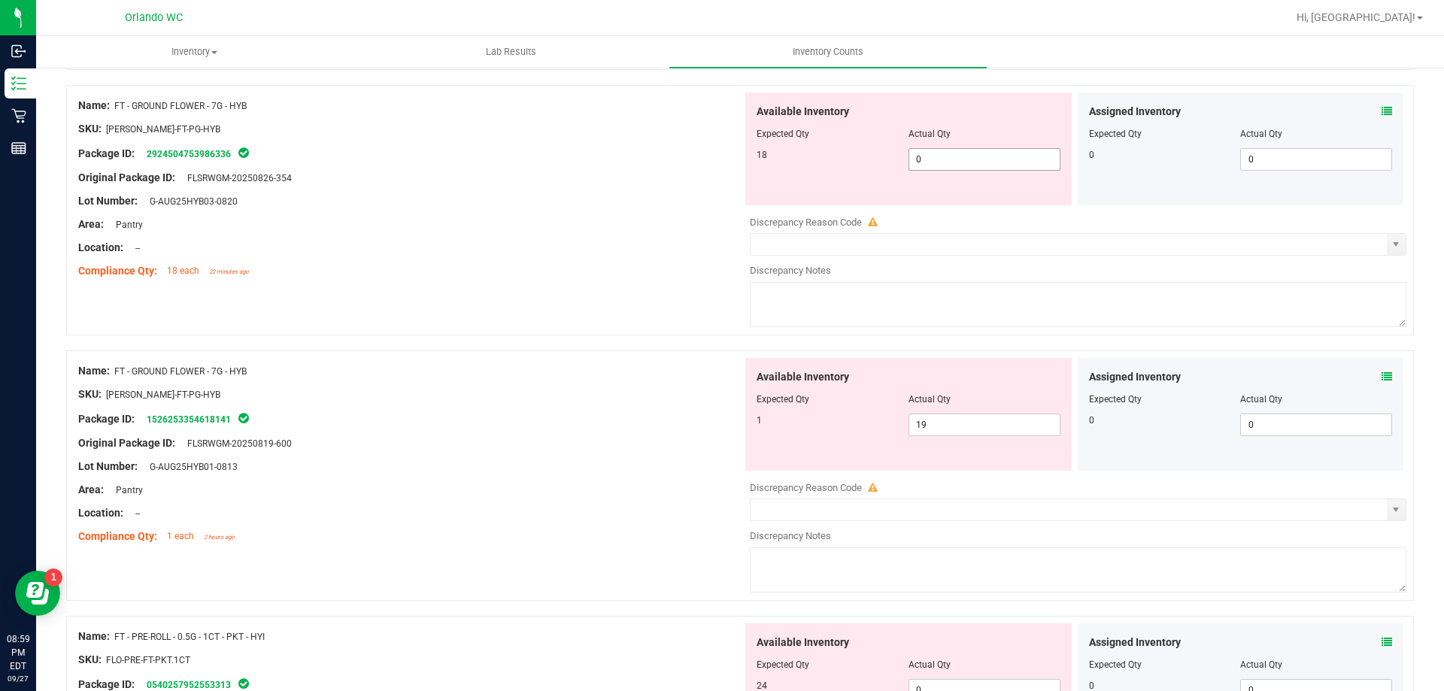
click at [927, 162] on span "0 0" at bounding box center [985, 159] width 152 height 23
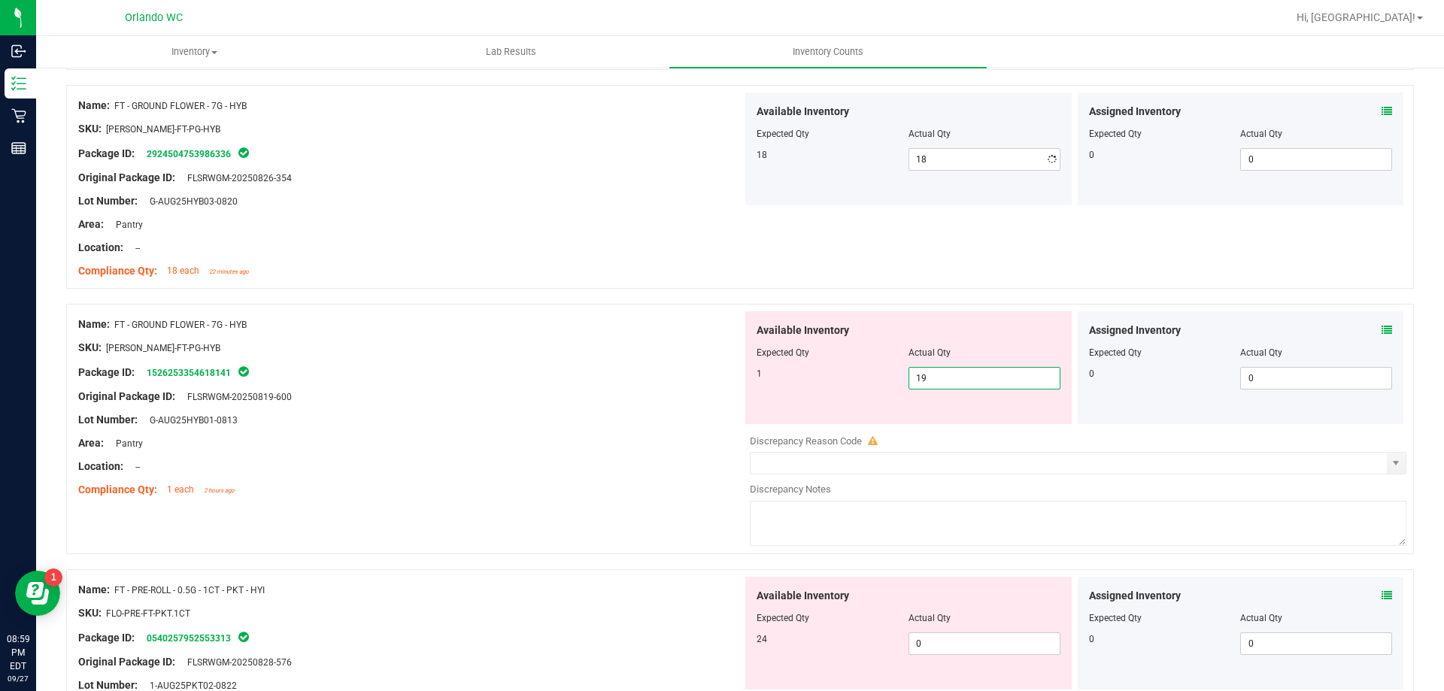
drag, startPoint x: 991, startPoint y: 423, endPoint x: 703, endPoint y: 365, distance: 293.3
click at [703, 365] on div "Name: FT - GROUND FLOWER - 7G - HYB SKU: FLO-BUD-FT-PG-HYB Package ID: 15262533…" at bounding box center [740, 429] width 1348 height 250
click at [703, 365] on div "Package ID: 1526253354618141" at bounding box center [410, 372] width 664 height 18
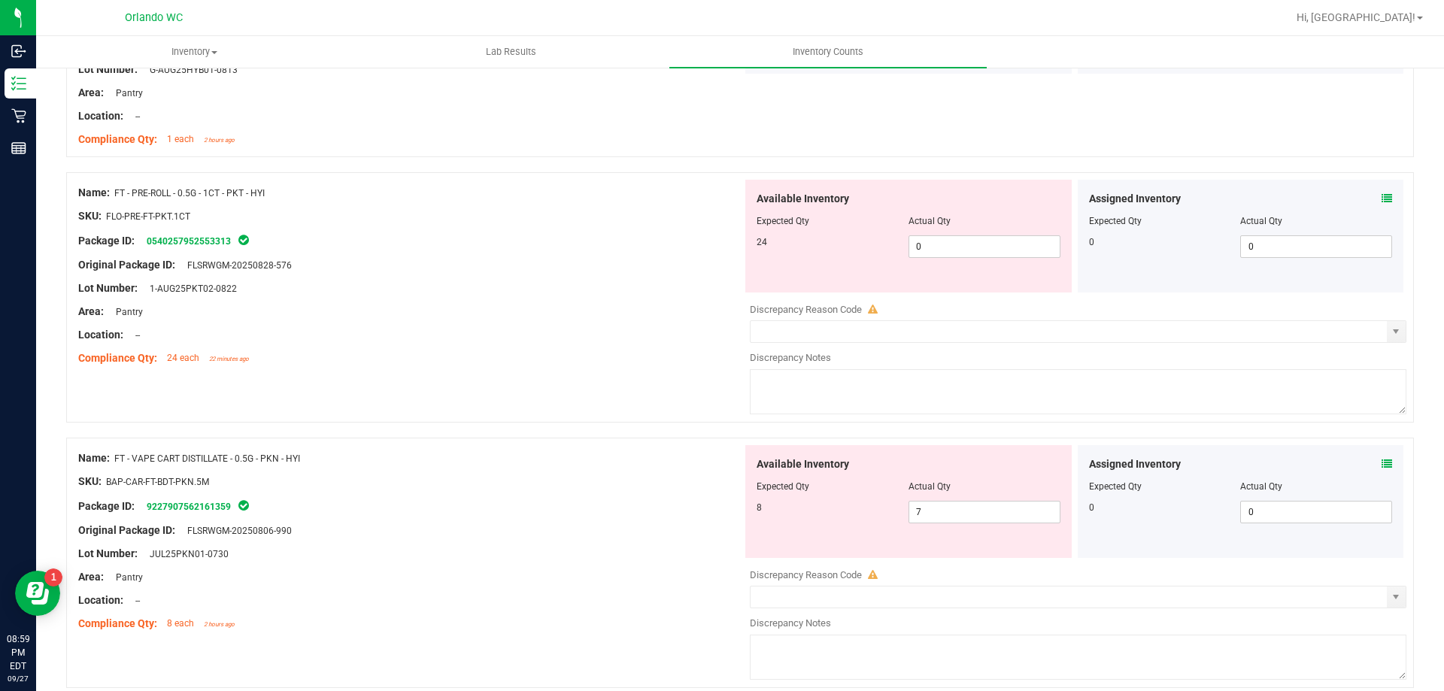
scroll to position [1504, 0]
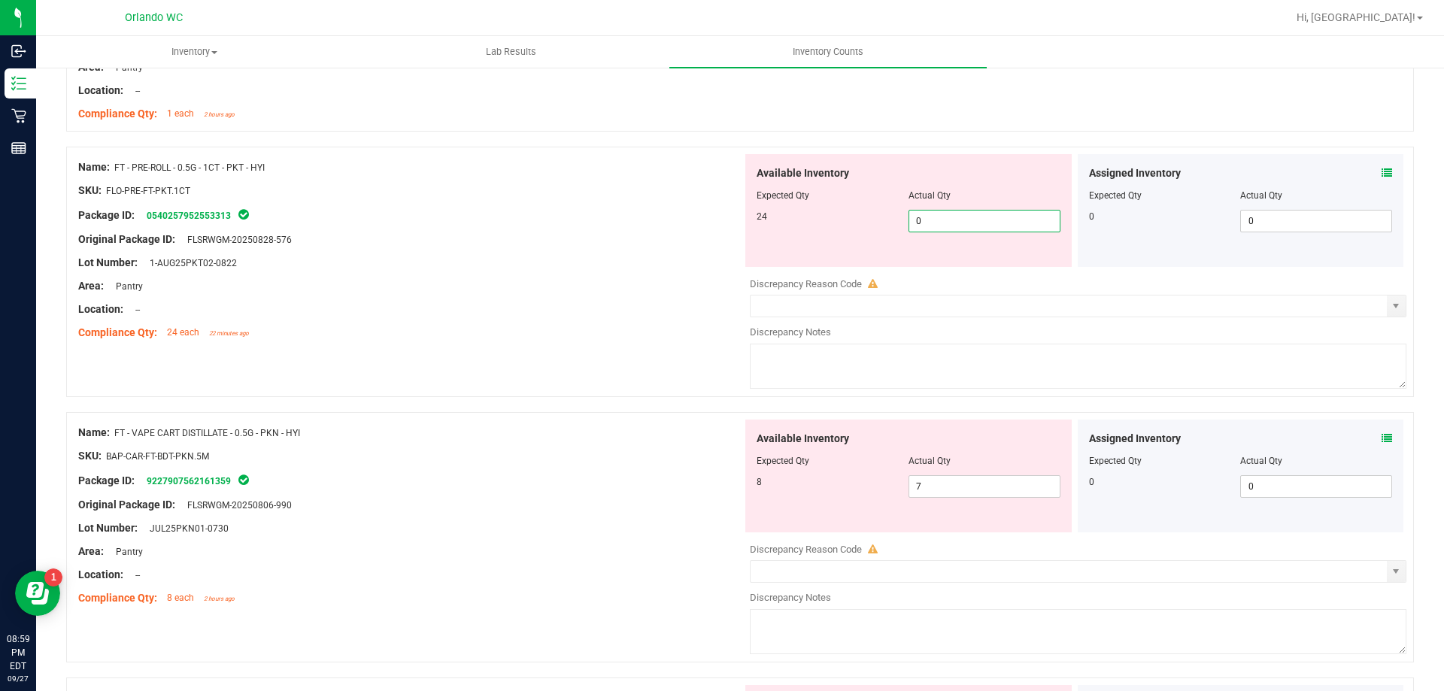
click at [945, 217] on span "0 0" at bounding box center [985, 221] width 152 height 23
click at [551, 253] on div at bounding box center [410, 251] width 664 height 8
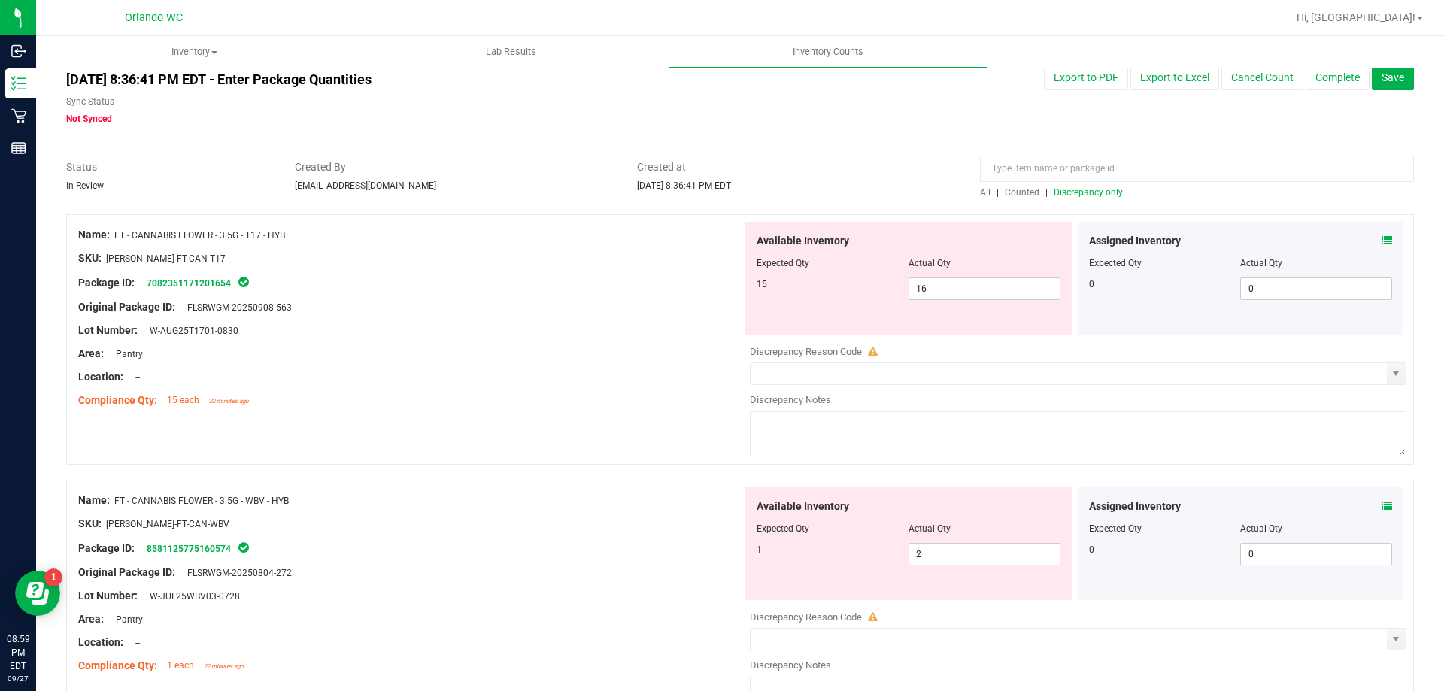
scroll to position [0, 0]
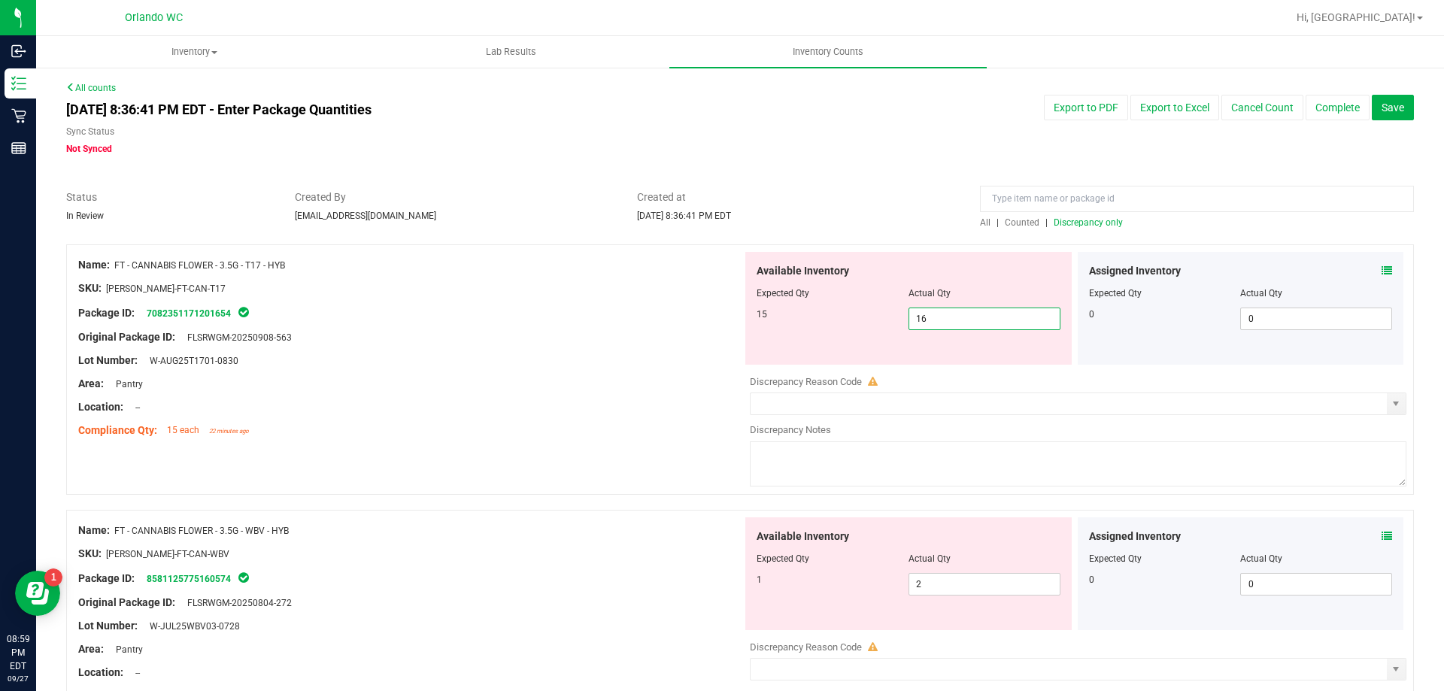
drag, startPoint x: 966, startPoint y: 319, endPoint x: 757, endPoint y: 323, distance: 209.1
click at [757, 323] on div "15 16 16" at bounding box center [909, 319] width 304 height 23
click at [648, 353] on div "Lot Number: W-AUG25T1701-0830" at bounding box center [410, 361] width 664 height 16
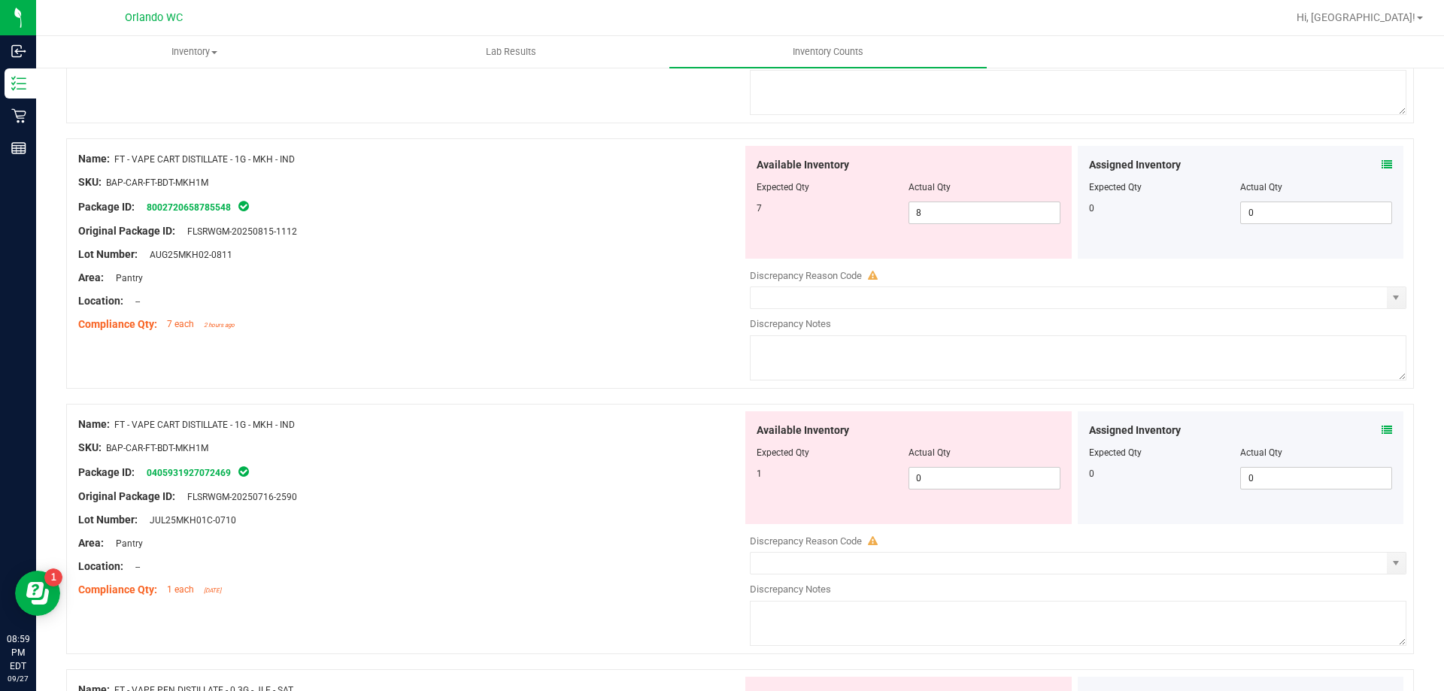
scroll to position [2482, 0]
drag, startPoint x: 944, startPoint y: 211, endPoint x: 797, endPoint y: 252, distance: 152.9
click at [675, 175] on div "Name: FT - VAPE CART DISTILLATE - 1G - MKH - IND SKU: BAP-CAR-FT-BDT-MKH1M Pack…" at bounding box center [740, 263] width 1348 height 250
click at [973, 483] on div "Available Inventory Expected Qty Actual Qty 1 0 0" at bounding box center [1074, 530] width 664 height 238
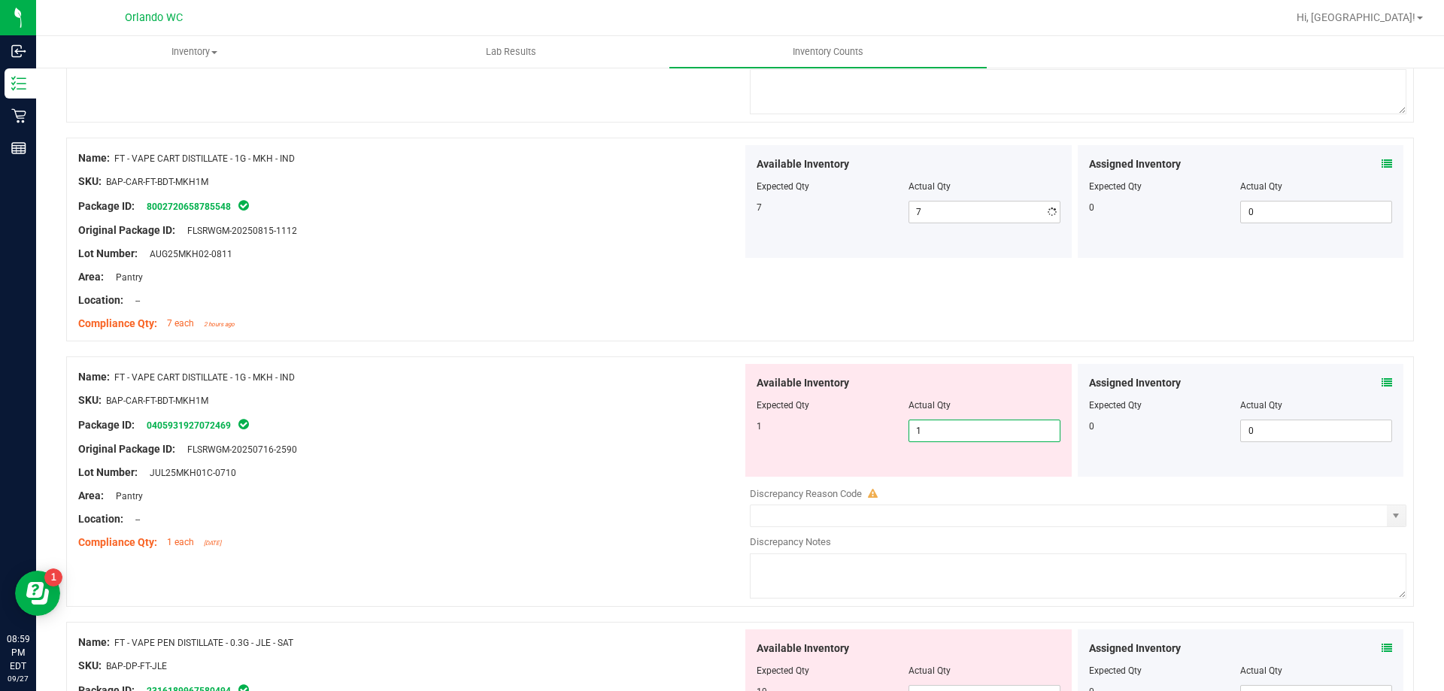
click at [745, 442] on div "Available Inventory Expected Qty Actual Qty 1 1 1" at bounding box center [908, 420] width 326 height 113
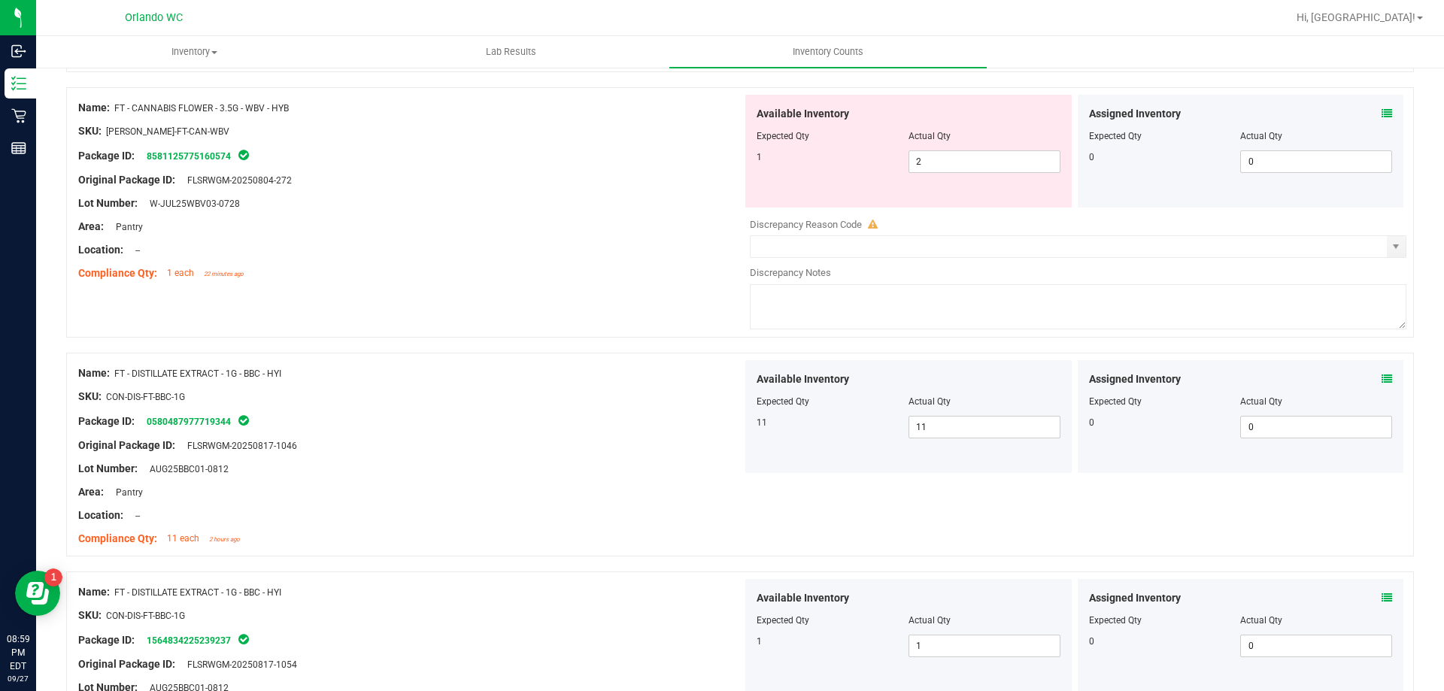
scroll to position [0, 0]
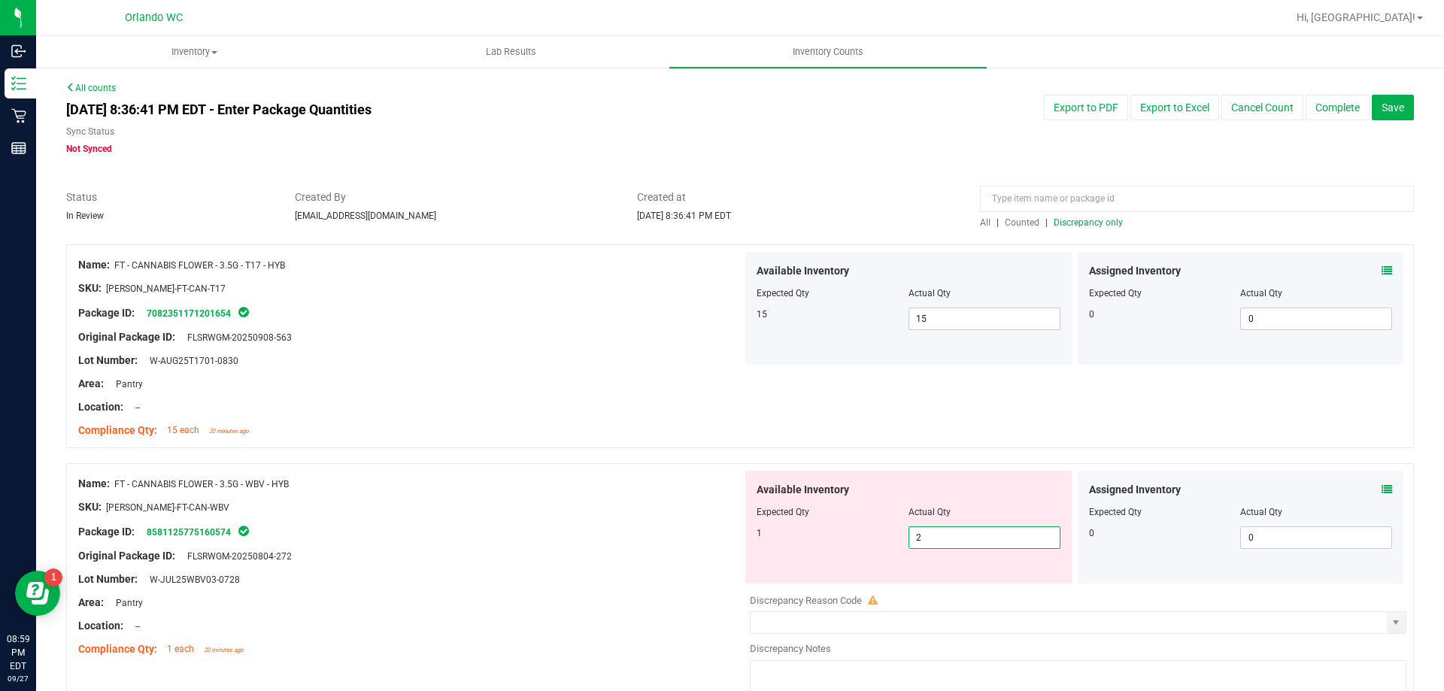
drag, startPoint x: 940, startPoint y: 543, endPoint x: 724, endPoint y: 487, distance: 222.9
click at [724, 487] on div "Name: FT - CANNABIS FLOWER - 3.5G - WBV - HYB SKU: FLO-BUD-FT-CAN-WBV Package I…" at bounding box center [740, 588] width 1348 height 250
click at [724, 487] on div "Name: FT - CANNABIS FLOWER - 3.5G - WBV - HYB" at bounding box center [410, 484] width 664 height 16
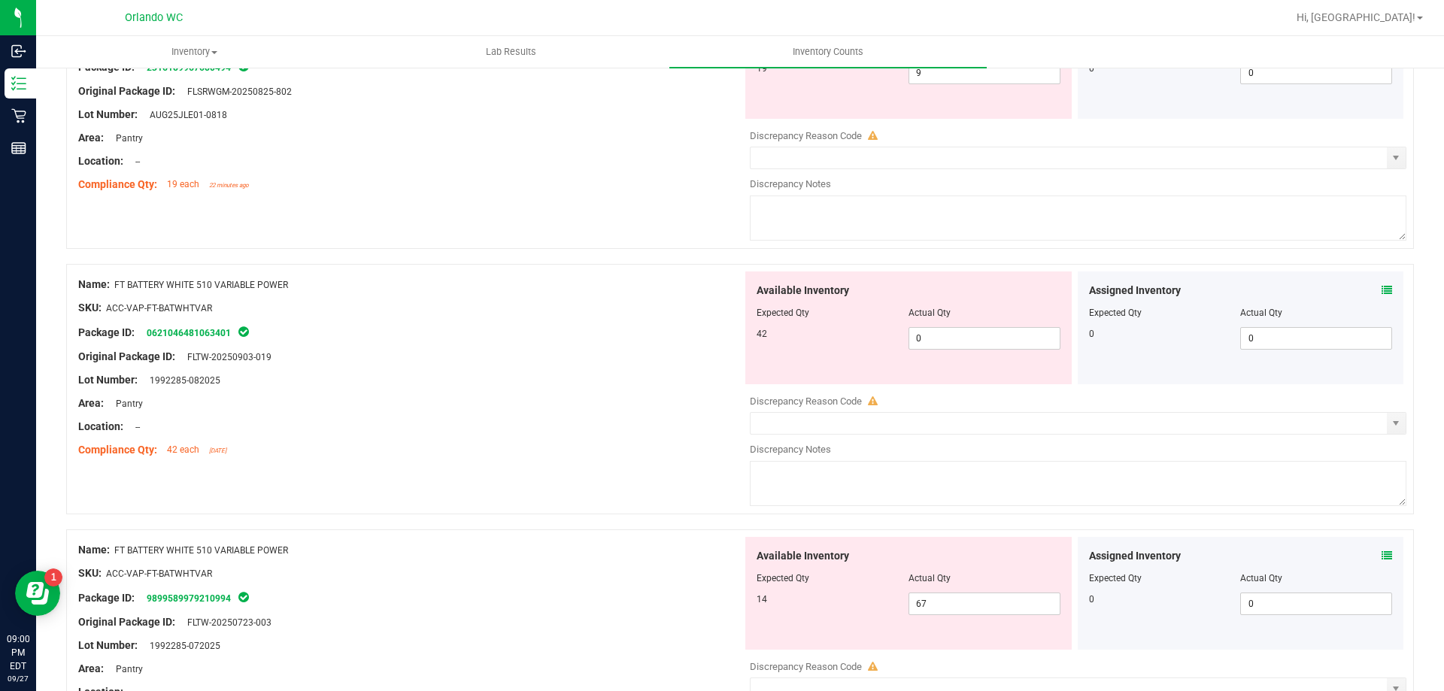
scroll to position [2933, 0]
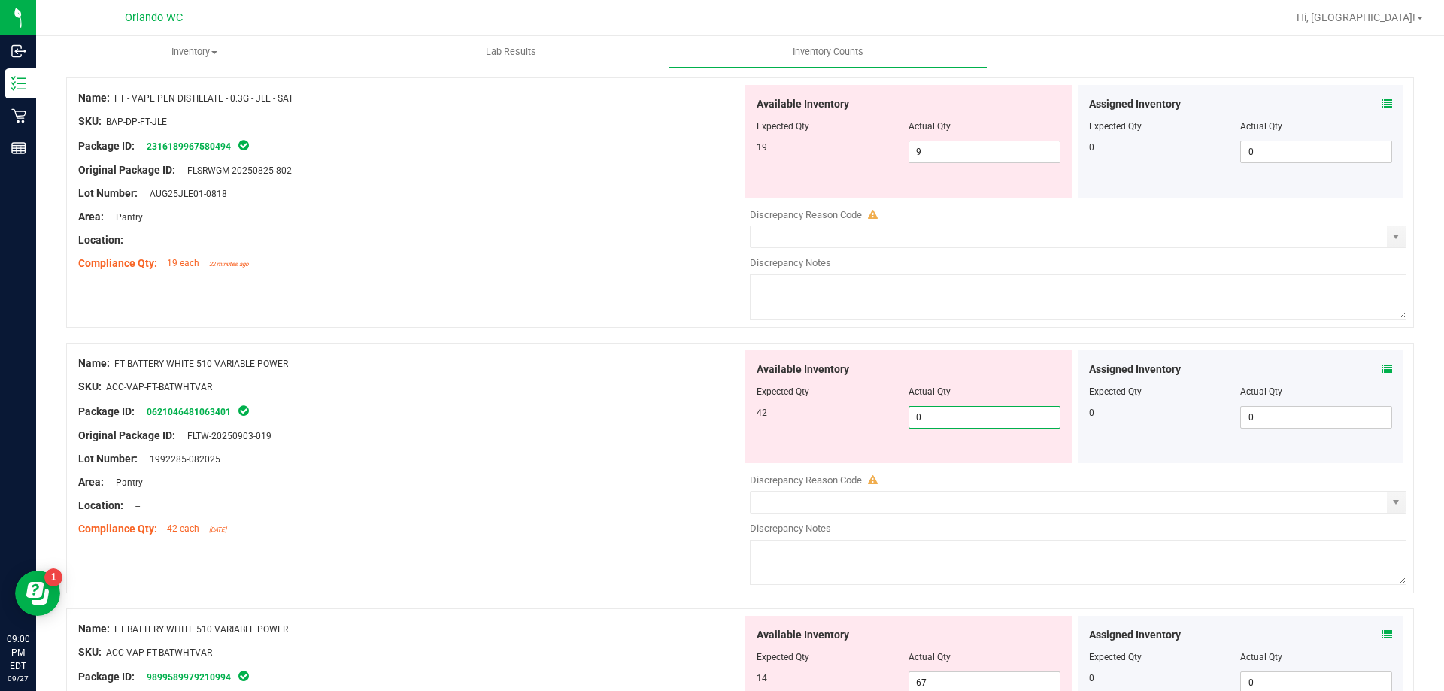
drag, startPoint x: 964, startPoint y: 414, endPoint x: 569, endPoint y: 360, distance: 398.5
click at [569, 360] on div "Name: FT BATTERY WHITE 510 VARIABLE POWER SKU: ACC-VAP-FT-BATWHTVAR Package ID:…" at bounding box center [740, 468] width 1348 height 250
click at [551, 400] on div at bounding box center [410, 399] width 664 height 8
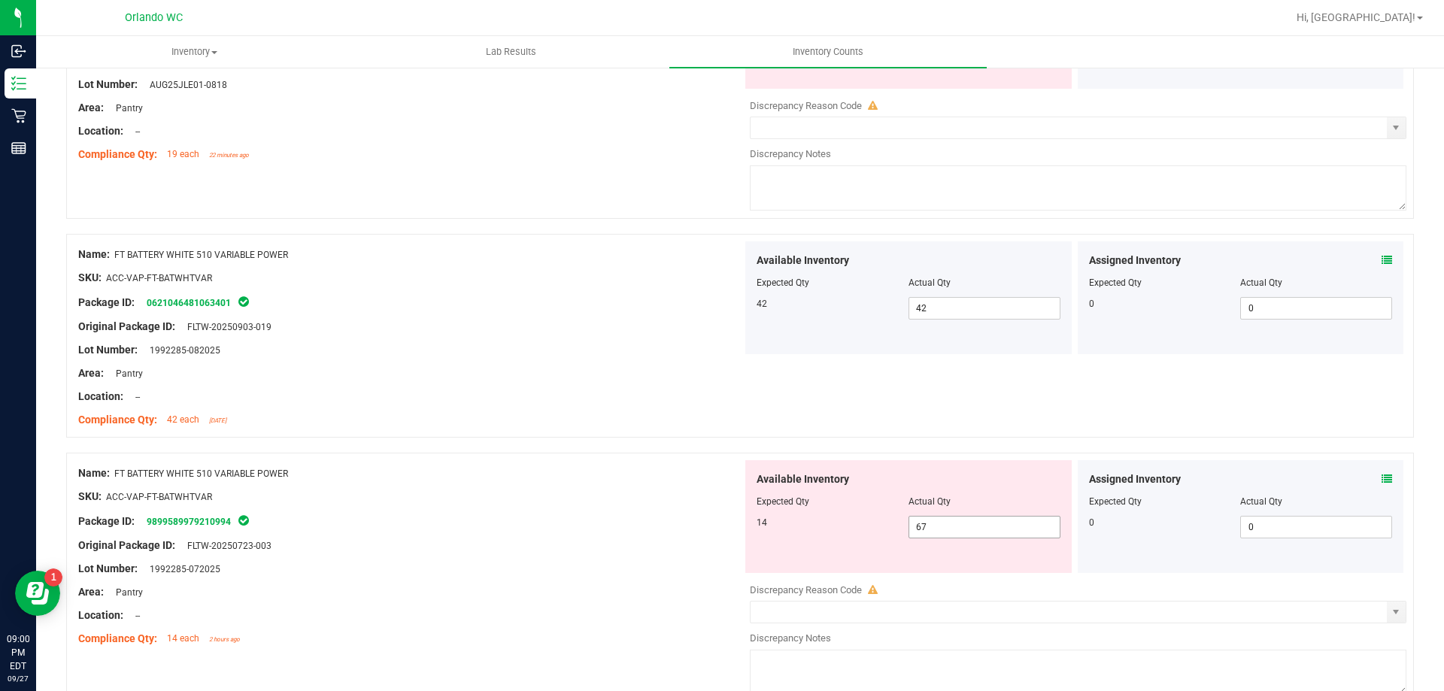
scroll to position [3159, 0]
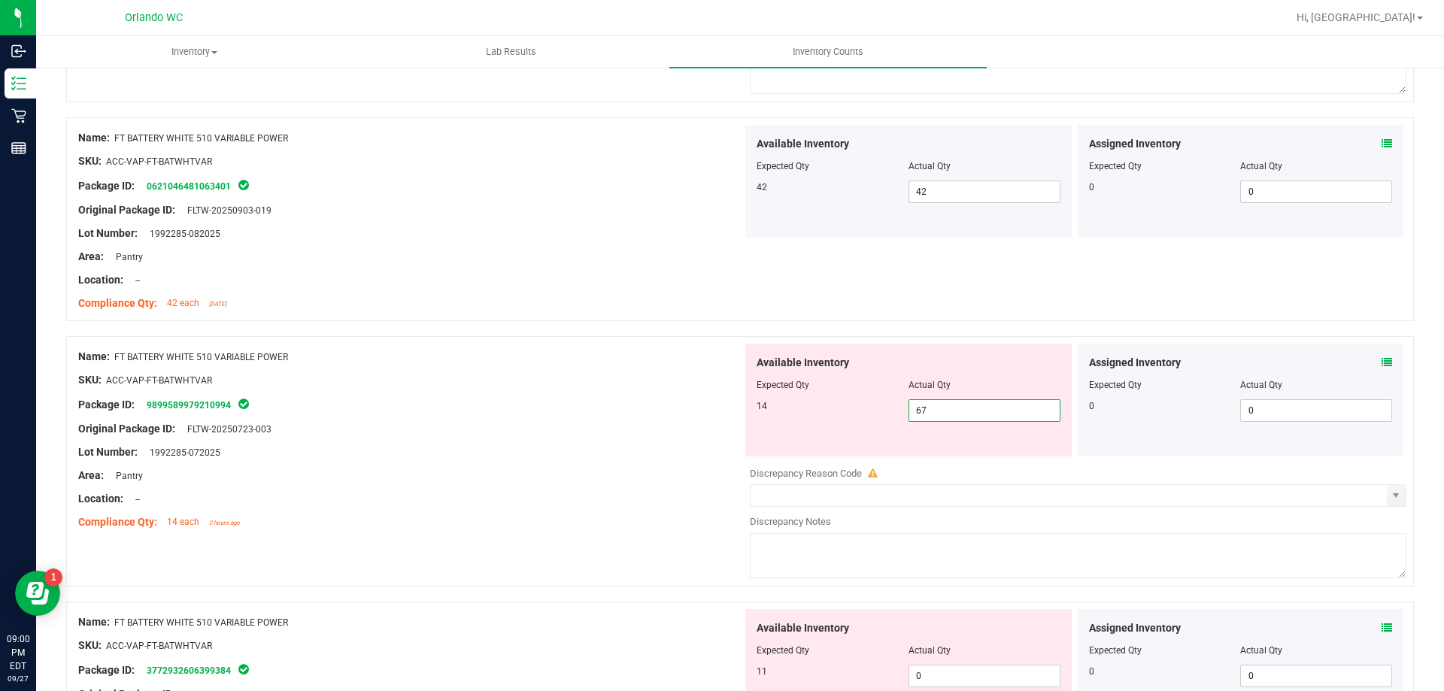
drag, startPoint x: 948, startPoint y: 417, endPoint x: 690, endPoint y: 402, distance: 257.7
click at [691, 402] on div "Name: FT BATTERY WHITE 510 VARIABLE POWER SKU: ACC-VAP-FT-BATWHTVAR Package ID:…" at bounding box center [740, 461] width 1348 height 250
click at [687, 405] on div "Package ID: 9899589979210994" at bounding box center [410, 405] width 664 height 18
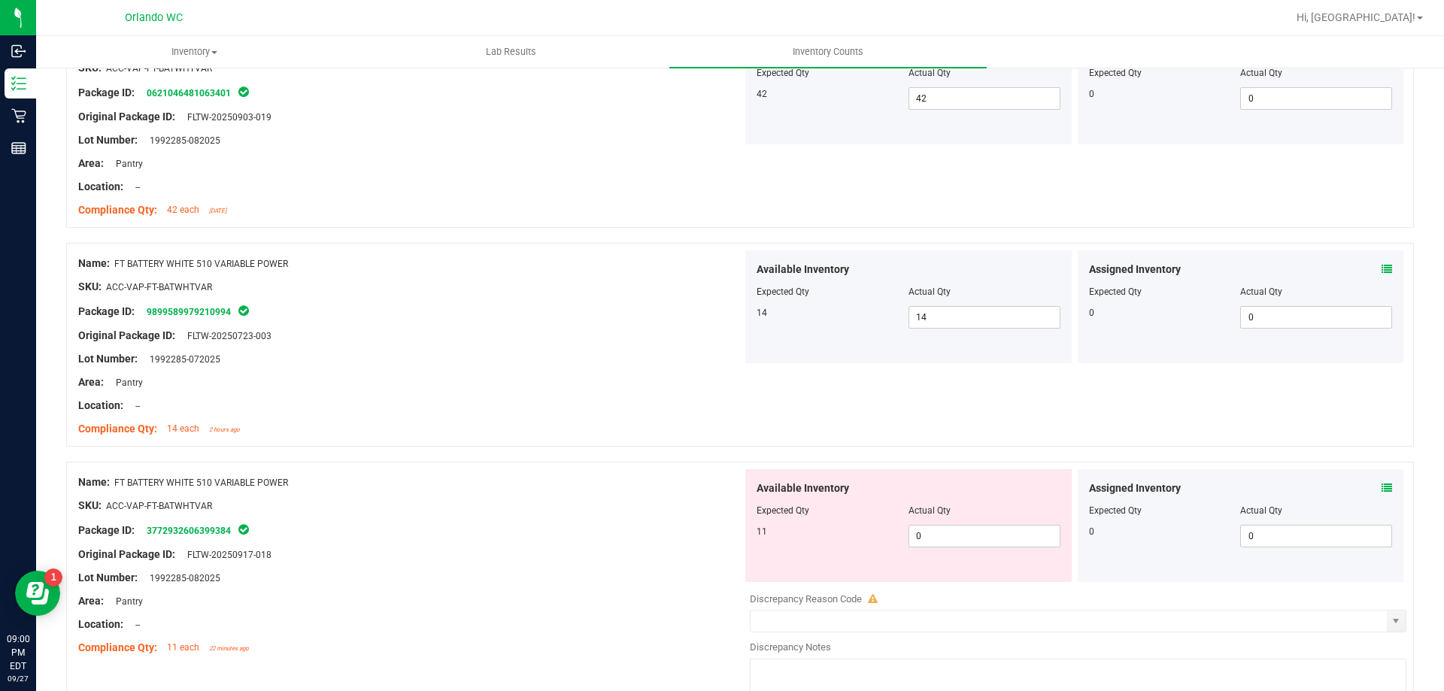
scroll to position [3385, 0]
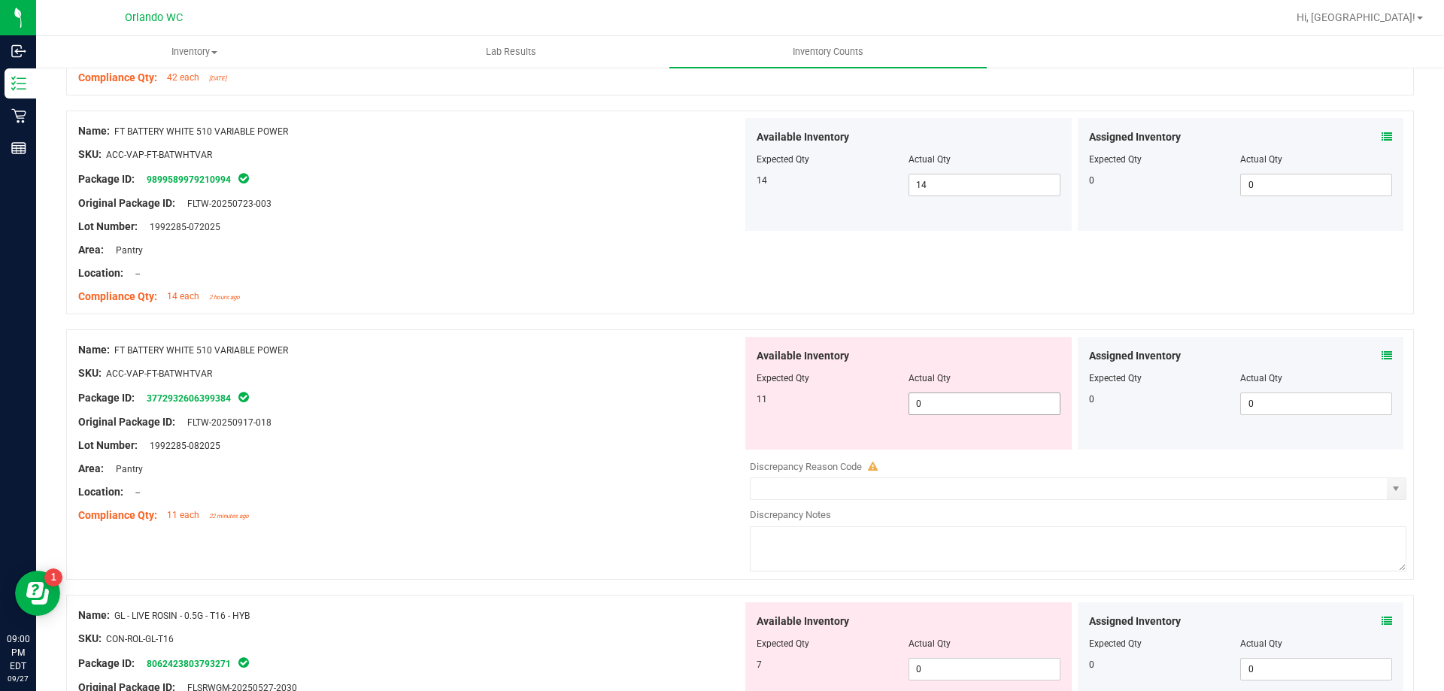
drag, startPoint x: 962, startPoint y: 401, endPoint x: 671, endPoint y: 393, distance: 291.2
click at [682, 393] on div "Name: FT BATTERY WHITE 510 VARIABLE POWER SKU: ACC-VAP-FT-BATWHTVAR Package ID:…" at bounding box center [740, 454] width 1348 height 250
click at [605, 396] on div "Package ID: 3772932606399384" at bounding box center [410, 398] width 664 height 18
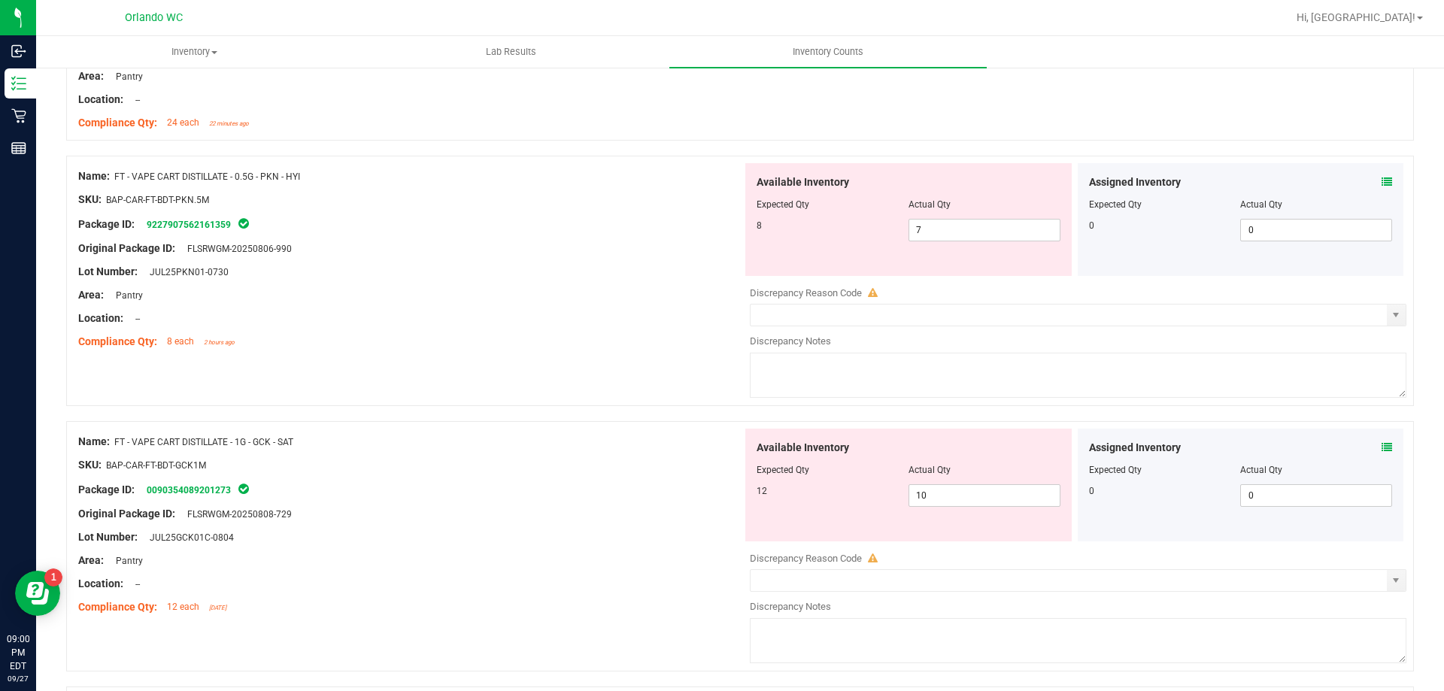
scroll to position [1655, 0]
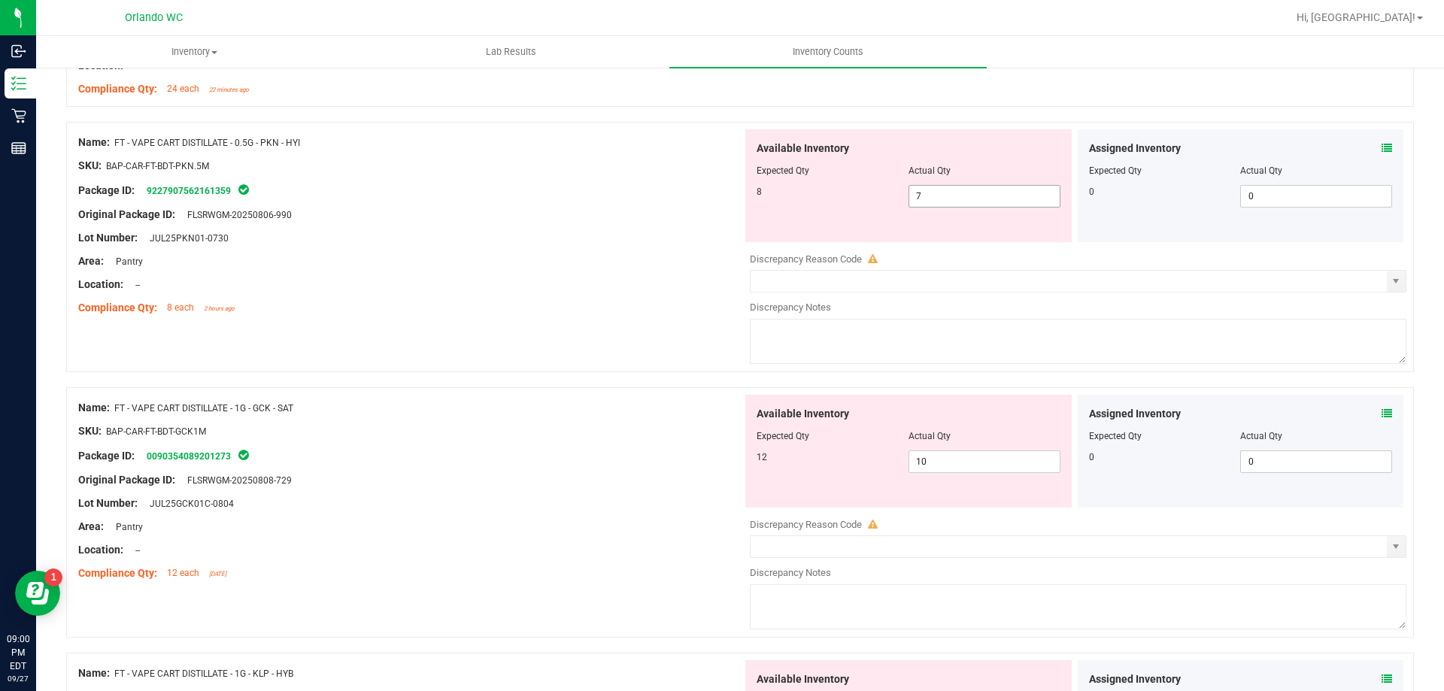
drag, startPoint x: 940, startPoint y: 194, endPoint x: 667, endPoint y: 162, distance: 274.9
click at [667, 162] on div "Name: FT - VAPE CART DISTILLATE - 0.5G - PKN - HYI SKU: BAP-CAR-FT-BDT-PKN.5M P…" at bounding box center [740, 247] width 1348 height 250
click at [667, 162] on div "SKU: BAP-CAR-FT-BDT-PKN.5M" at bounding box center [410, 166] width 664 height 16
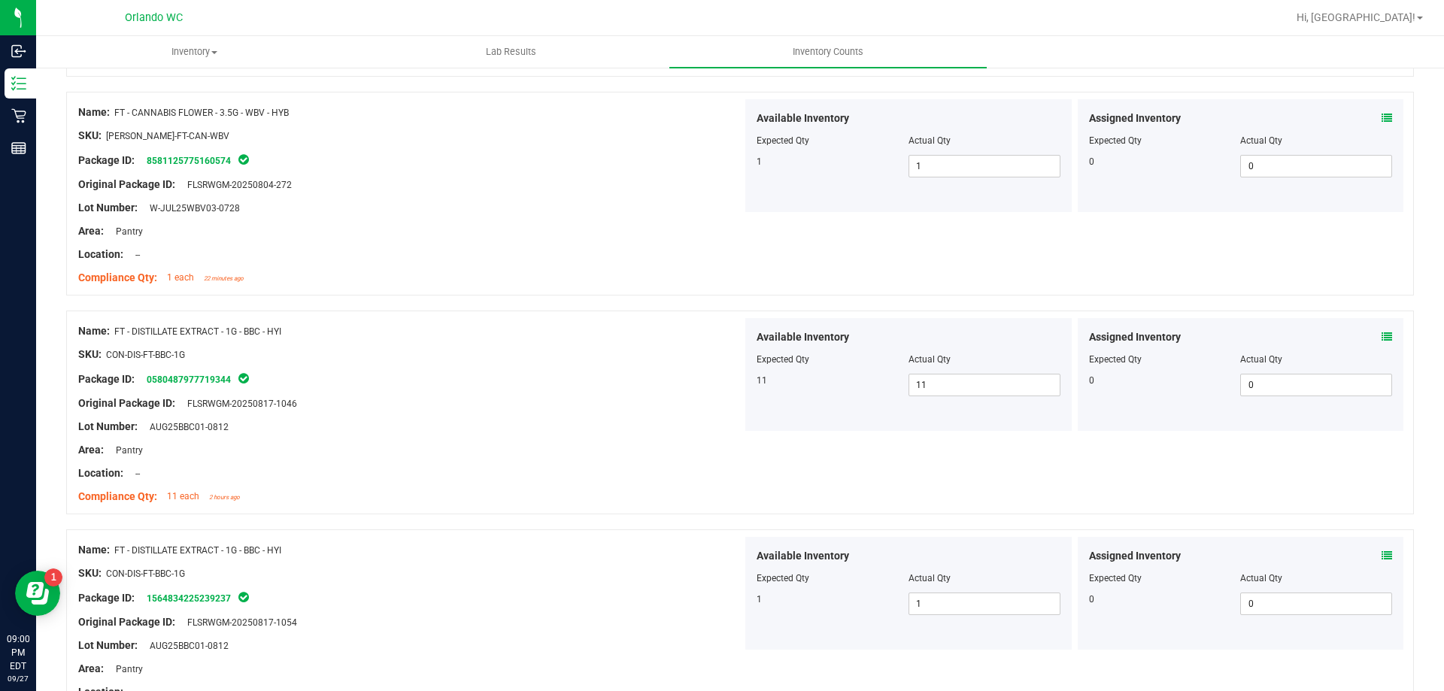
scroll to position [0, 0]
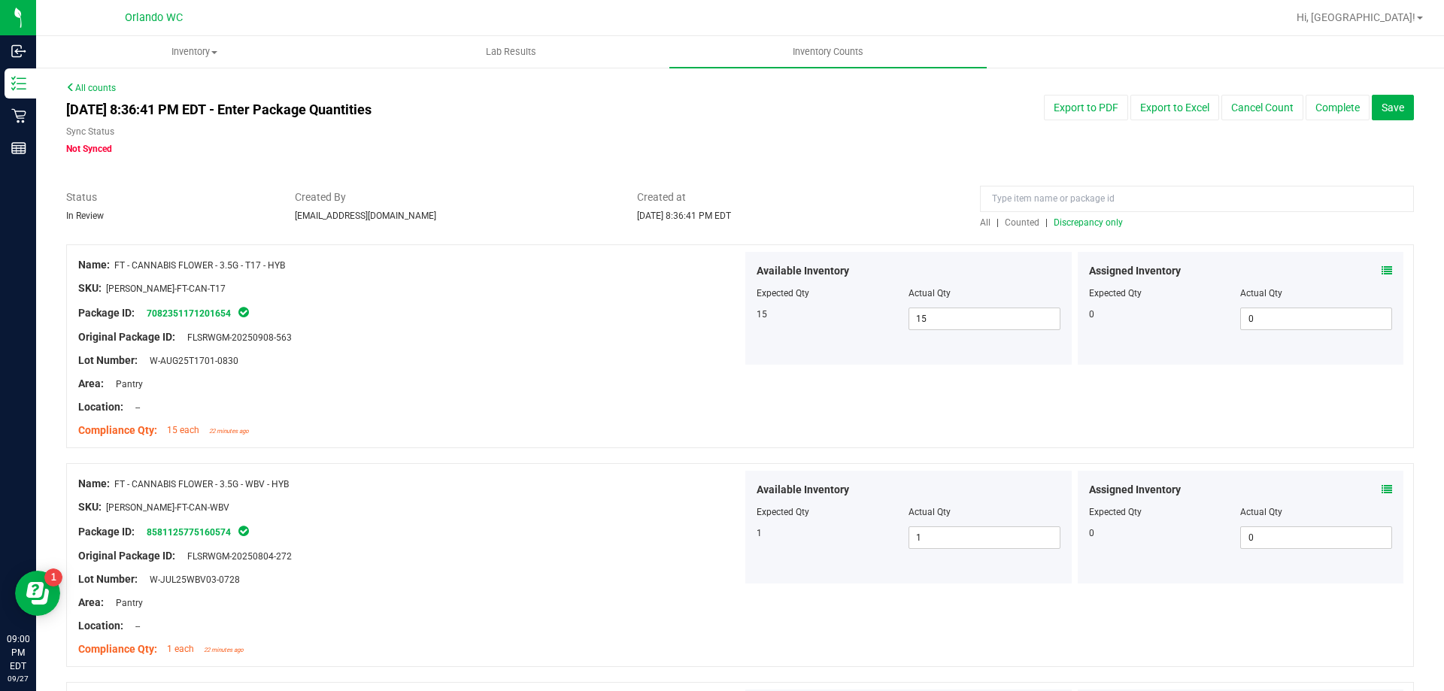
click at [1083, 226] on span "Discrepancy only" at bounding box center [1088, 222] width 69 height 11
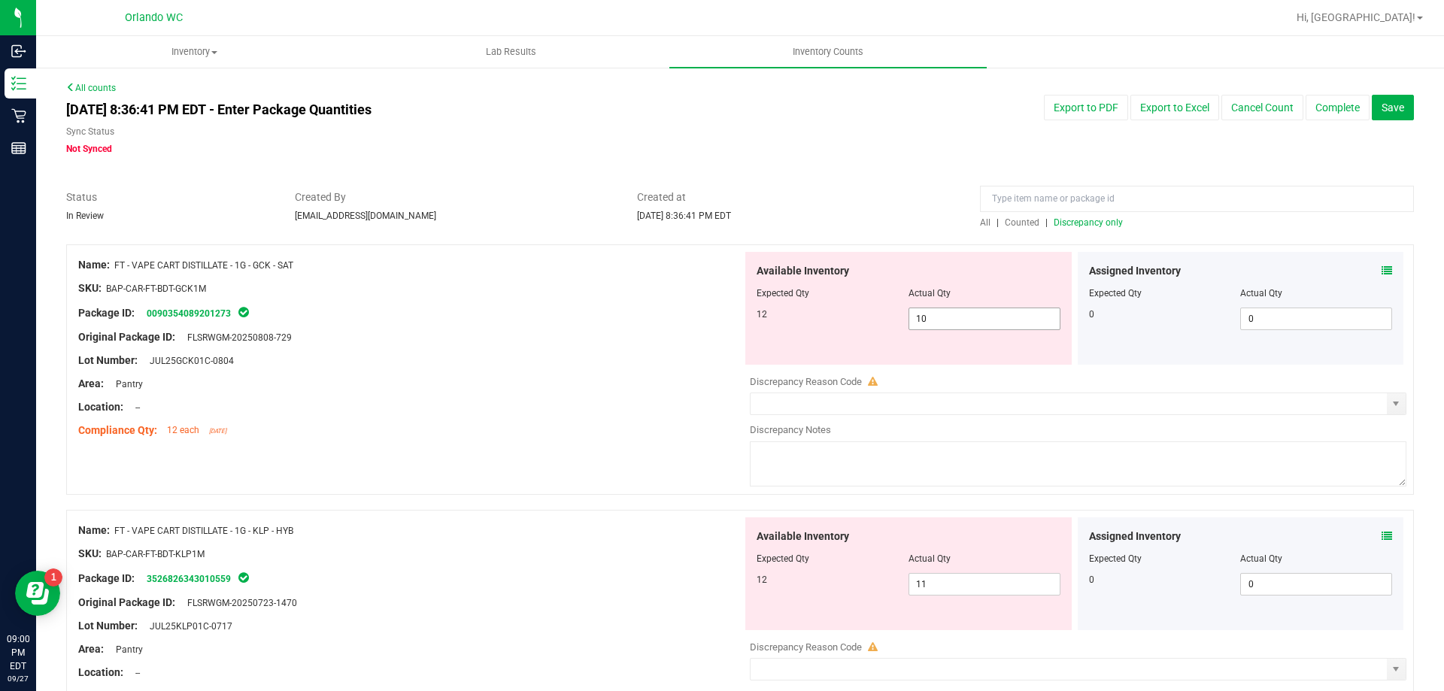
drag, startPoint x: 950, startPoint y: 317, endPoint x: 821, endPoint y: 353, distance: 133.4
click at [827, 351] on div "Available Inventory Expected Qty Actual Qty 12 10 10" at bounding box center [908, 308] width 326 height 113
click at [814, 355] on div "Available Inventory Expected Qty Actual Qty 12 12 12" at bounding box center [908, 308] width 326 height 113
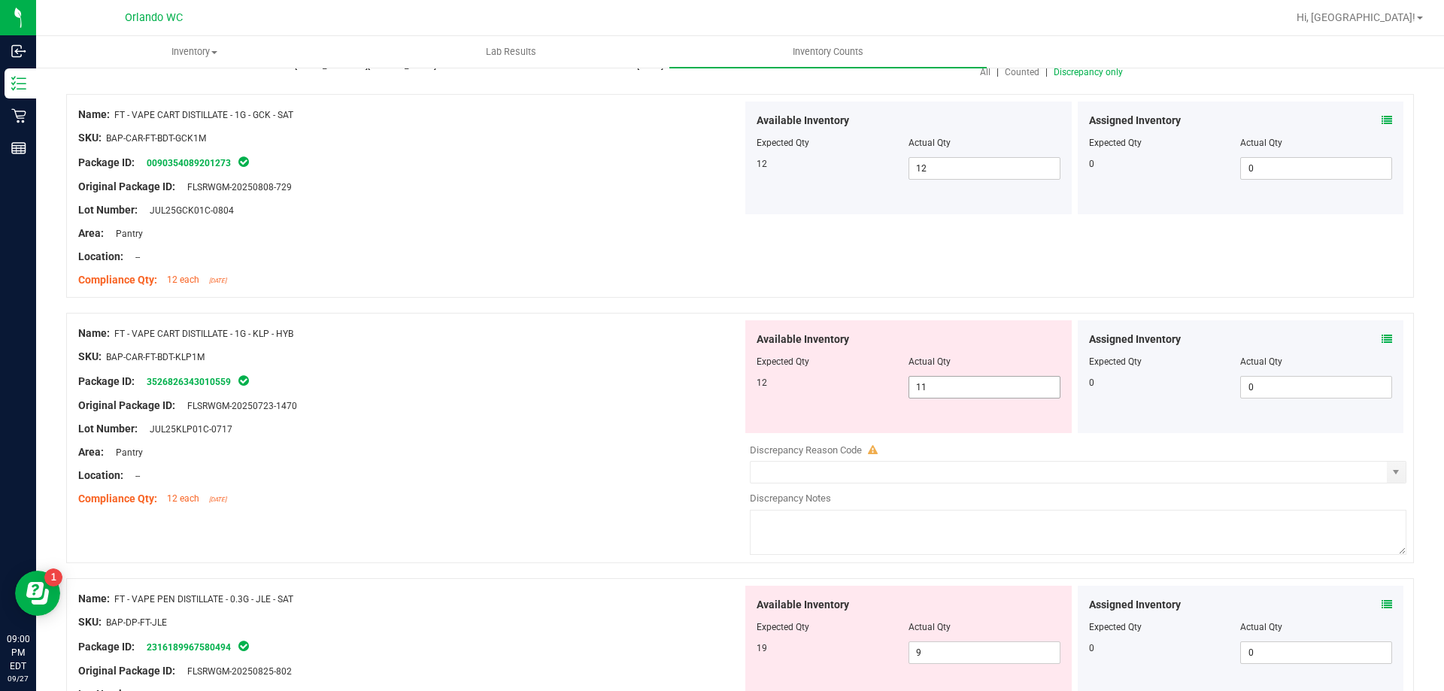
scroll to position [226, 0]
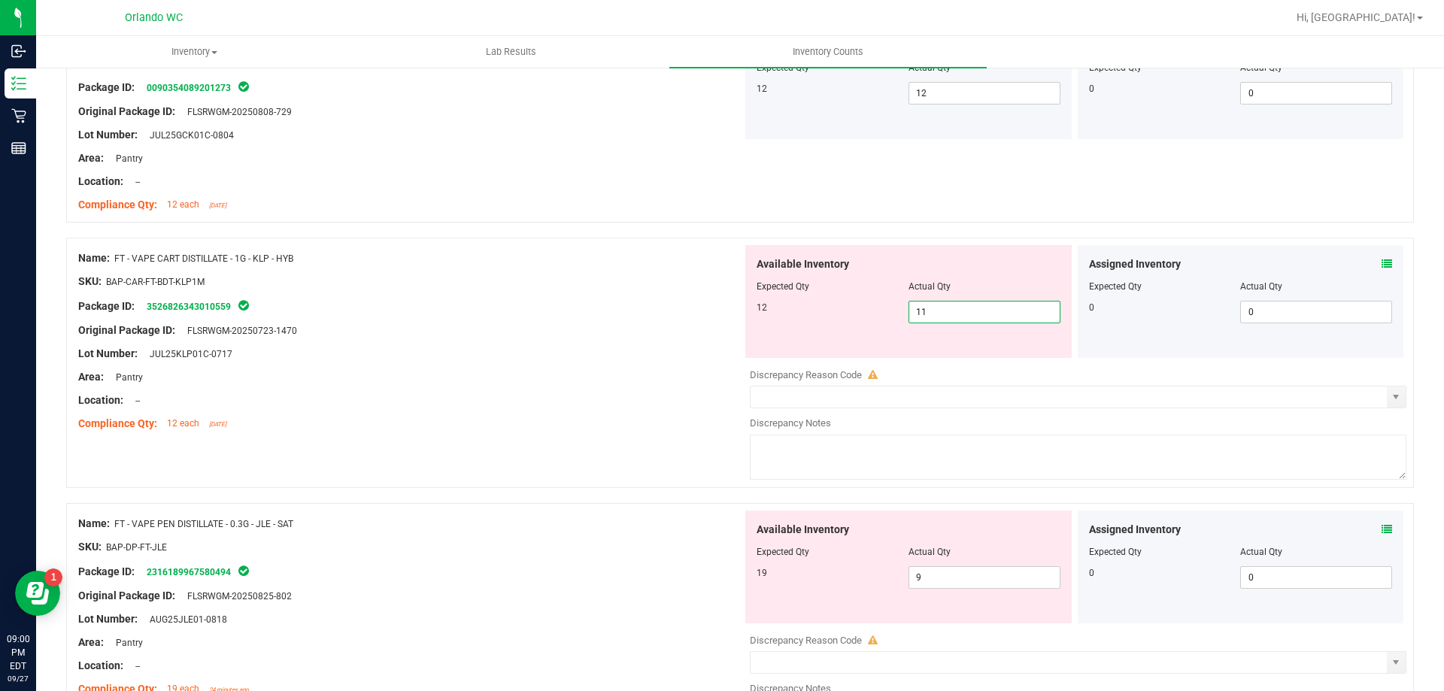
drag, startPoint x: 982, startPoint y: 316, endPoint x: 700, endPoint y: 268, distance: 285.4
click at [700, 268] on div "Name: FT - VAPE CART DISTILLATE - 1G - KLP - HYB SKU: BAP-CAR-FT-BDT-KLP1M Pack…" at bounding box center [740, 363] width 1348 height 250
click at [700, 268] on div at bounding box center [410, 270] width 664 height 8
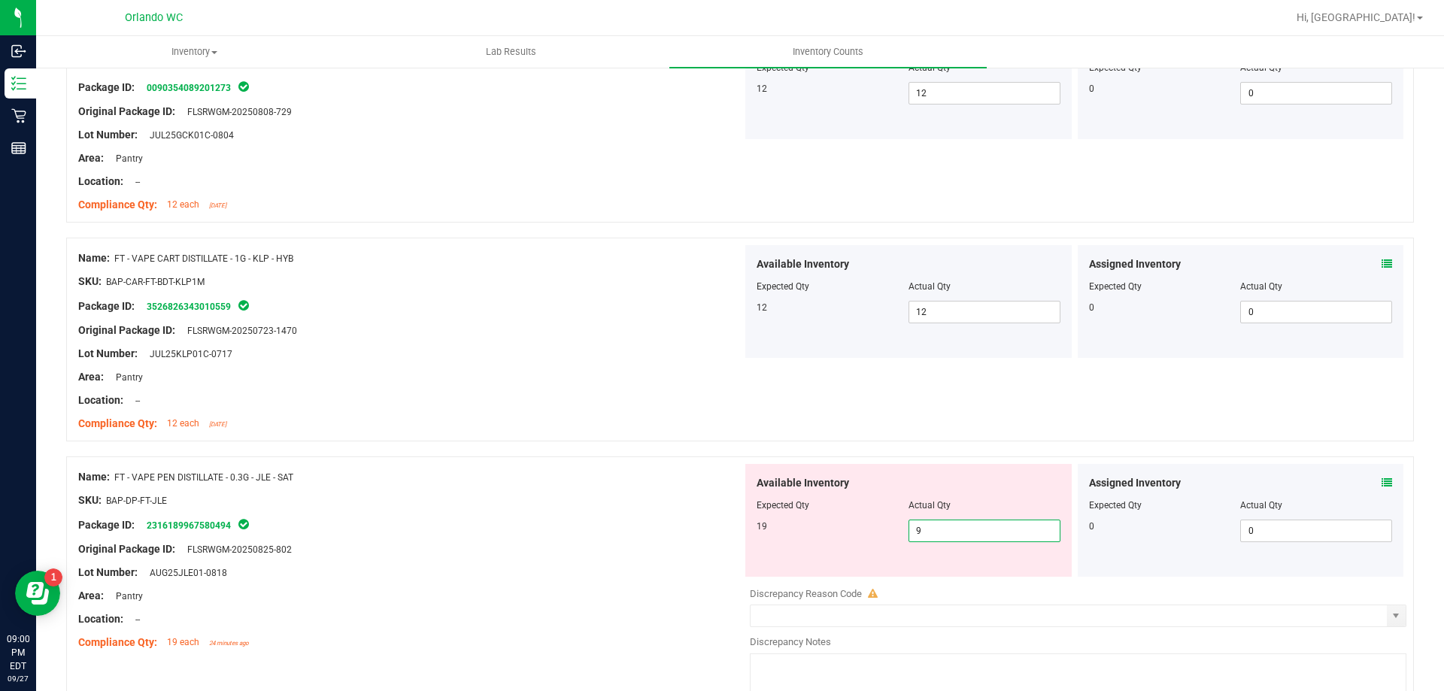
drag, startPoint x: 972, startPoint y: 528, endPoint x: 765, endPoint y: 493, distance: 209.7
click at [766, 493] on div "Available Inventory Expected Qty Actual Qty 19 9 9" at bounding box center [908, 520] width 326 height 113
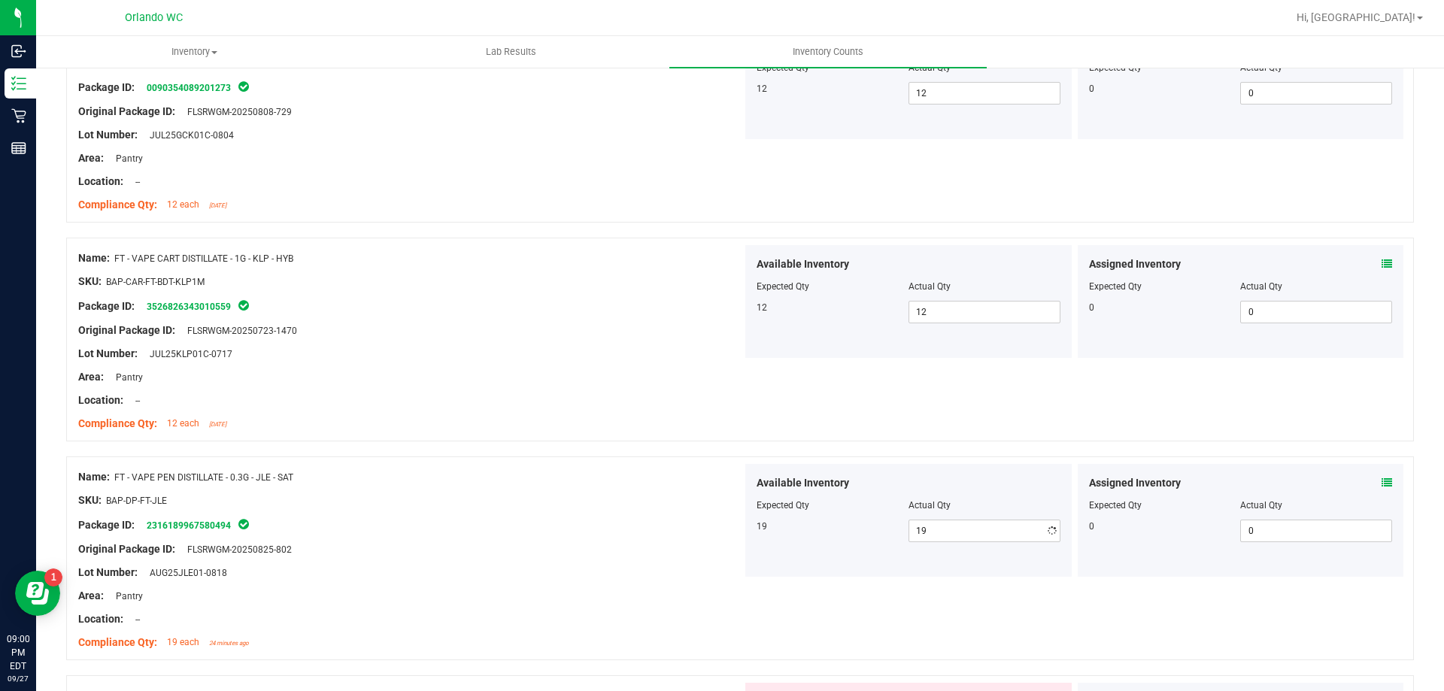
click at [765, 493] on div at bounding box center [909, 495] width 304 height 8
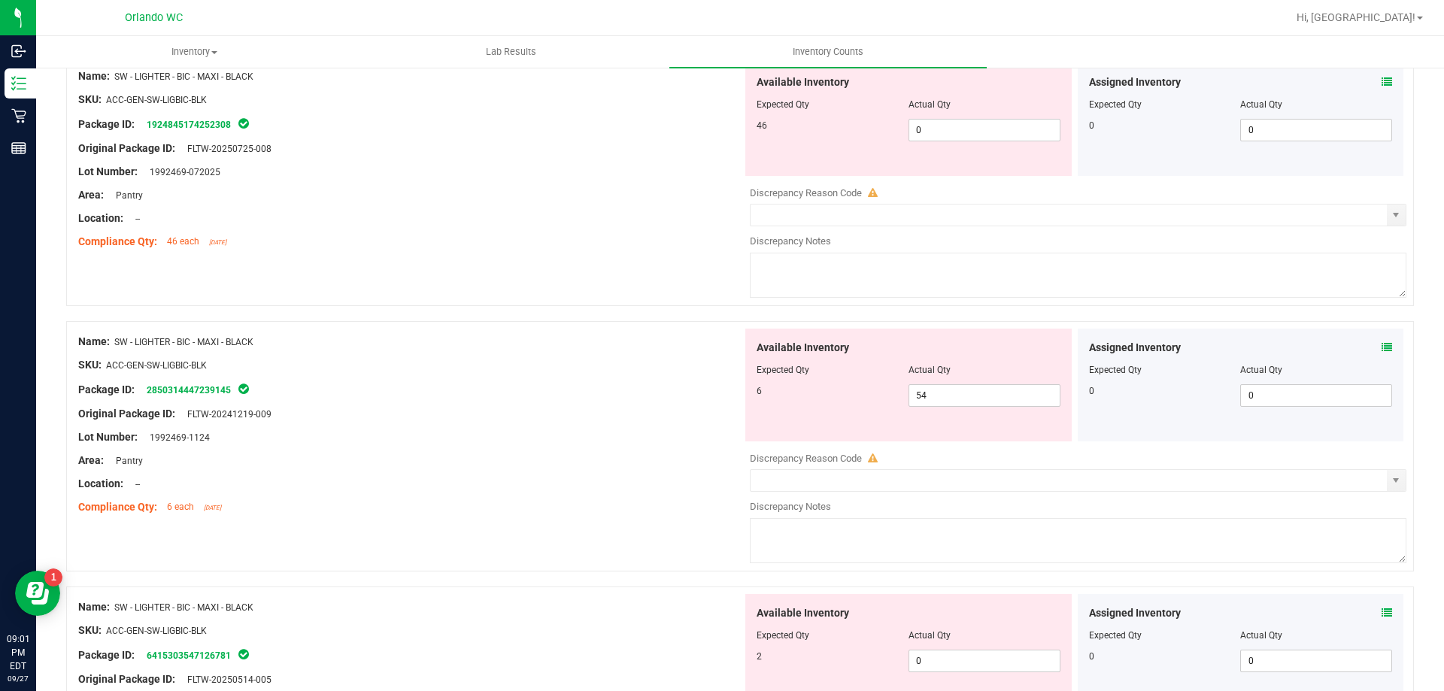
scroll to position [1880, 0]
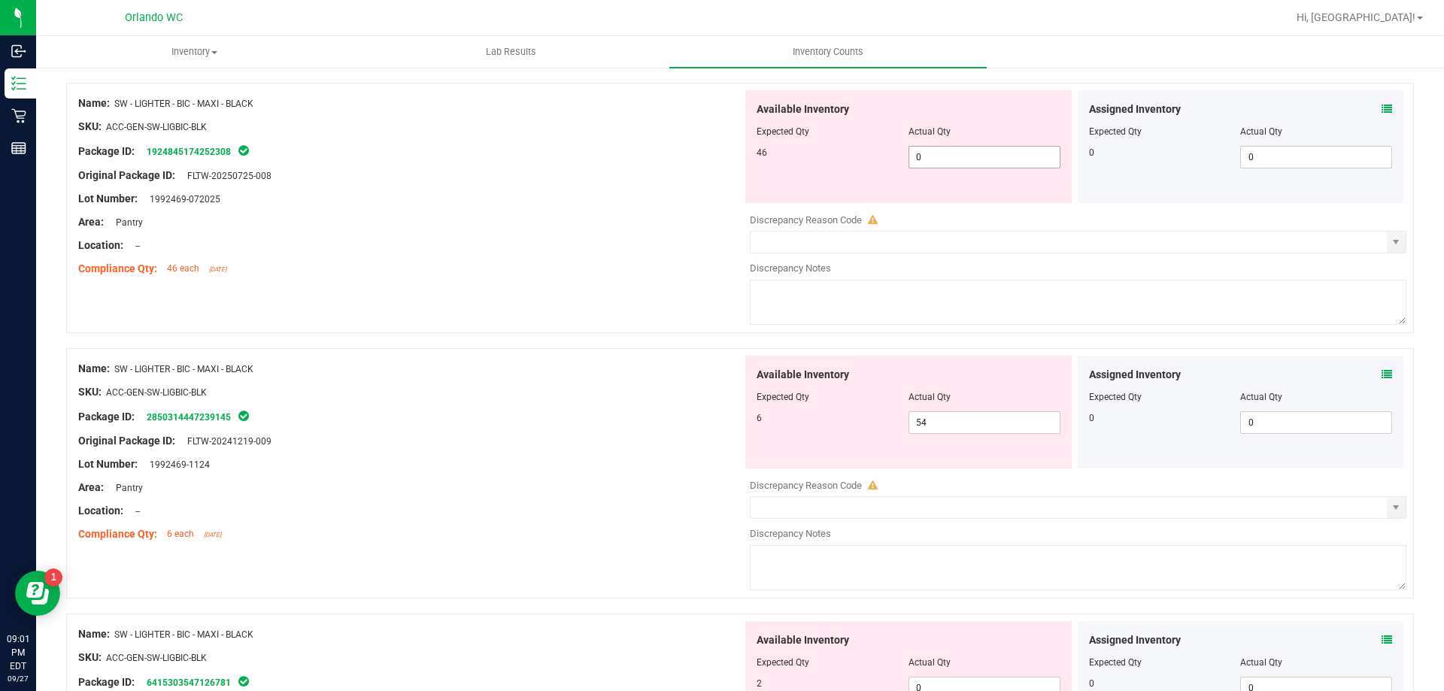
click at [942, 157] on span "0 0" at bounding box center [985, 157] width 152 height 23
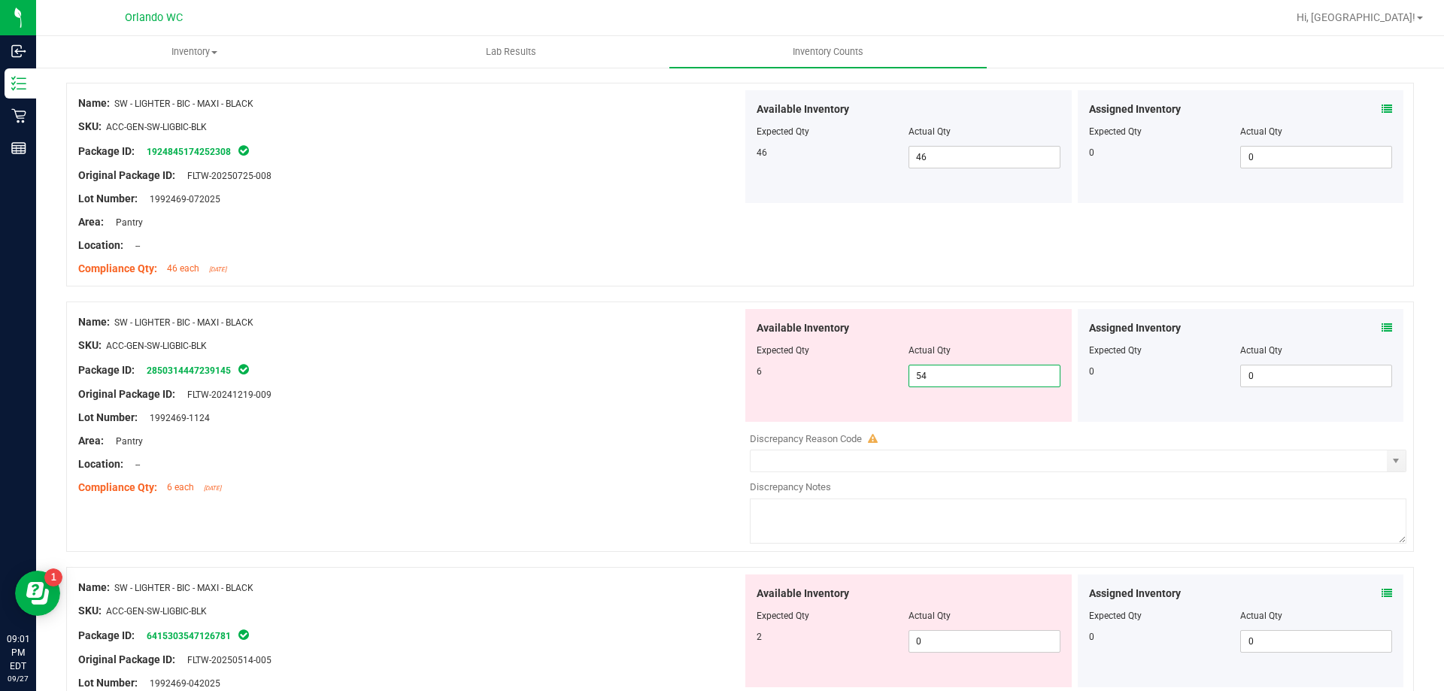
drag, startPoint x: 969, startPoint y: 426, endPoint x: 730, endPoint y: 383, distance: 243.1
click at [718, 378] on div "Name: SW - LIGHTER - BIC - MAXI - BLACK SKU: ACC-GEN-SW-LIGBIC-BLK Package ID: …" at bounding box center [740, 427] width 1348 height 250
drag, startPoint x: 964, startPoint y: 642, endPoint x: 900, endPoint y: 614, distance: 69.0
click at [964, 642] on div "Available Inventory Expected Qty Actual Qty 2 0 0" at bounding box center [1074, 694] width 664 height 238
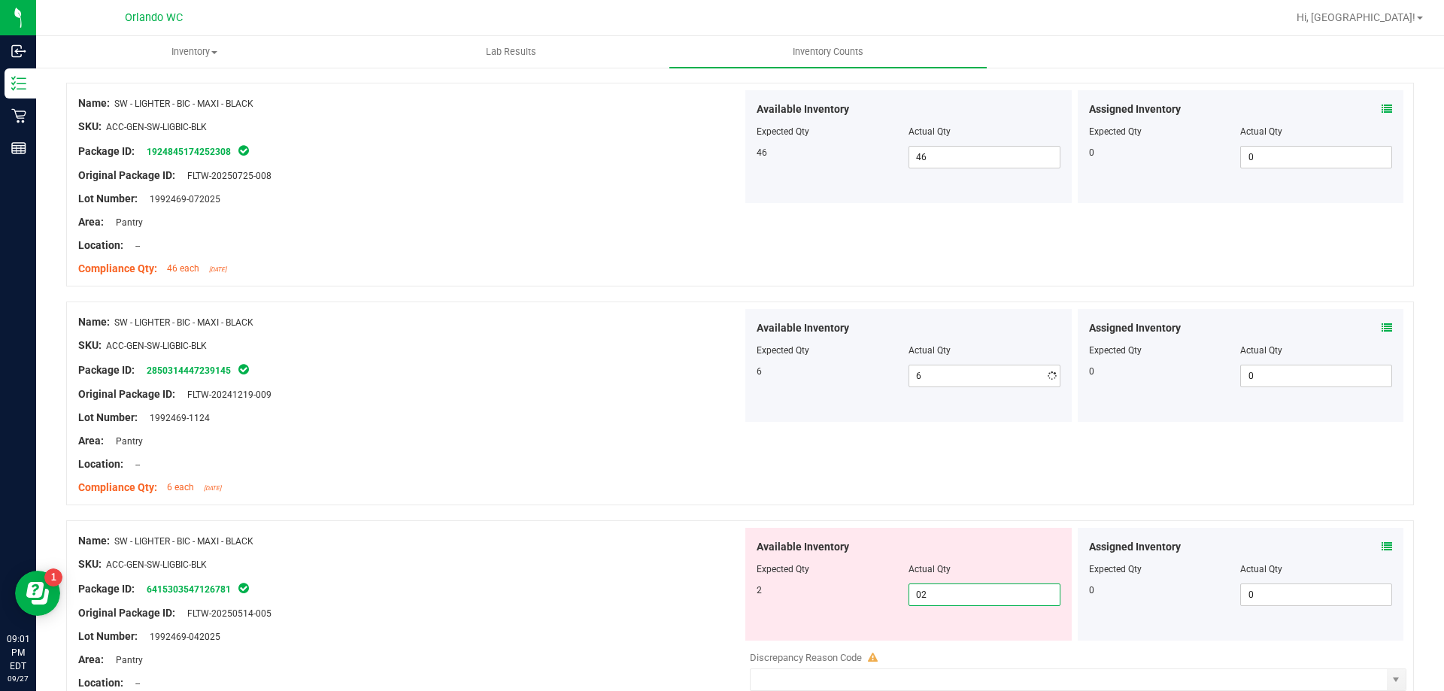
click at [722, 545] on div "Name: SW - LIGHTER - BIC - MAXI - BLACK" at bounding box center [410, 541] width 664 height 16
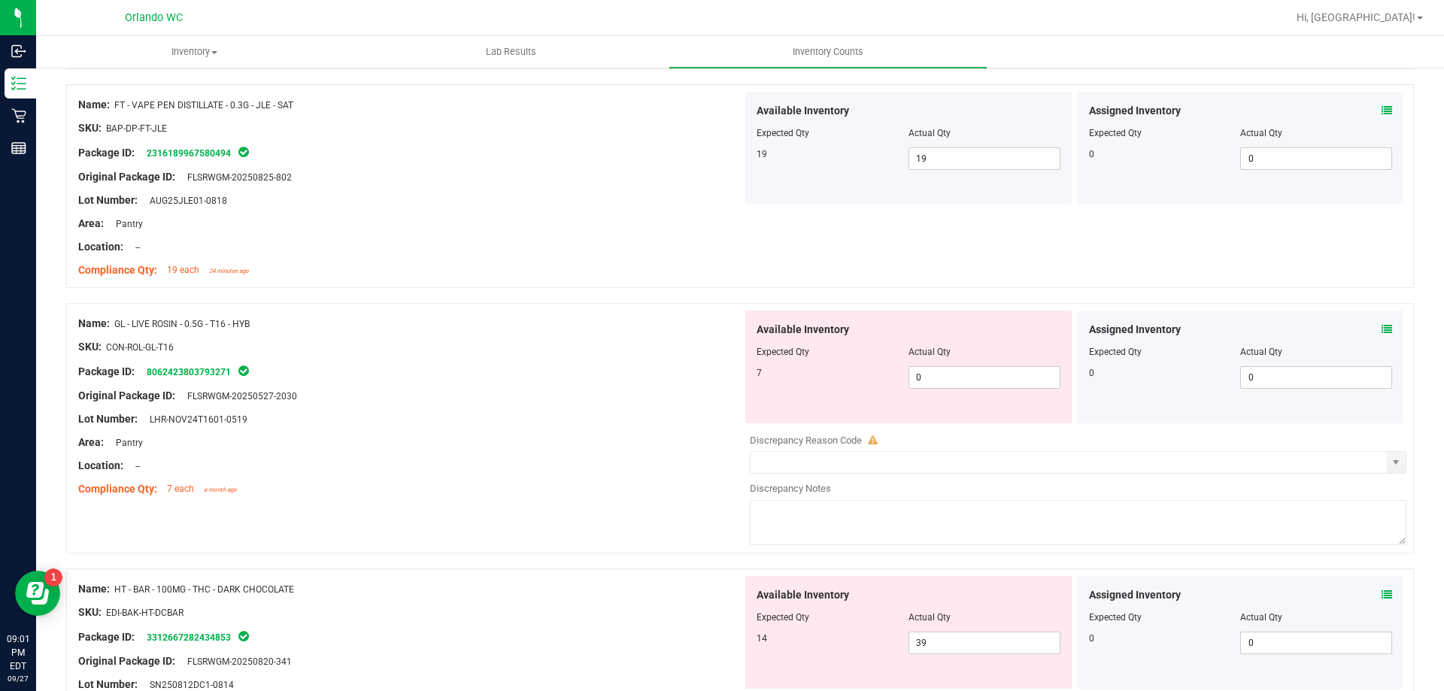
scroll to position [602, 0]
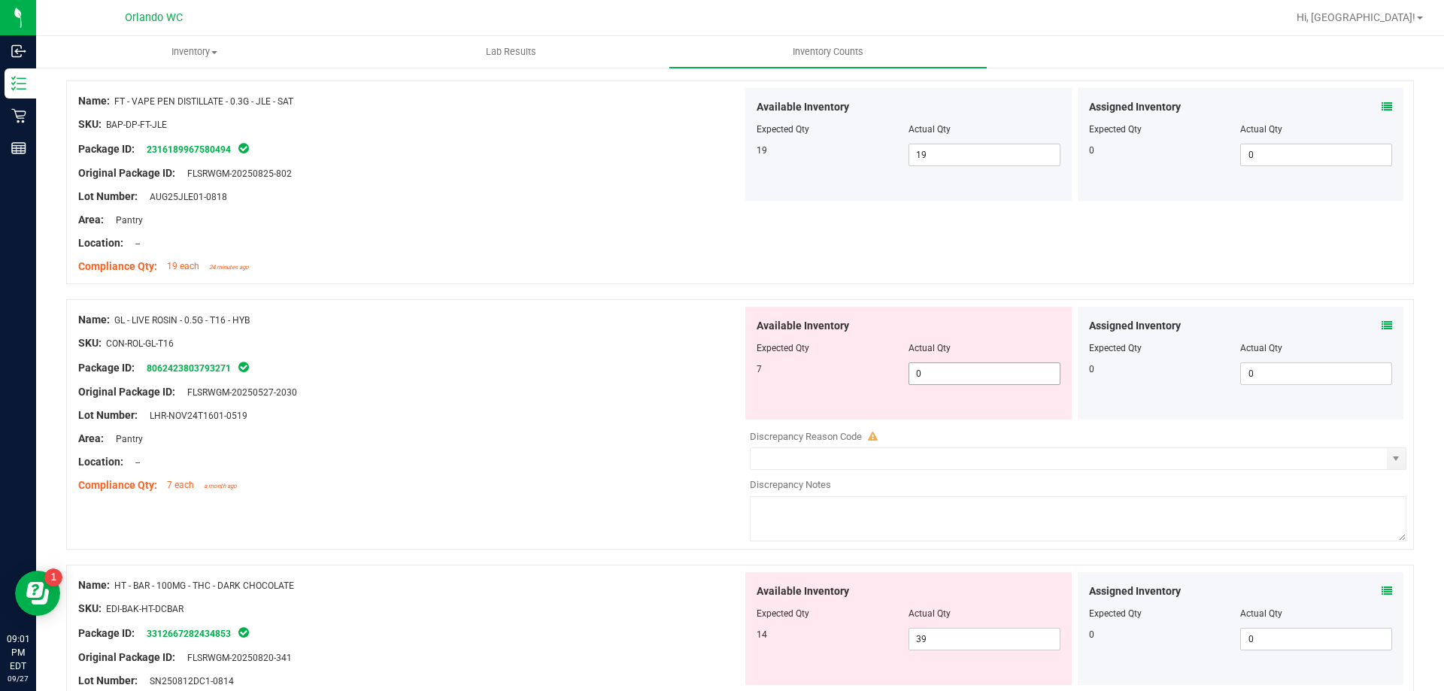
drag, startPoint x: 950, startPoint y: 366, endPoint x: 824, endPoint y: 348, distance: 127.5
click at [950, 366] on span "0 0" at bounding box center [985, 374] width 152 height 23
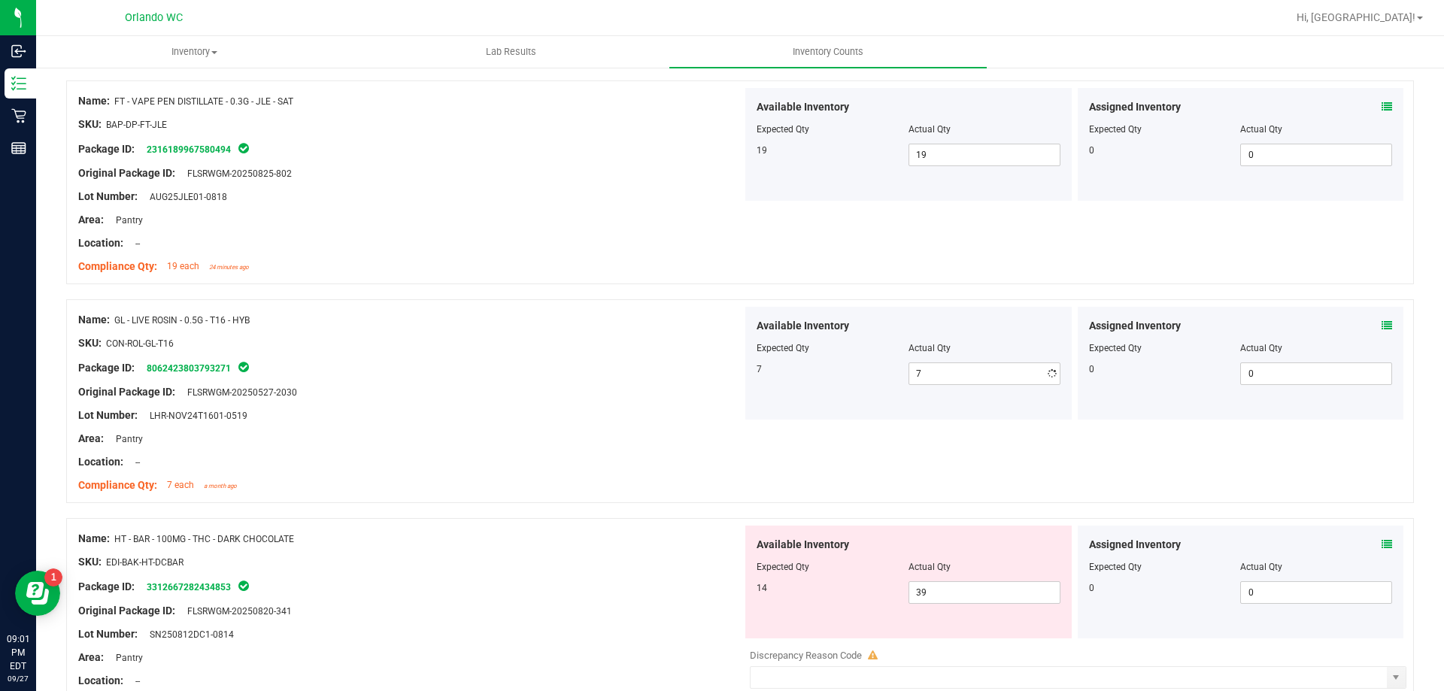
click at [812, 348] on div "Expected Qty" at bounding box center [833, 348] width 152 height 14
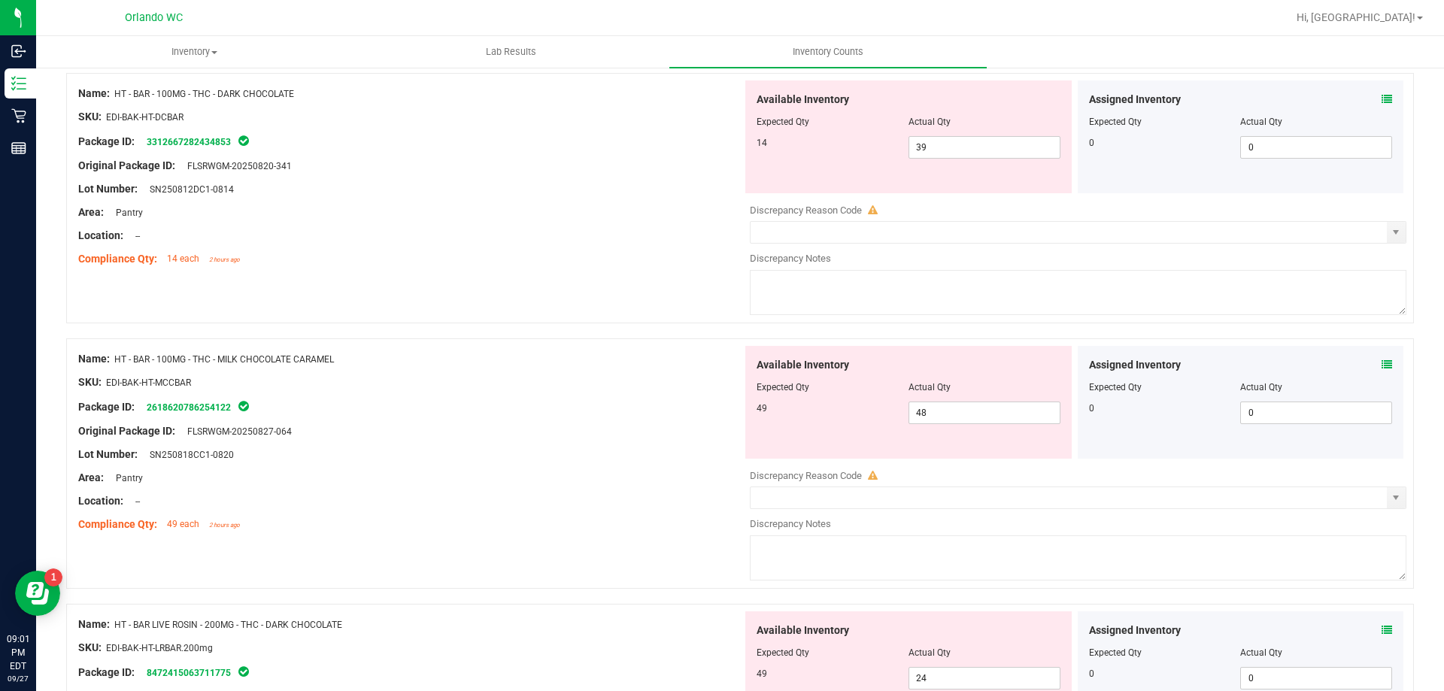
scroll to position [903, 0]
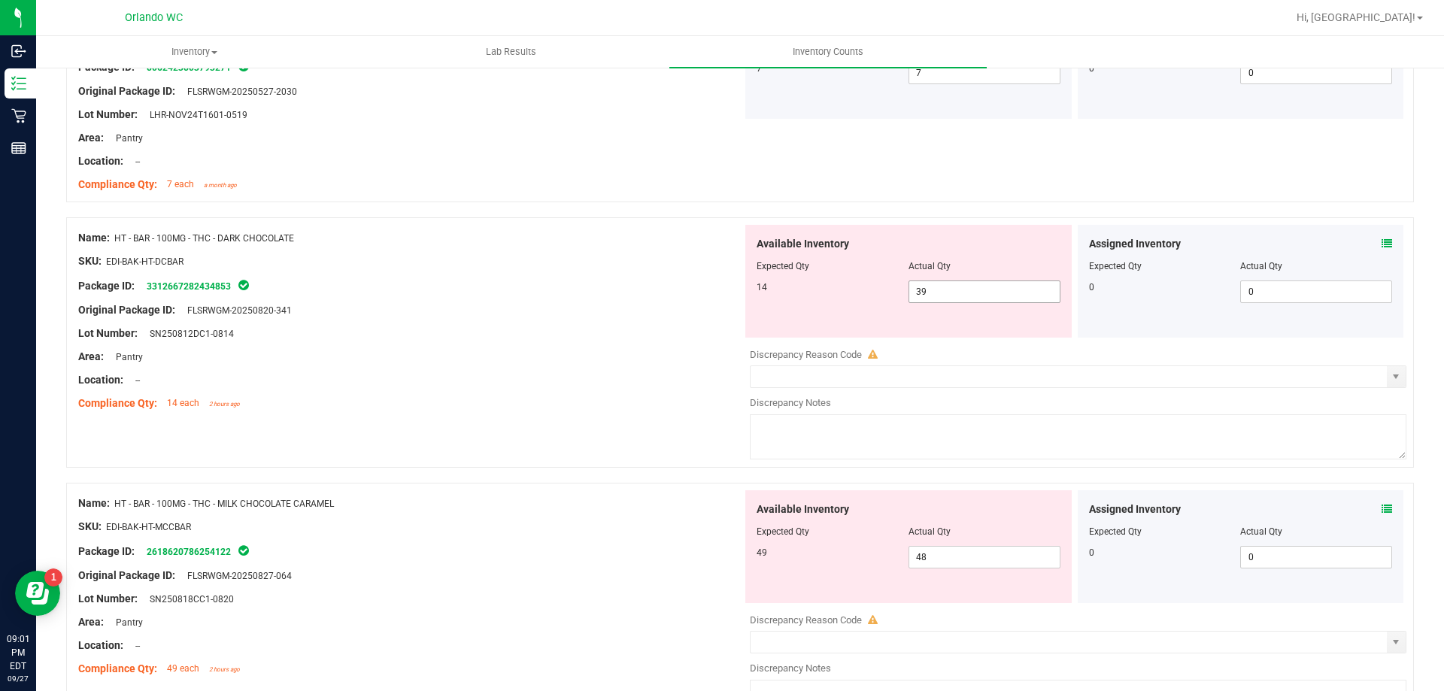
drag, startPoint x: 998, startPoint y: 295, endPoint x: 692, endPoint y: 251, distance: 309.2
click at [692, 251] on div "Name: HT - BAR - 100MG - THC - DARK CHOCOLATE SKU: EDI-BAK-HT-DCBAR Package ID:…" at bounding box center [740, 342] width 1348 height 250
click at [692, 251] on div at bounding box center [410, 250] width 664 height 8
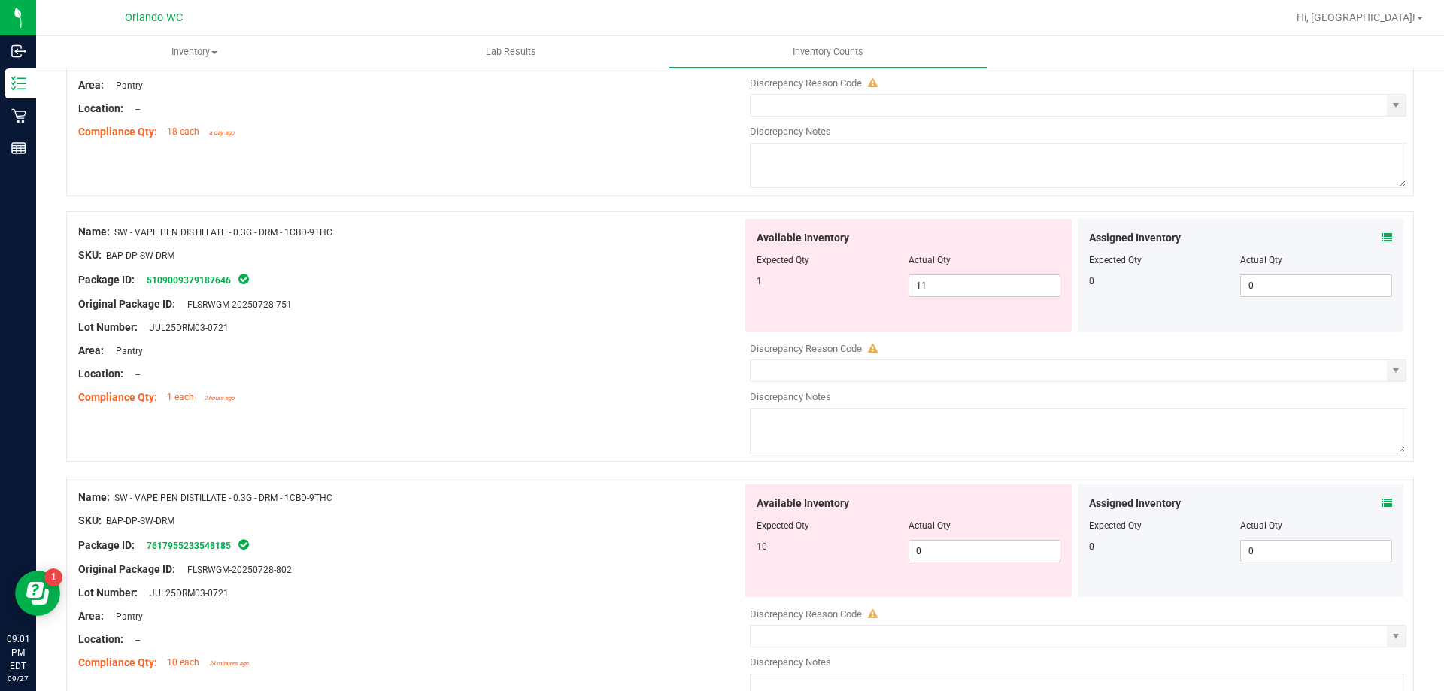
scroll to position [2933, 0]
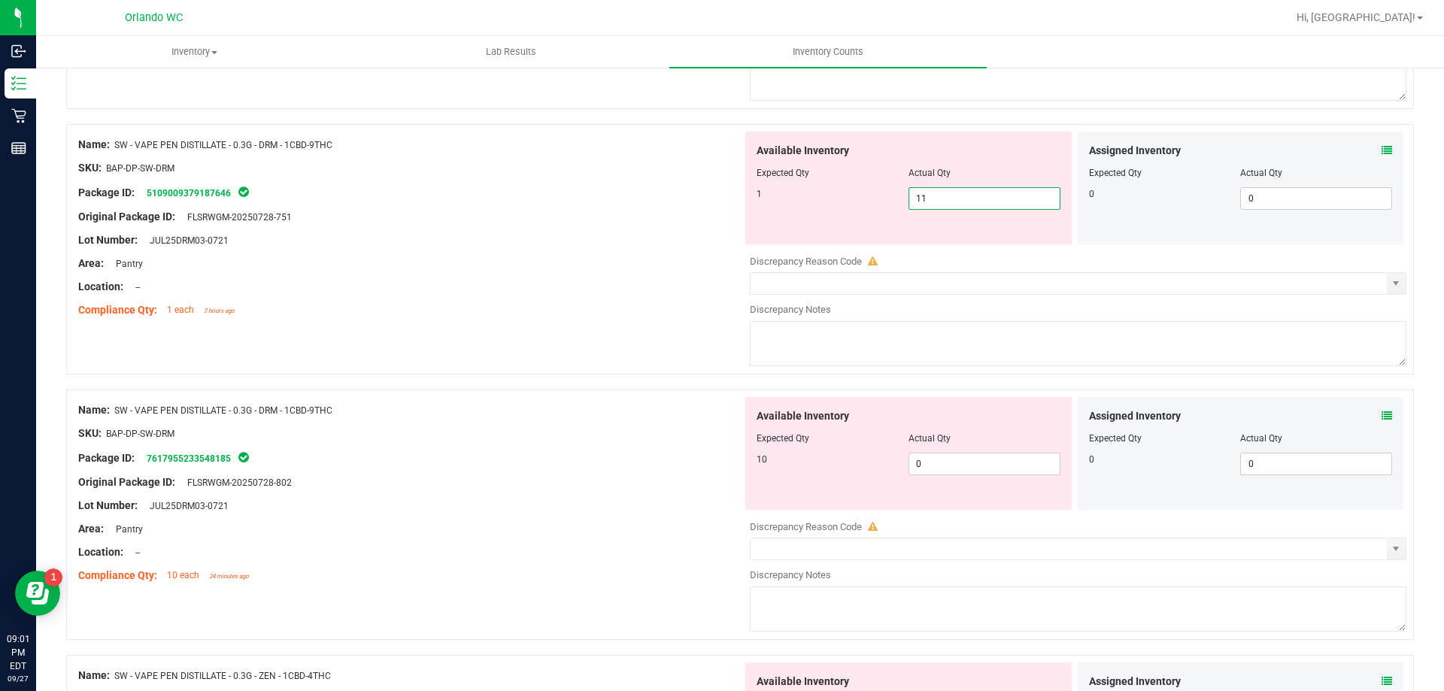
drag, startPoint x: 988, startPoint y: 193, endPoint x: 700, endPoint y: 170, distance: 289.0
click at [700, 170] on div "Name: SW - VAPE PEN DISTILLATE - 0.3G - DRM - 1CBD-9THC SKU: BAP-DP-SW-DRM Pack…" at bounding box center [740, 249] width 1348 height 250
click at [956, 463] on div "Available Inventory Expected Qty Actual Qty 10 0 0" at bounding box center [1074, 516] width 664 height 238
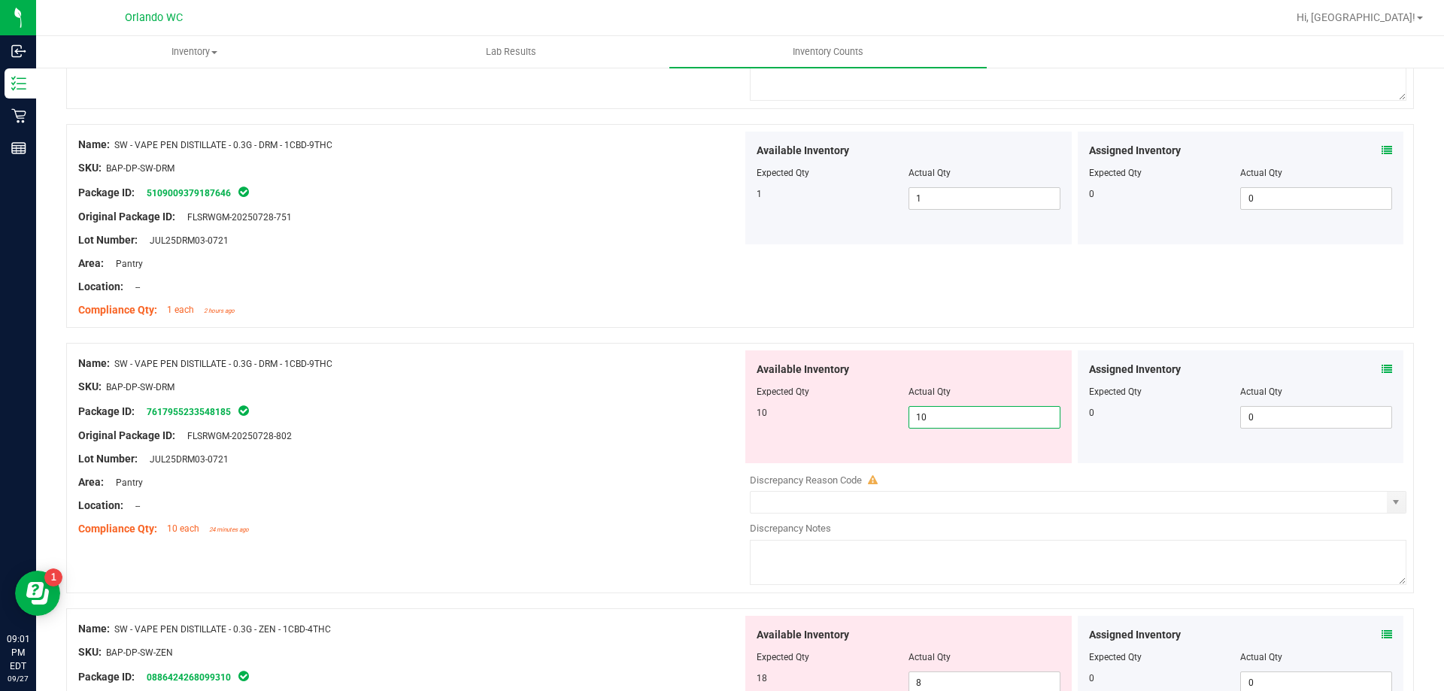
click at [733, 415] on div "Package ID: 7617955233548185" at bounding box center [410, 411] width 664 height 18
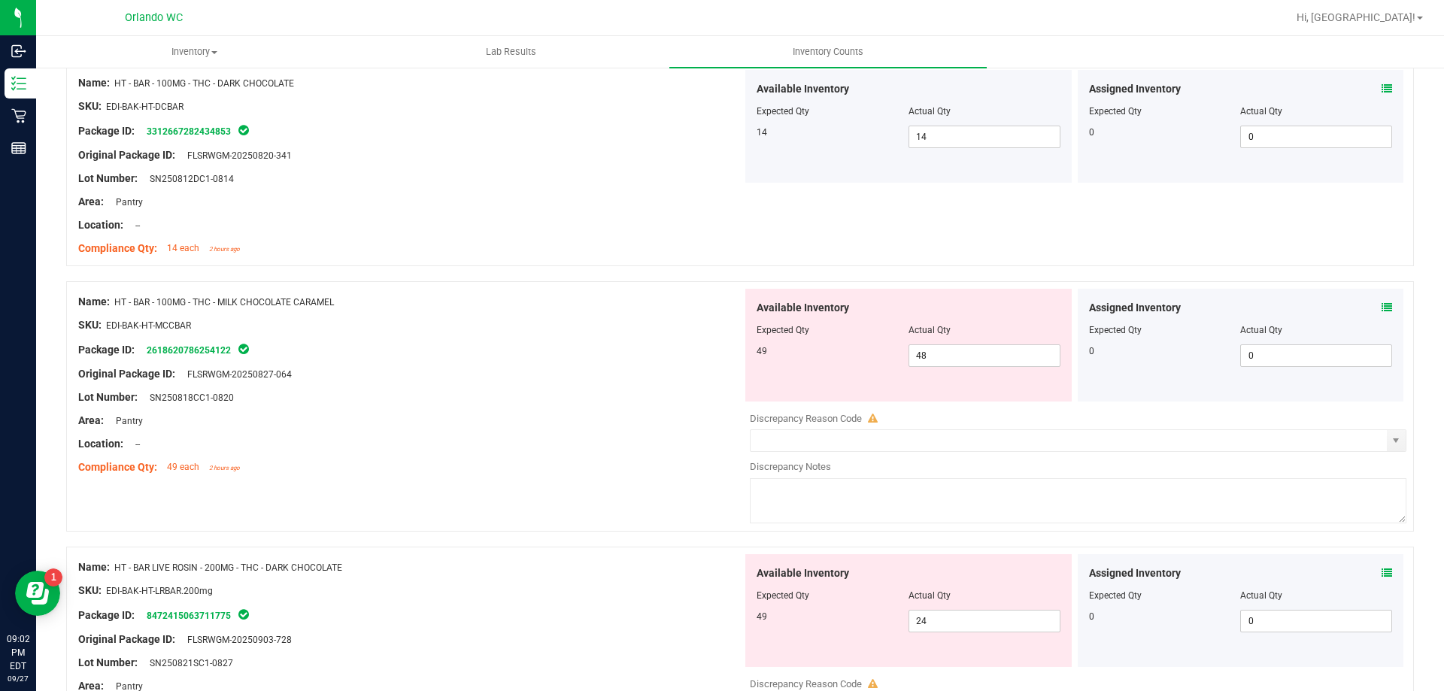
scroll to position [1053, 0]
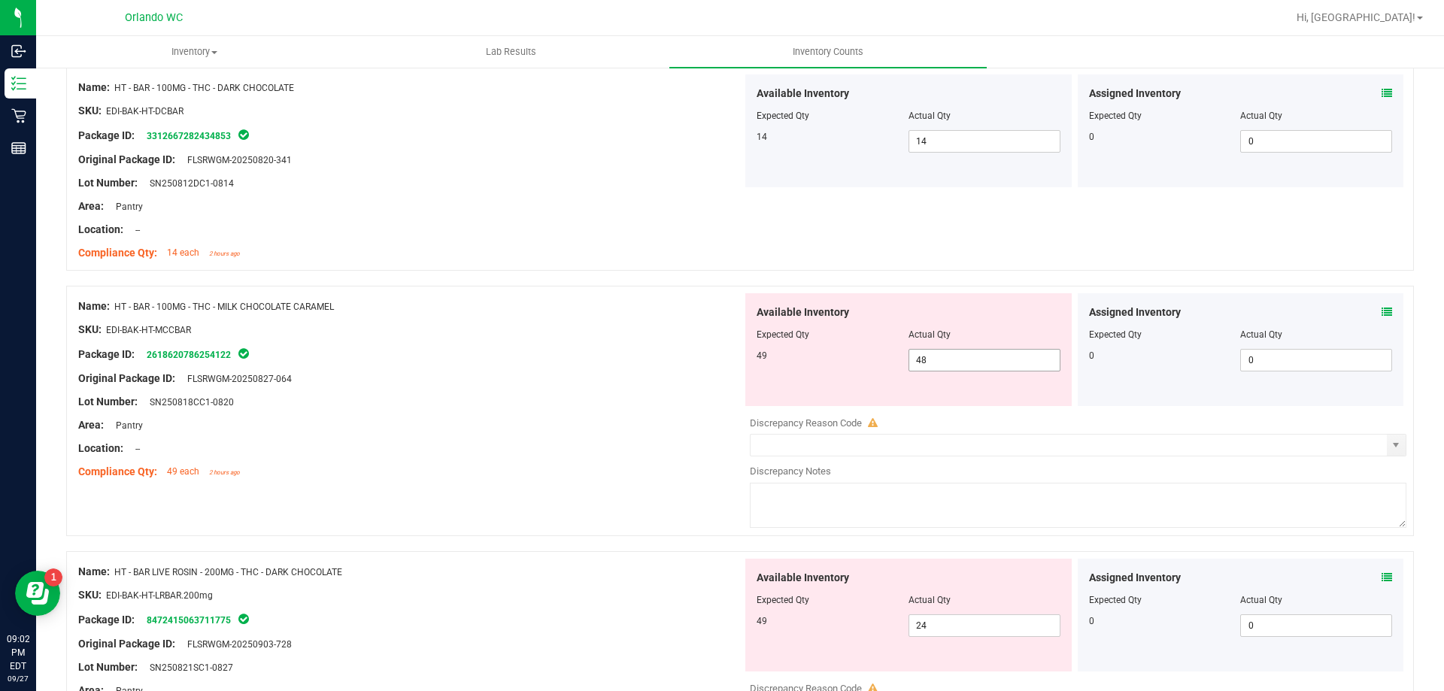
drag, startPoint x: 945, startPoint y: 357, endPoint x: 511, endPoint y: 317, distance: 435.0
click at [524, 312] on div "Name: HT - BAR - 100MG - THC - MILK CHOCOLATE CARAMEL SKU: EDI-BAK-HT-MCCBAR Pa…" at bounding box center [740, 411] width 1348 height 250
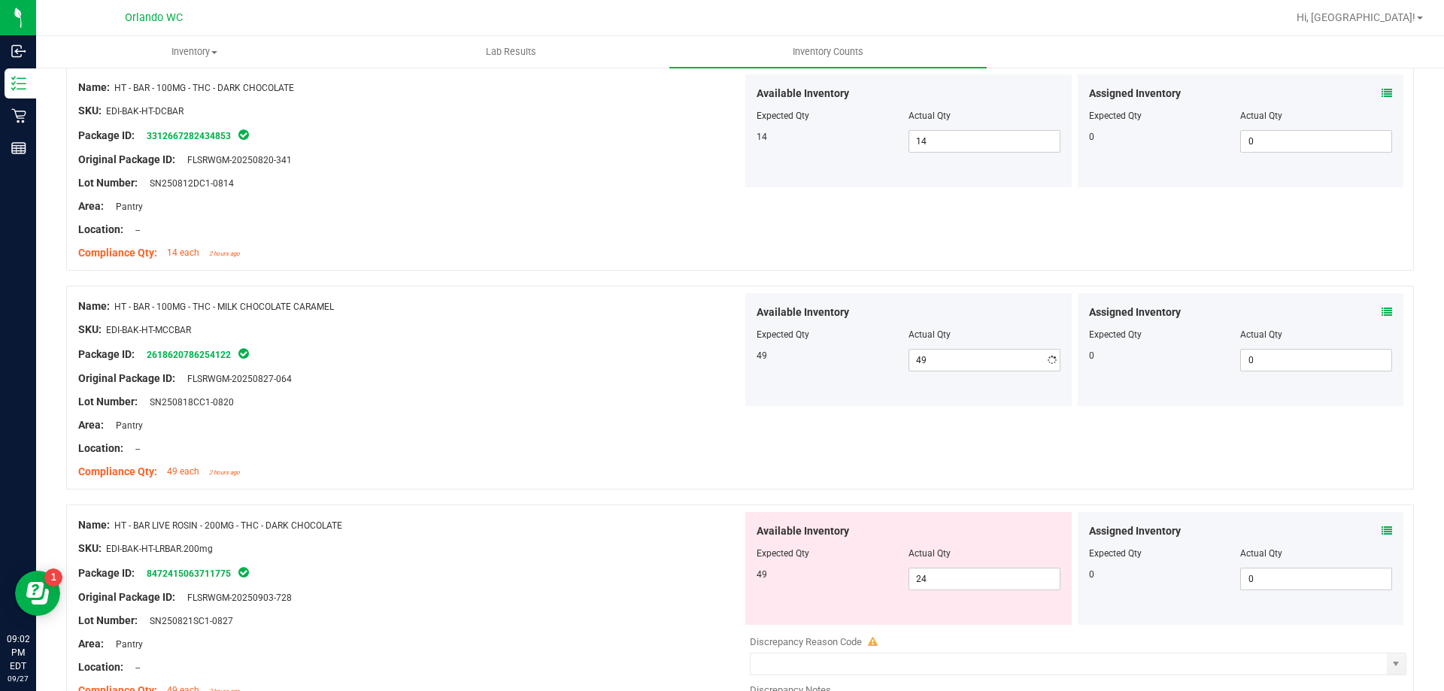
click at [706, 364] on div at bounding box center [410, 367] width 664 height 8
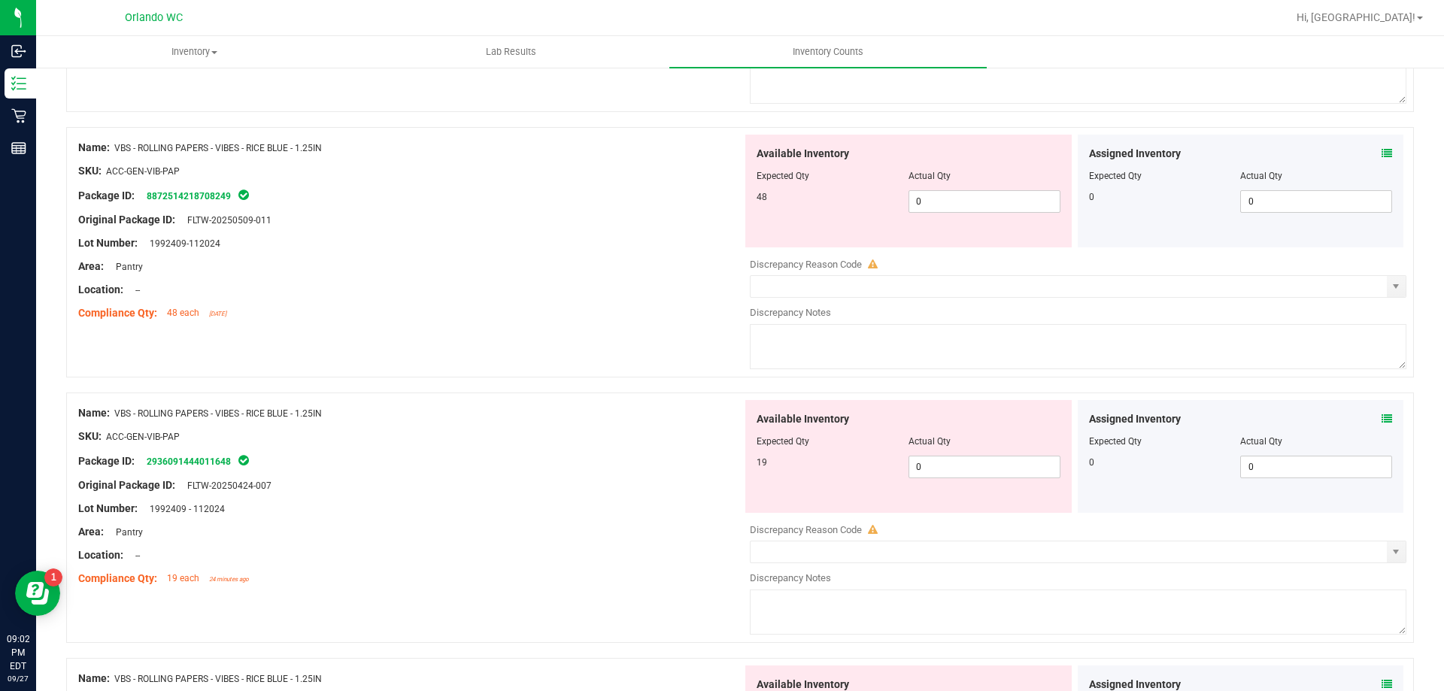
scroll to position [3534, 0]
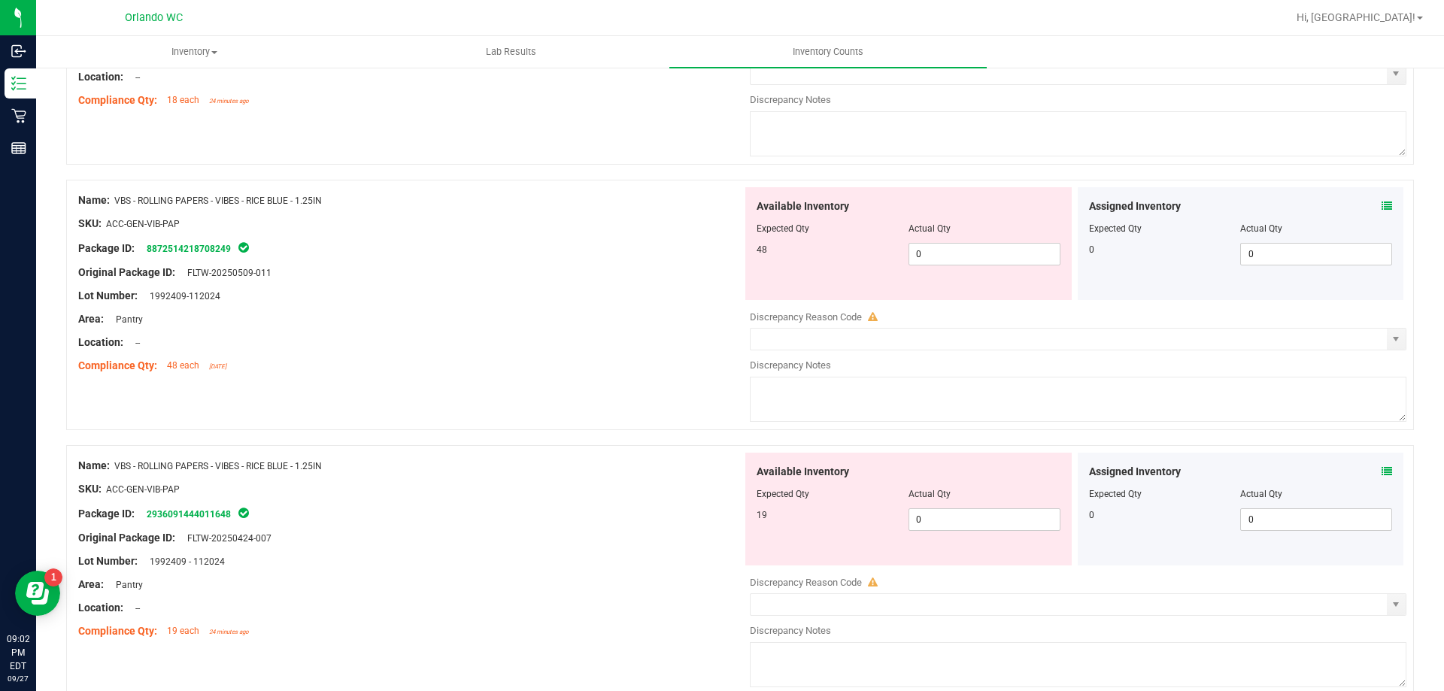
drag, startPoint x: 687, startPoint y: 344, endPoint x: 728, endPoint y: 341, distance: 41.5
click at [696, 339] on div "Location: --" at bounding box center [410, 343] width 664 height 16
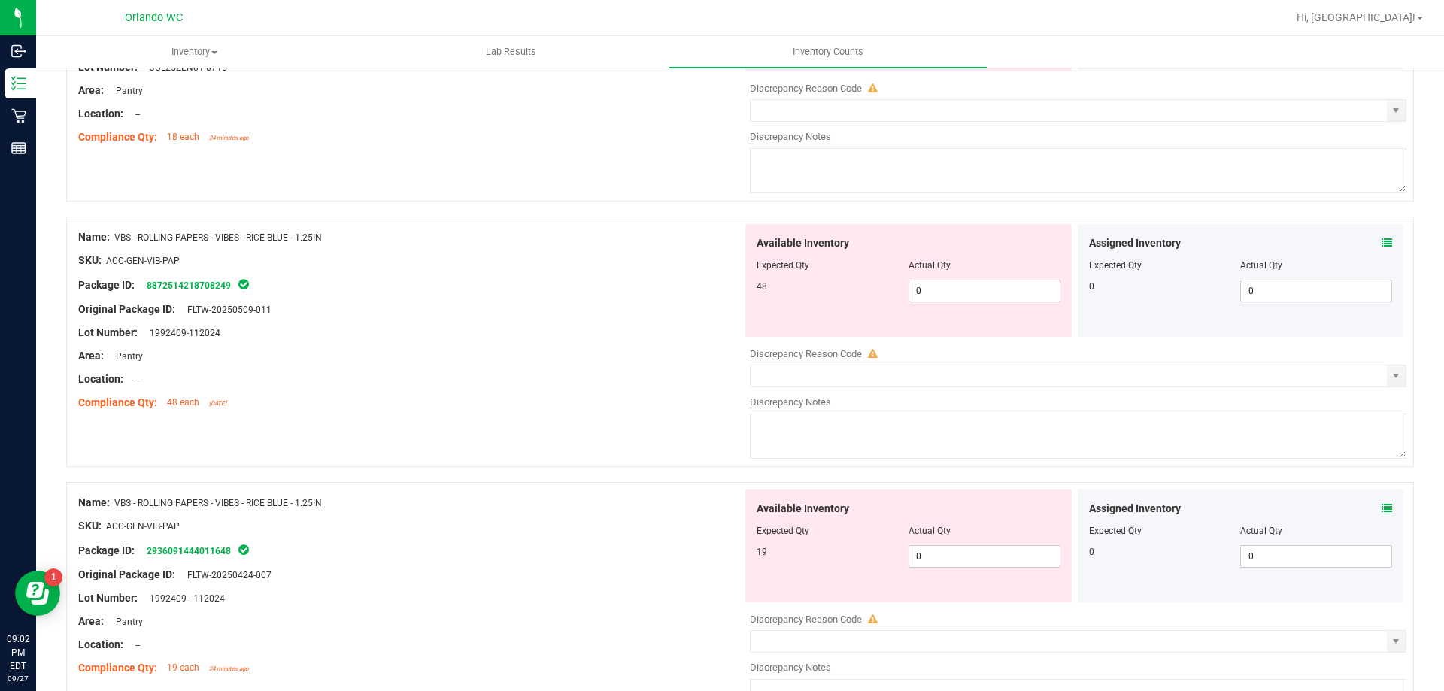
scroll to position [3459, 0]
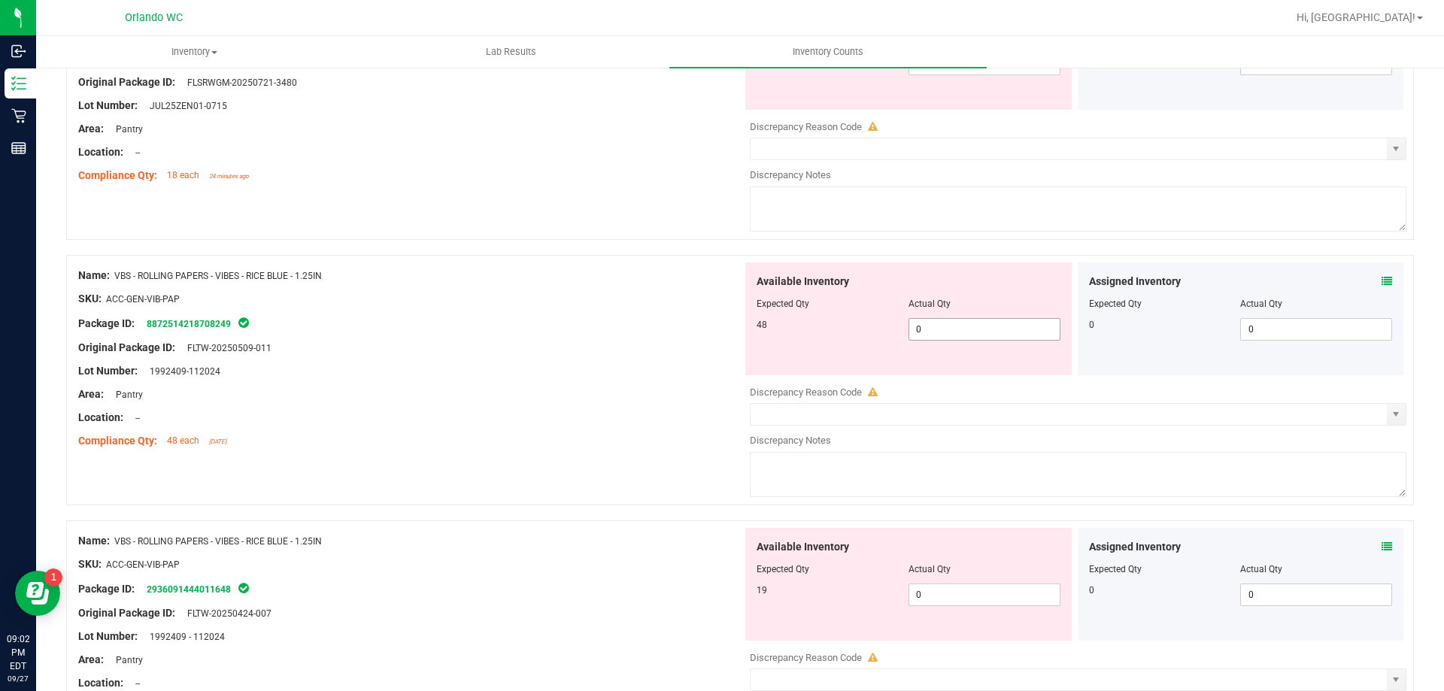
click at [985, 328] on span "0 0" at bounding box center [985, 329] width 152 height 23
click at [948, 593] on div "Available Inventory Expected Qty Actual Qty 19 0 0" at bounding box center [908, 584] width 326 height 113
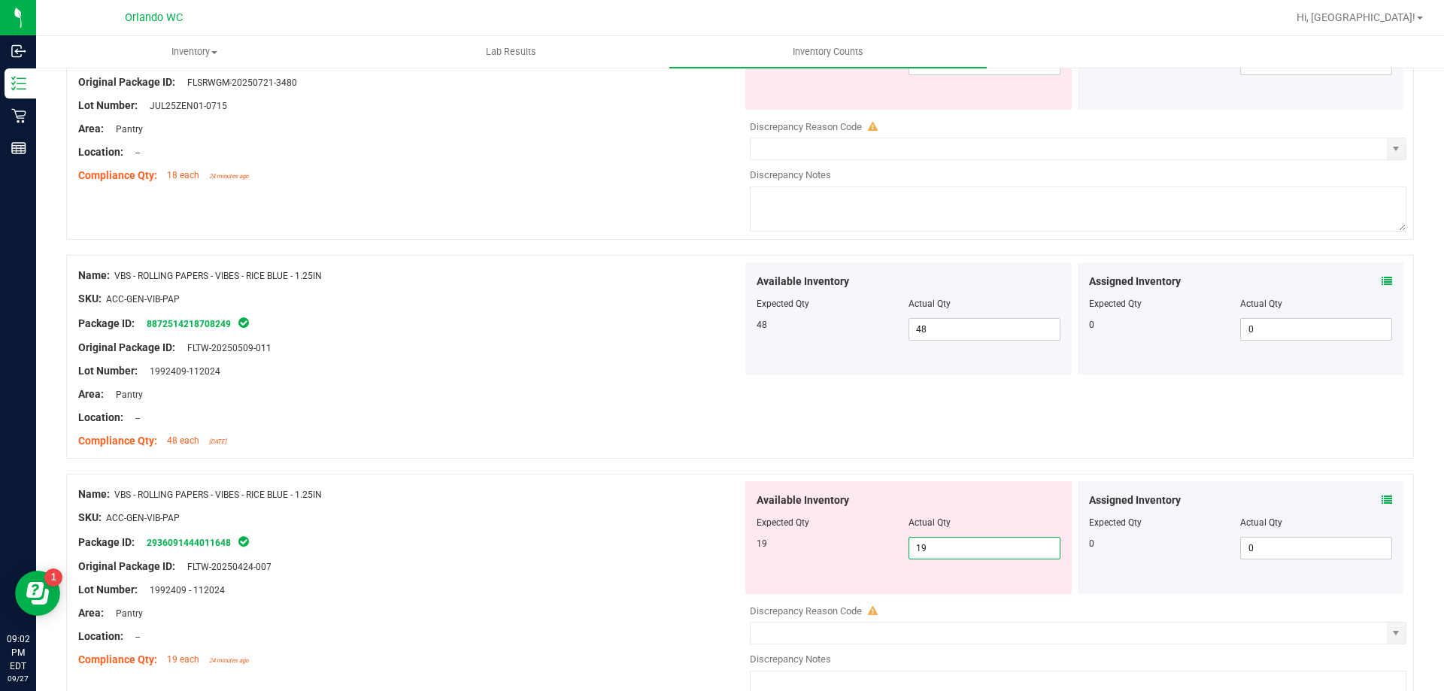
click at [724, 566] on div "Original Package ID: FLTW-20250424-007" at bounding box center [410, 567] width 664 height 16
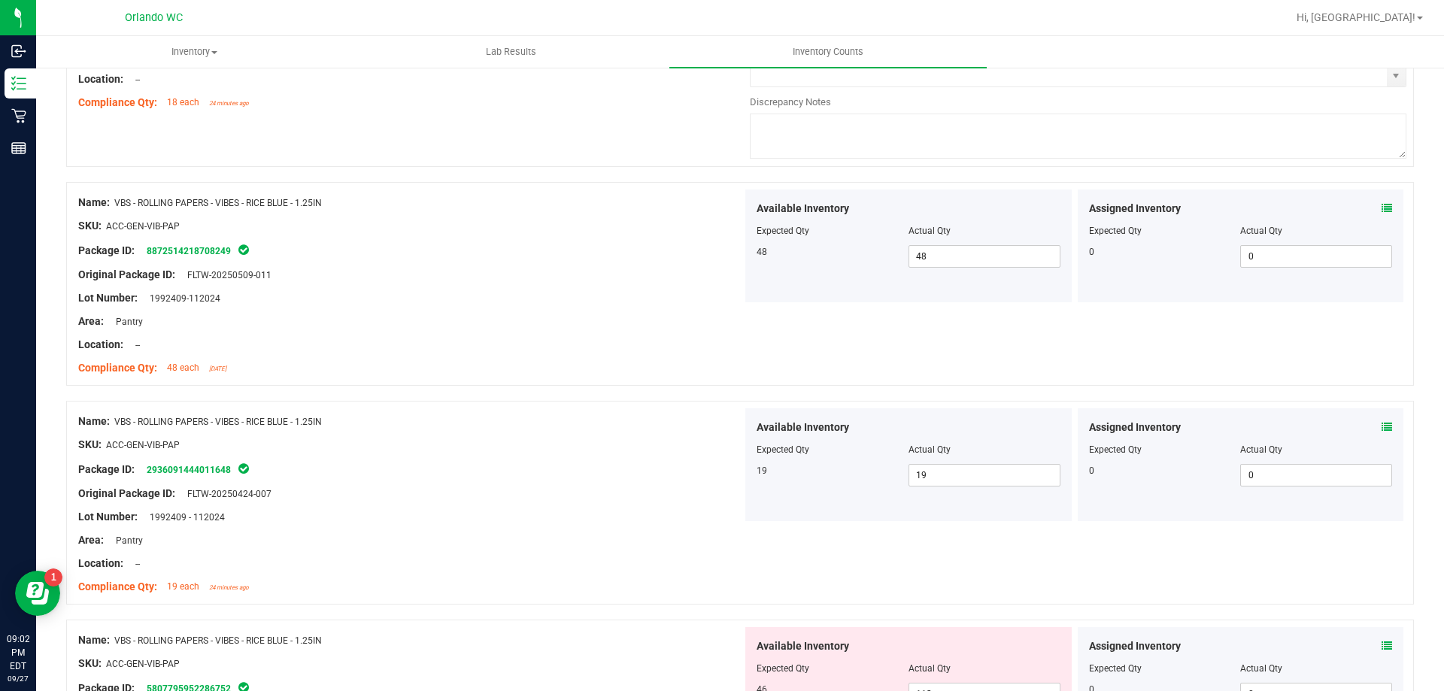
scroll to position [3760, 0]
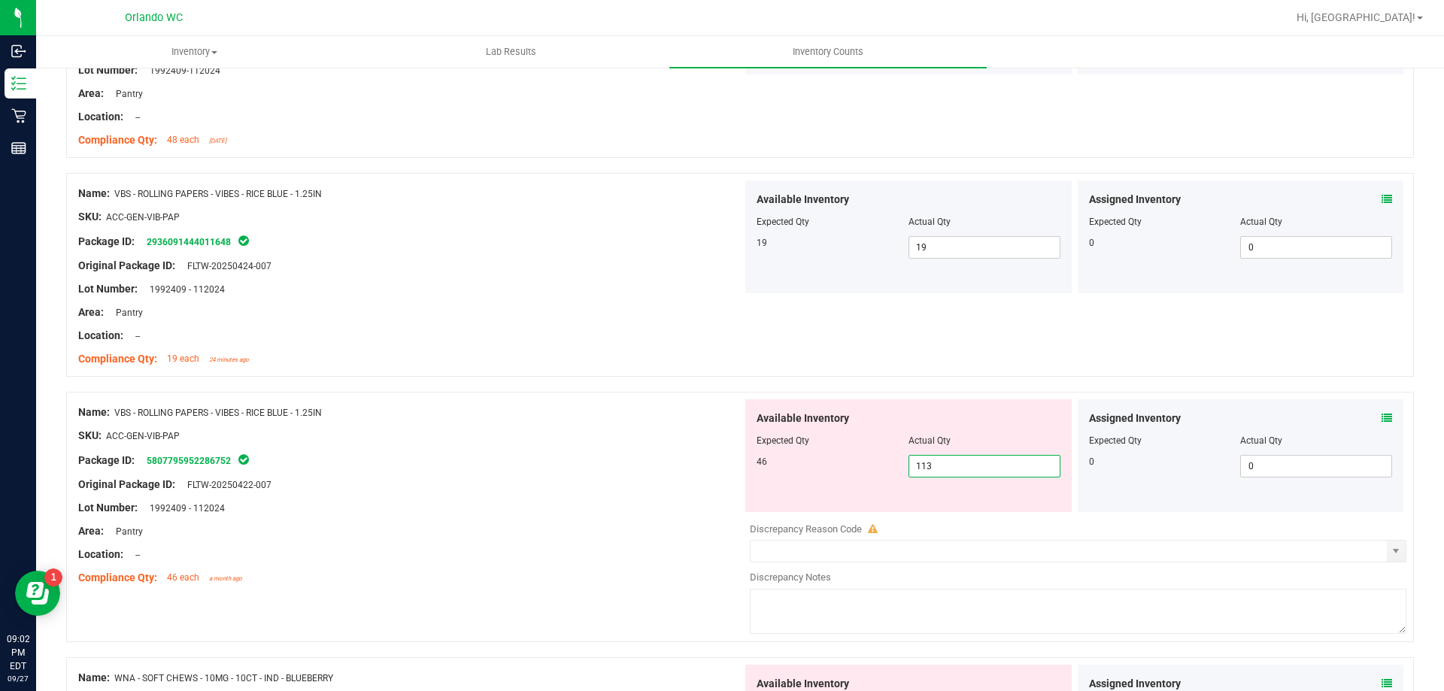
drag, startPoint x: 955, startPoint y: 464, endPoint x: 762, endPoint y: 456, distance: 193.5
click at [786, 450] on div "Available Inventory Expected Qty Actual Qty 46 113 113" at bounding box center [908, 455] width 326 height 113
click at [733, 459] on div "Package ID: 5807795952286752" at bounding box center [410, 460] width 664 height 18
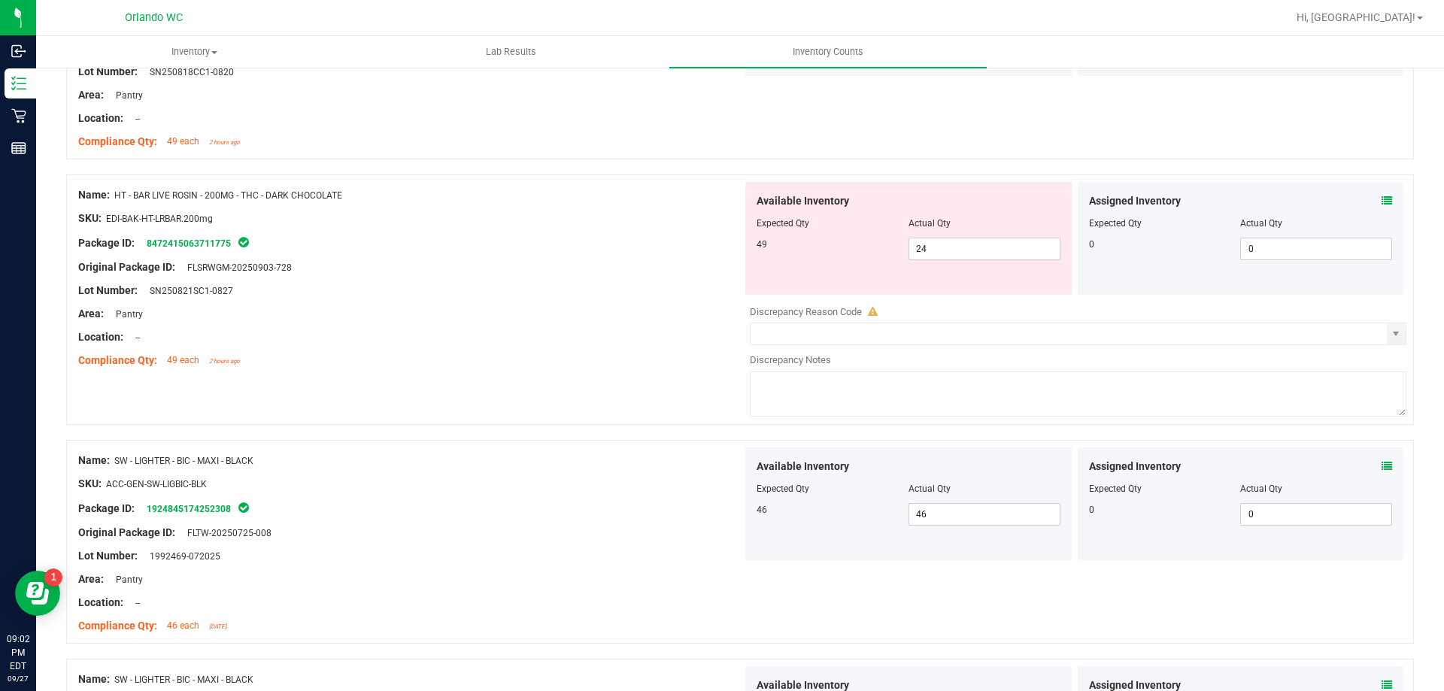
scroll to position [1288, 0]
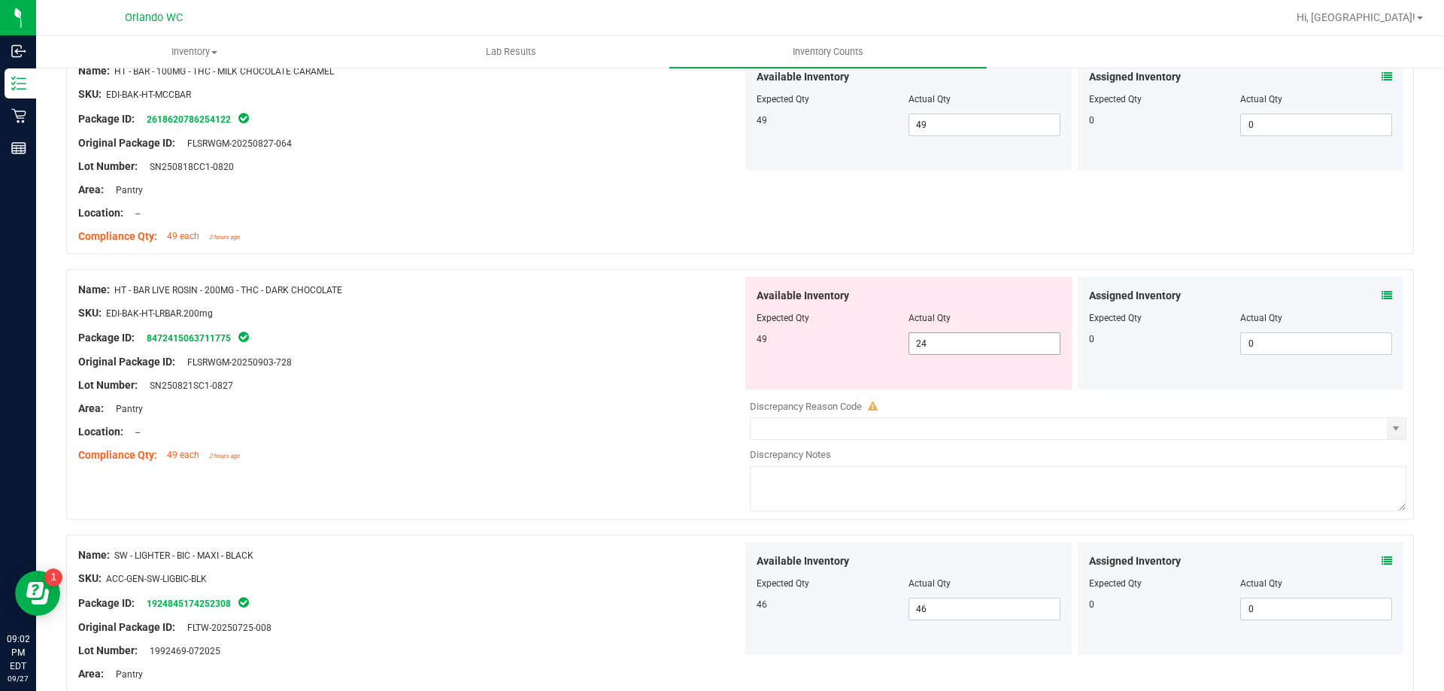
click at [959, 354] on span "24 24" at bounding box center [985, 343] width 152 height 23
drag, startPoint x: 965, startPoint y: 343, endPoint x: 484, endPoint y: 299, distance: 483.4
click at [504, 300] on div "Name: HT - BAR LIVE ROSIN - 200MG - THC - DARK CHOCOLATE SKU: EDI-BAK-HT-LRBAR.…" at bounding box center [740, 394] width 1348 height 250
click at [566, 277] on div "Name: HT - BAR LIVE ROSIN - 200MG - THC - DARK CHOCOLATE SKU: EDI-BAK-HT-LRBAR.…" at bounding box center [410, 373] width 664 height 192
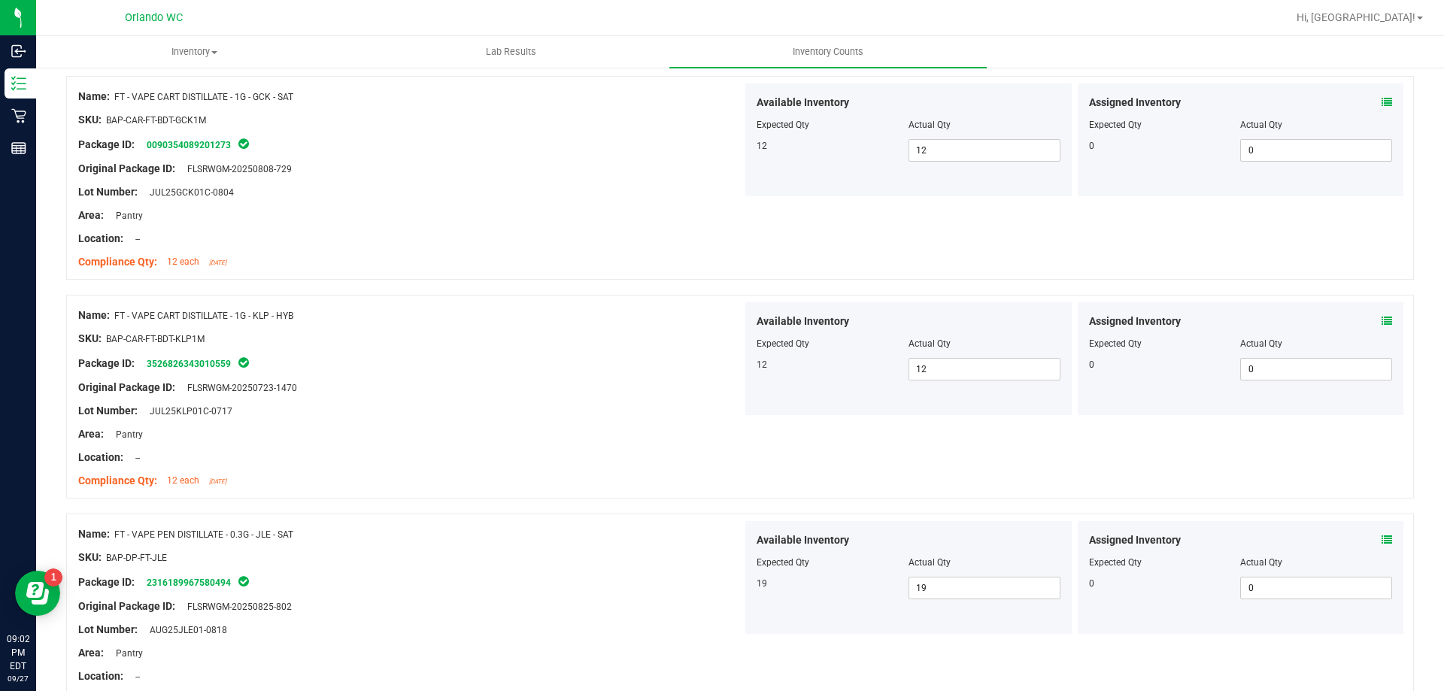
scroll to position [0, 0]
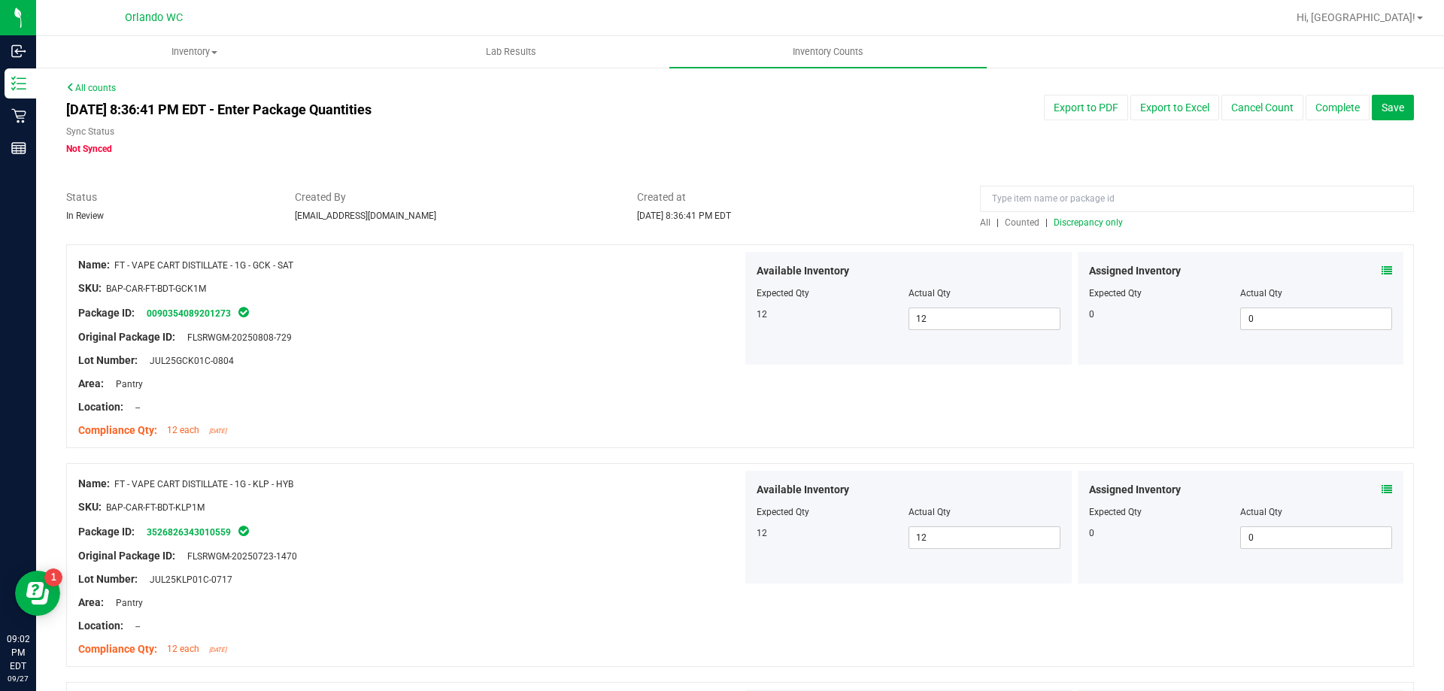
click at [1055, 221] on span "Discrepancy only" at bounding box center [1088, 222] width 69 height 11
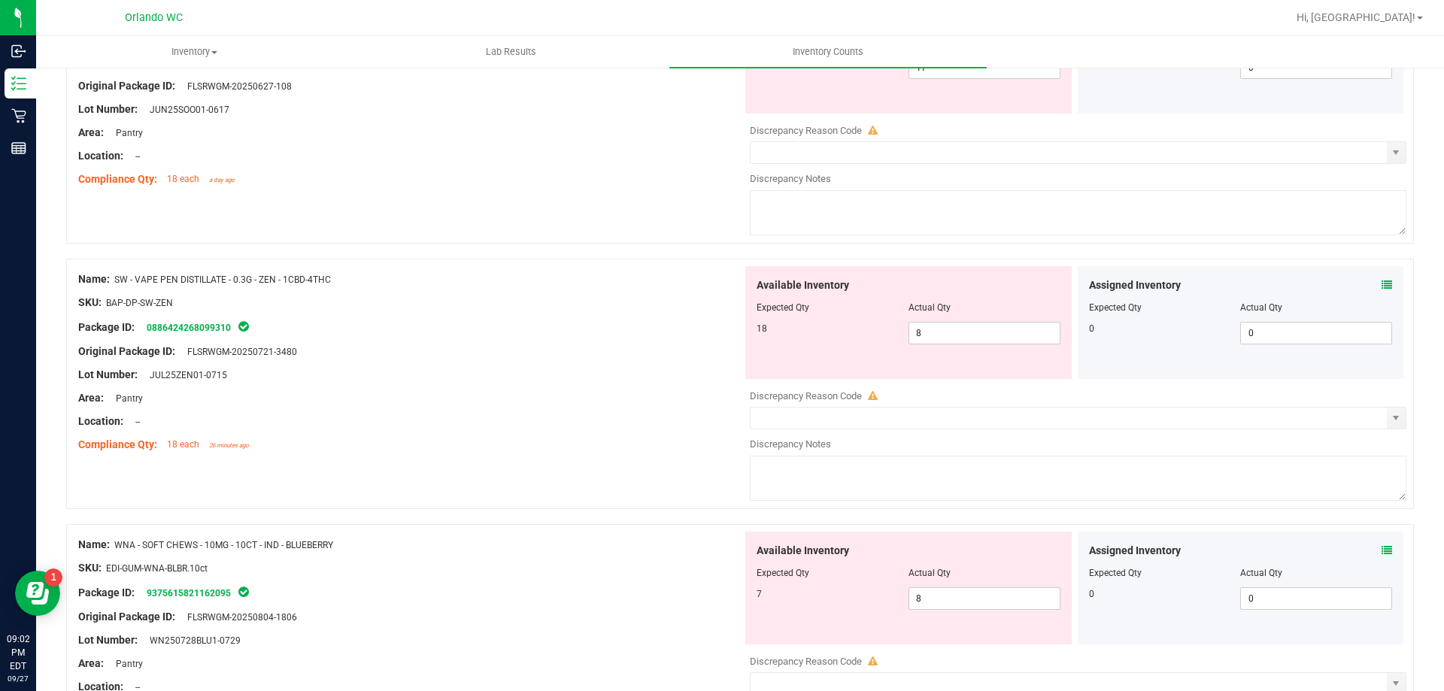
scroll to position [516, 0]
drag, startPoint x: 985, startPoint y: 338, endPoint x: 590, endPoint y: 260, distance: 401.8
click at [590, 260] on div "Name: SW - VAPE PEN DISTILLATE - 0.3G - ZEN - 1CBD-4THC SKU: BAP-DP-SW-ZEN Pack…" at bounding box center [740, 384] width 1348 height 250
click at [666, 337] on div at bounding box center [410, 341] width 664 height 8
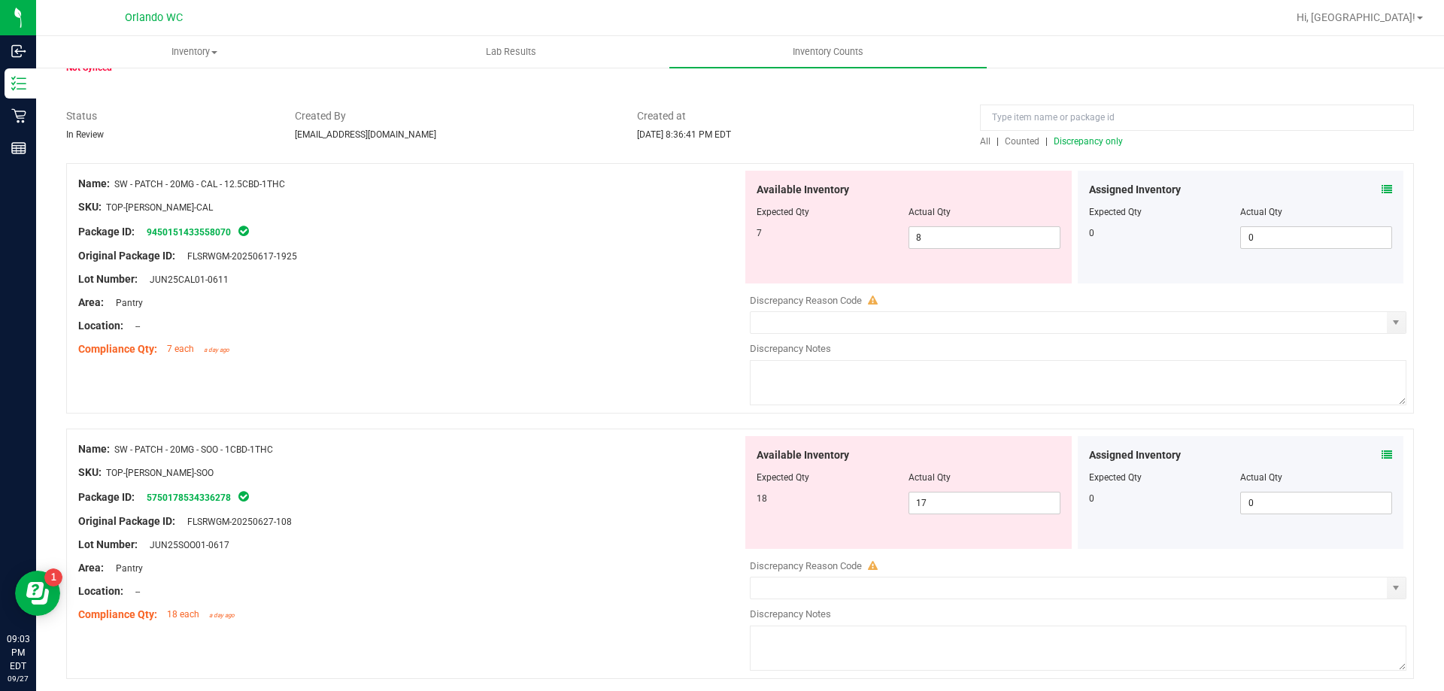
scroll to position [65, 0]
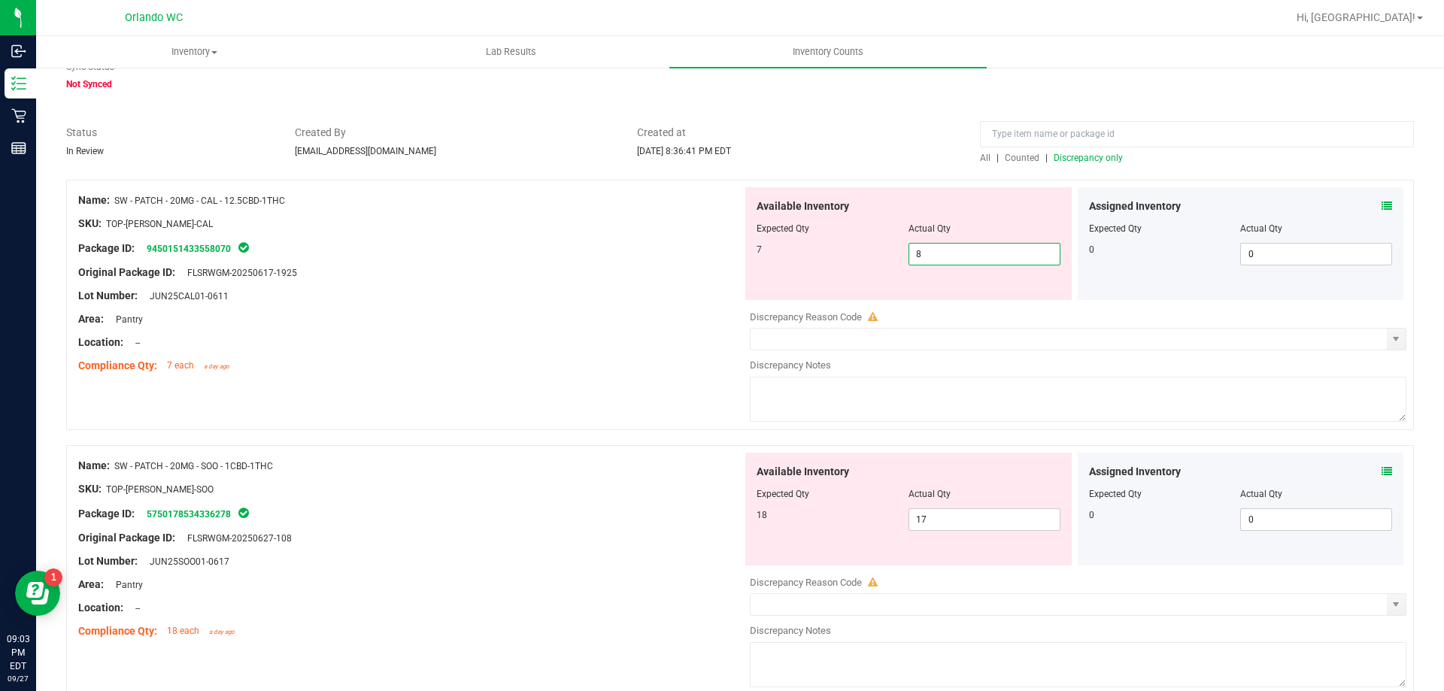
drag, startPoint x: 968, startPoint y: 258, endPoint x: 726, endPoint y: 244, distance: 242.6
click at [727, 244] on div "Name: SW - PATCH - 20MG - CAL - 12.5CBD-1THC SKU: TOP-PAT-SW-CAL Package ID: 94…" at bounding box center [740, 305] width 1348 height 250
click at [626, 346] on div "Location: --" at bounding box center [410, 343] width 664 height 16
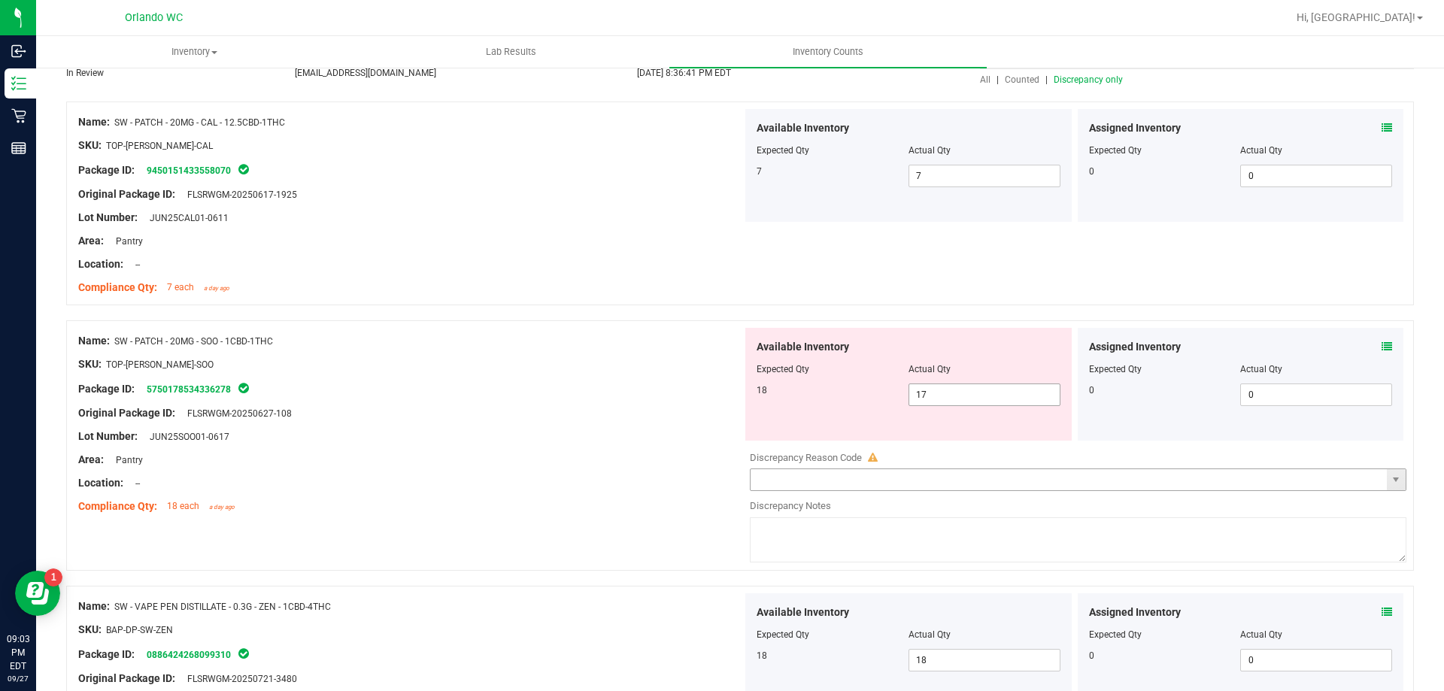
scroll to position [215, 0]
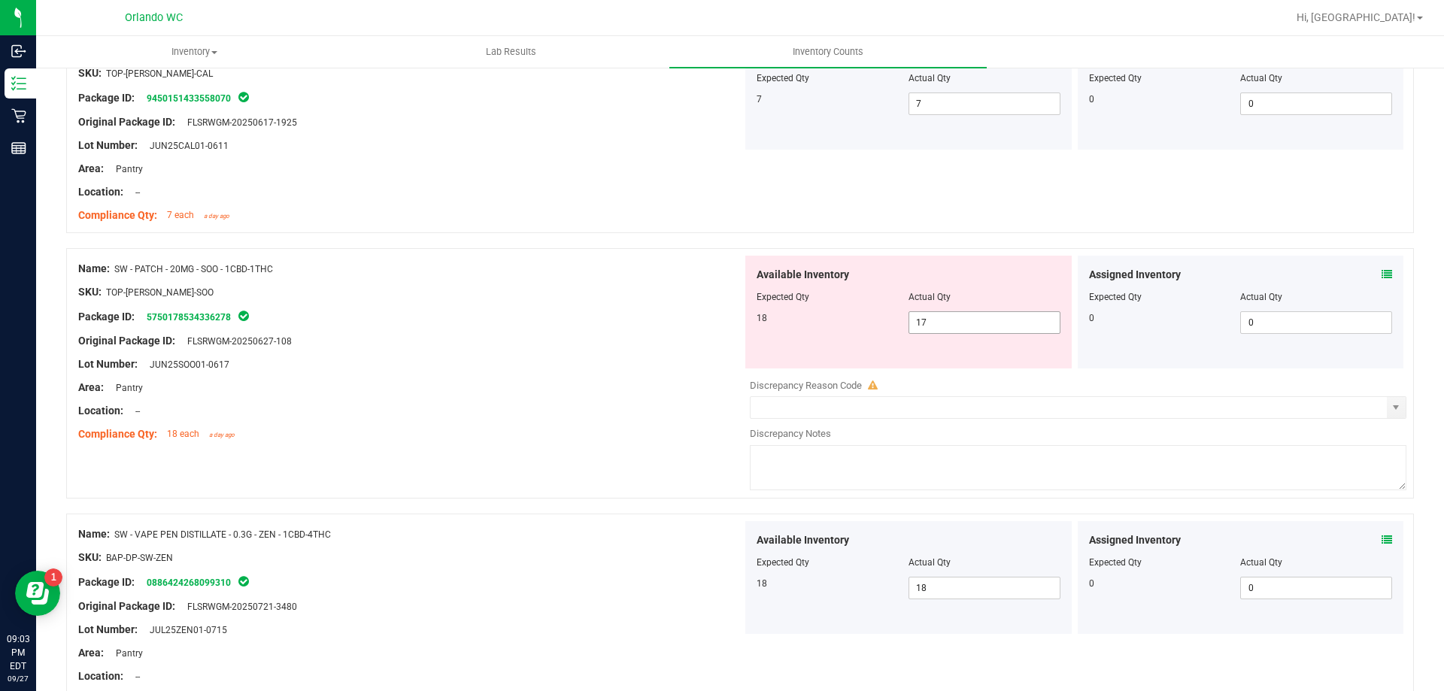
drag, startPoint x: 968, startPoint y: 317, endPoint x: 429, endPoint y: 290, distance: 540.0
click at [450, 290] on div "Name: SW - PATCH - 20MG - SOO - 1CBD-1THC SKU: TOP-PAT-SW-SOO Package ID: 57501…" at bounding box center [740, 373] width 1348 height 250
click at [436, 287] on div "SKU: TOP-PAT-SW-SOO" at bounding box center [410, 292] width 664 height 16
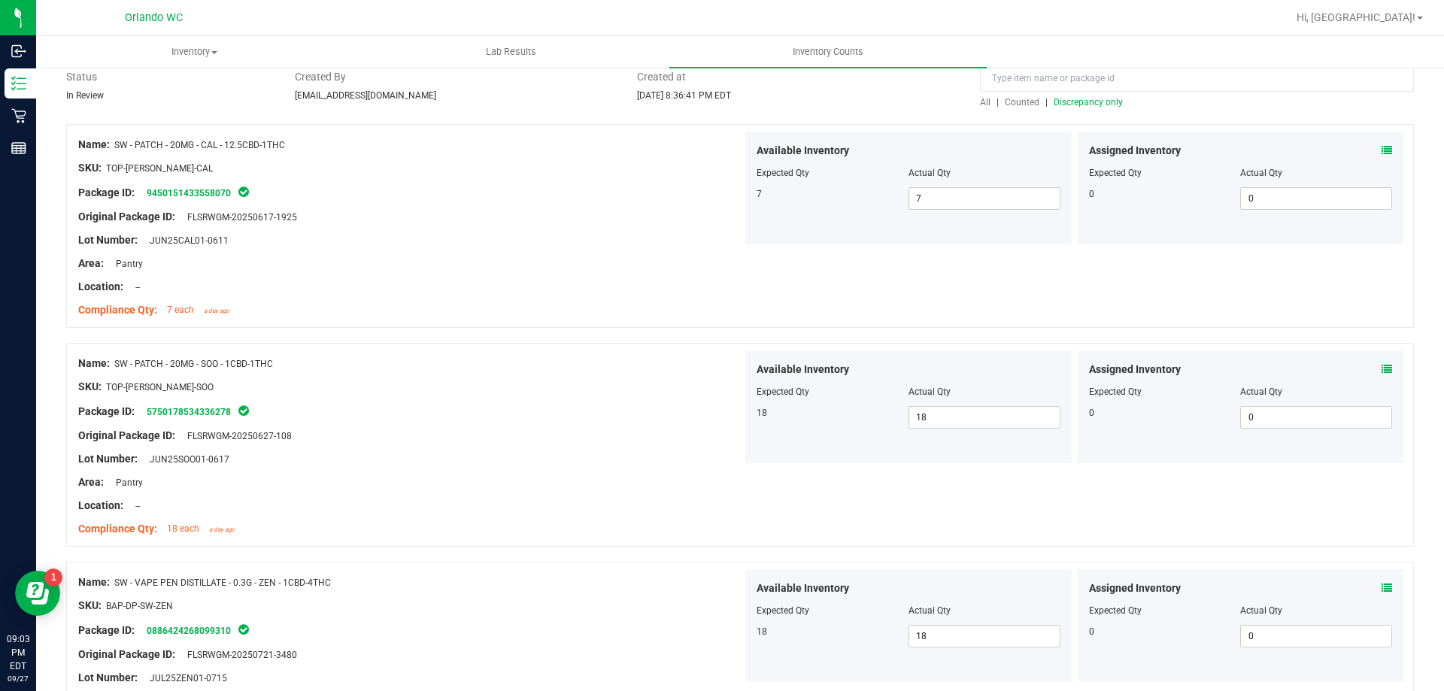
scroll to position [0, 0]
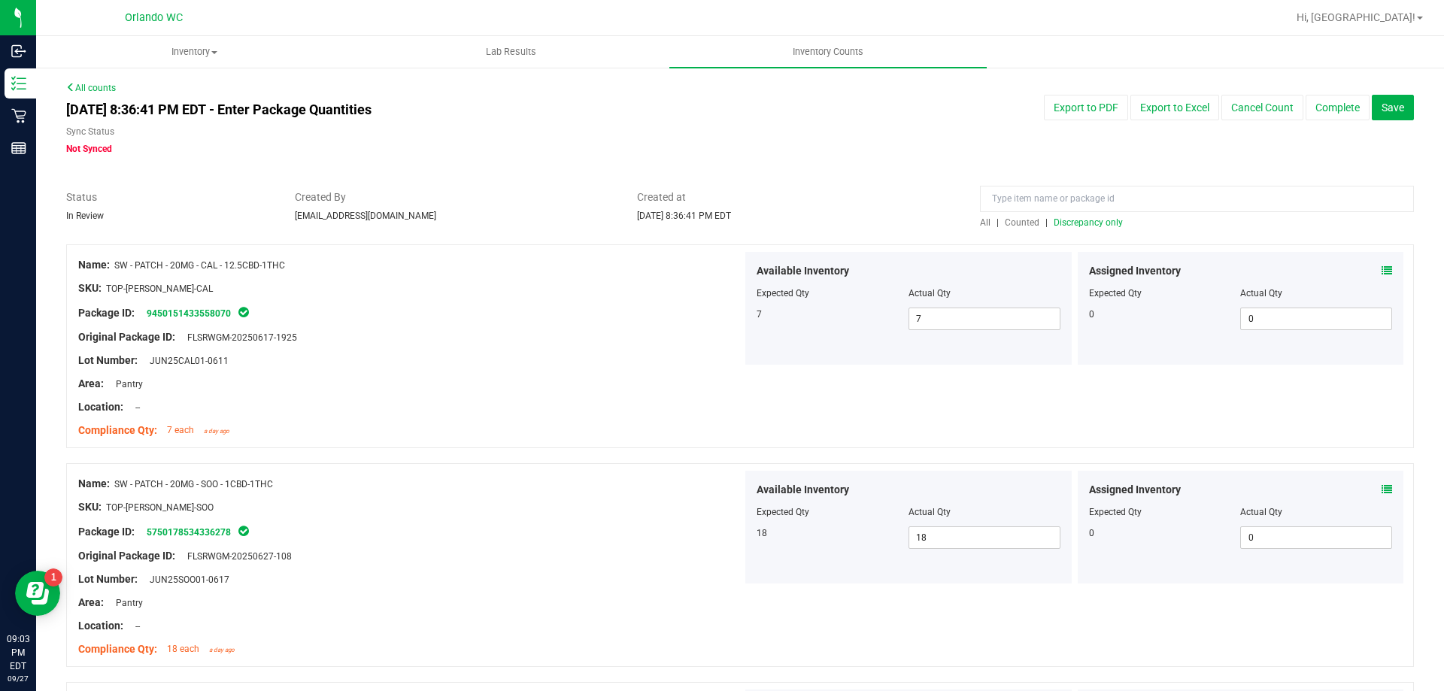
click at [1082, 227] on span "Discrepancy only" at bounding box center [1088, 222] width 69 height 11
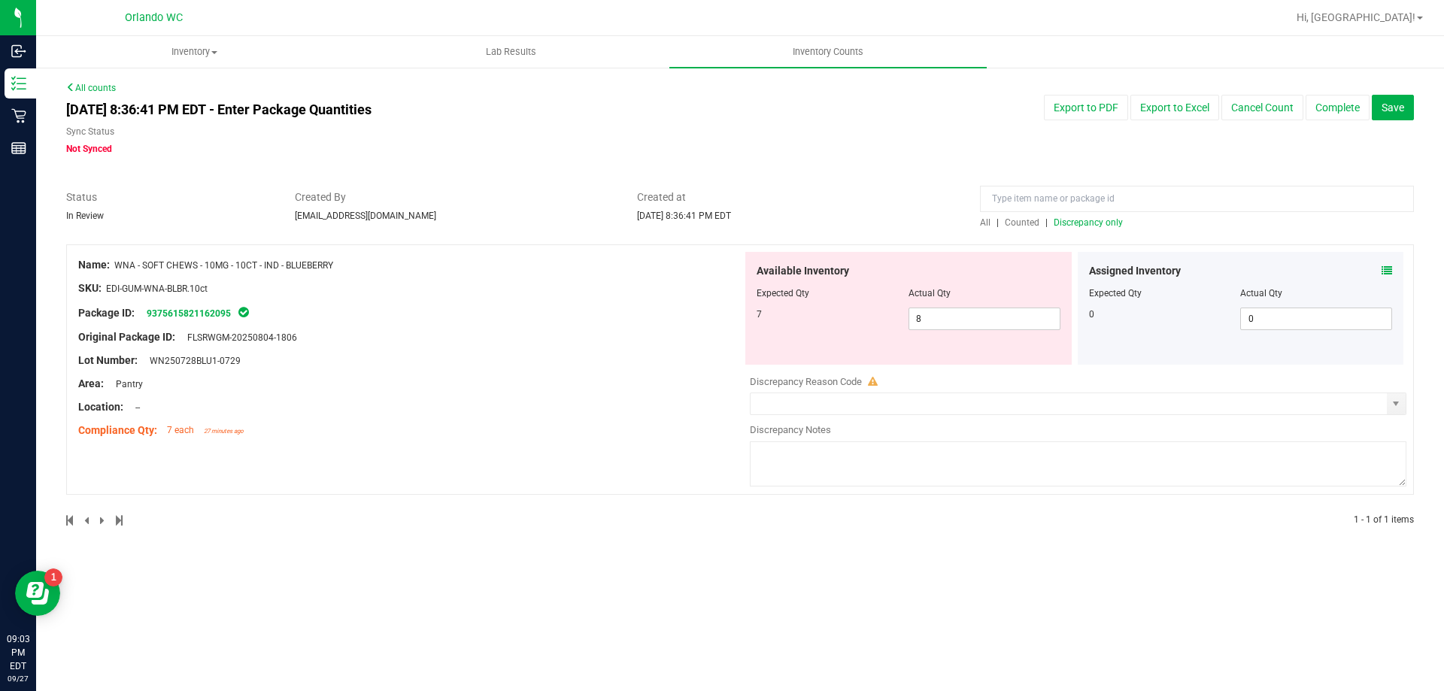
click at [551, 400] on div "Location: --" at bounding box center [410, 407] width 664 height 16
drag, startPoint x: 937, startPoint y: 322, endPoint x: 727, endPoint y: 333, distance: 210.2
click at [745, 326] on div "Available Inventory Expected Qty Actual Qty 7 8 8" at bounding box center [908, 308] width 326 height 113
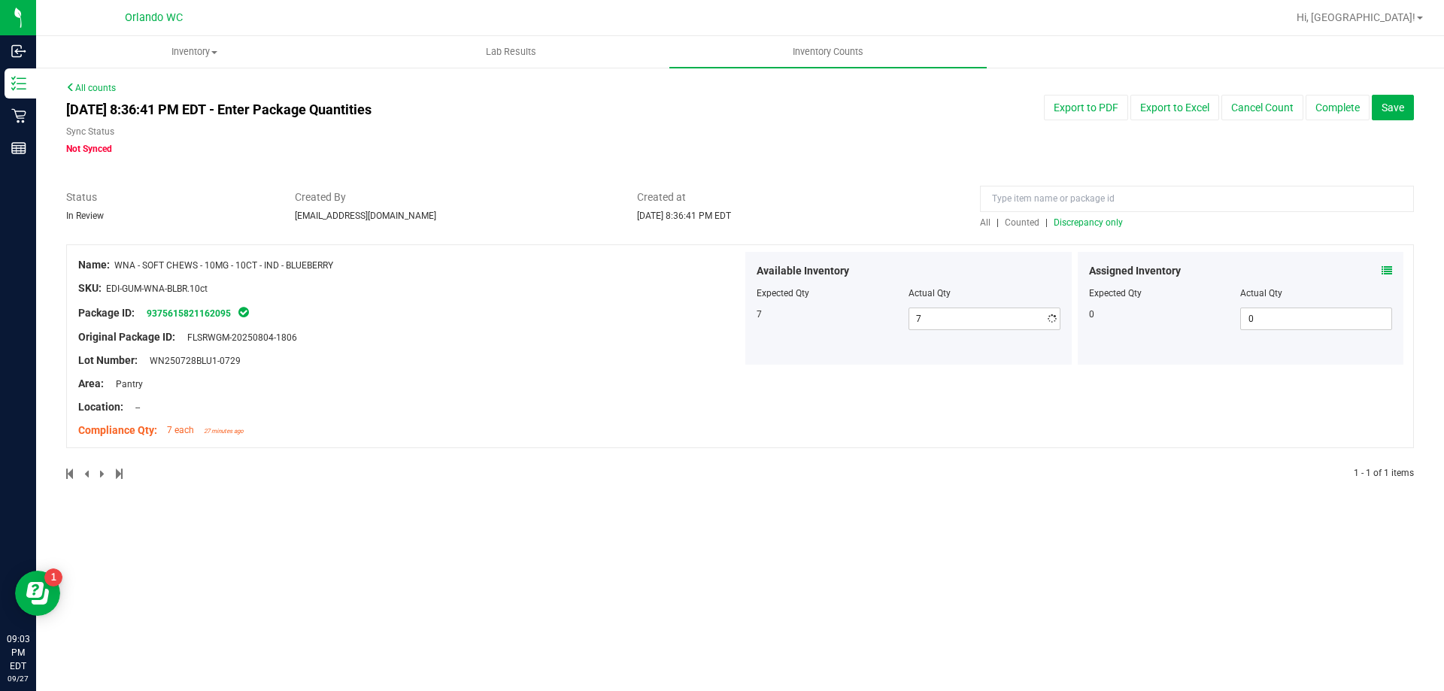
click at [693, 343] on div "Original Package ID: FLSRWGM-20250804-1806" at bounding box center [410, 337] width 664 height 16
click at [1091, 223] on span "Discrepancy only" at bounding box center [1088, 222] width 69 height 11
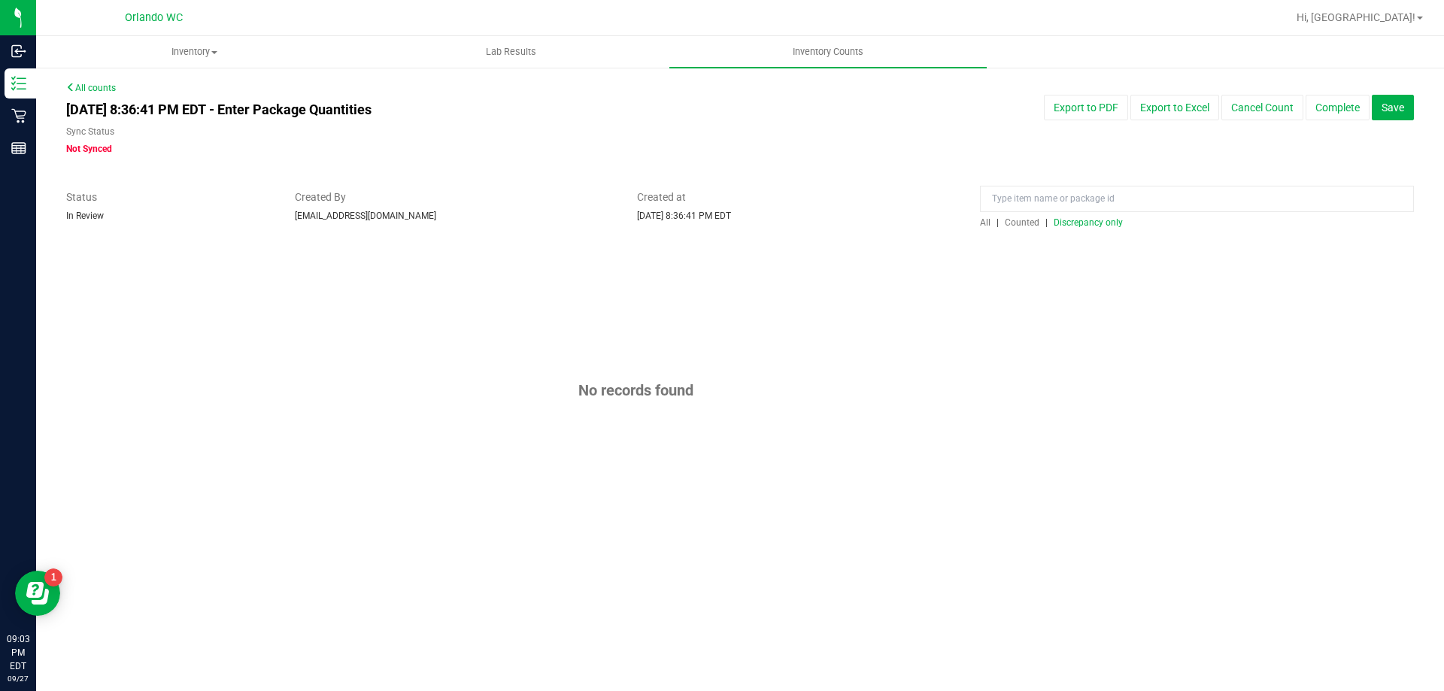
click at [1091, 223] on span "Discrepancy only" at bounding box center [1088, 222] width 69 height 11
click at [1389, 99] on button "Save" at bounding box center [1393, 108] width 42 height 26
